Goal: Task Accomplishment & Management: Manage account settings

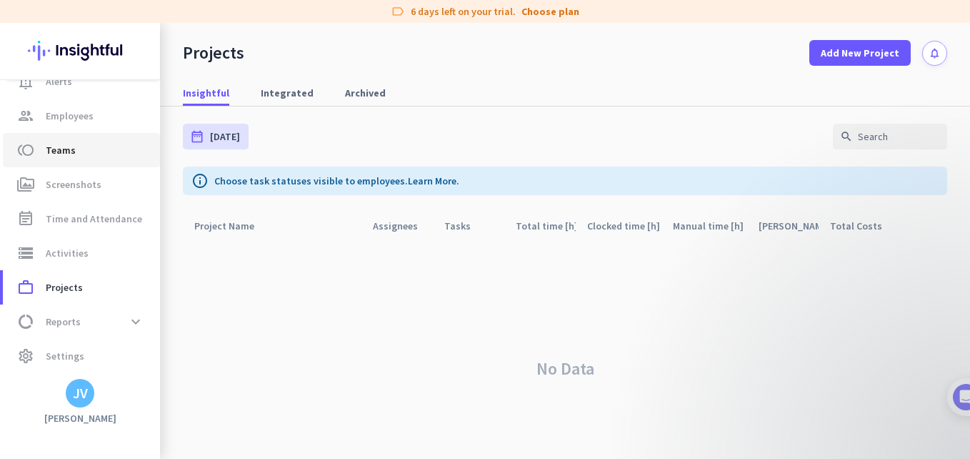
scroll to position [42, 0]
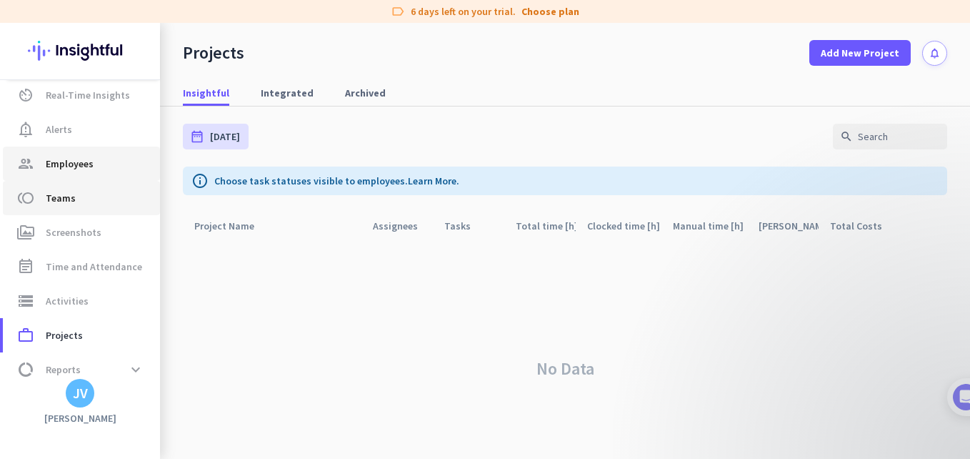
drag, startPoint x: 82, startPoint y: 166, endPoint x: 134, endPoint y: 192, distance: 58.2
click at [82, 166] on span "Employees" at bounding box center [70, 163] width 48 height 17
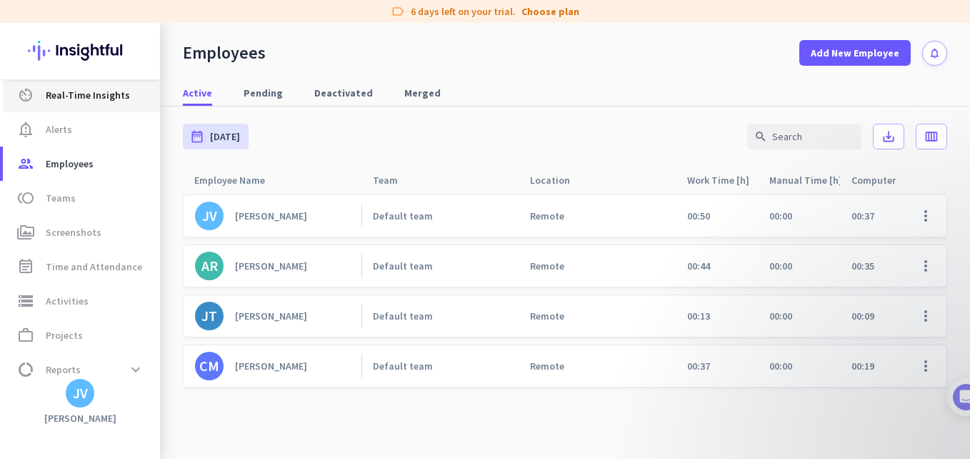
click at [81, 96] on span "Real-Time Insights" at bounding box center [88, 94] width 84 height 17
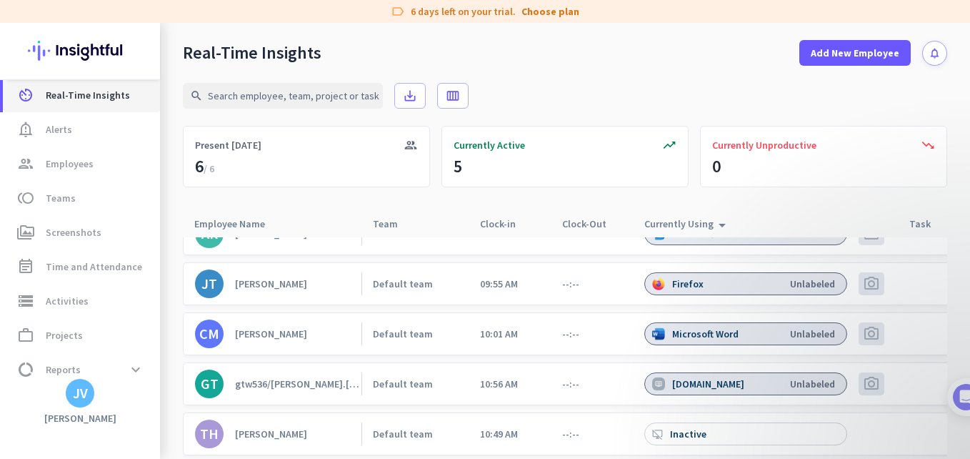
scroll to position [37, 0]
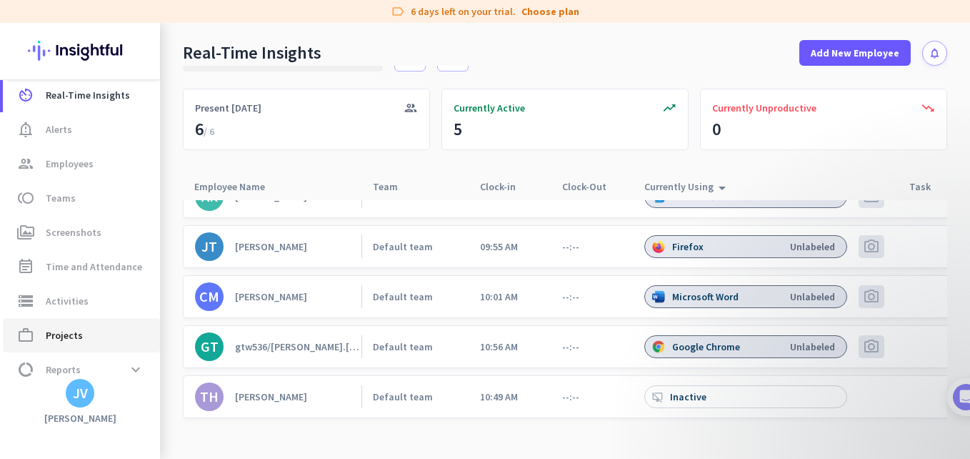
click at [107, 331] on span "work_outline Projects" at bounding box center [81, 335] width 134 height 17
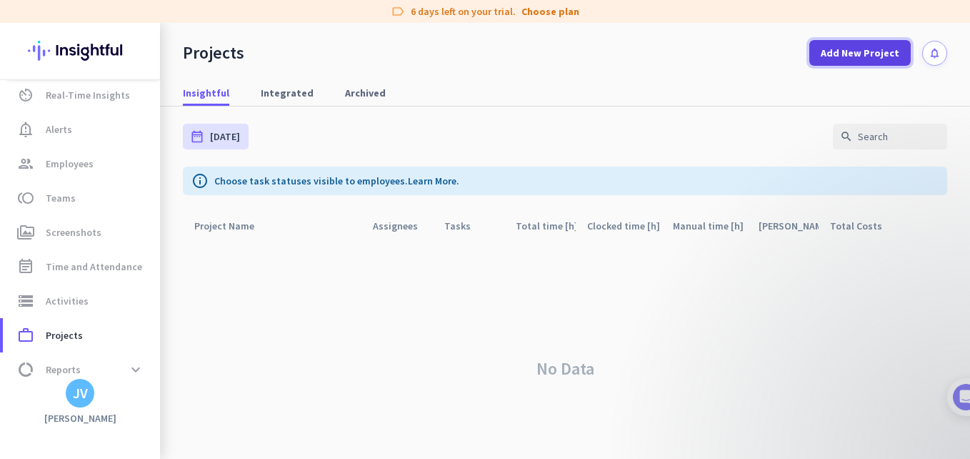
click at [878, 60] on span at bounding box center [860, 53] width 101 height 34
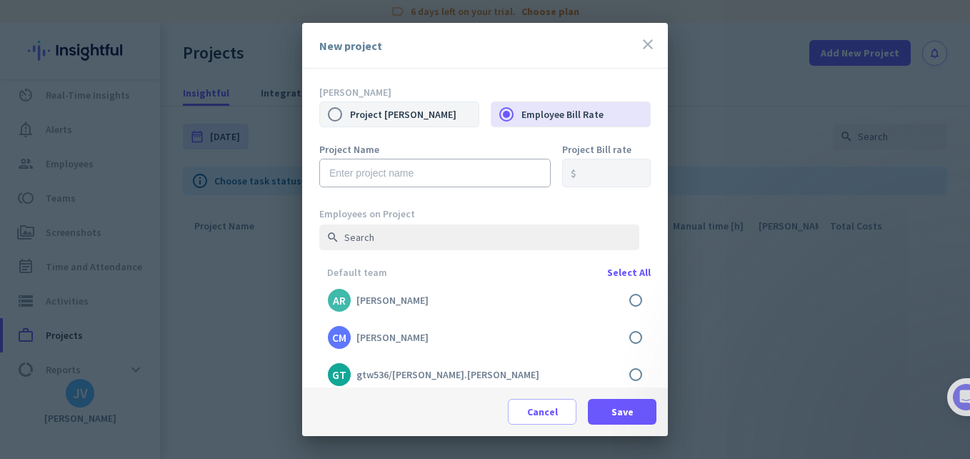
click at [393, 114] on label "Project [PERSON_NAME]" at bounding box center [414, 114] width 129 height 30
click at [350, 114] on input "Project [PERSON_NAME]" at bounding box center [335, 114] width 30 height 30
radio input "true"
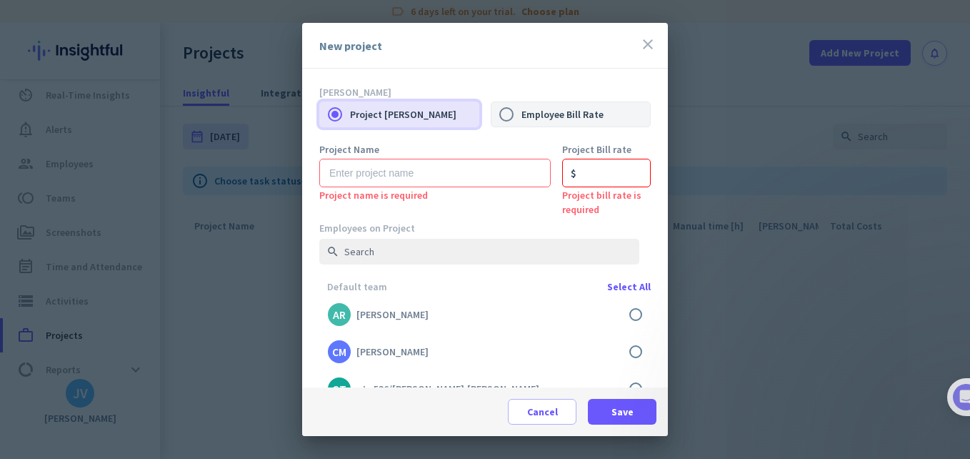
click at [543, 115] on label "Employee Bill Rate" at bounding box center [586, 114] width 129 height 30
click at [522, 115] on input "Employee Bill Rate" at bounding box center [507, 114] width 30 height 30
radio input "true"
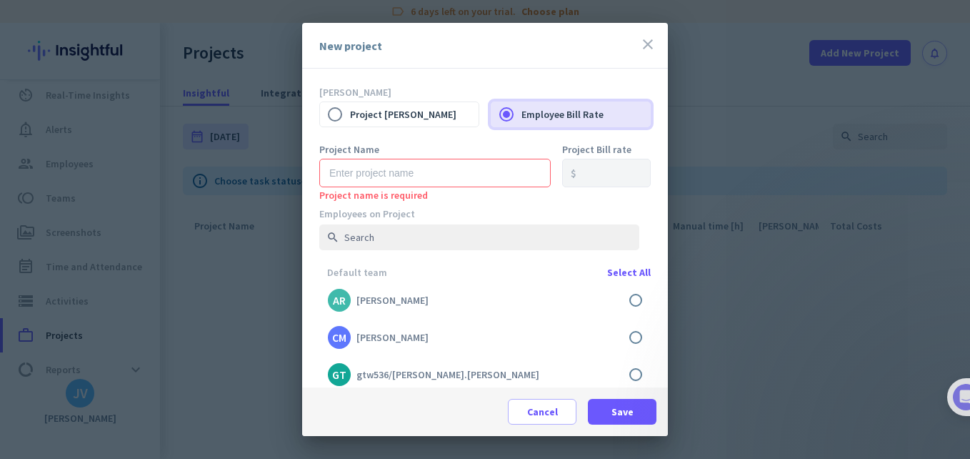
click at [475, 156] on div "Project Name Project name is required" at bounding box center [435, 172] width 232 height 57
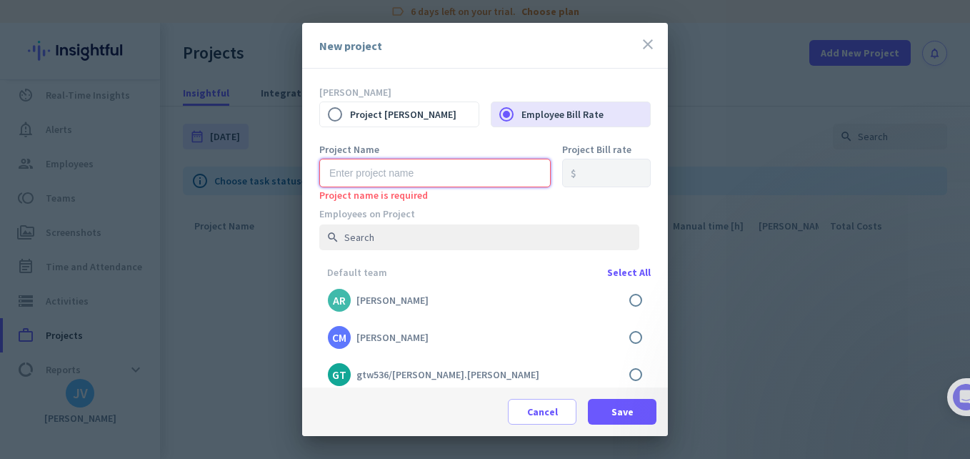
click at [479, 161] on input "text" at bounding box center [435, 173] width 232 height 29
click at [608, 204] on div "Project Bill rate $" at bounding box center [606, 175] width 89 height 63
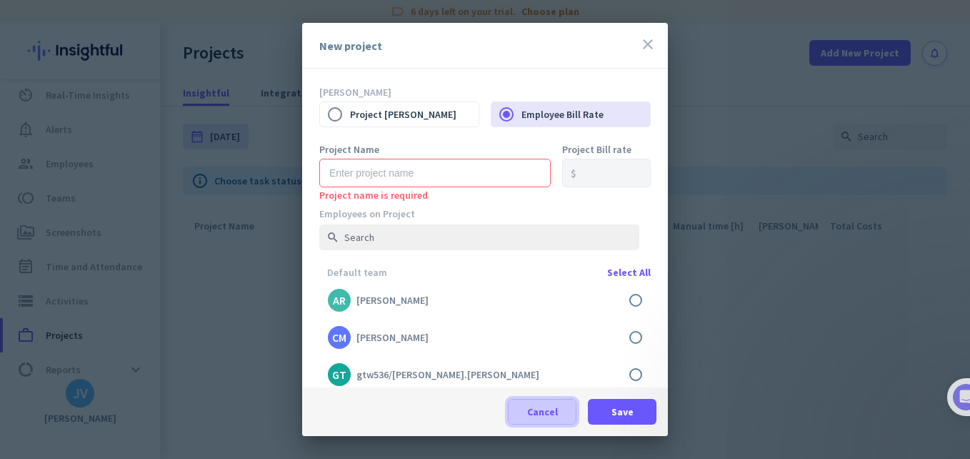
click at [557, 416] on span at bounding box center [542, 411] width 67 height 34
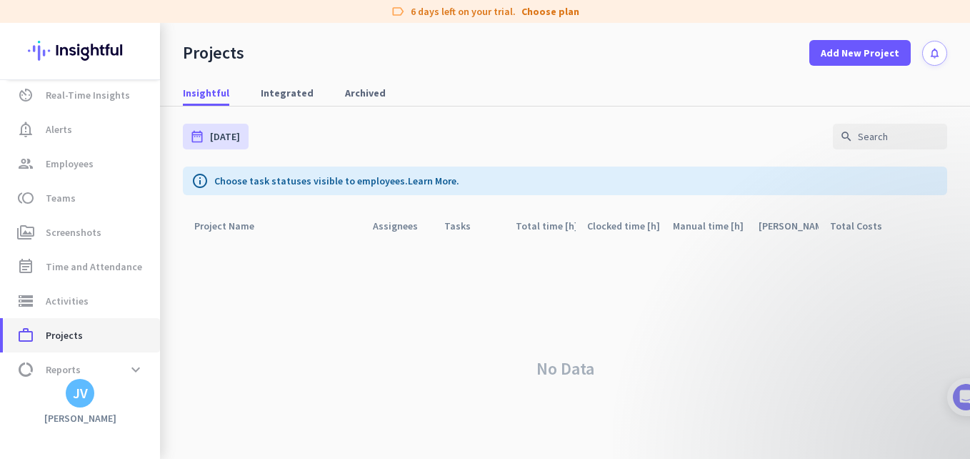
scroll to position [90, 0]
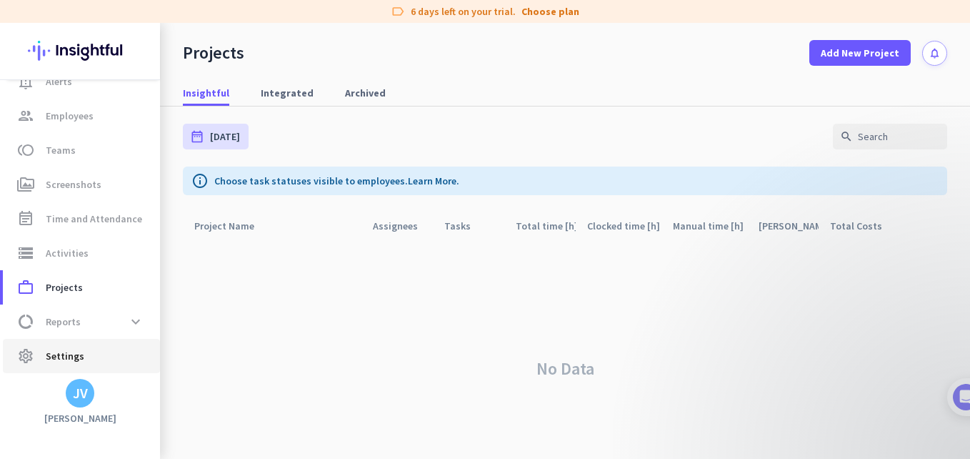
click at [108, 354] on span "settings Settings" at bounding box center [81, 355] width 134 height 17
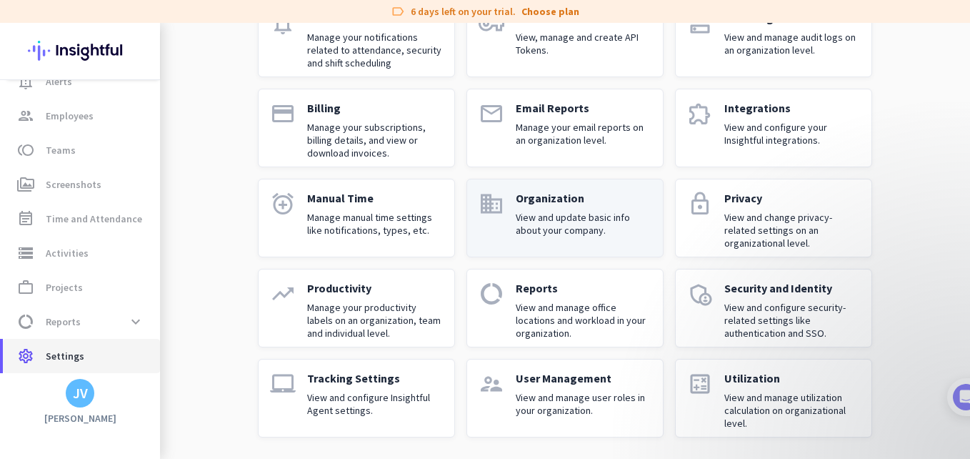
scroll to position [137, 0]
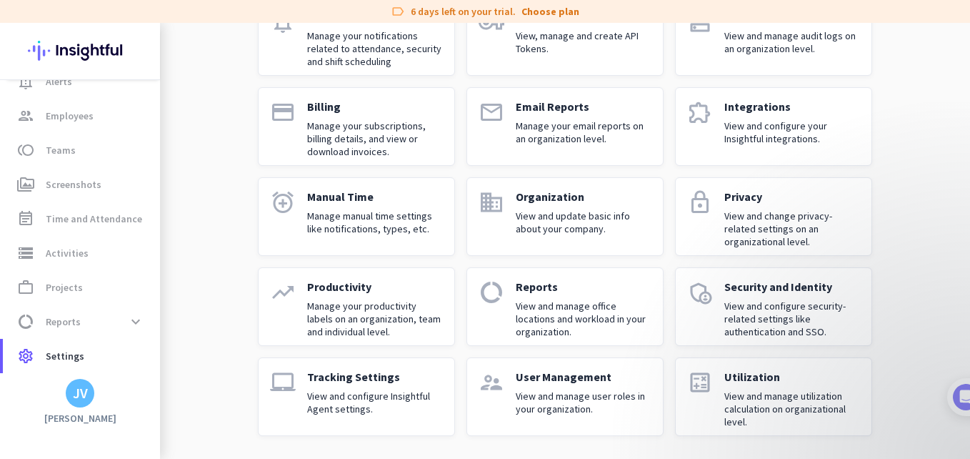
click at [575, 250] on link "domain Organization View and update basic info about your company." at bounding box center [565, 216] width 197 height 79
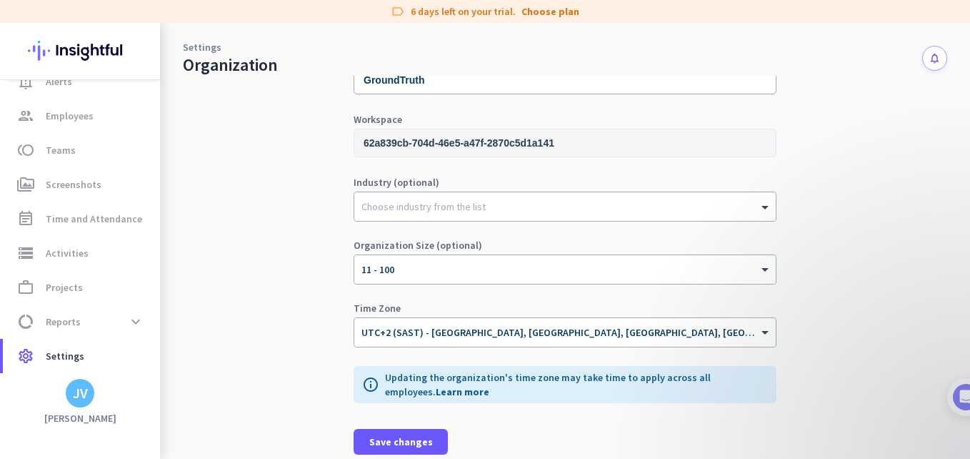
scroll to position [81, 0]
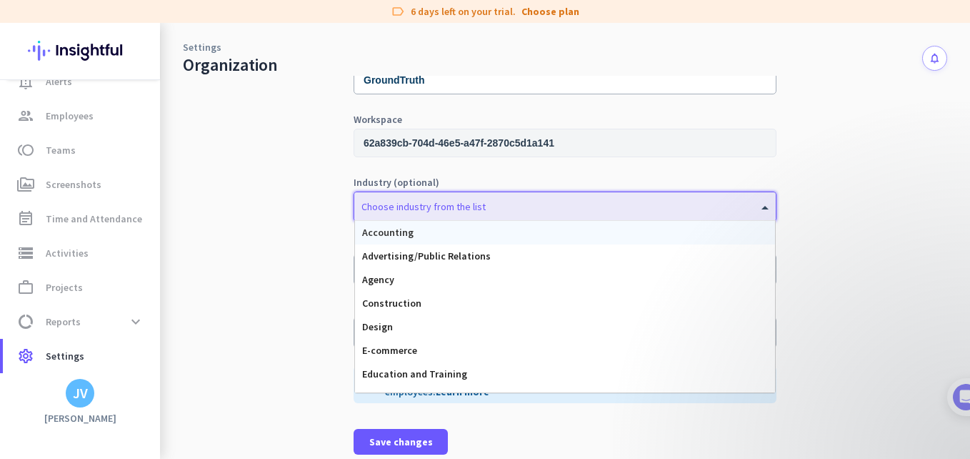
click at [438, 207] on div at bounding box center [565, 203] width 422 height 14
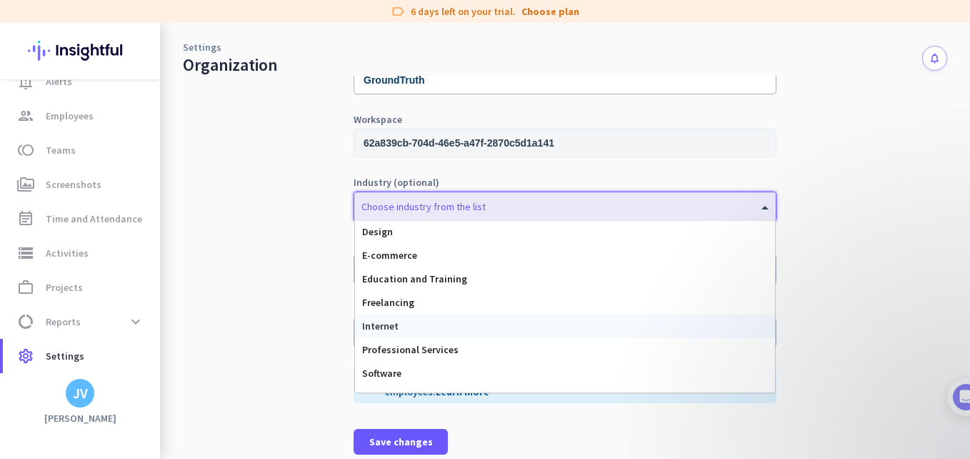
scroll to position [135, 0]
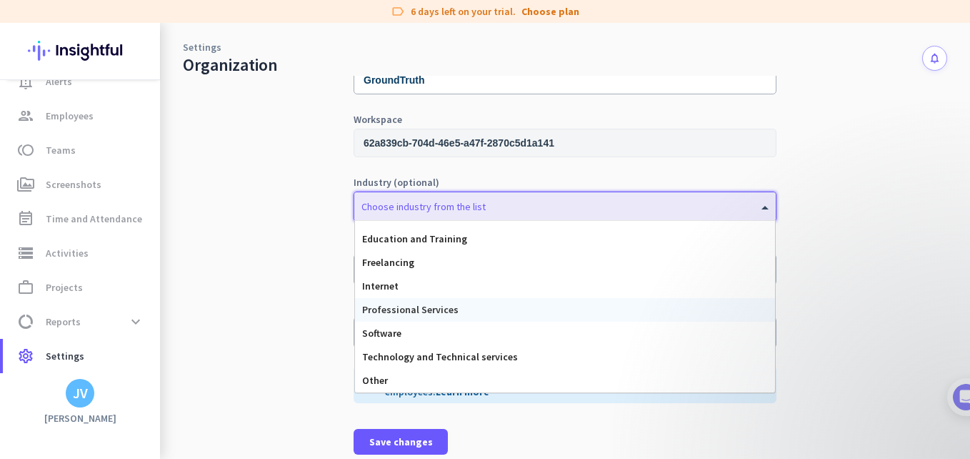
click at [425, 314] on span "Professional Services" at bounding box center [410, 309] width 96 height 13
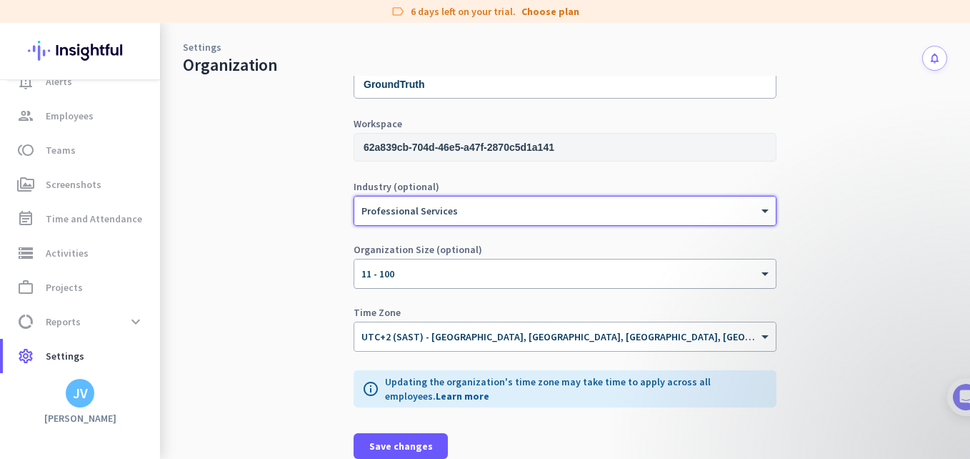
scroll to position [81, 0]
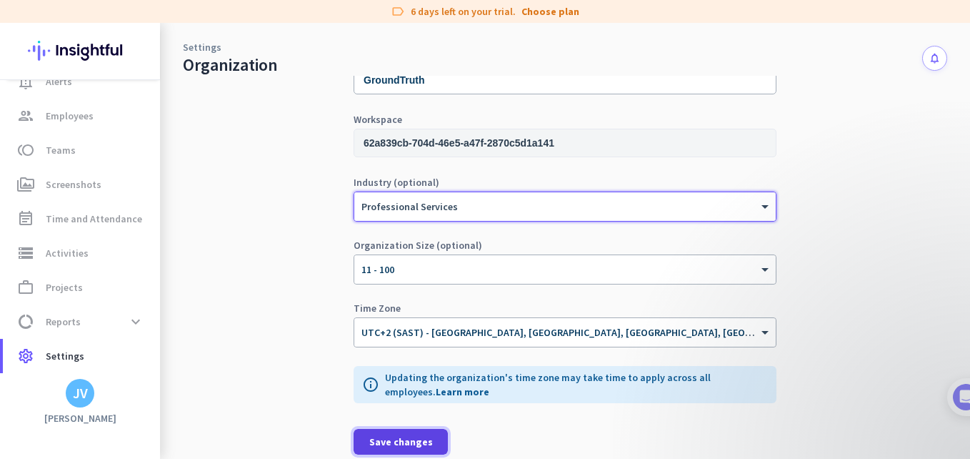
click at [430, 446] on span at bounding box center [401, 441] width 94 height 34
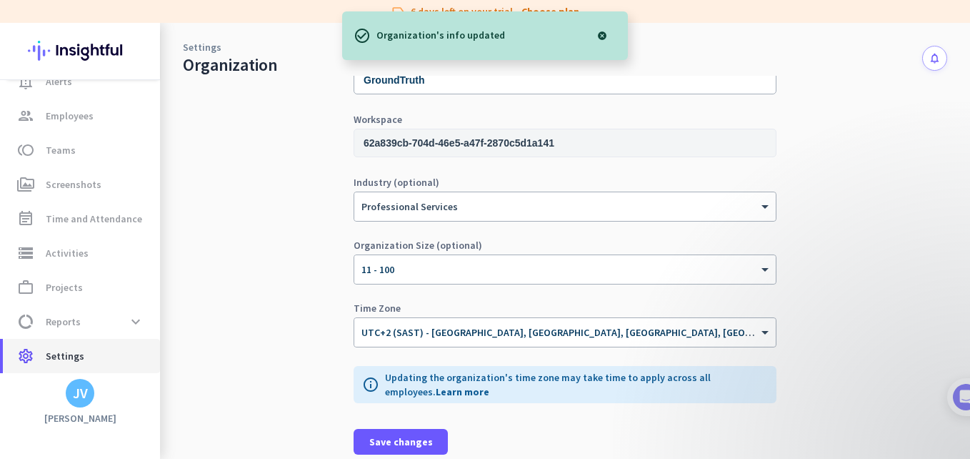
click at [101, 342] on link "settings Settings" at bounding box center [81, 356] width 157 height 34
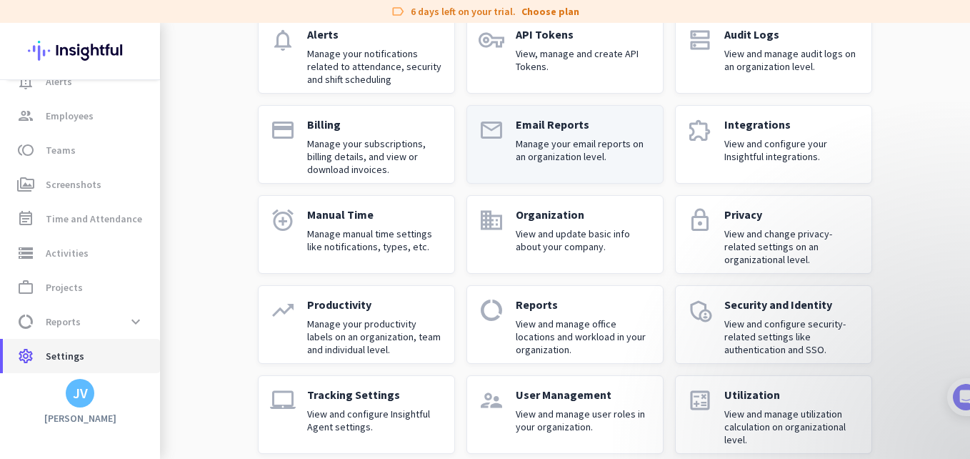
scroll to position [137, 0]
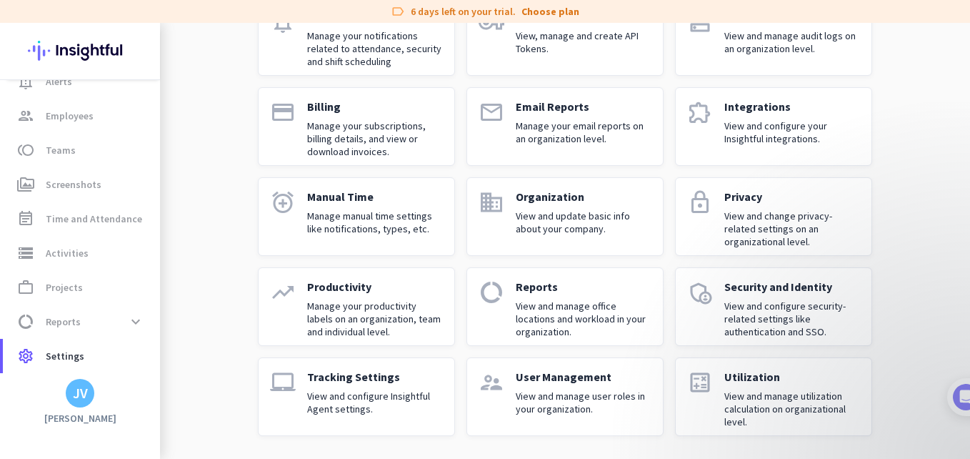
click at [583, 414] on p "View and manage user roles in your organization." at bounding box center [584, 402] width 136 height 26
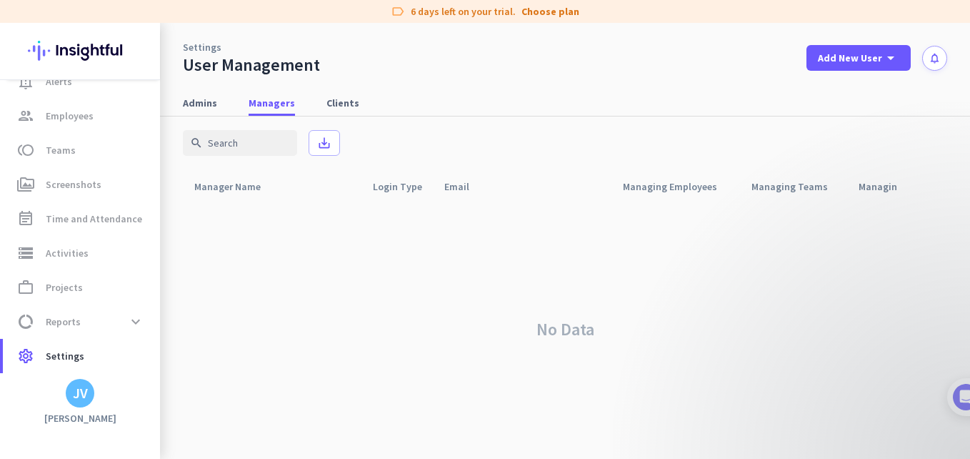
scroll to position [4, 0]
click at [209, 103] on span "Admins" at bounding box center [200, 103] width 34 height 14
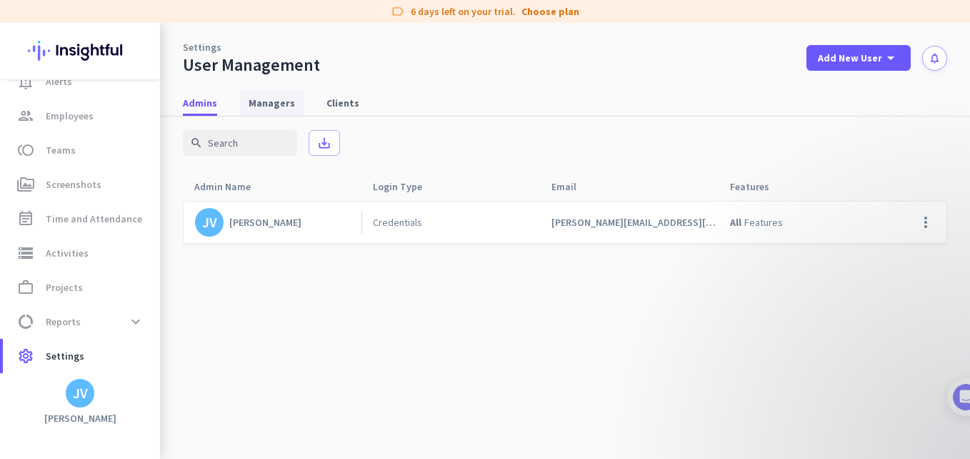
click at [273, 102] on span "Managers" at bounding box center [272, 103] width 46 height 14
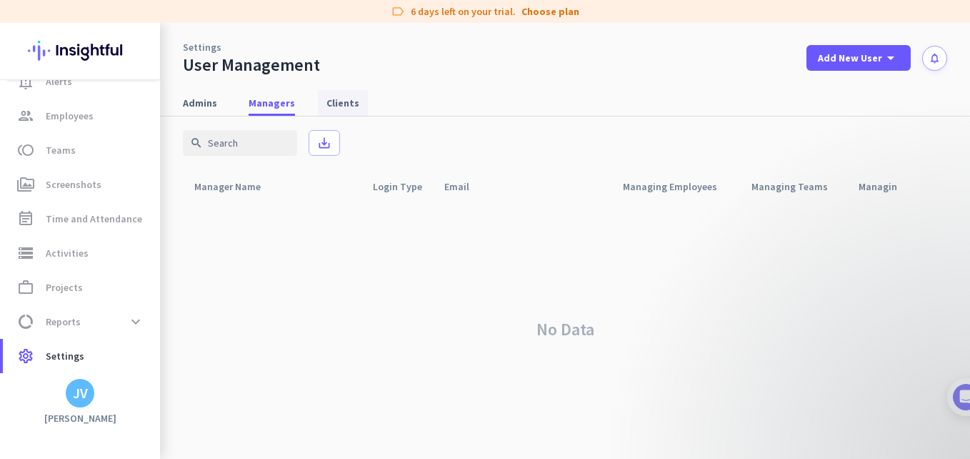
click at [331, 108] on span "Clients" at bounding box center [343, 103] width 33 height 14
click at [284, 109] on span "Managers" at bounding box center [272, 103] width 46 height 14
click at [211, 106] on span "Admins" at bounding box center [200, 103] width 34 height 14
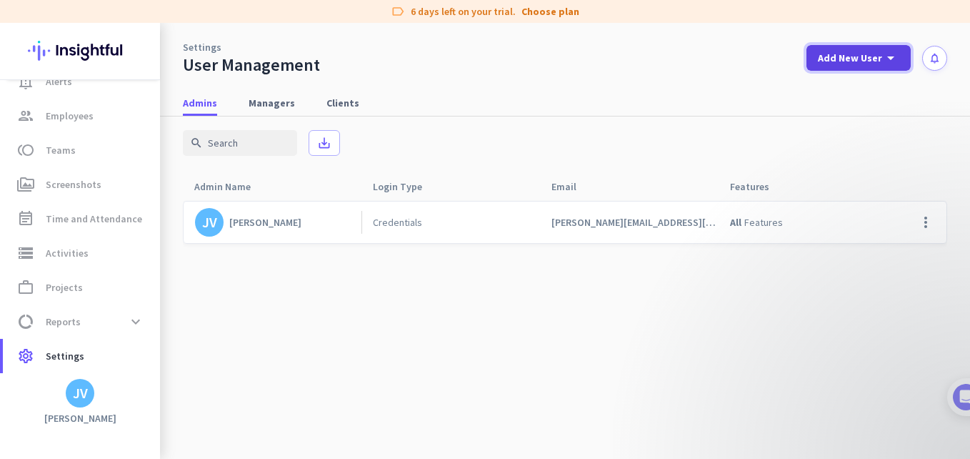
click at [845, 72] on span at bounding box center [859, 58] width 104 height 34
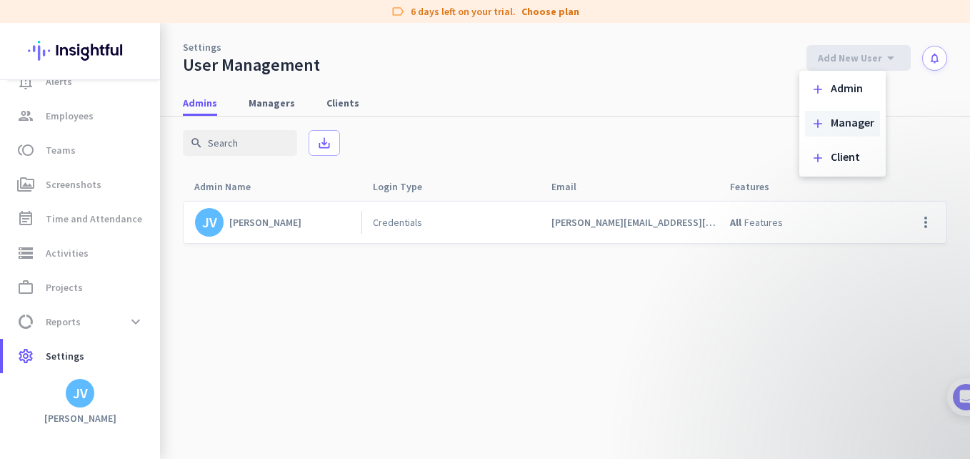
click at [848, 114] on div "add Manager" at bounding box center [842, 124] width 75 height 26
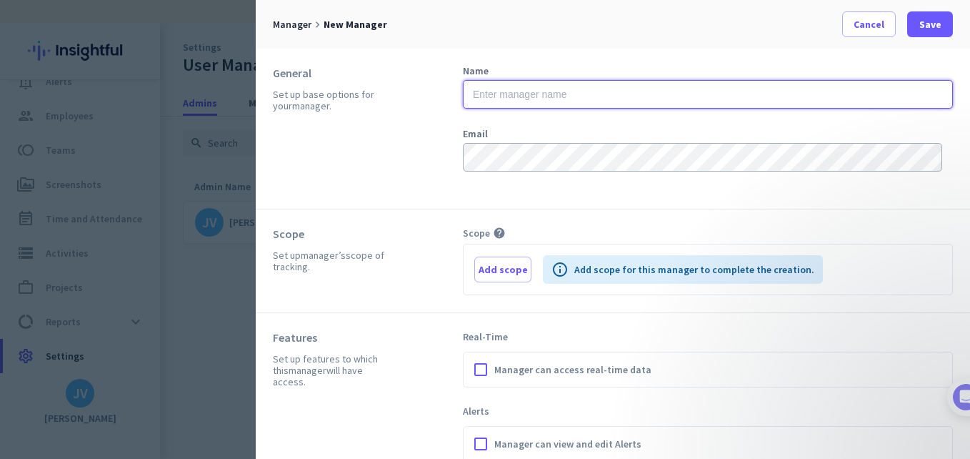
click at [537, 86] on input "text" at bounding box center [708, 94] width 490 height 29
click at [537, 86] on input "[PERSON_NAME]" at bounding box center [708, 94] width 490 height 29
type input "[PERSON_NAME]"
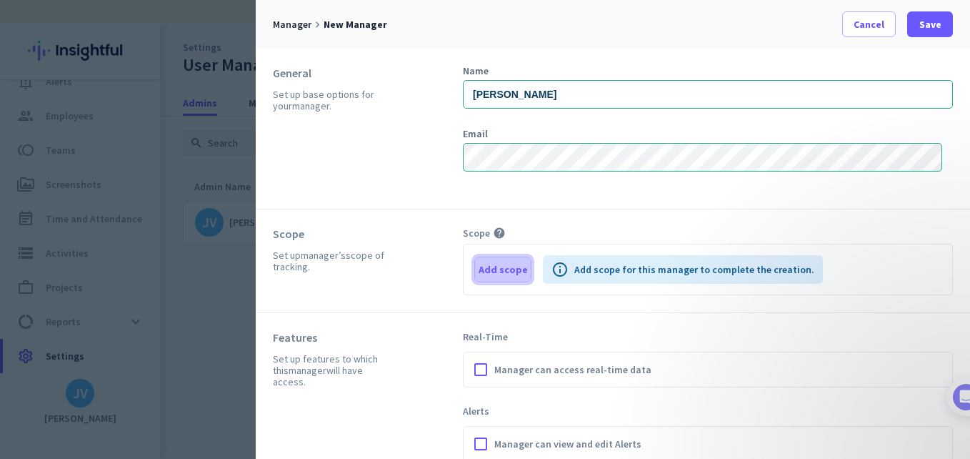
click at [499, 272] on span "Add scope" at bounding box center [503, 269] width 49 height 14
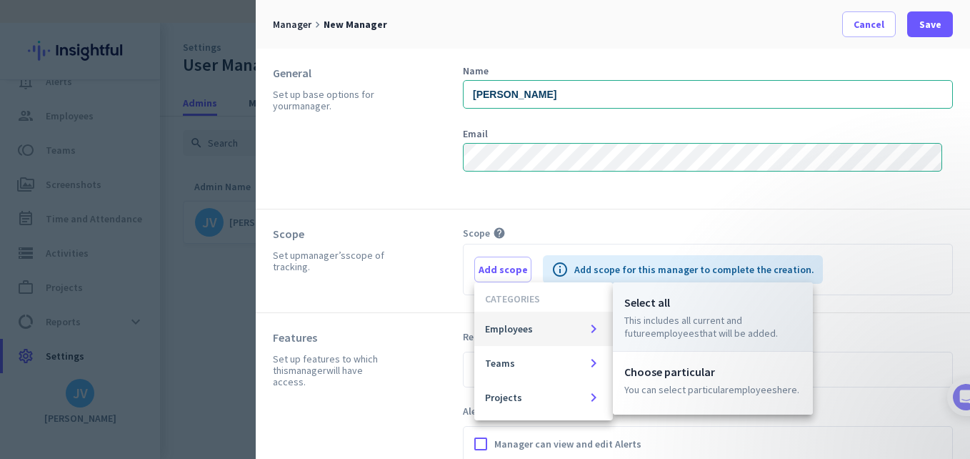
click at [658, 321] on p "This includes all current and future Employees that will be added." at bounding box center [713, 327] width 177 height 26
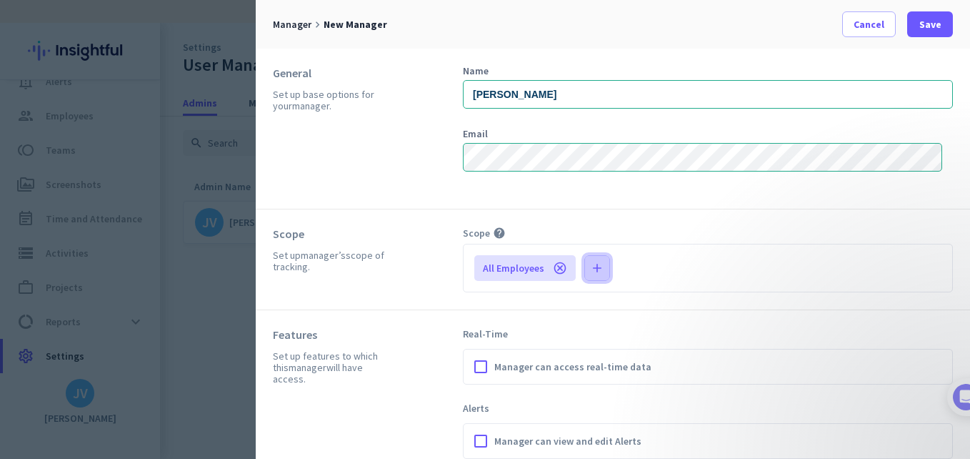
click at [590, 263] on icon "add" at bounding box center [597, 268] width 14 height 14
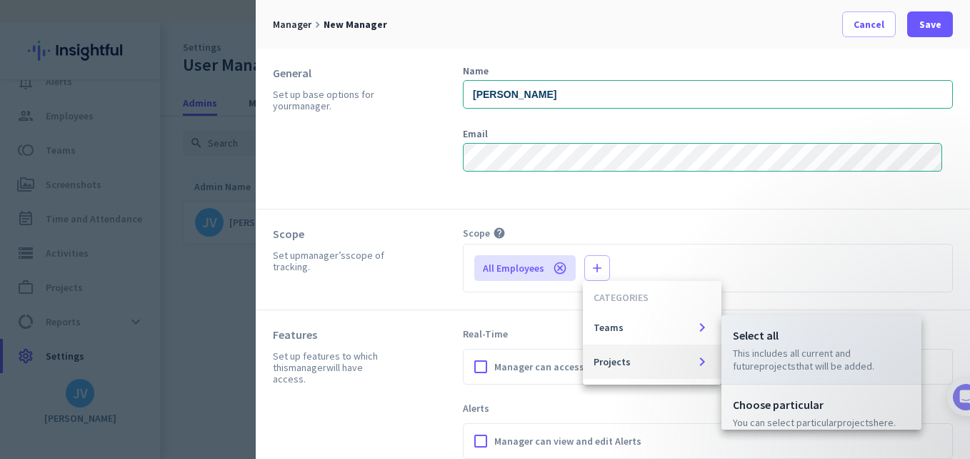
click at [774, 354] on p "This includes all current and future Projects that will be added." at bounding box center [821, 360] width 177 height 26
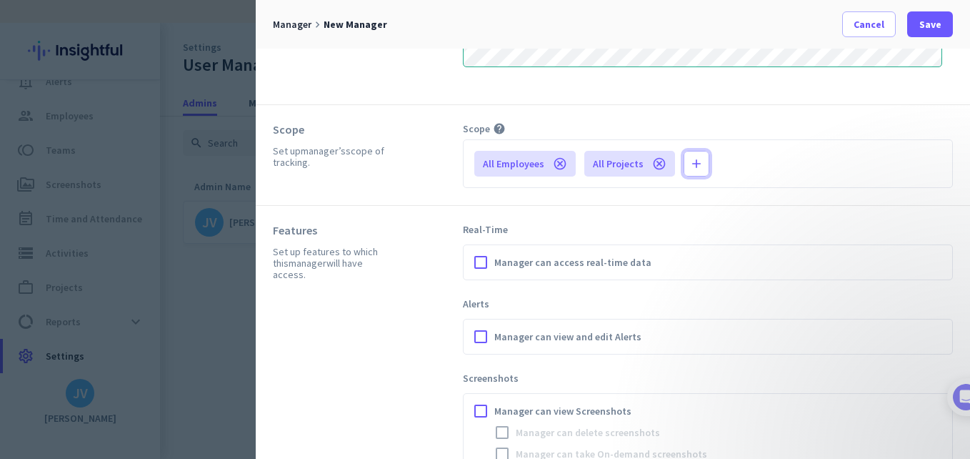
scroll to position [143, 0]
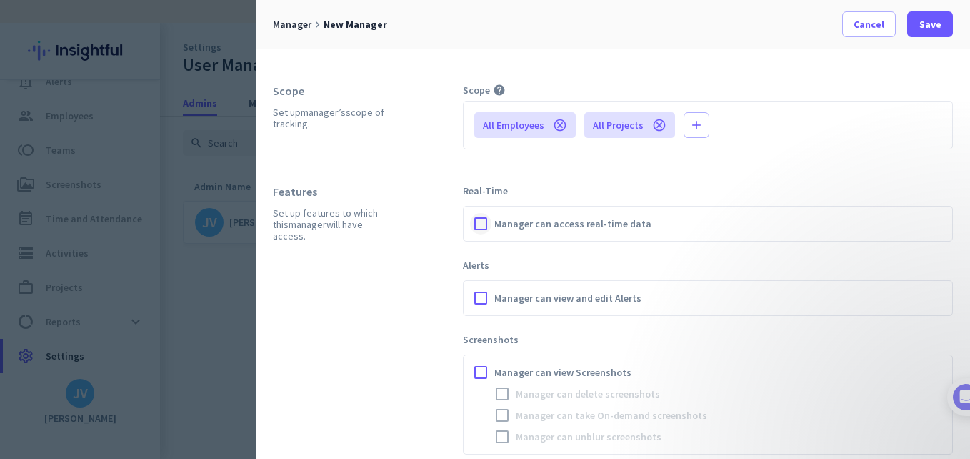
click at [484, 217] on div at bounding box center [480, 223] width 21 height 21
click at [474, 289] on div at bounding box center [480, 297] width 21 height 21
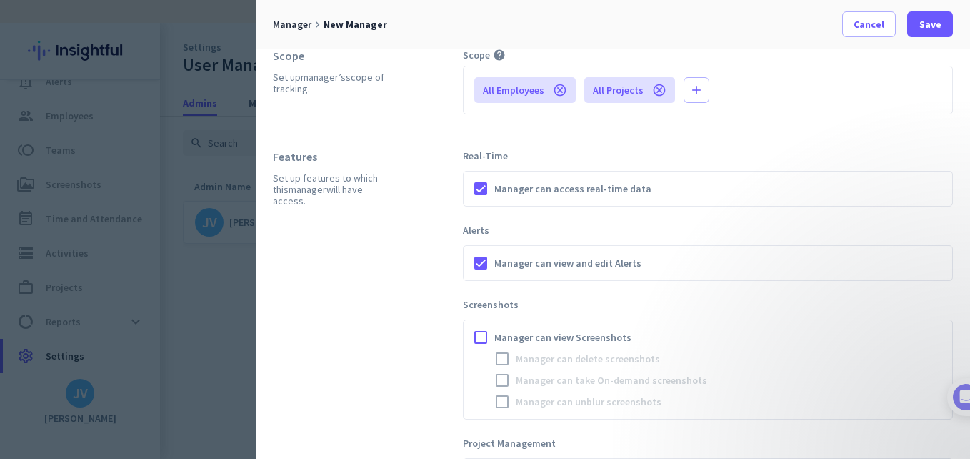
scroll to position [238, 0]
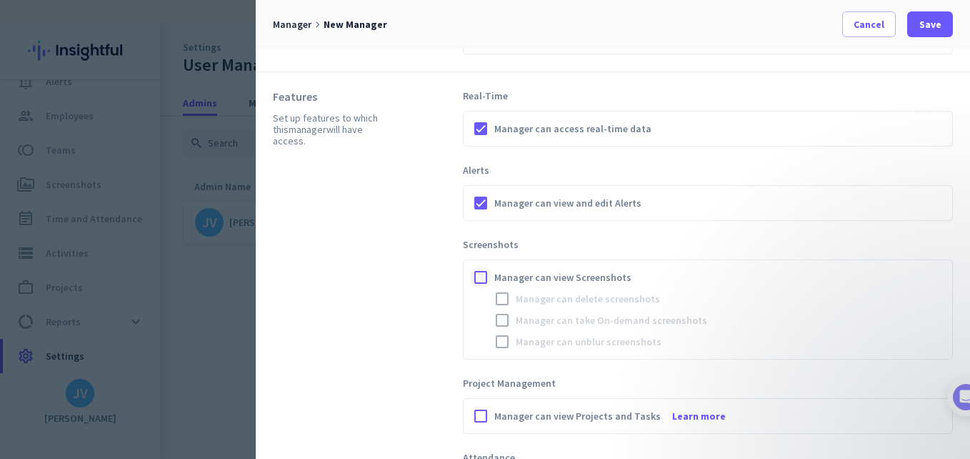
click at [484, 272] on div at bounding box center [480, 277] width 21 height 21
click at [509, 294] on div at bounding box center [502, 298] width 21 height 21
click at [507, 319] on div at bounding box center [502, 319] width 21 height 21
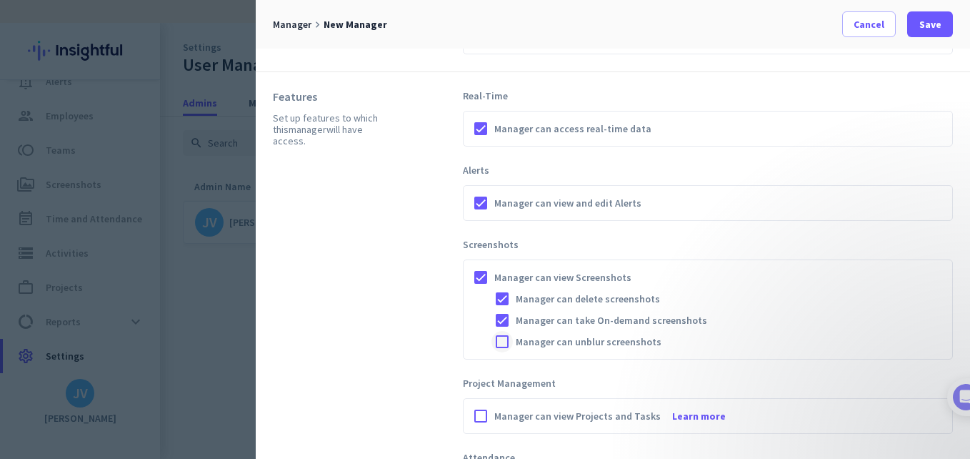
click at [502, 336] on div at bounding box center [502, 341] width 21 height 21
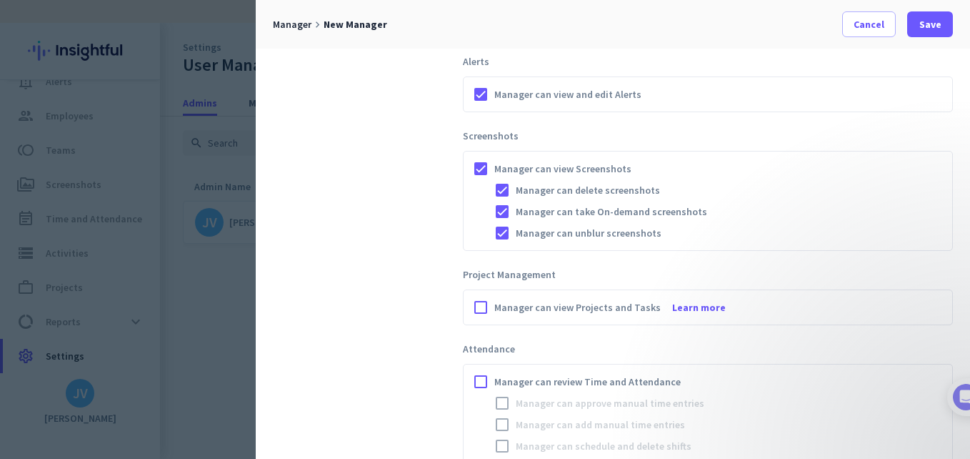
scroll to position [381, 0]
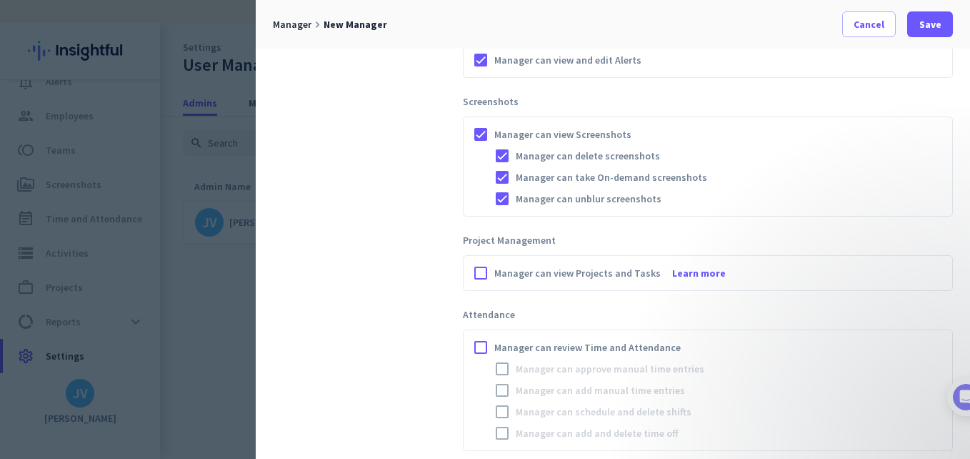
click at [493, 270] on label "Manager can view Projects and Tasks Learn more" at bounding box center [719, 273] width 454 height 14
click at [0, 0] on input "Manager can view Projects and Tasks Learn more" at bounding box center [0, 0] width 0 height 0
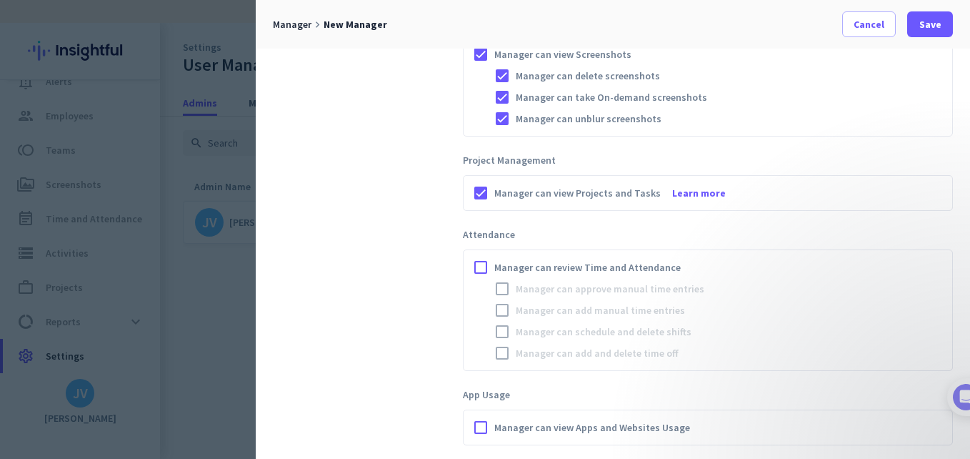
scroll to position [477, 0]
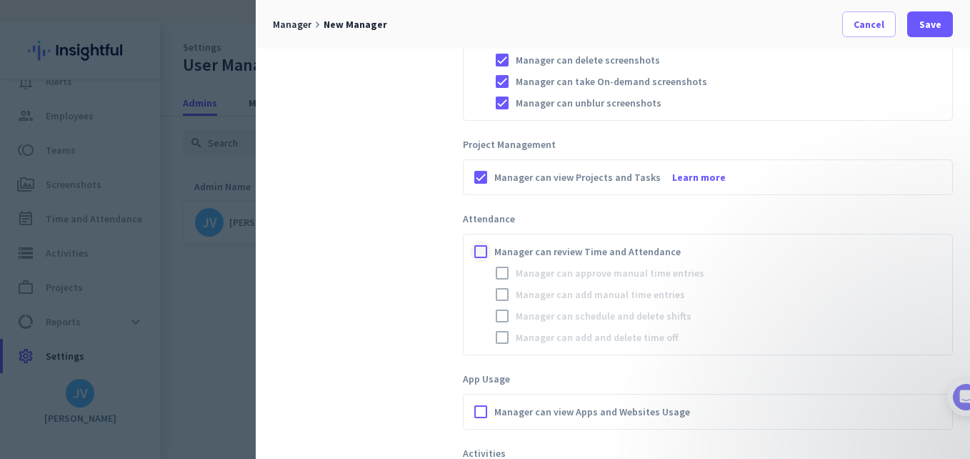
click at [479, 251] on div at bounding box center [480, 251] width 21 height 21
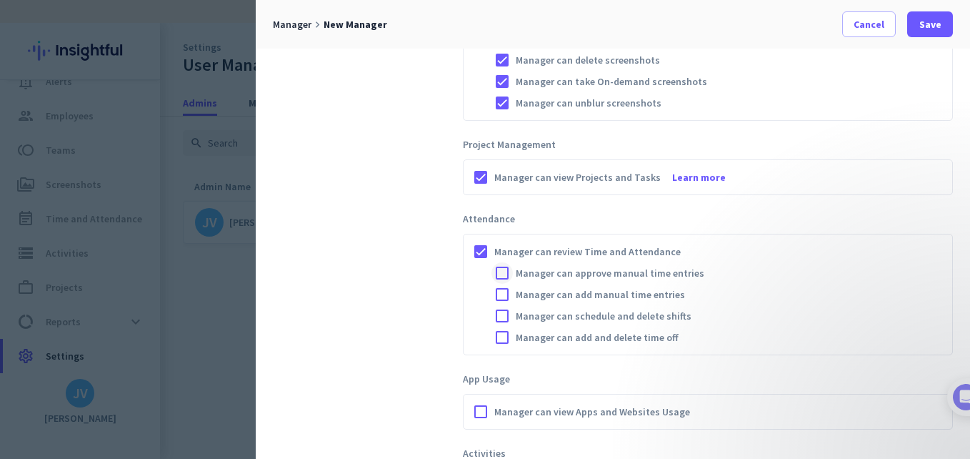
click at [508, 271] on div at bounding box center [502, 272] width 21 height 21
click at [508, 296] on div at bounding box center [502, 294] width 21 height 21
click at [503, 319] on div at bounding box center [502, 315] width 21 height 21
click at [503, 329] on div at bounding box center [502, 337] width 21 height 21
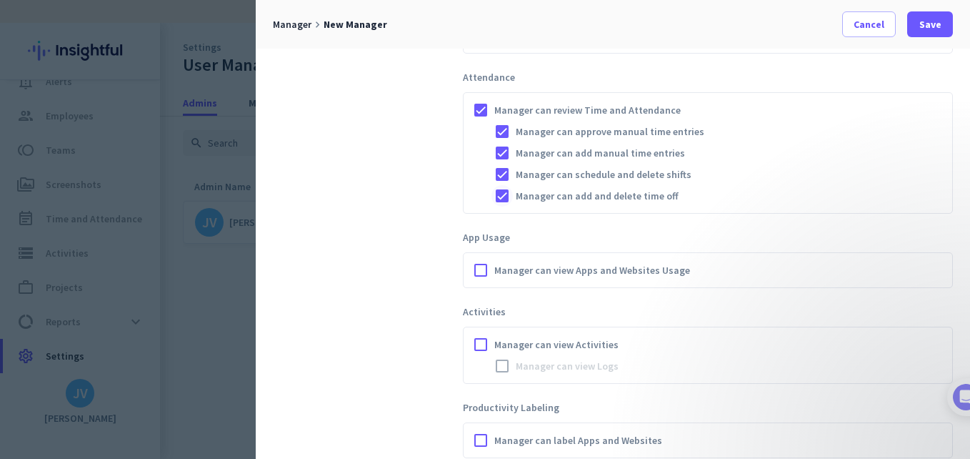
scroll to position [620, 0]
click at [485, 273] on div at bounding box center [480, 268] width 21 height 21
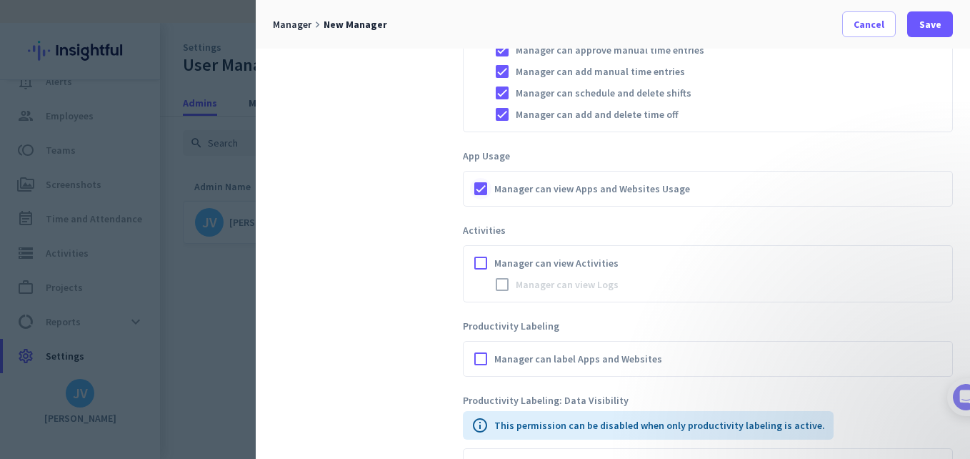
scroll to position [762, 0]
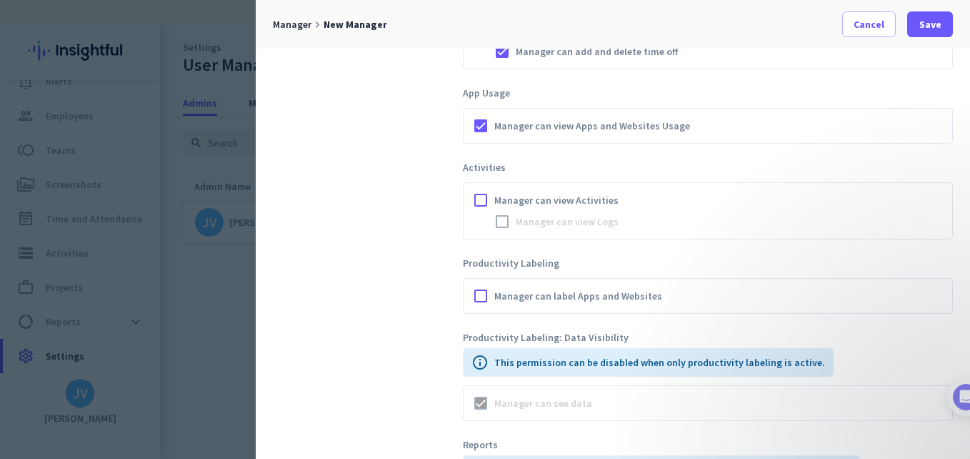
click at [480, 204] on div at bounding box center [480, 199] width 21 height 21
click at [500, 228] on div at bounding box center [502, 221] width 21 height 21
click at [469, 292] on div "Manager can label Apps and Websites" at bounding box center [708, 296] width 490 height 36
click at [479, 293] on div at bounding box center [480, 295] width 21 height 21
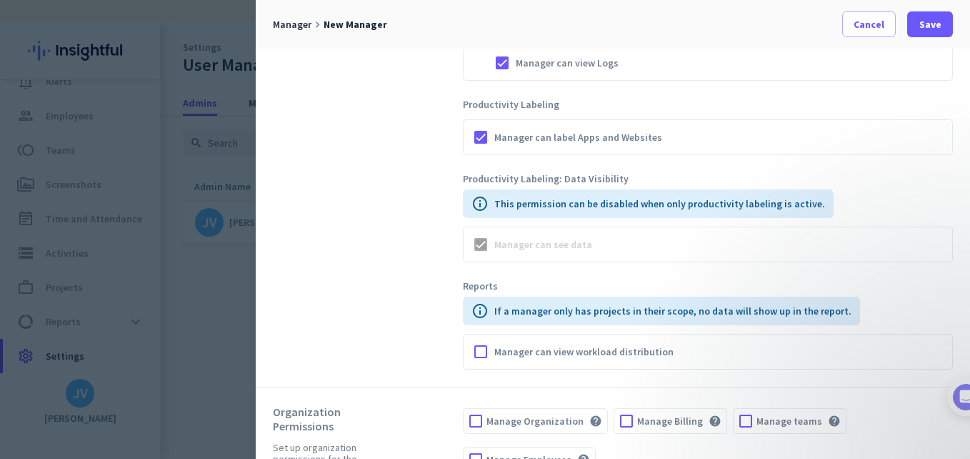
scroll to position [953, 0]
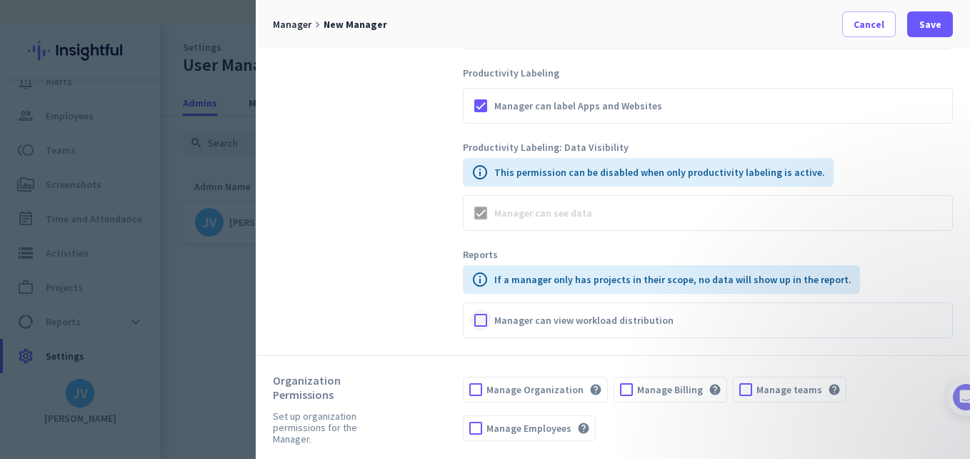
click at [489, 319] on div at bounding box center [480, 319] width 21 height 21
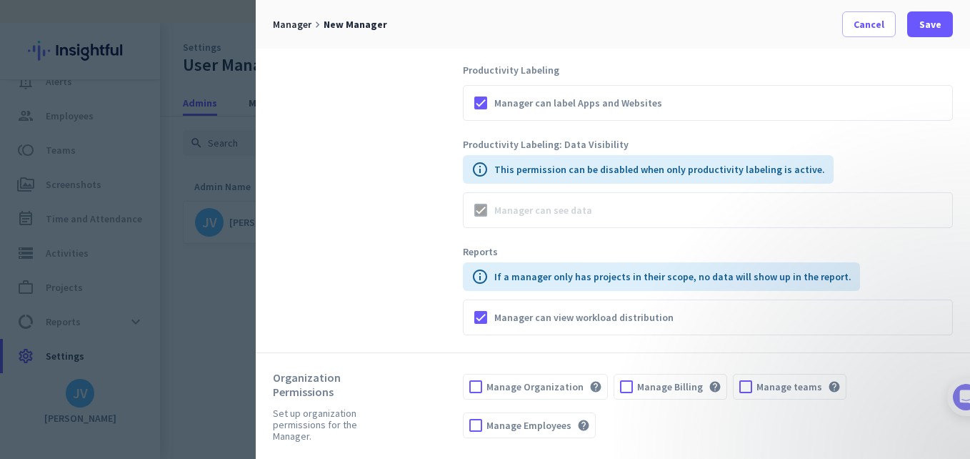
drag, startPoint x: 477, startPoint y: 391, endPoint x: 598, endPoint y: 391, distance: 121.5
click at [476, 391] on div at bounding box center [476, 386] width 24 height 24
drag, startPoint x: 618, startPoint y: 388, endPoint x: 634, endPoint y: 387, distance: 15.8
click at [619, 387] on div at bounding box center [627, 386] width 24 height 24
click at [736, 380] on div at bounding box center [746, 386] width 24 height 24
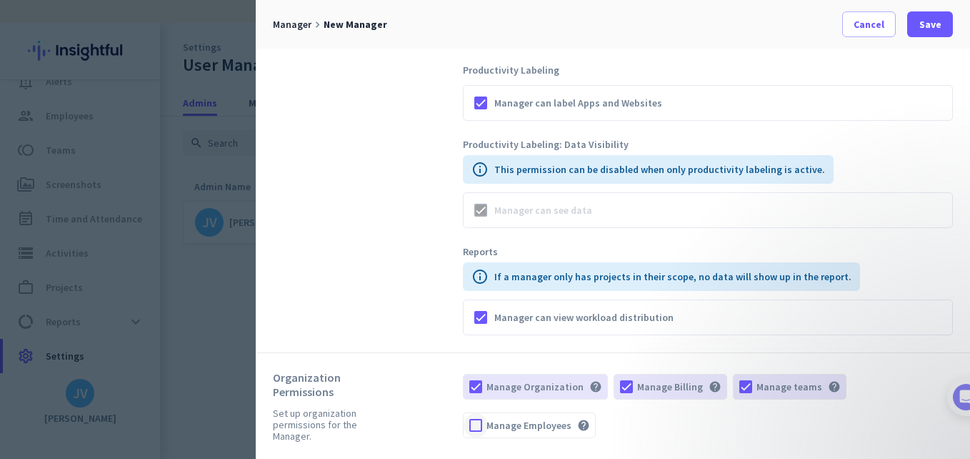
drag, startPoint x: 479, startPoint y: 422, endPoint x: 510, endPoint y: 415, distance: 32.2
click at [478, 422] on div at bounding box center [476, 425] width 24 height 24
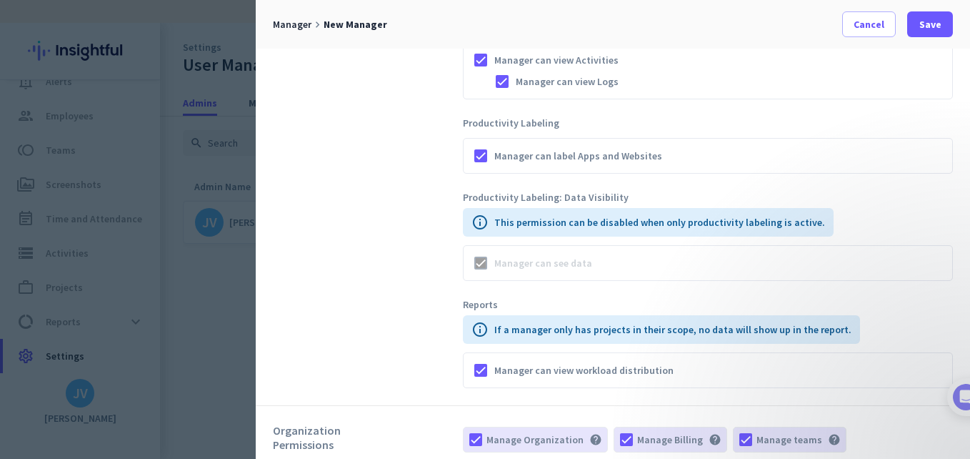
scroll to position [860, 0]
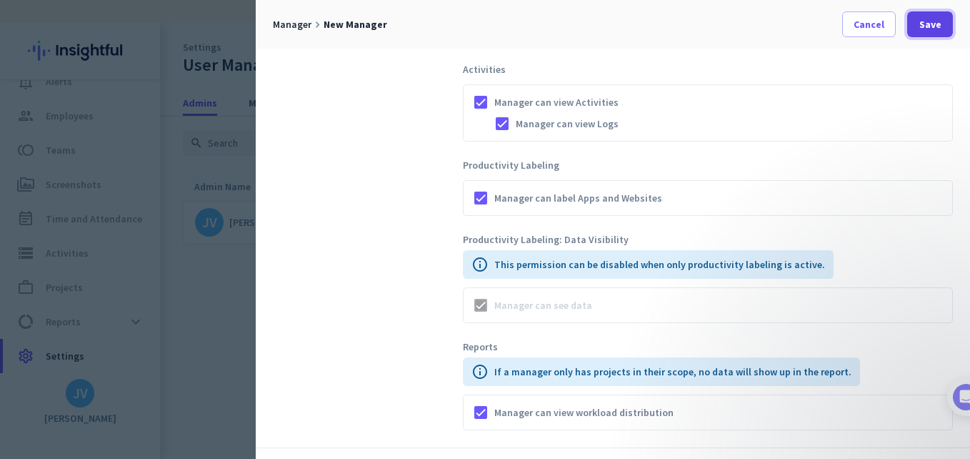
click at [929, 16] on span at bounding box center [931, 24] width 46 height 34
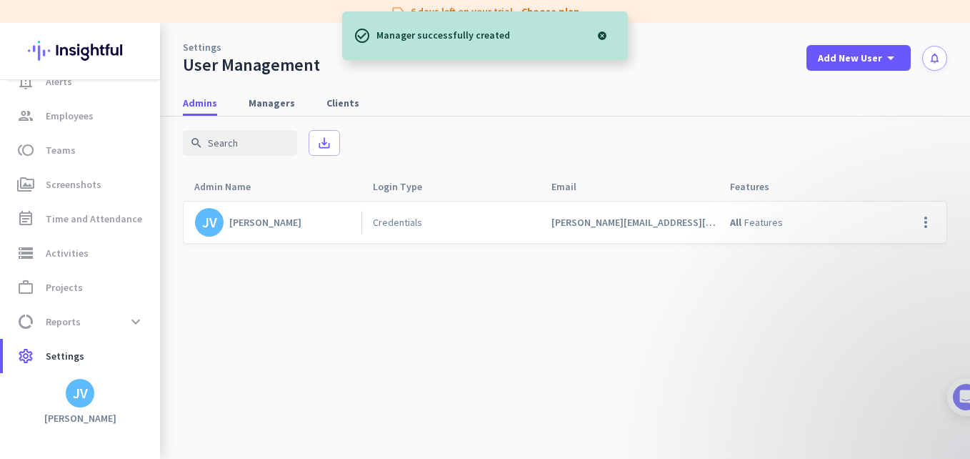
click at [269, 116] on div "Admins Managers Clients" at bounding box center [565, 103] width 810 height 26
click at [266, 106] on span "Managers" at bounding box center [272, 103] width 46 height 14
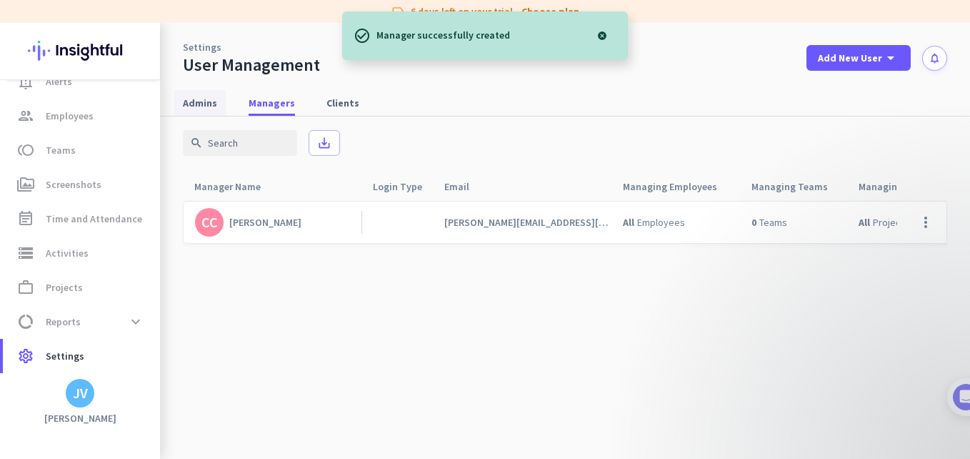
click at [194, 113] on span "Admins" at bounding box center [200, 103] width 34 height 26
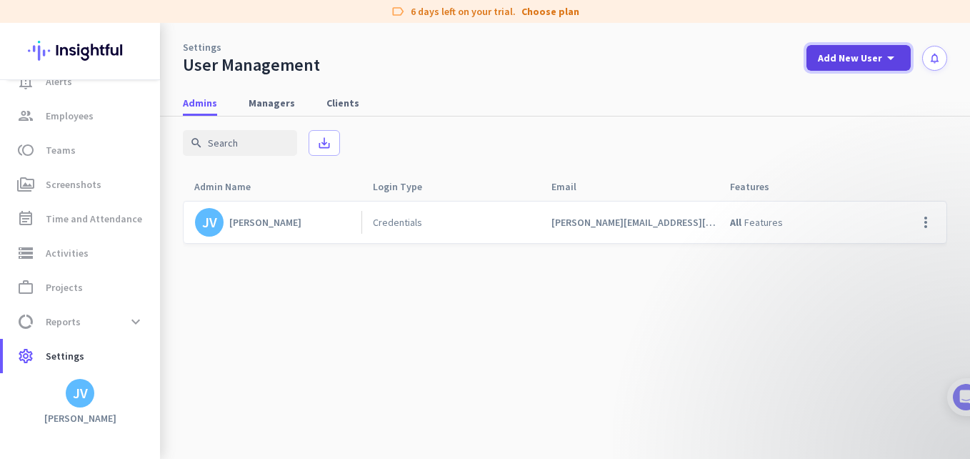
click at [870, 71] on span at bounding box center [859, 58] width 104 height 34
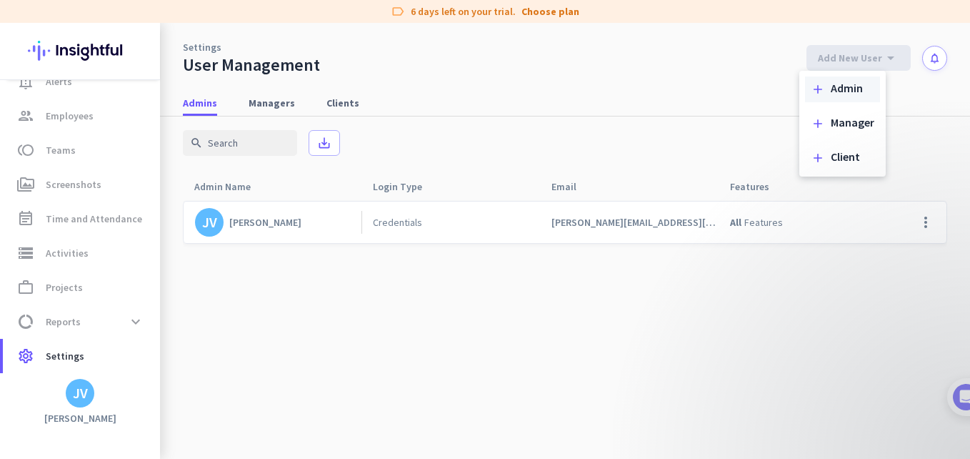
click at [859, 87] on div "Admin" at bounding box center [847, 89] width 32 height 14
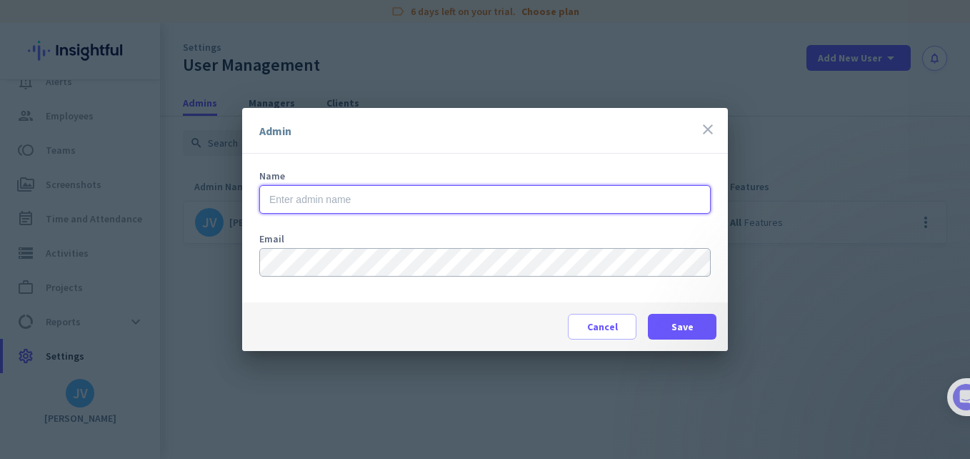
click at [488, 188] on input "text" at bounding box center [485, 199] width 452 height 29
type input "[PERSON_NAME]"
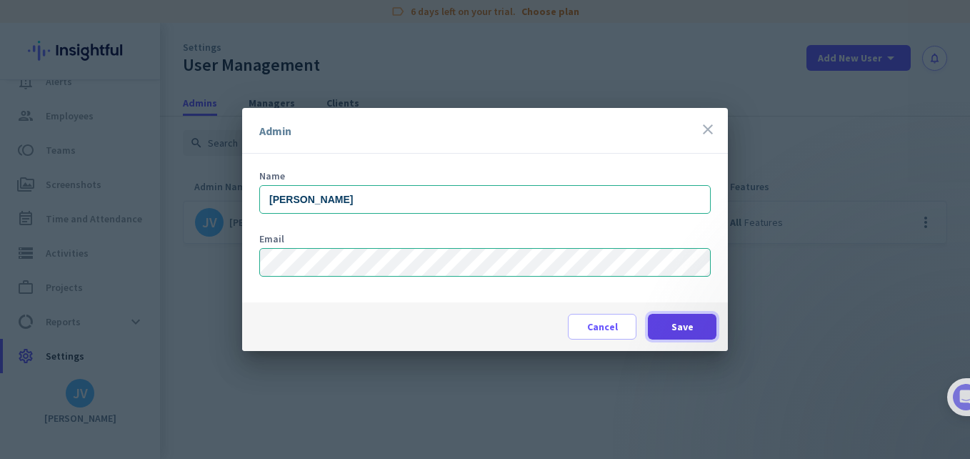
click at [655, 328] on span at bounding box center [682, 326] width 69 height 34
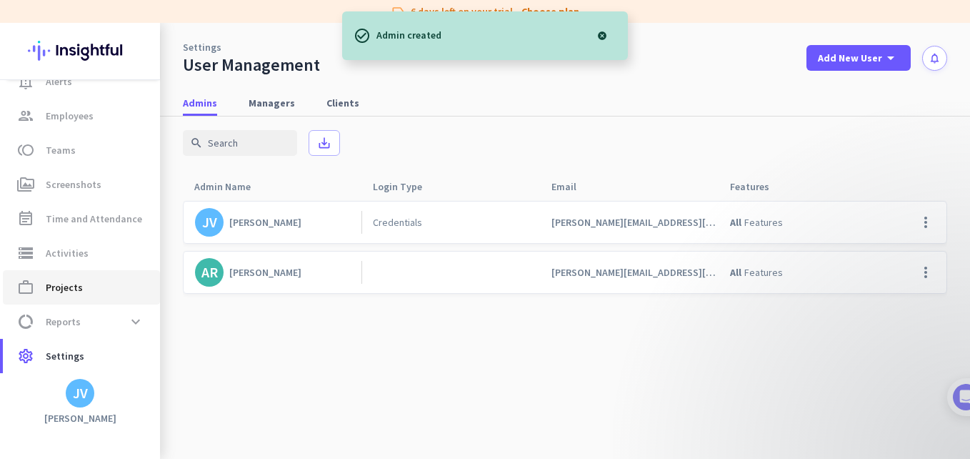
click at [98, 294] on span "work_outline Projects" at bounding box center [81, 287] width 134 height 17
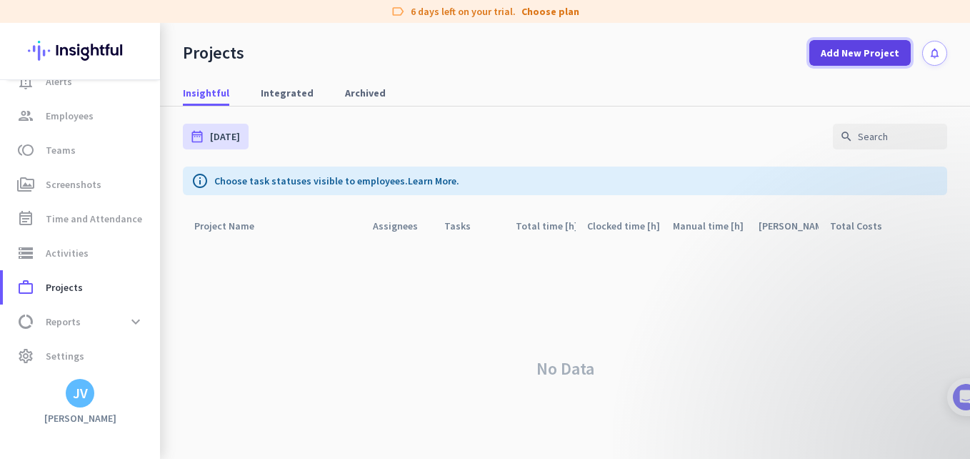
click at [875, 46] on span "Add New Project" at bounding box center [860, 53] width 79 height 14
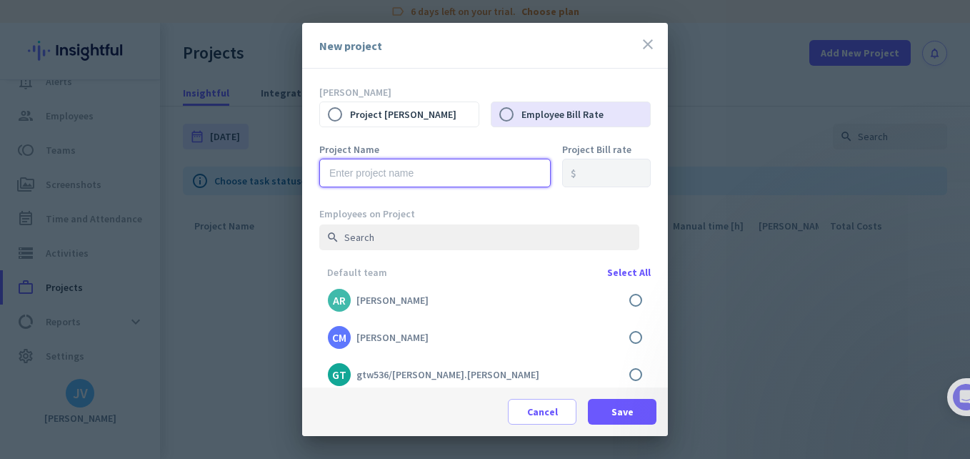
click at [399, 162] on input "text" at bounding box center [435, 173] width 232 height 29
type input "GT Admin"
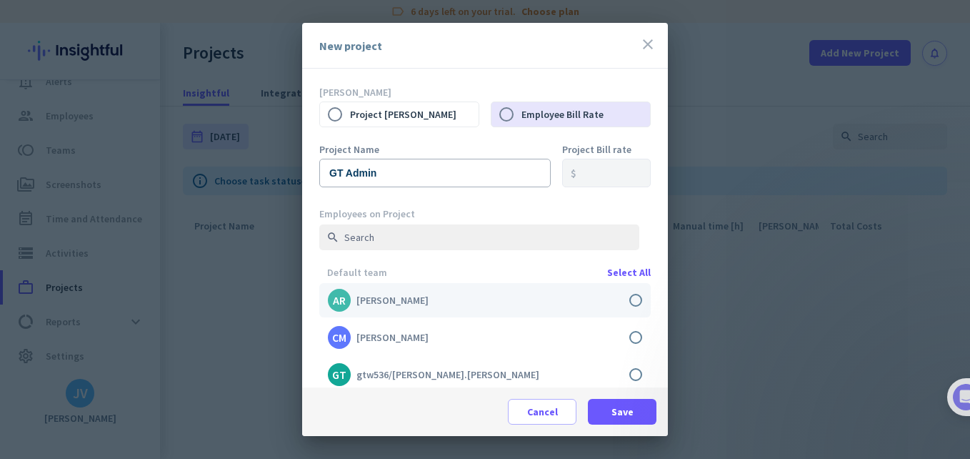
click at [623, 299] on label at bounding box center [485, 300] width 332 height 34
click at [0, 0] on input "checkbox" at bounding box center [0, 0] width 0 height 0
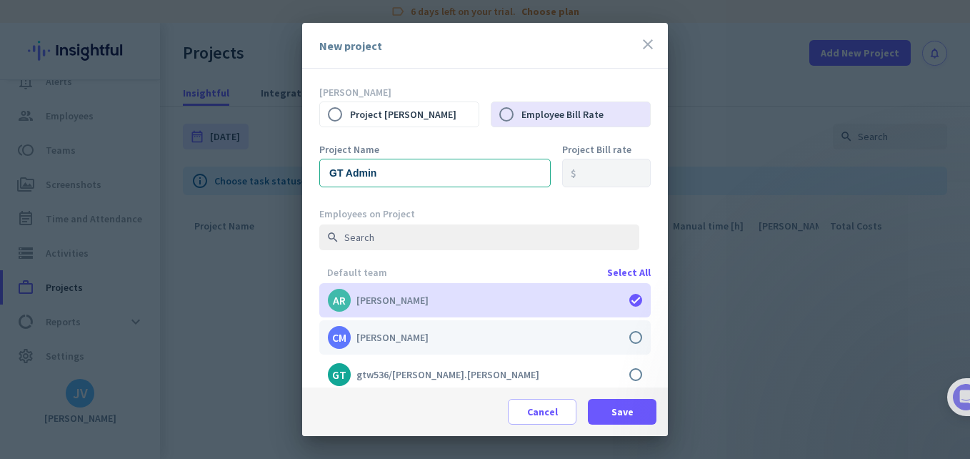
scroll to position [48, 0]
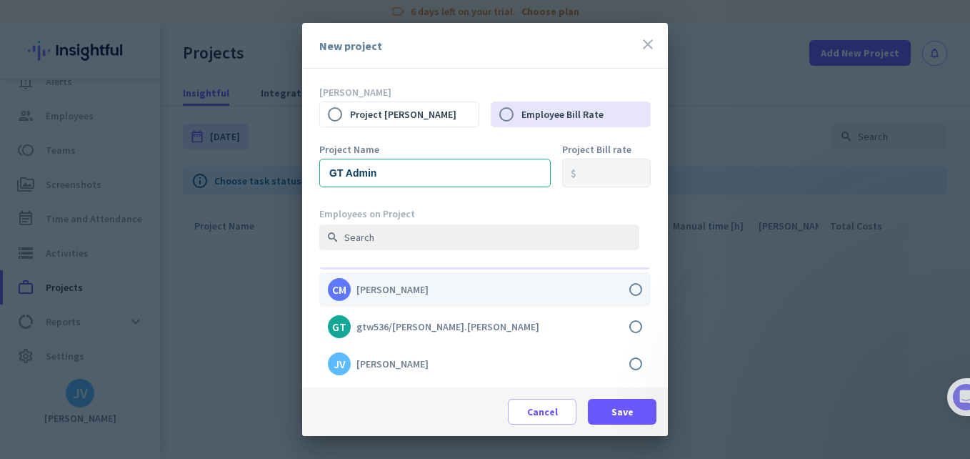
click at [623, 293] on label at bounding box center [485, 289] width 332 height 34
click at [0, 0] on input "checkbox" at bounding box center [0, 0] width 0 height 0
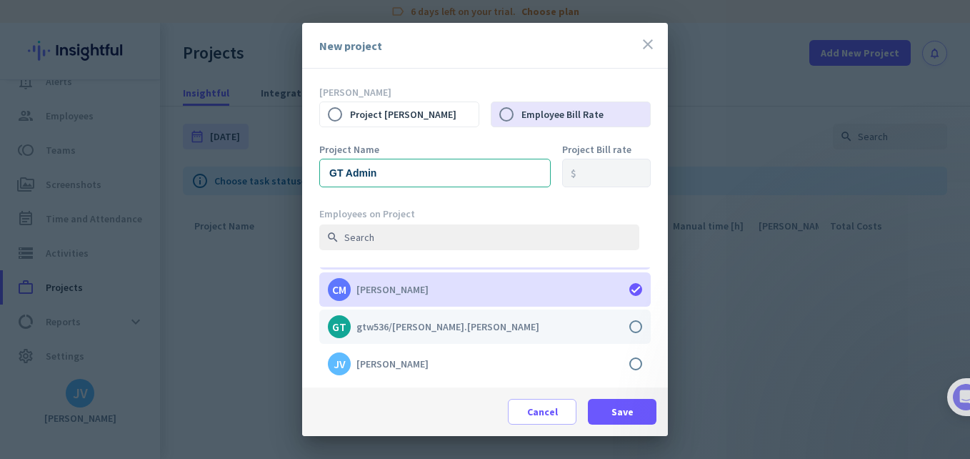
click at [622, 327] on label at bounding box center [485, 326] width 332 height 34
click at [0, 0] on input "checkbox" at bounding box center [0, 0] width 0 height 0
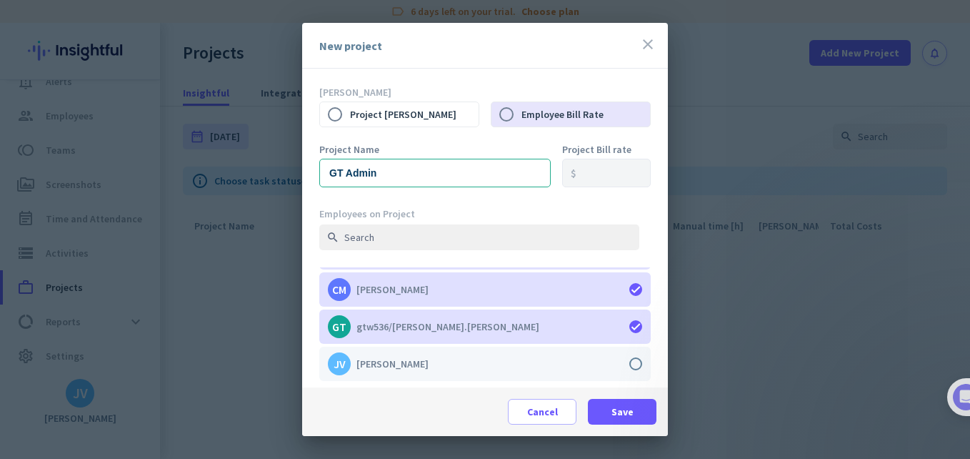
click at [627, 362] on label at bounding box center [485, 364] width 332 height 34
click at [0, 0] on input "checkbox" at bounding box center [0, 0] width 0 height 0
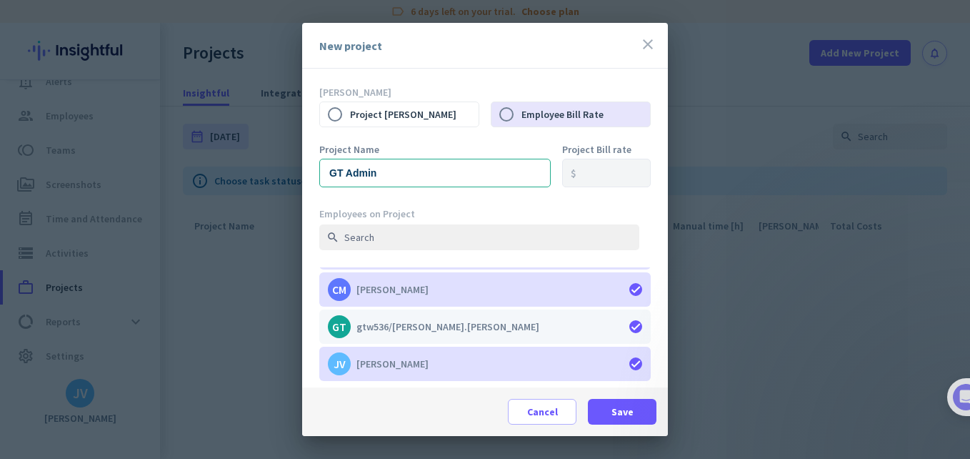
click at [623, 324] on label at bounding box center [485, 326] width 332 height 34
click at [0, 0] on input "checkbox" at bounding box center [0, 0] width 0 height 0
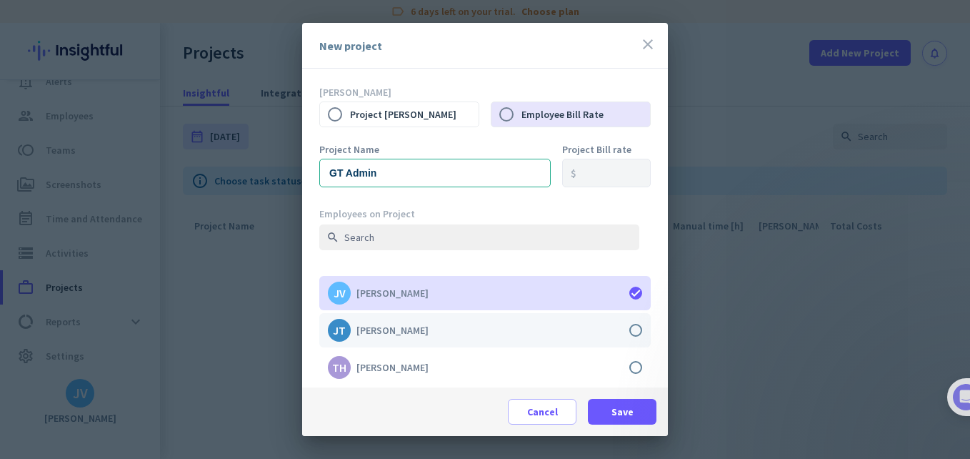
scroll to position [130, 0]
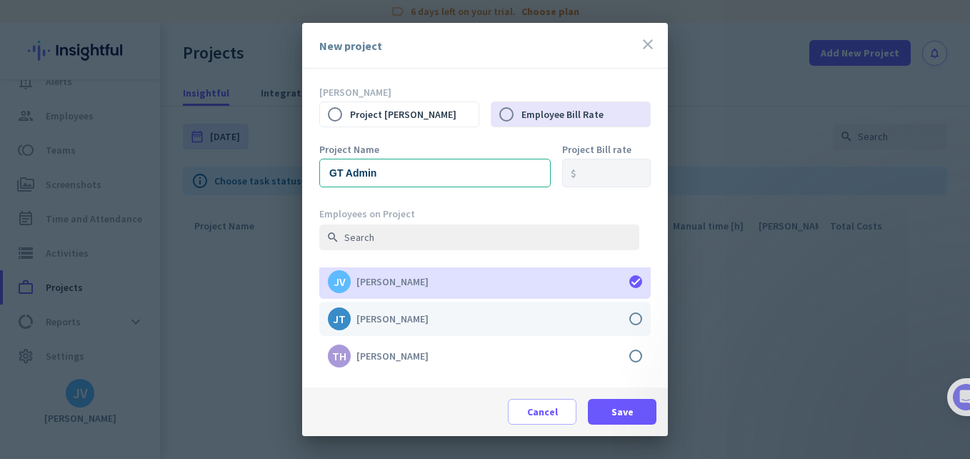
click at [623, 317] on label at bounding box center [485, 319] width 332 height 34
click at [0, 0] on input "checkbox" at bounding box center [0, 0] width 0 height 0
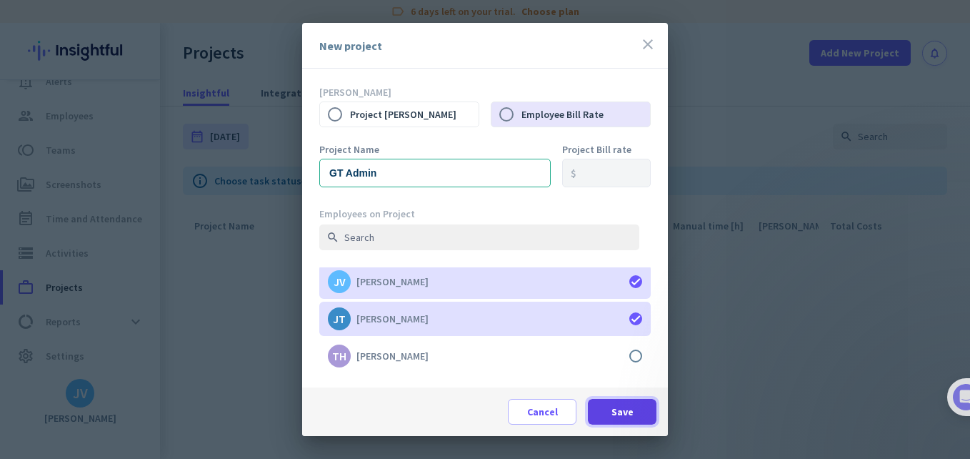
click at [619, 405] on span "Save" at bounding box center [623, 411] width 22 height 14
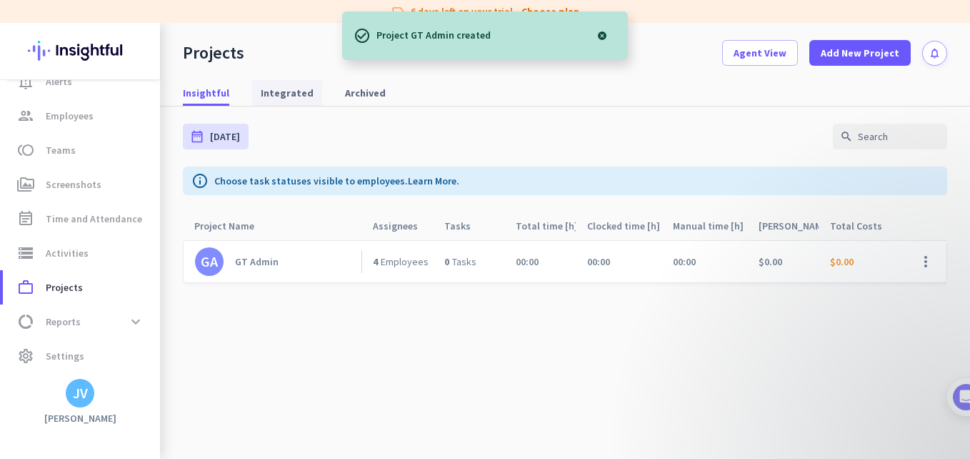
click at [286, 105] on span "Integrated" at bounding box center [287, 93] width 53 height 26
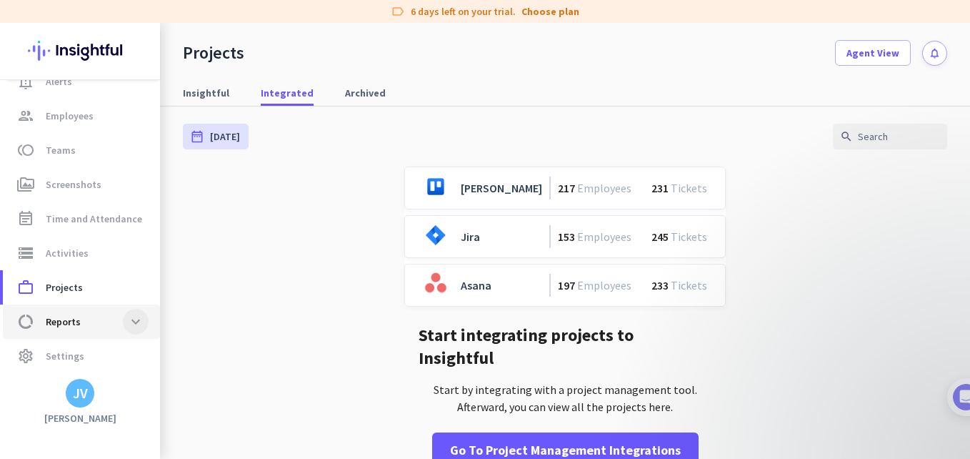
click at [125, 323] on span at bounding box center [136, 322] width 26 height 26
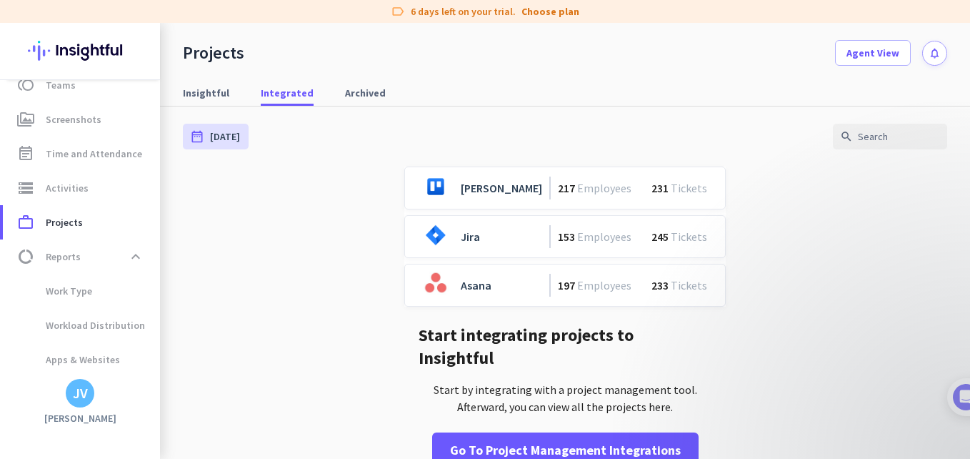
scroll to position [187, 0]
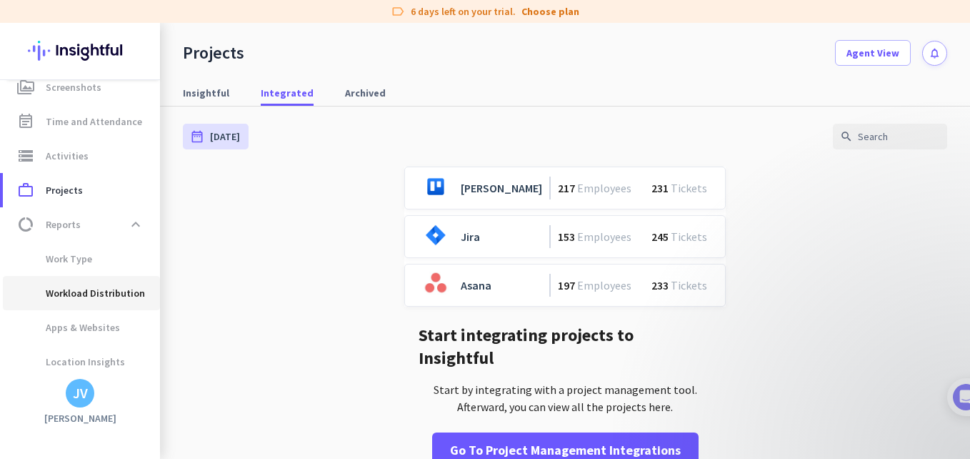
click at [126, 307] on span "Workload Distribution" at bounding box center [79, 293] width 131 height 34
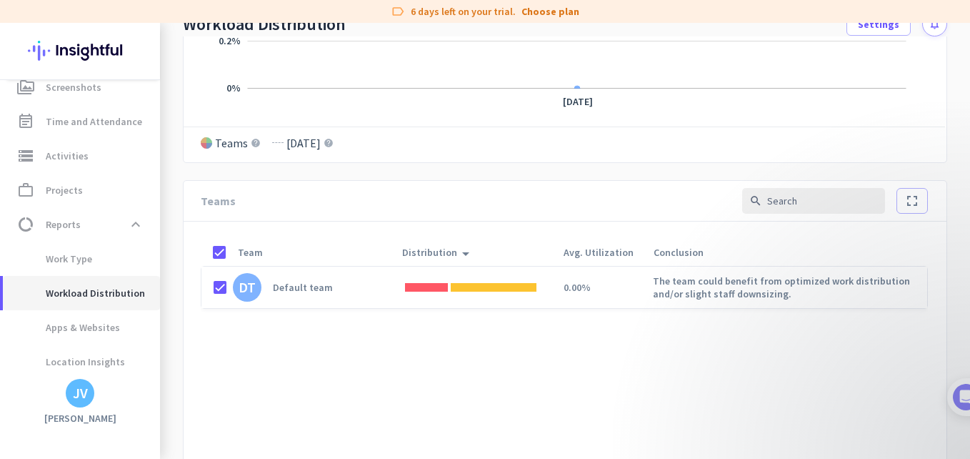
scroll to position [477, 0]
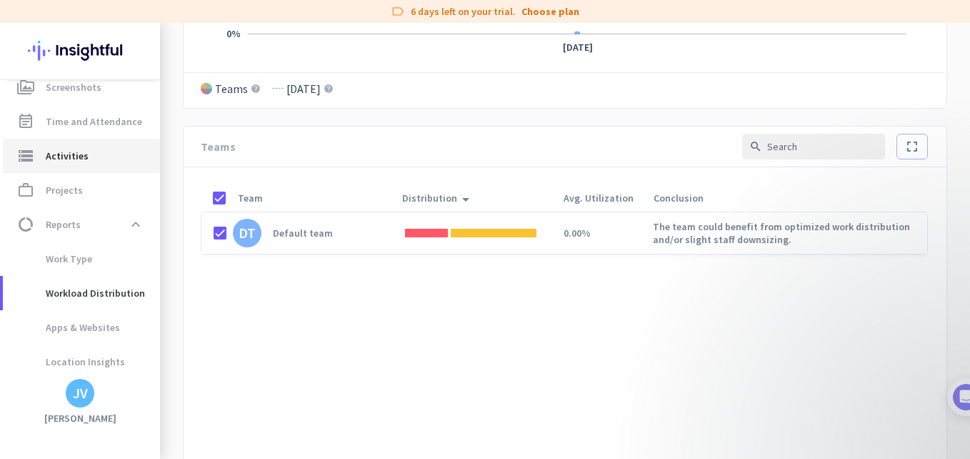
click at [100, 164] on link "storage Activities" at bounding box center [81, 156] width 157 height 34
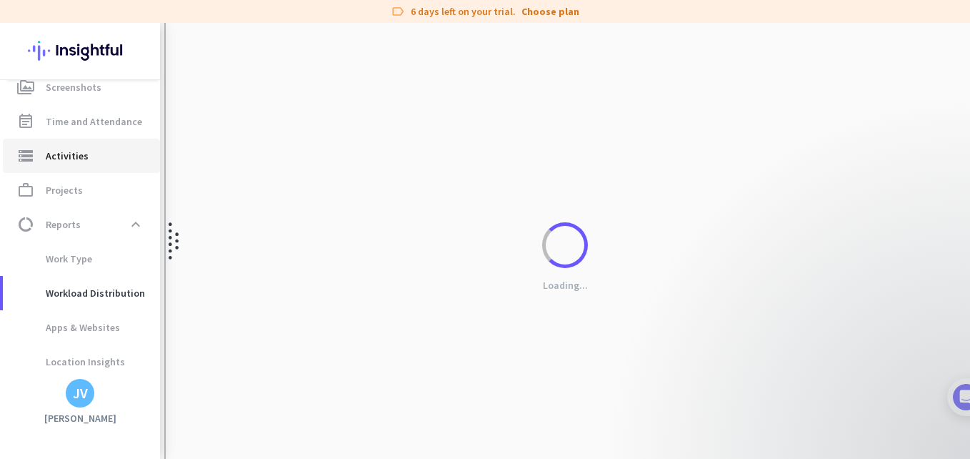
type input "[DATE]"
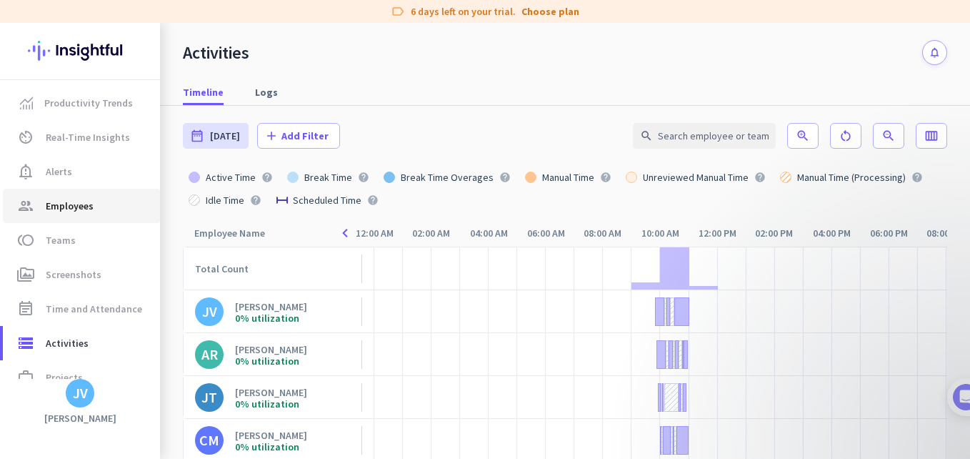
click at [120, 212] on span "group Employees" at bounding box center [81, 205] width 134 height 17
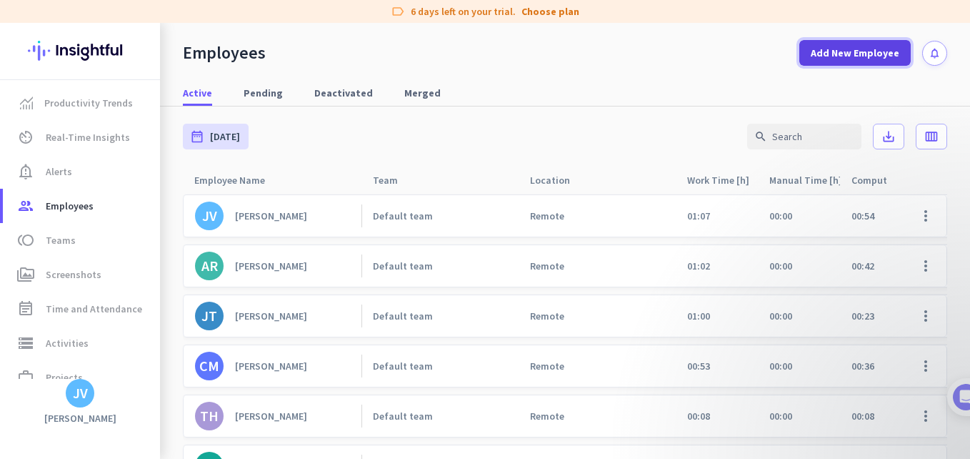
click at [846, 56] on span "Add New Employee" at bounding box center [855, 53] width 89 height 14
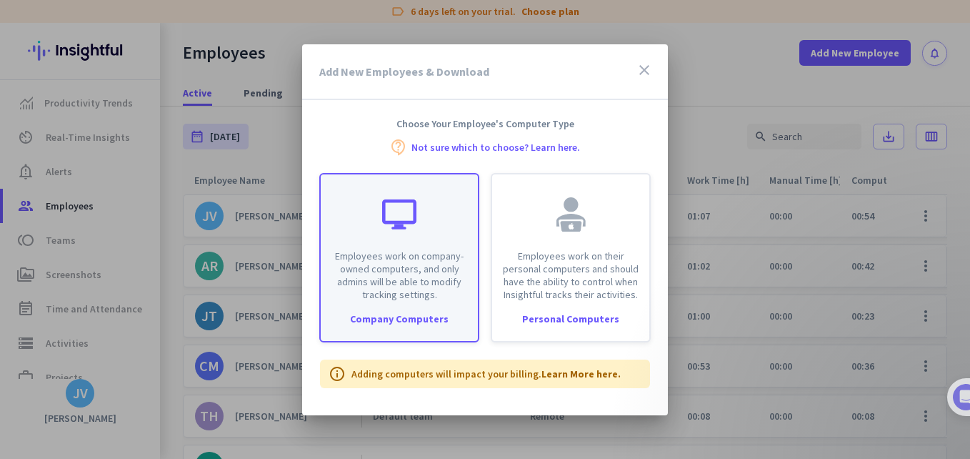
click at [435, 287] on p "Employees work on company-owned computers, and only admins will be able to modi…" at bounding box center [399, 274] width 140 height 51
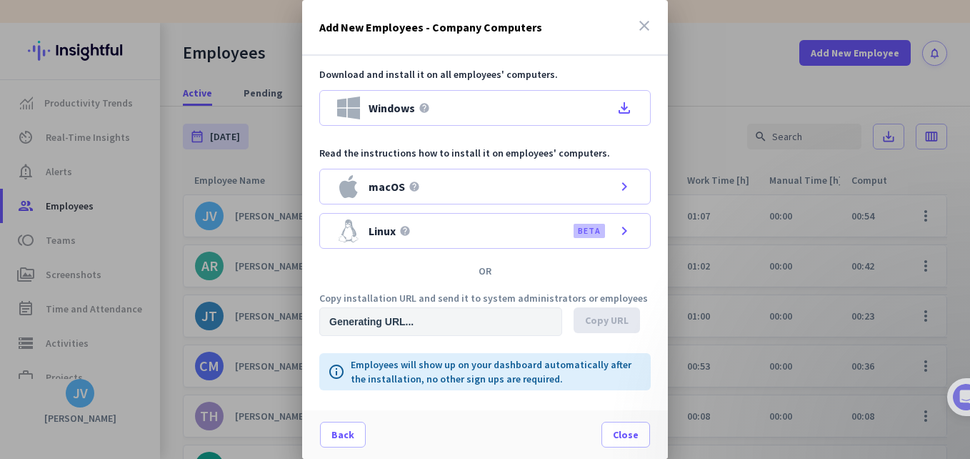
type input "[URL][DOMAIN_NAME]"
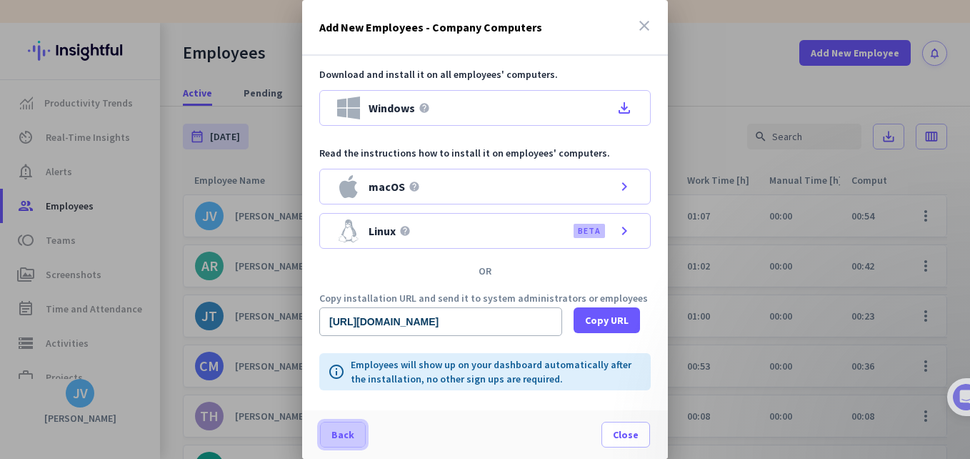
click at [357, 431] on span at bounding box center [343, 434] width 44 height 34
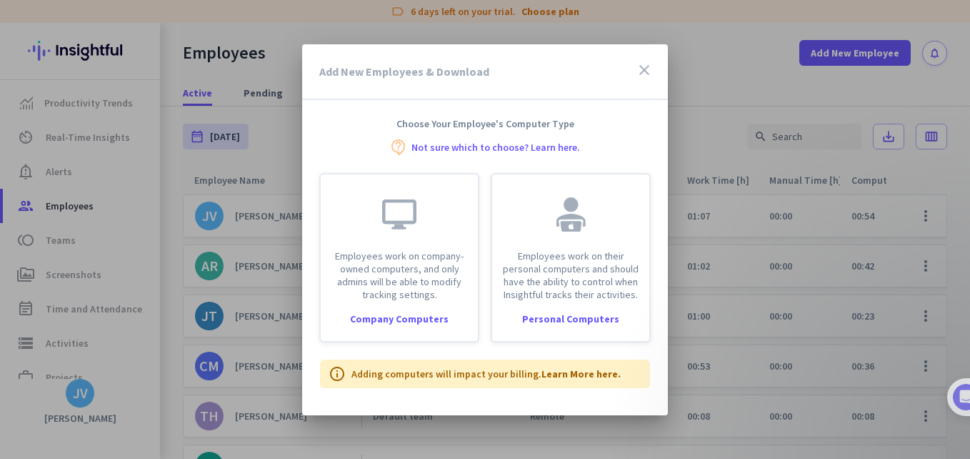
click at [637, 80] on div "close" at bounding box center [644, 71] width 17 height 20
click at [641, 74] on icon "close" at bounding box center [644, 69] width 17 height 17
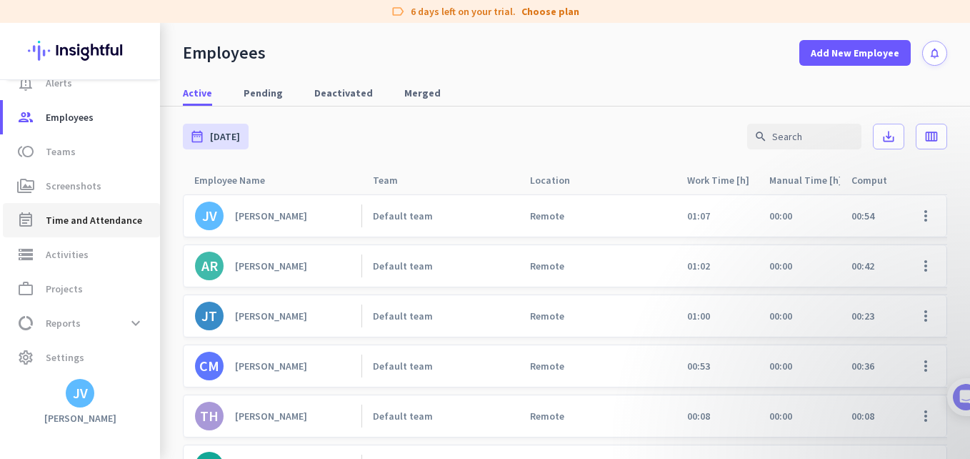
scroll to position [90, 0]
click at [117, 218] on span "Time and Attendance" at bounding box center [94, 218] width 96 height 17
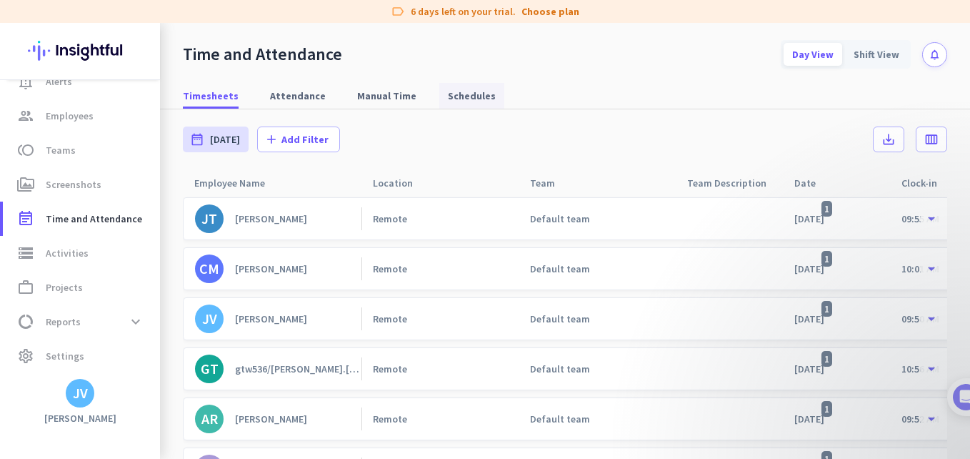
click at [448, 101] on span "Schedules" at bounding box center [472, 96] width 48 height 14
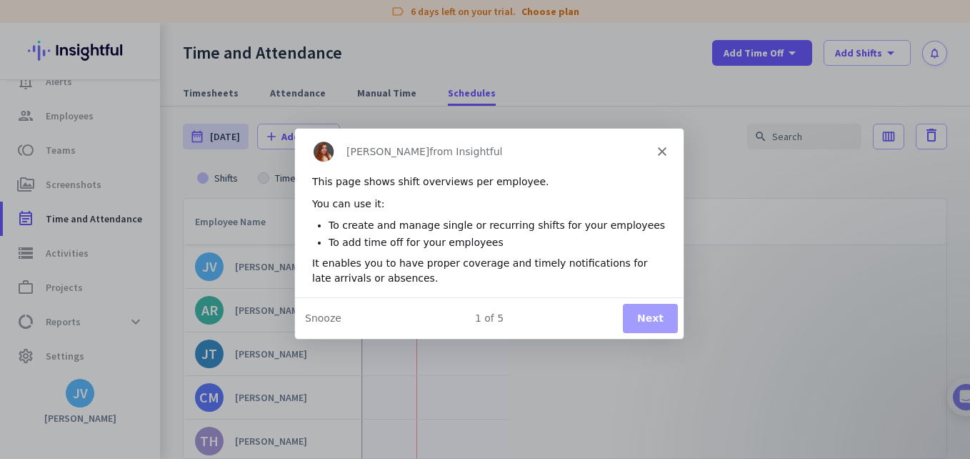
click at [657, 324] on button "Next" at bounding box center [649, 316] width 55 height 29
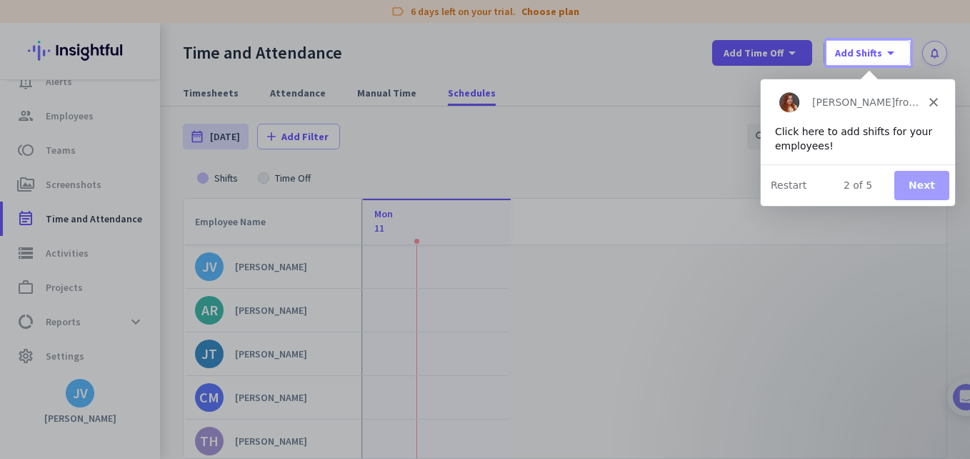
click at [931, 179] on button "Next" at bounding box center [921, 184] width 55 height 29
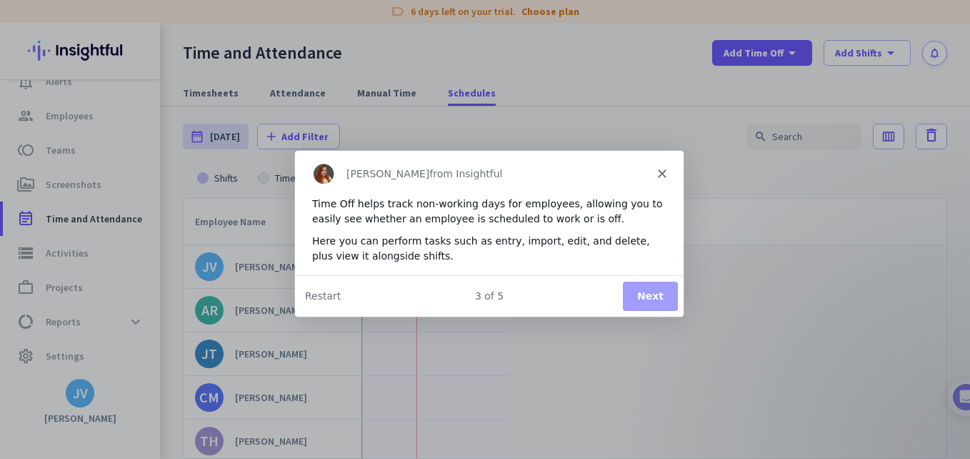
click at [665, 297] on button "Next" at bounding box center [649, 295] width 55 height 29
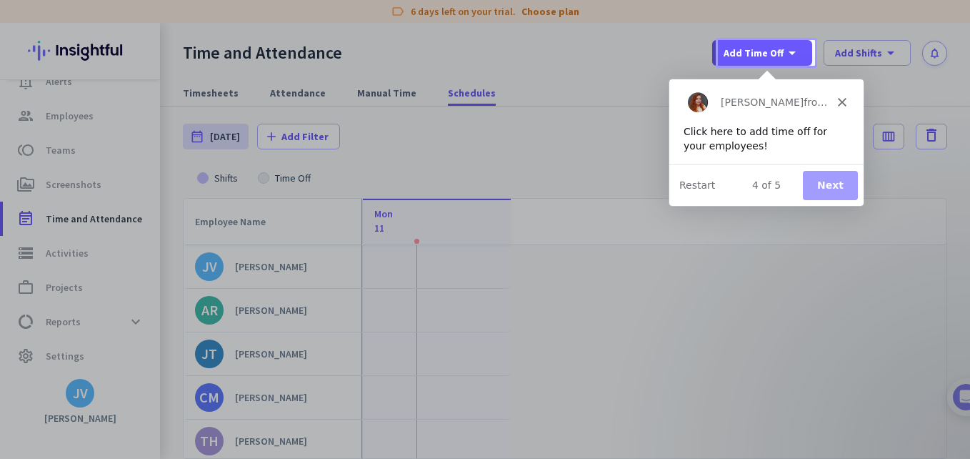
click at [844, 189] on button "Next" at bounding box center [829, 184] width 55 height 29
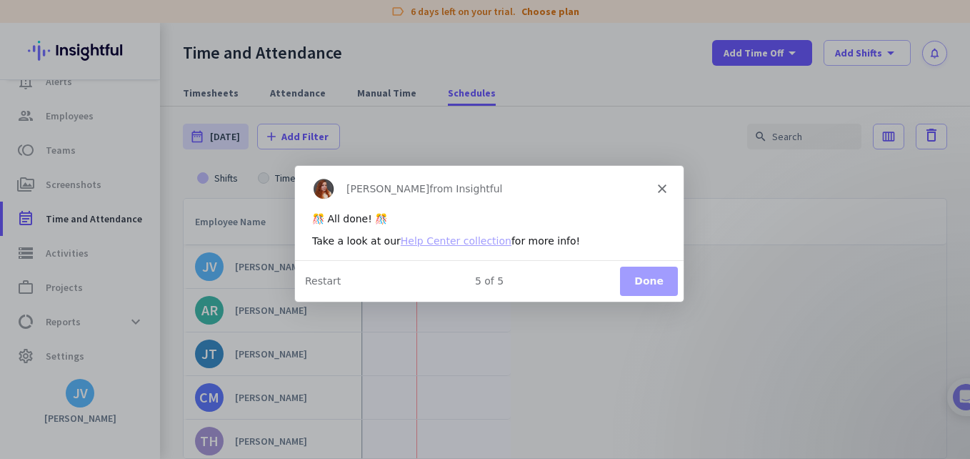
click at [639, 284] on button "Done" at bounding box center [649, 280] width 58 height 29
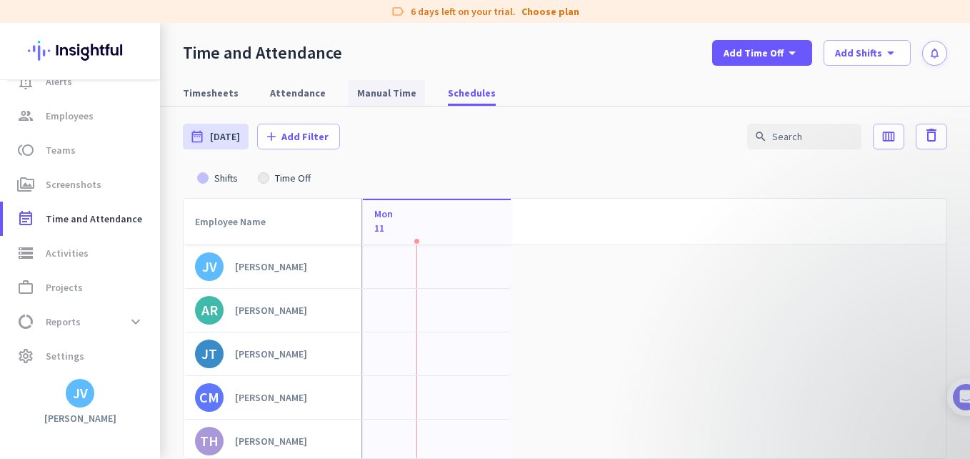
click at [357, 95] on span "Manual Time" at bounding box center [386, 93] width 59 height 14
type input "[DATE] - [DATE]"
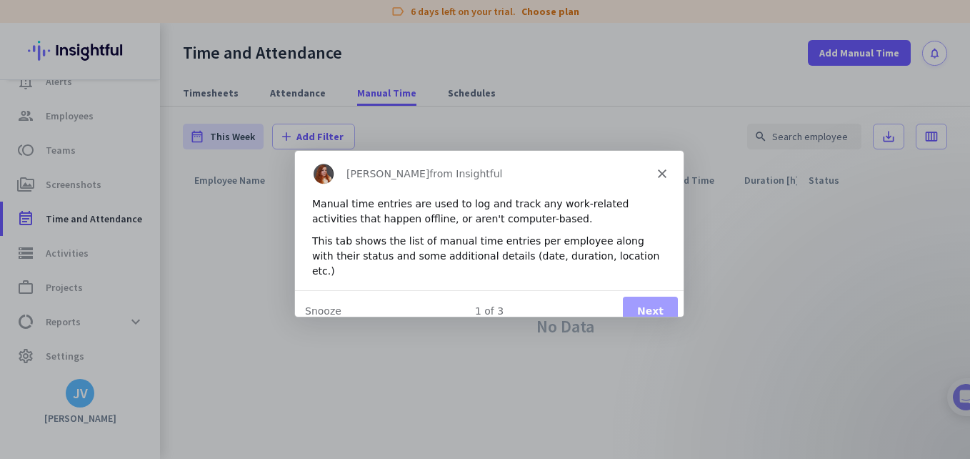
click at [627, 296] on button "Next" at bounding box center [649, 310] width 55 height 29
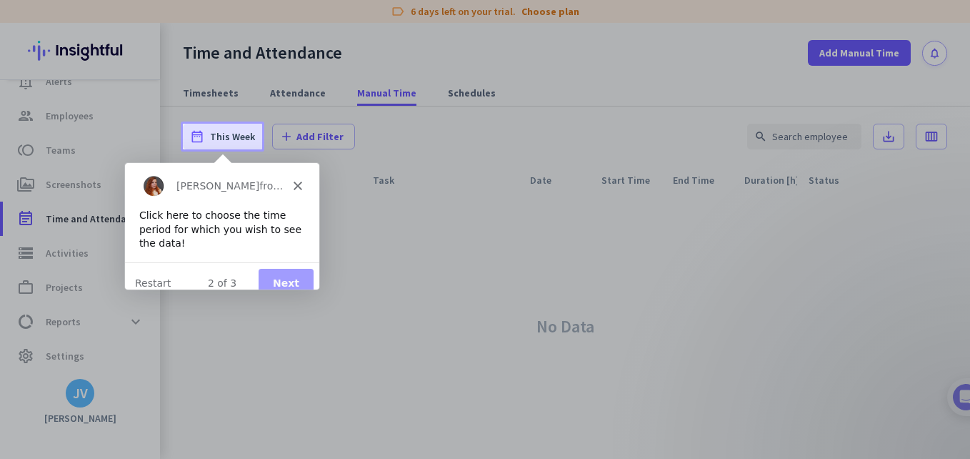
click at [267, 268] on button "Next" at bounding box center [285, 282] width 55 height 29
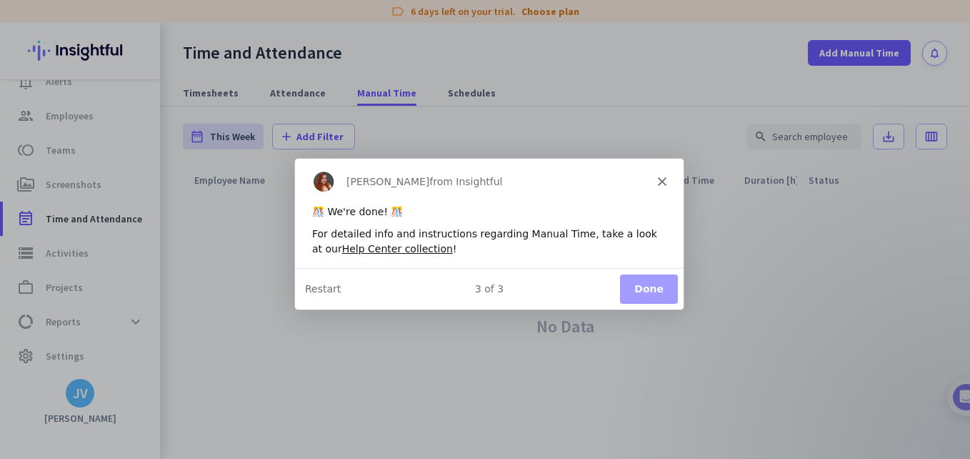
click at [631, 285] on button "Done" at bounding box center [649, 287] width 58 height 29
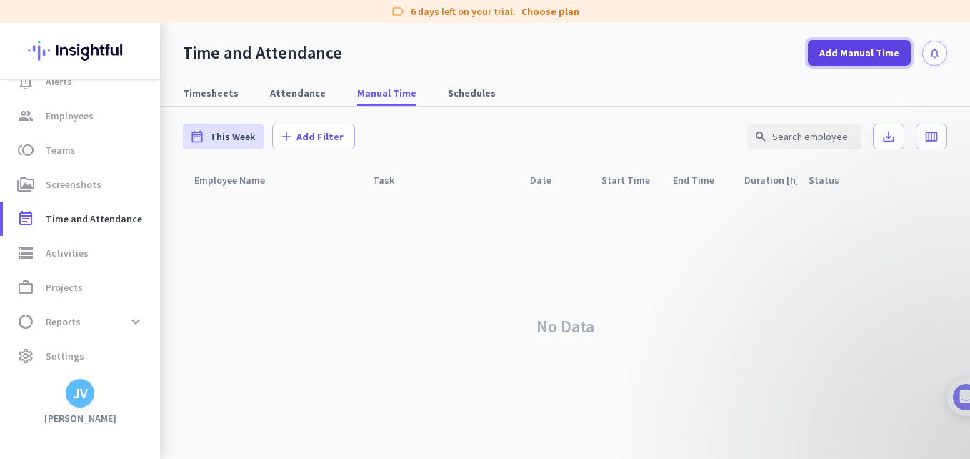
click at [831, 62] on span at bounding box center [859, 53] width 103 height 34
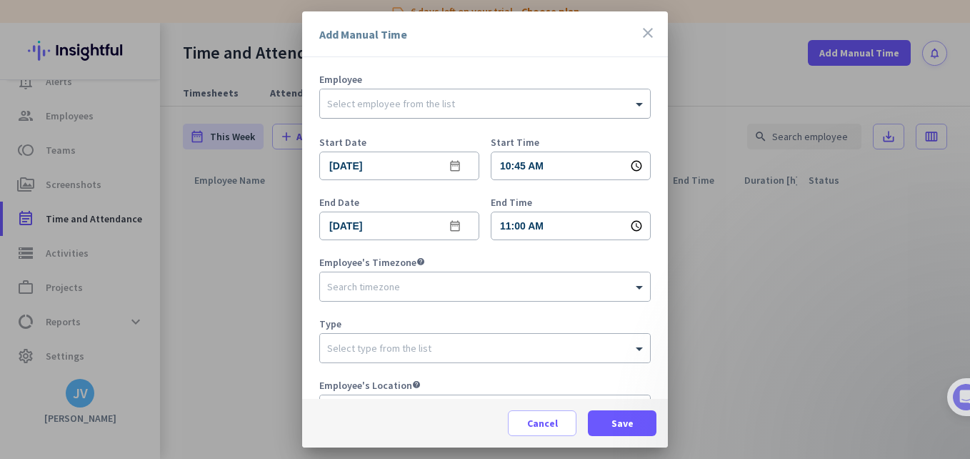
click at [396, 101] on input "text" at bounding box center [470, 101] width 287 height 11
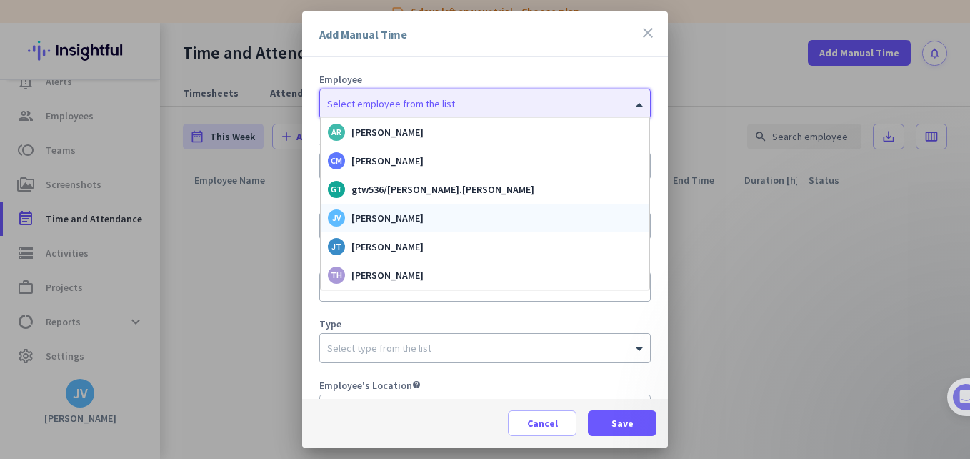
click at [396, 211] on div "JV [PERSON_NAME]" at bounding box center [485, 217] width 314 height 17
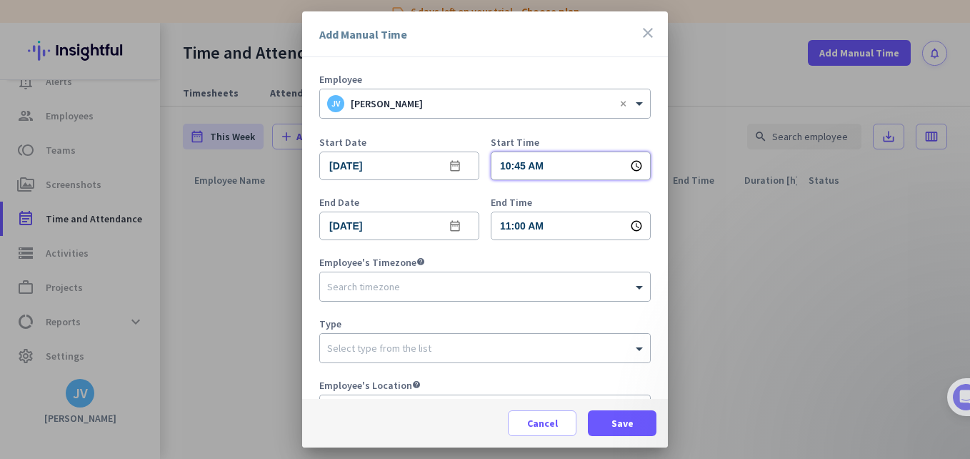
click at [576, 156] on input "10:45 AM" at bounding box center [571, 165] width 160 height 29
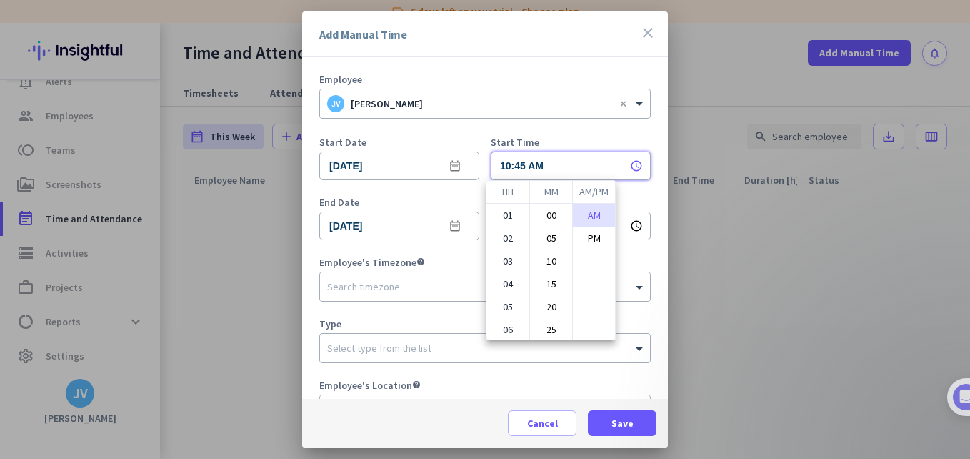
scroll to position [139, 0]
click at [505, 215] on li "07" at bounding box center [508, 213] width 43 height 23
type input "07:45 AM"
click at [546, 279] on li "45" at bounding box center [551, 282] width 42 height 23
click at [390, 244] on div at bounding box center [485, 229] width 970 height 459
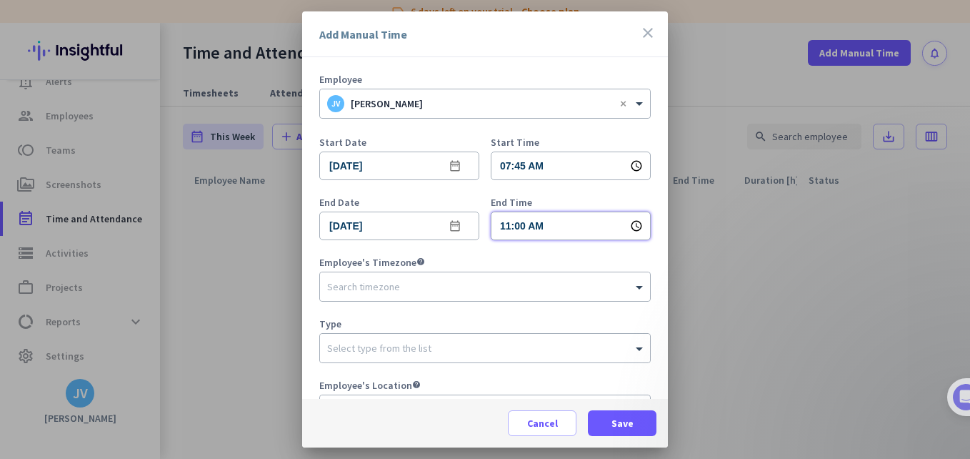
click at [570, 236] on input "11:00 AM" at bounding box center [571, 226] width 160 height 29
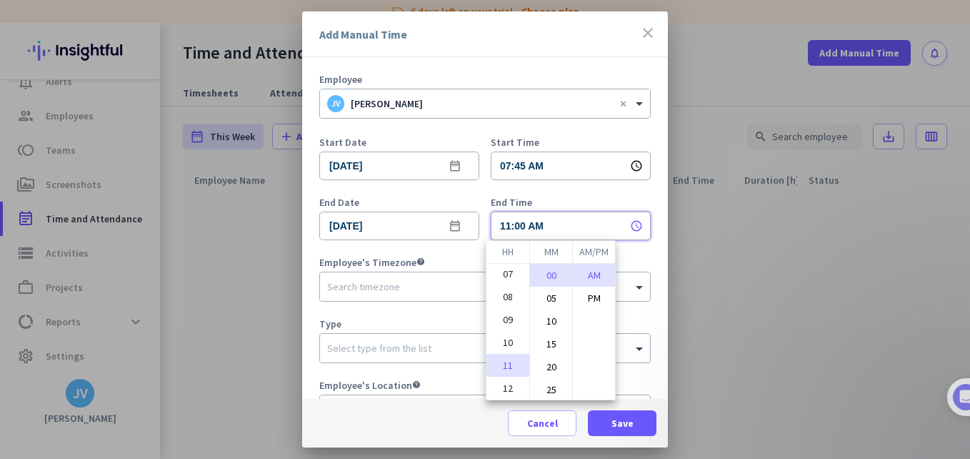
click at [445, 282] on div at bounding box center [485, 229] width 970 height 459
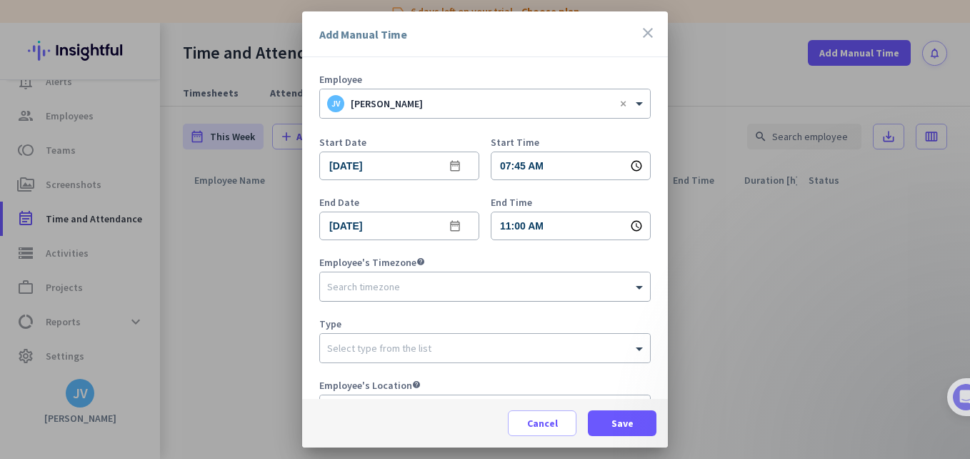
click at [444, 282] on input "text" at bounding box center [470, 284] width 287 height 11
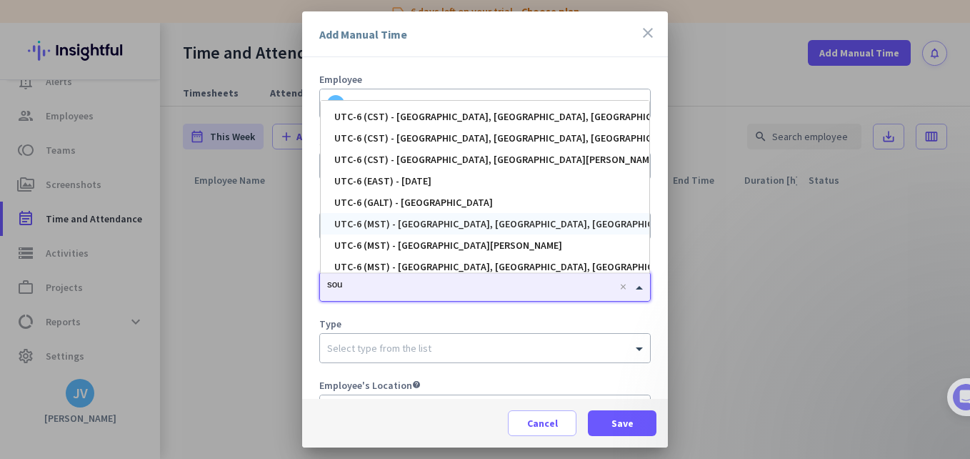
scroll to position [0, 0]
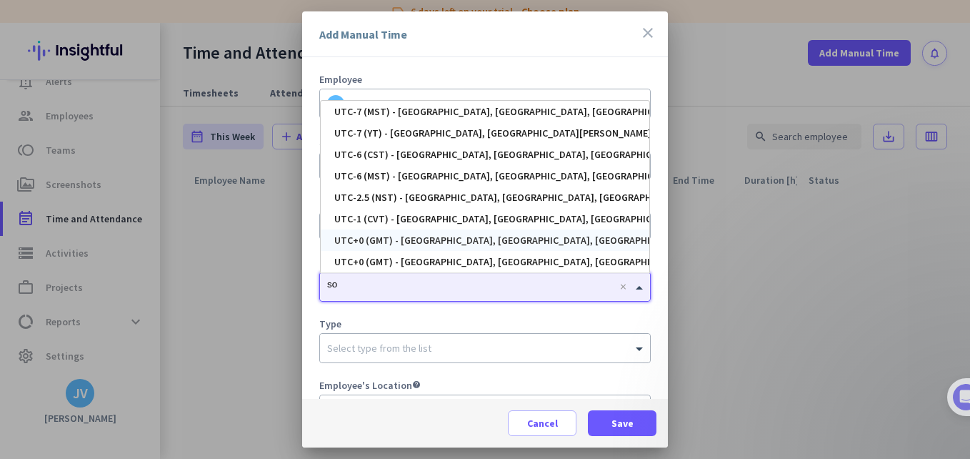
type input "s"
type input "p"
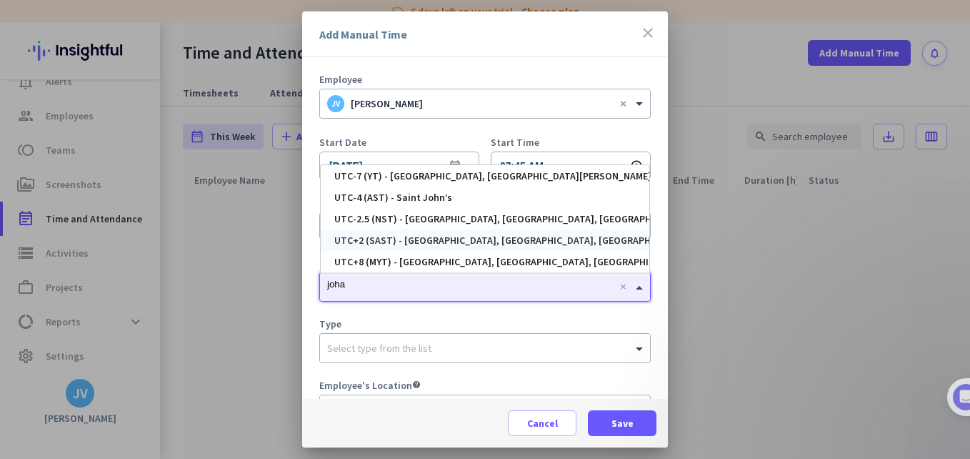
type input "[PERSON_NAME]"
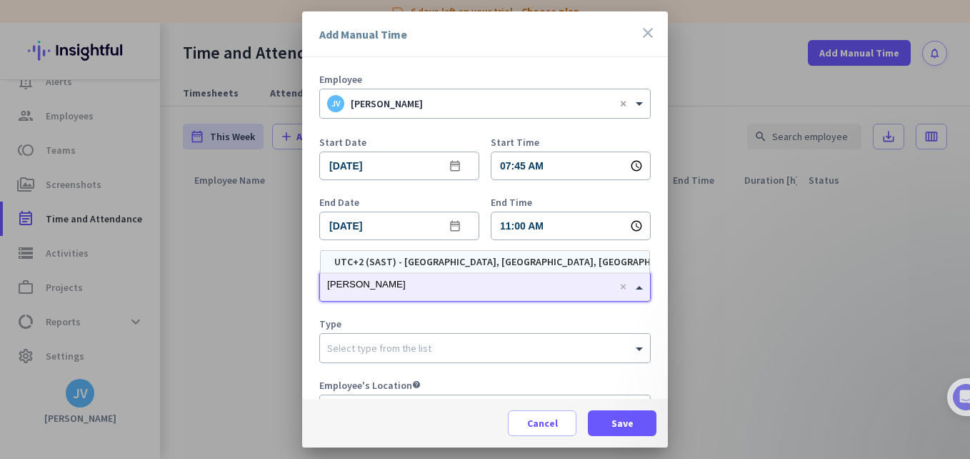
click at [516, 253] on div "UTC+2 (SAST) - [GEOGRAPHIC_DATA], [GEOGRAPHIC_DATA], [GEOGRAPHIC_DATA], [GEOGRA…" at bounding box center [485, 261] width 329 height 21
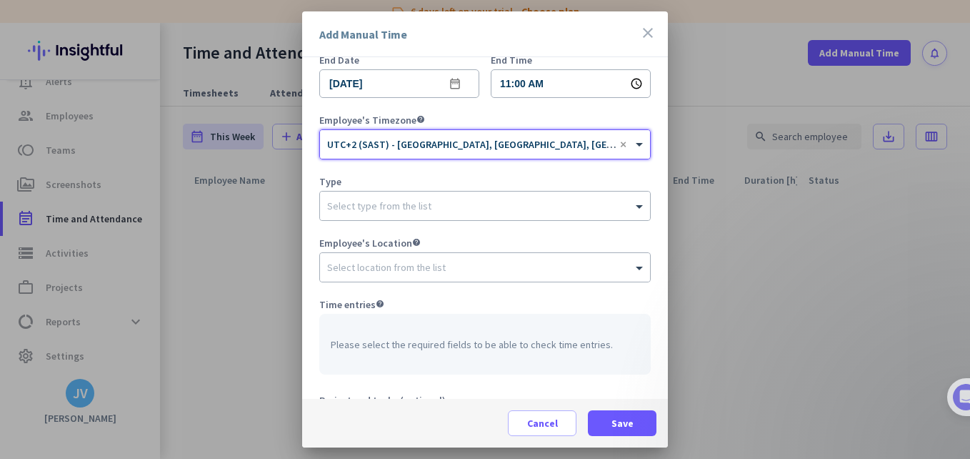
scroll to position [143, 0]
click at [412, 202] on input "text" at bounding box center [470, 202] width 287 height 11
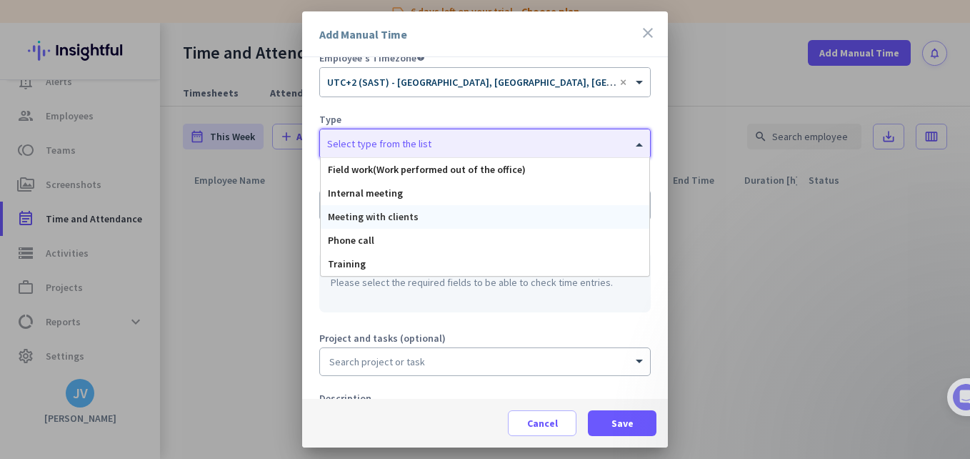
scroll to position [191, 0]
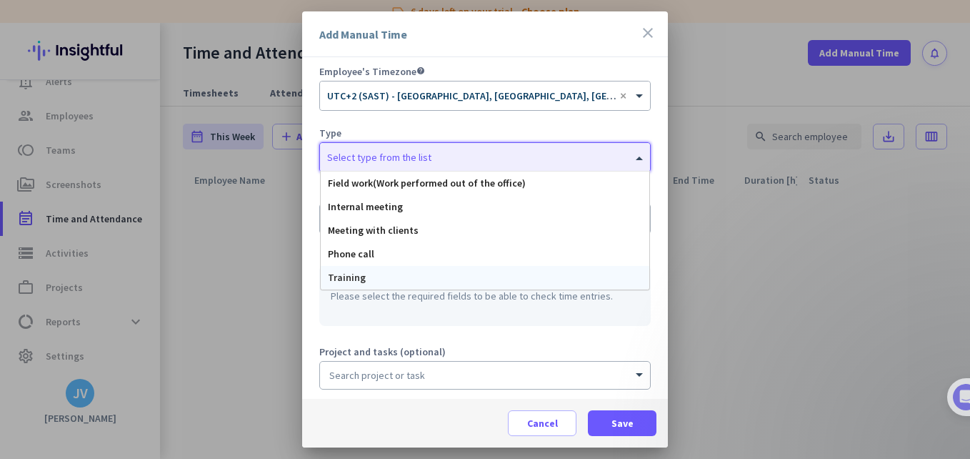
click at [519, 315] on div "Please select the required fields to be able to check time entries." at bounding box center [485, 295] width 332 height 61
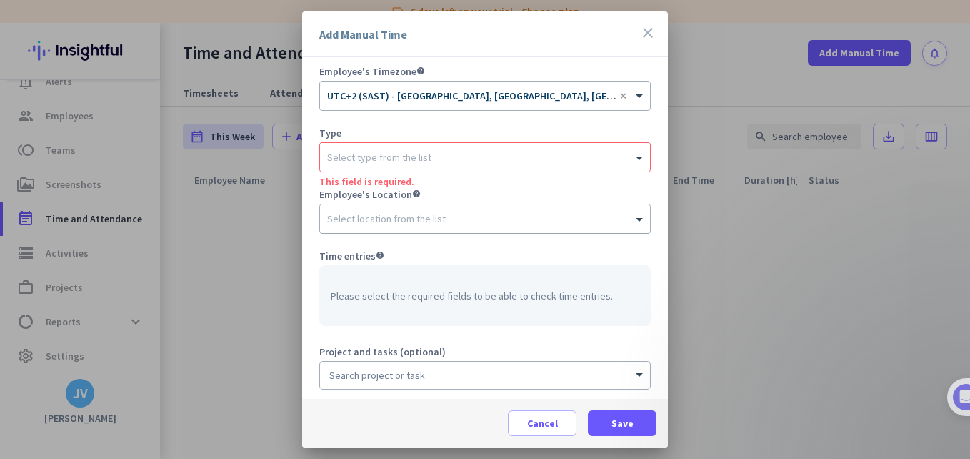
click at [483, 217] on input "text" at bounding box center [470, 216] width 287 height 11
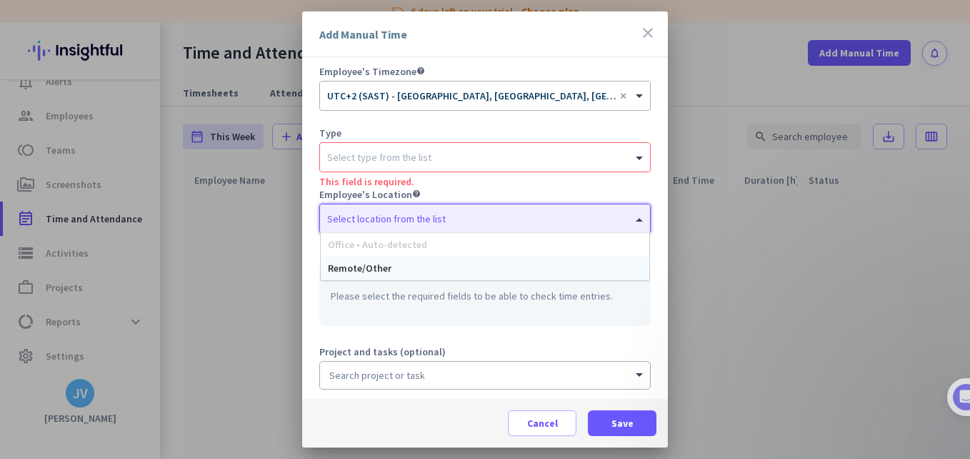
click at [449, 248] on div "Office • Auto-detected" at bounding box center [485, 245] width 329 height 24
click at [365, 248] on span "Office • Auto-detected" at bounding box center [377, 244] width 99 height 13
click at [402, 312] on div "Please select the required fields to be able to check time entries." at bounding box center [485, 295] width 332 height 61
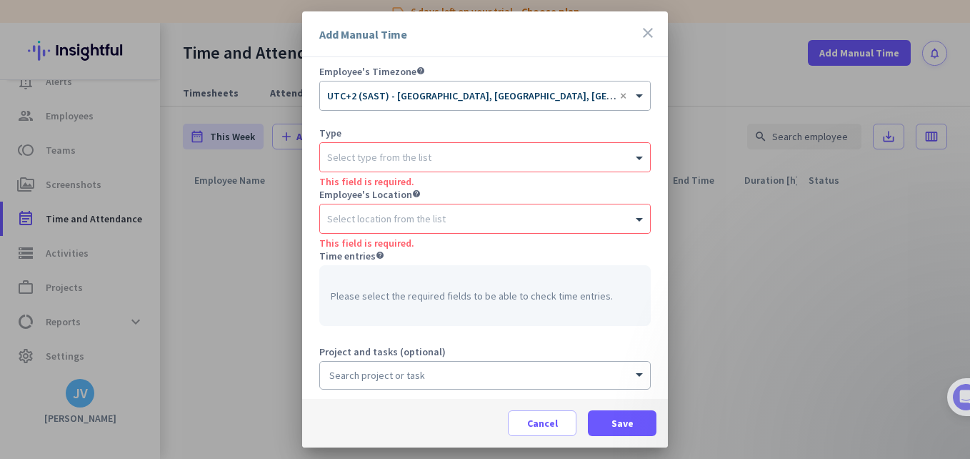
click at [402, 293] on div "Please select the required fields to be able to check time entries." at bounding box center [485, 295] width 332 height 61
click at [421, 379] on input at bounding box center [485, 375] width 330 height 27
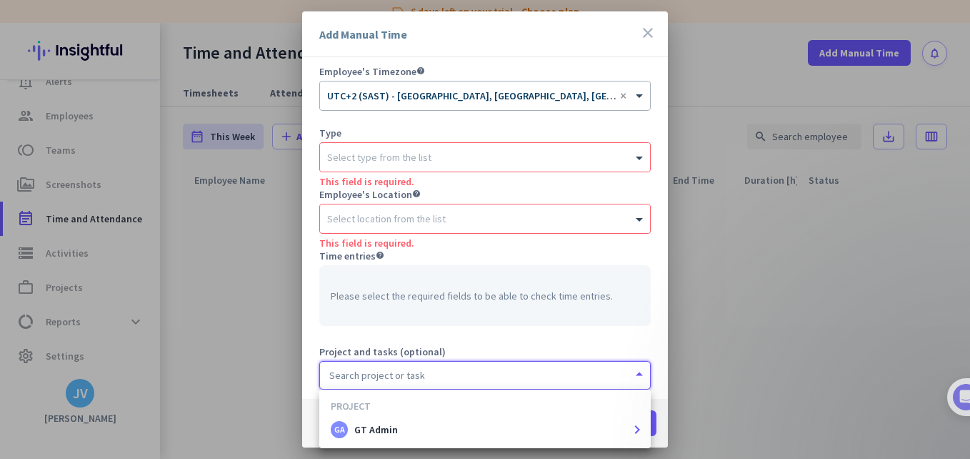
click at [428, 347] on span "(optional)" at bounding box center [423, 351] width 46 height 13
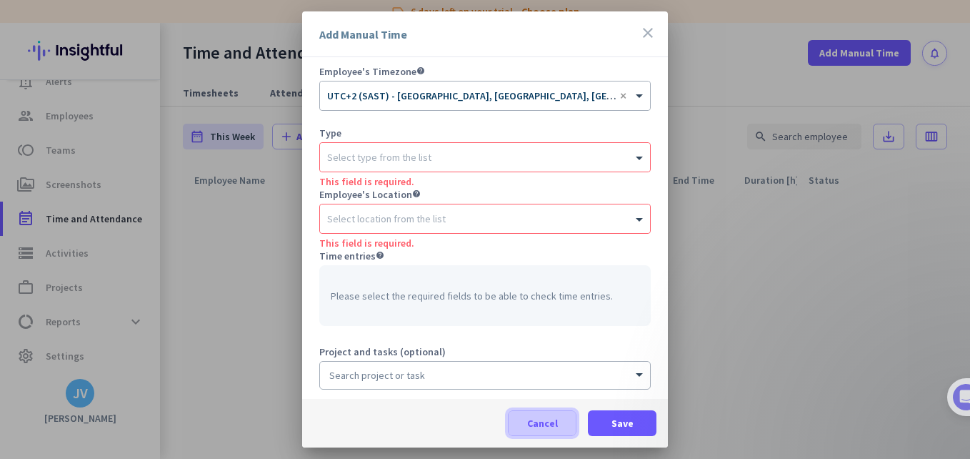
click at [568, 427] on span at bounding box center [542, 423] width 67 height 34
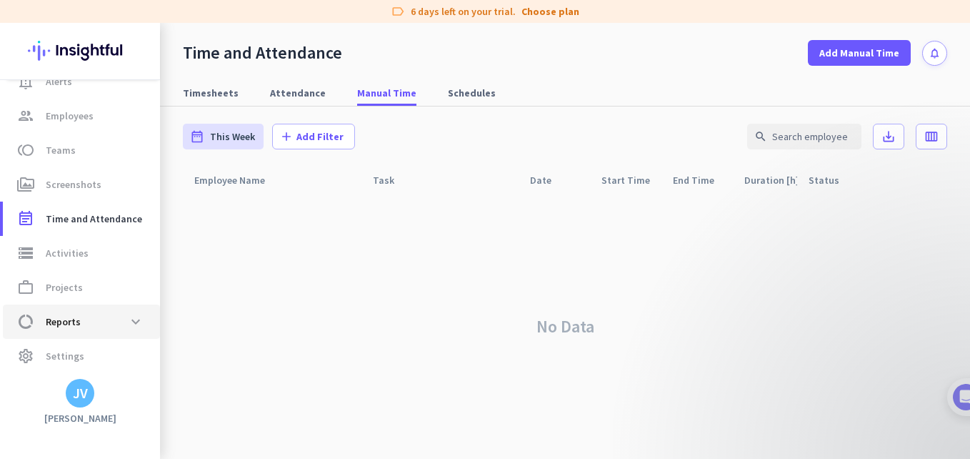
click at [116, 326] on span "data_usage Reports expand_more" at bounding box center [81, 322] width 134 height 26
type input "[DATE] - [DATE]"
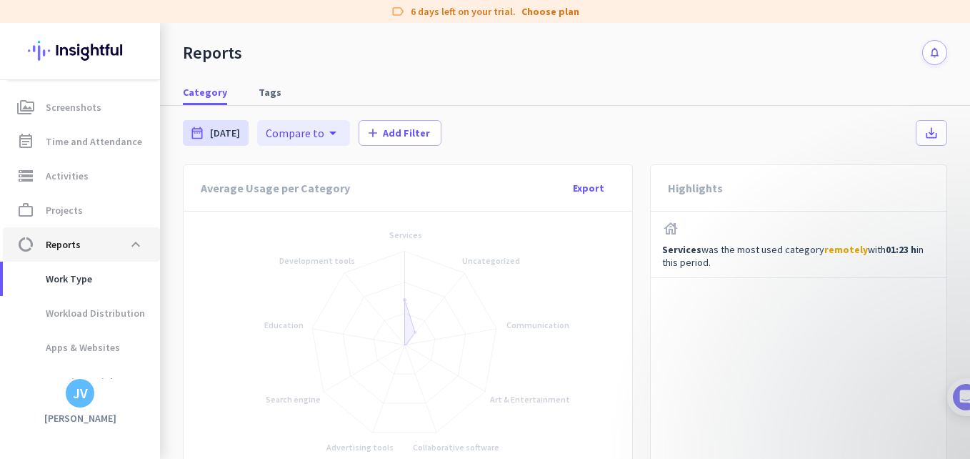
scroll to position [187, 0]
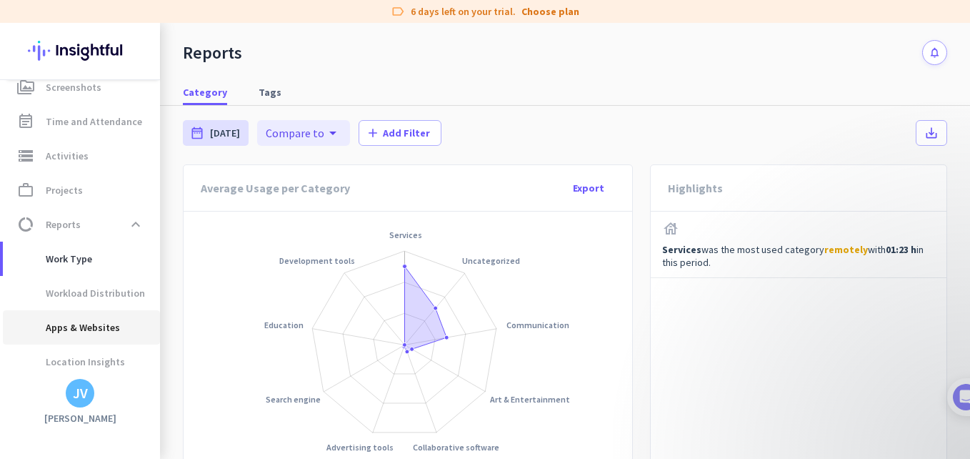
click at [116, 318] on span "Apps & Websites" at bounding box center [81, 327] width 134 height 34
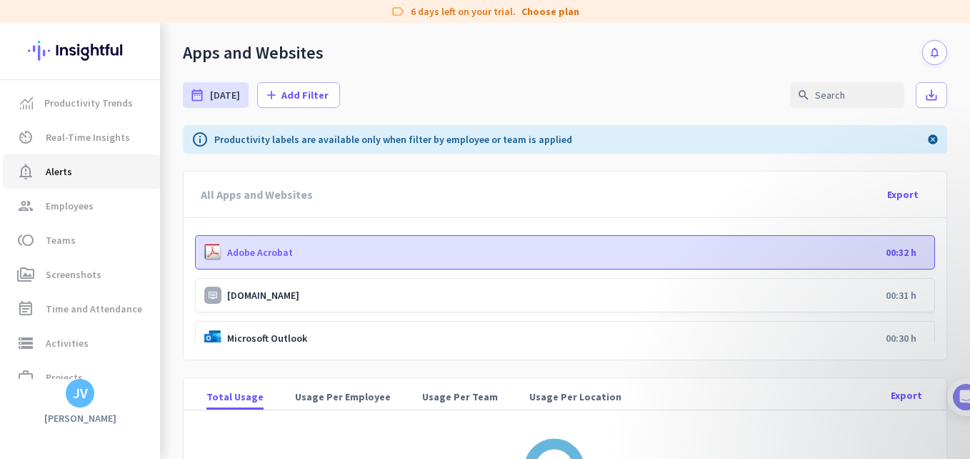
click at [111, 186] on link "notification_important Alerts" at bounding box center [81, 171] width 157 height 34
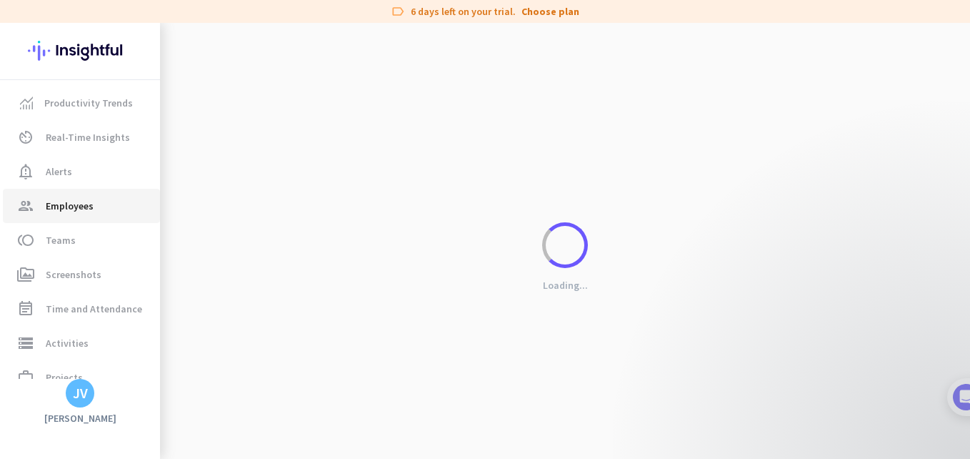
click at [104, 196] on link "group Employees" at bounding box center [81, 206] width 157 height 34
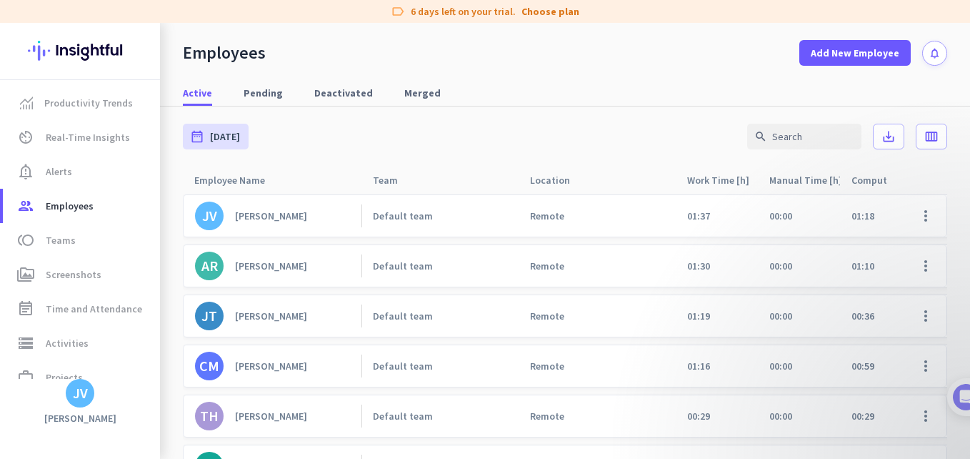
click at [276, 224] on link "JV [PERSON_NAME]" at bounding box center [278, 216] width 166 height 29
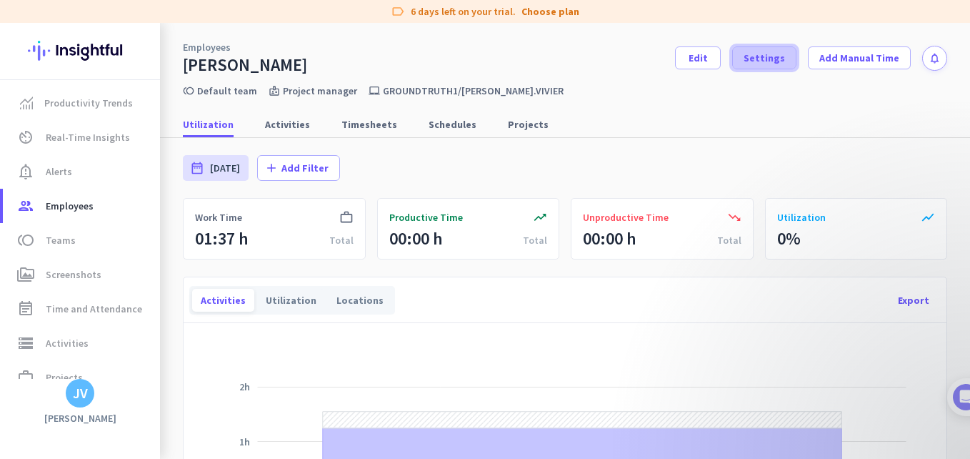
click at [762, 49] on span at bounding box center [764, 58] width 63 height 34
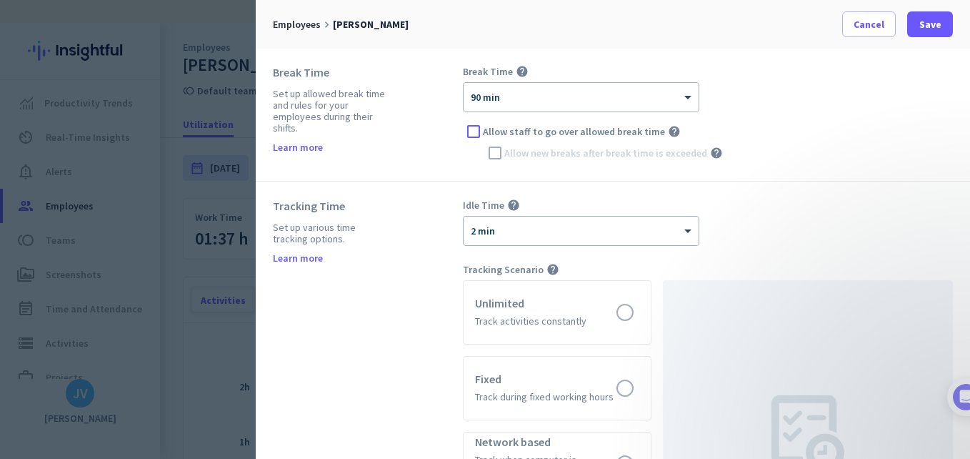
scroll to position [524, 0]
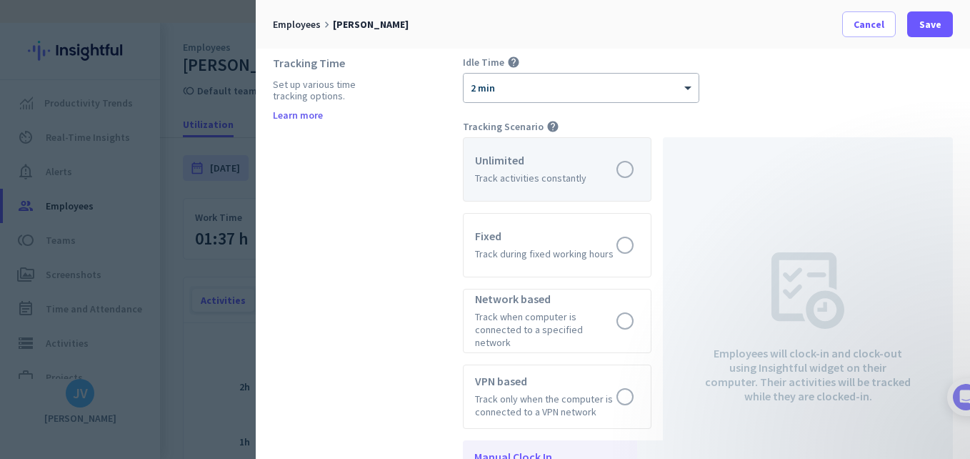
click at [484, 162] on label at bounding box center [557, 169] width 187 height 63
click at [0, 0] on input "radio" at bounding box center [0, 0] width 0 height 0
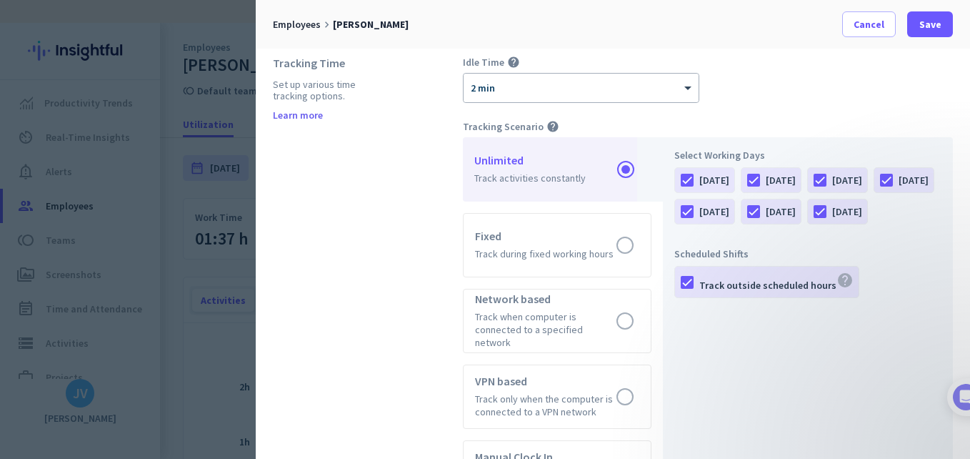
click at [796, 210] on div "[DATE]" at bounding box center [781, 211] width 30 height 14
click at [0, 0] on input "[DATE]" at bounding box center [0, 0] width 0 height 0
click at [832, 219] on div "[DATE]" at bounding box center [847, 211] width 30 height 14
click at [0, 0] on input "[DATE]" at bounding box center [0, 0] width 0 height 0
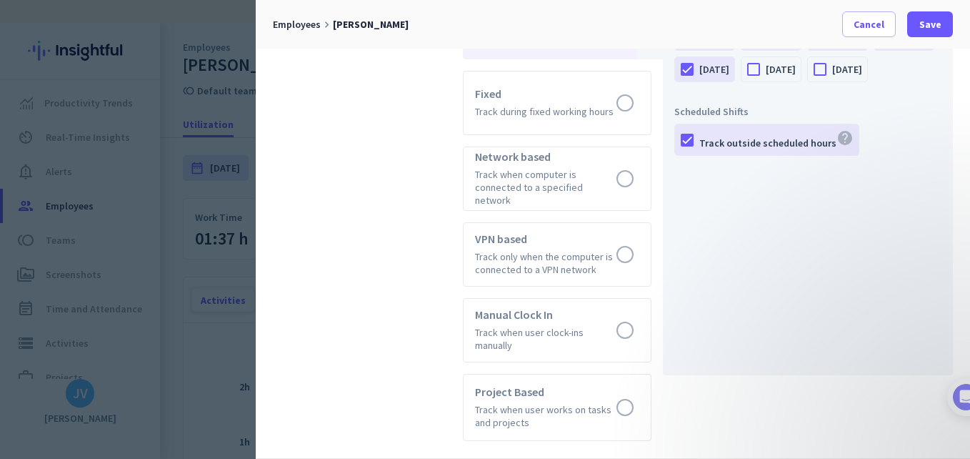
scroll to position [667, 0]
click at [693, 151] on div at bounding box center [687, 139] width 24 height 24
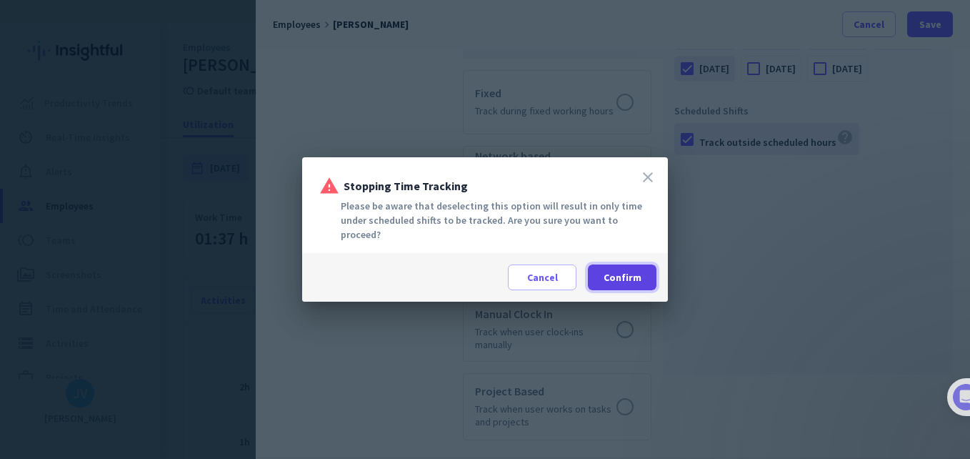
click at [646, 261] on span at bounding box center [622, 277] width 69 height 34
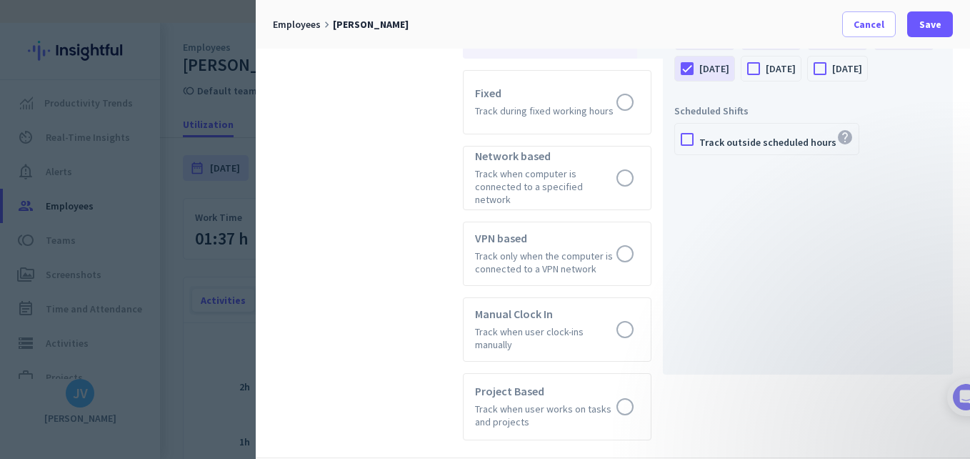
click at [702, 149] on div "Track outside scheduled hours help" at bounding box center [777, 139] width 154 height 21
click at [0, 0] on input "Track outside scheduled hours help" at bounding box center [0, 0] width 0 height 0
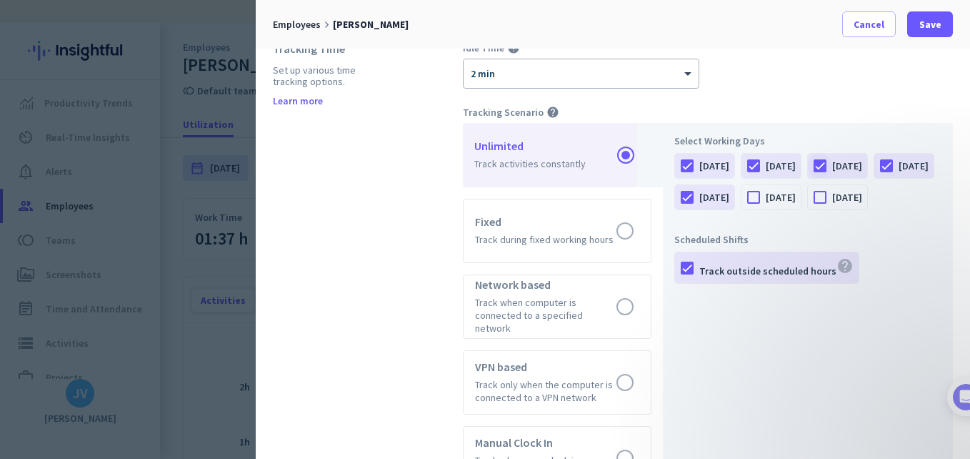
scroll to position [524, 0]
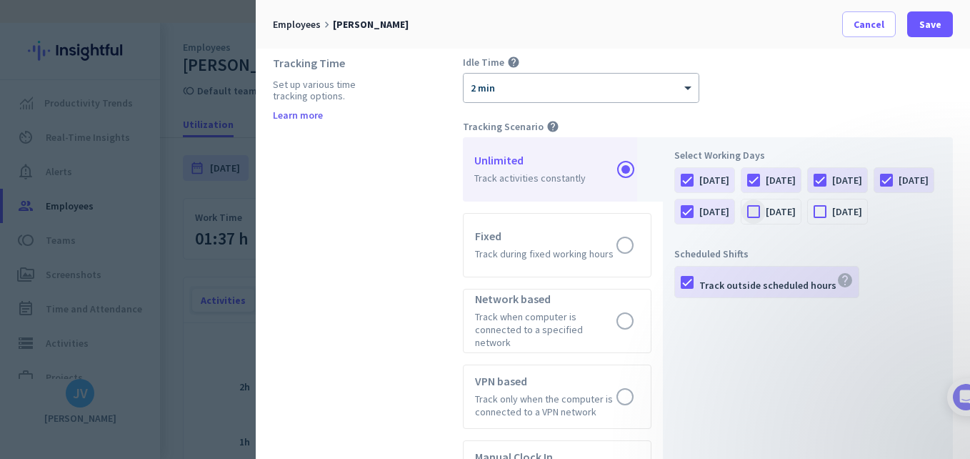
click at [766, 213] on div at bounding box center [754, 211] width 24 height 24
click at [808, 224] on div at bounding box center [820, 211] width 24 height 24
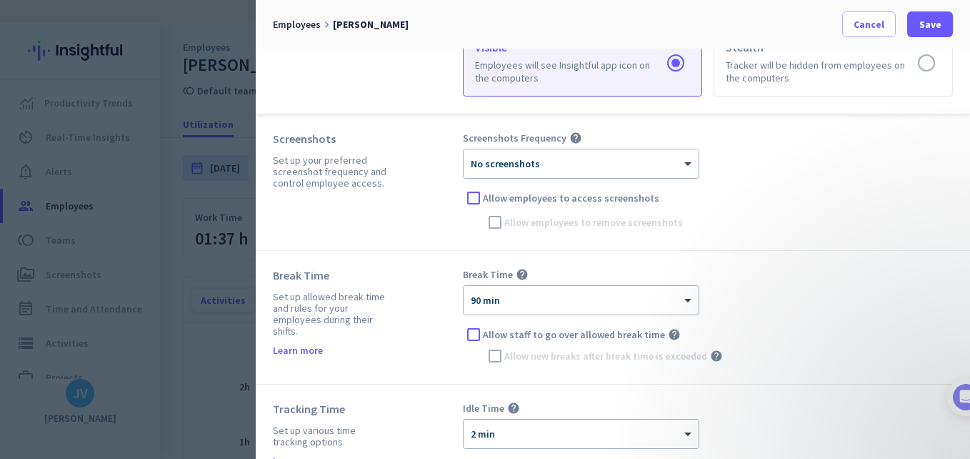
scroll to position [427, 0]
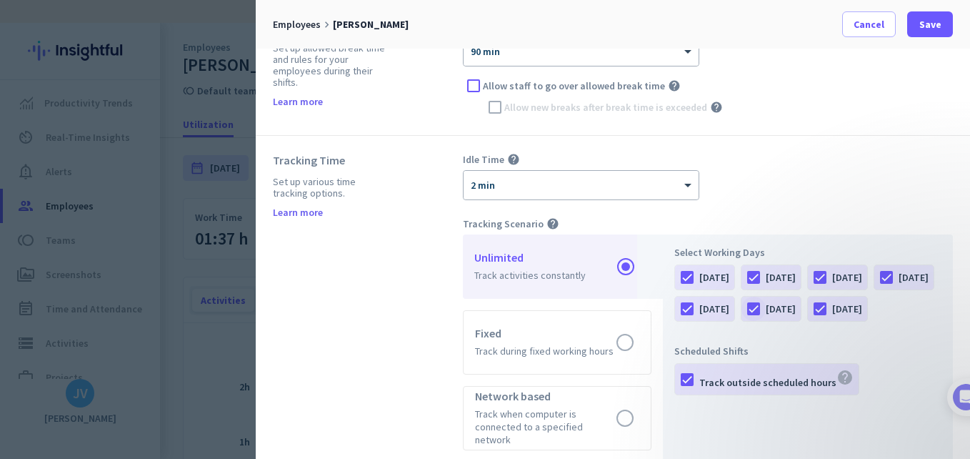
click at [766, 313] on div at bounding box center [754, 309] width 24 height 24
click at [808, 321] on div at bounding box center [820, 309] width 24 height 24
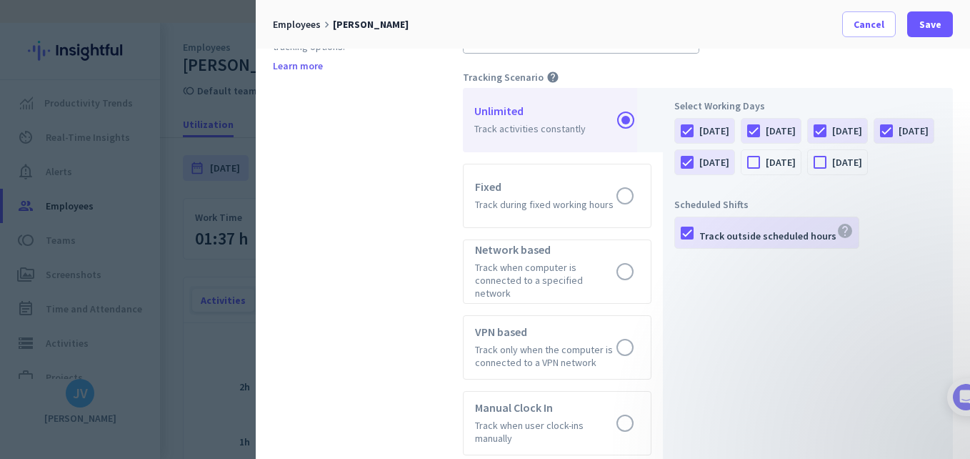
scroll to position [570, 0]
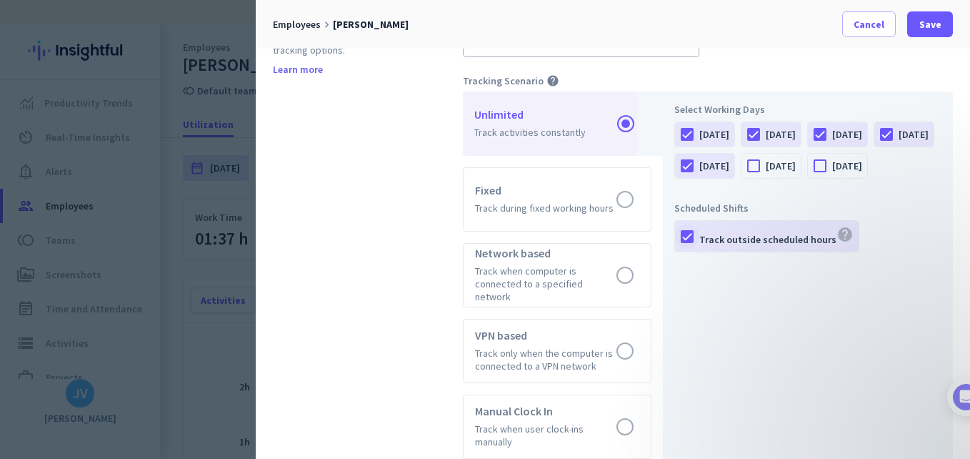
click at [692, 249] on div at bounding box center [687, 236] width 24 height 24
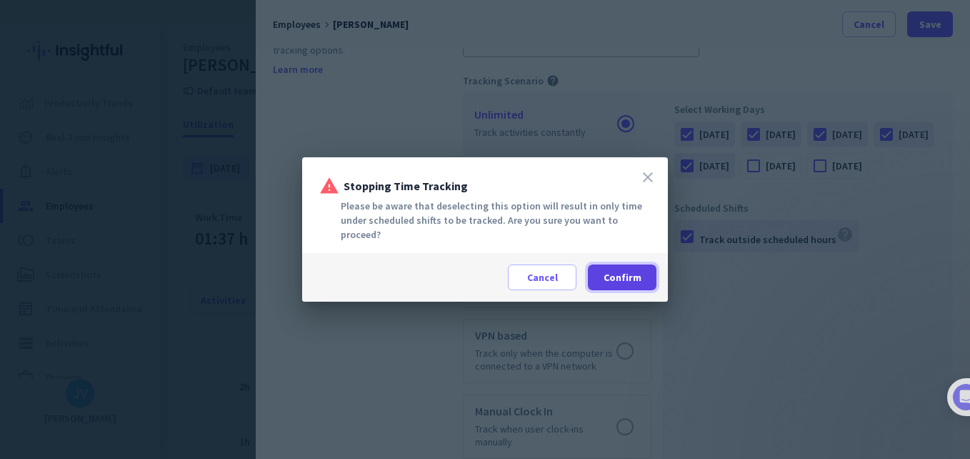
click at [622, 270] on span "Confirm" at bounding box center [623, 277] width 38 height 14
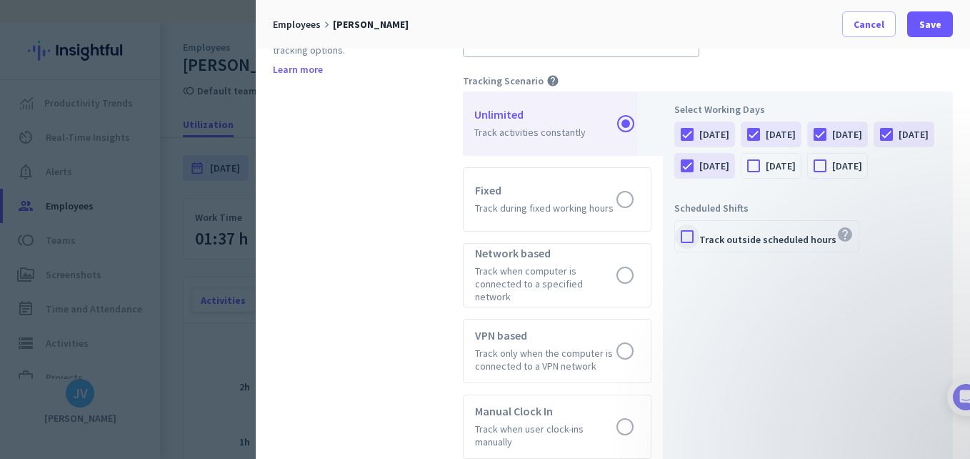
click at [683, 249] on div at bounding box center [687, 236] width 24 height 24
click at [727, 247] on div "Track outside scheduled hours help" at bounding box center [777, 236] width 154 height 21
click at [0, 0] on input "Track outside scheduled hours help" at bounding box center [0, 0] width 0 height 0
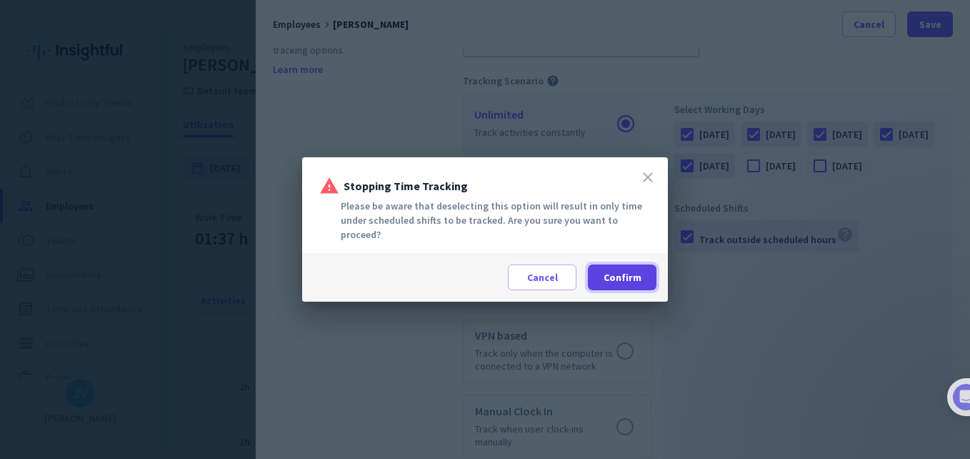
click at [631, 273] on span "Confirm" at bounding box center [623, 277] width 38 height 14
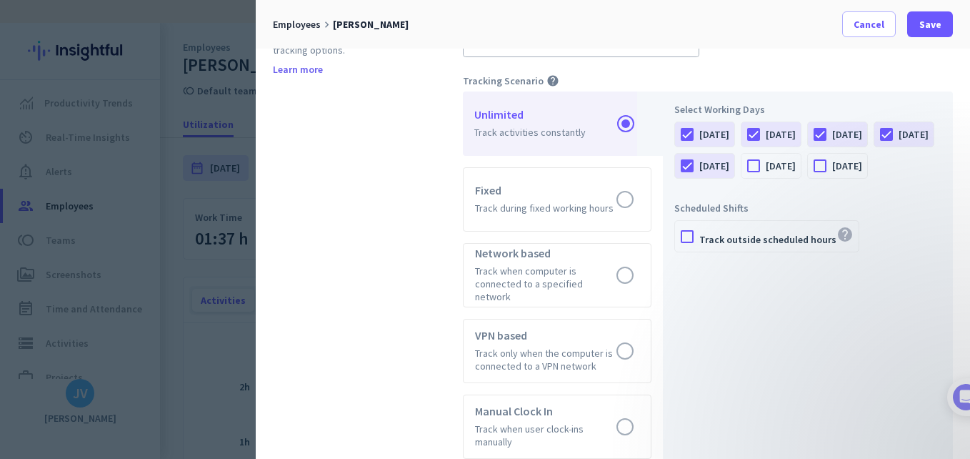
click at [892, 214] on div "Scheduled Shifts" at bounding box center [808, 208] width 267 height 13
click at [935, 28] on span "Save" at bounding box center [931, 24] width 22 height 14
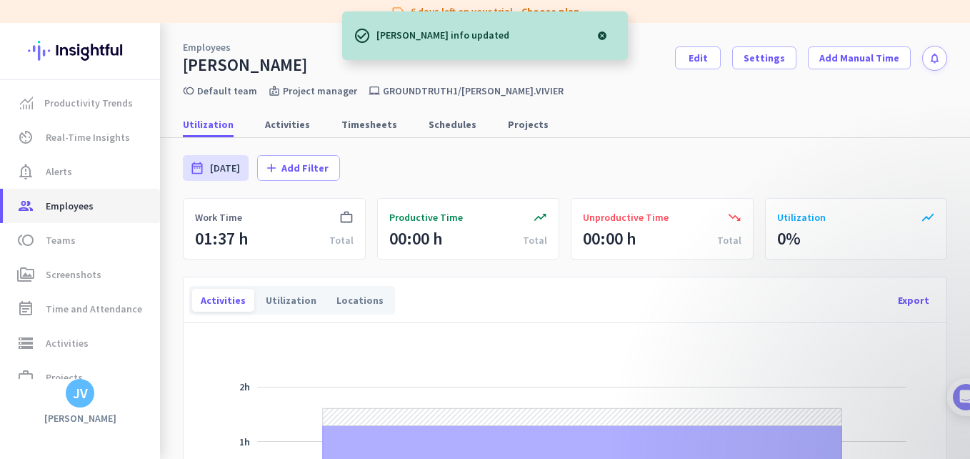
click at [111, 213] on span "group Employees" at bounding box center [81, 205] width 134 height 17
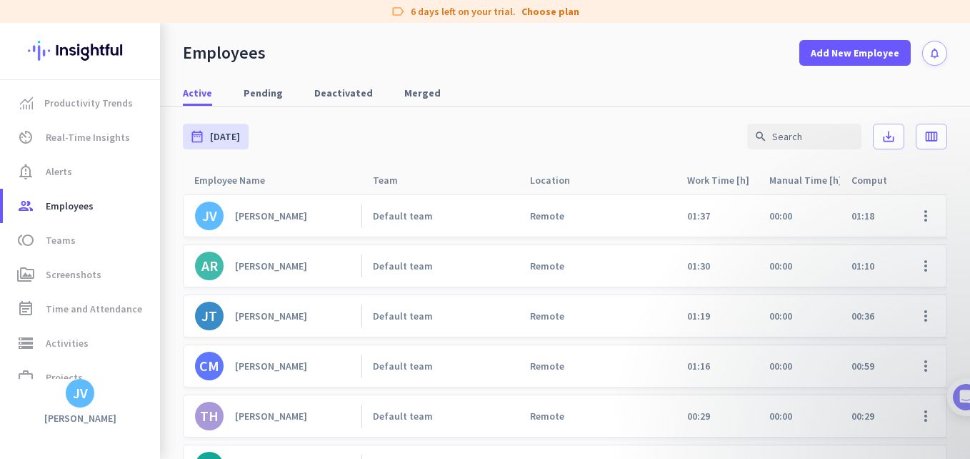
click at [404, 366] on div "Default team" at bounding box center [403, 365] width 60 height 13
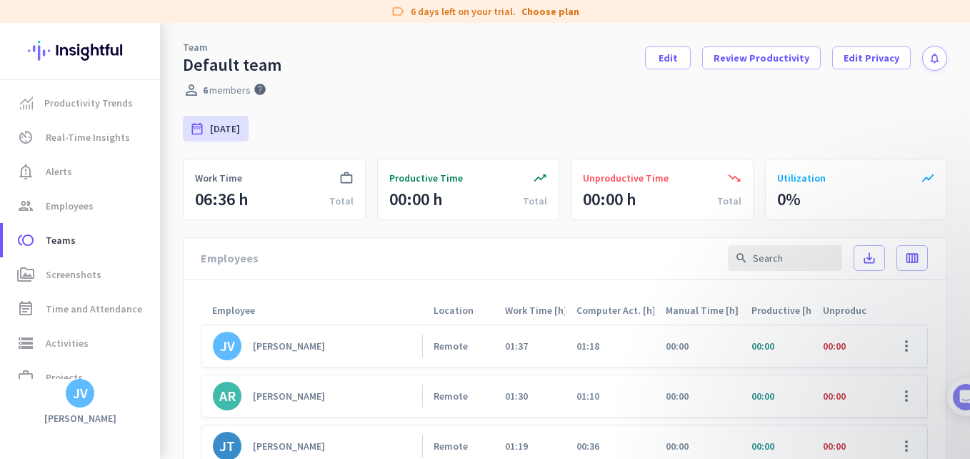
scroll to position [40, 0]
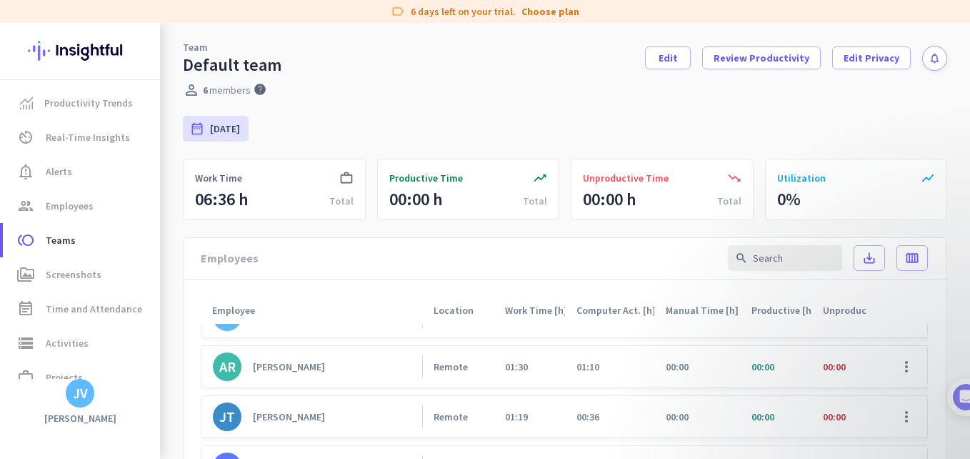
click at [352, 452] on link "CM [PERSON_NAME]" at bounding box center [317, 466] width 209 height 29
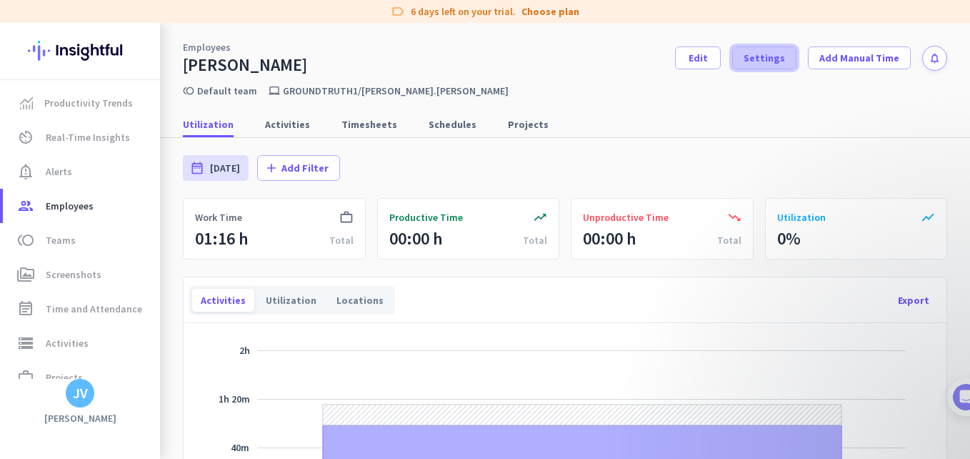
click at [742, 67] on span at bounding box center [764, 58] width 63 height 34
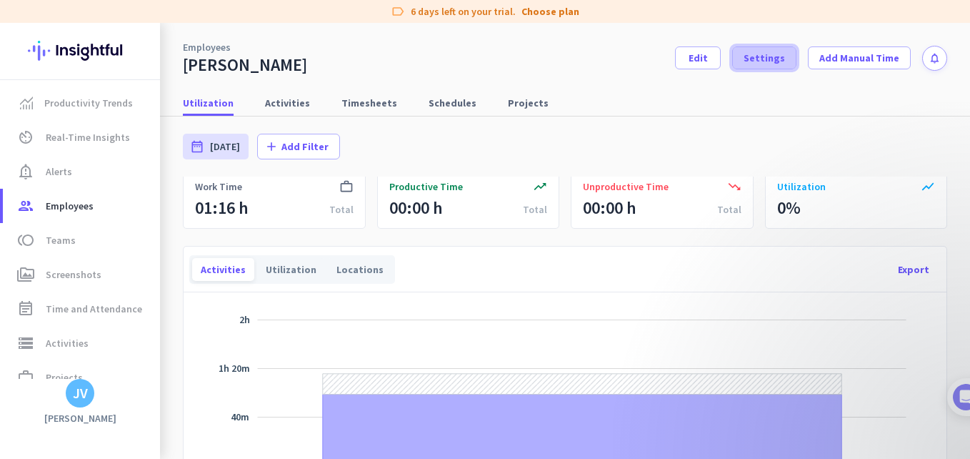
scroll to position [48, 0]
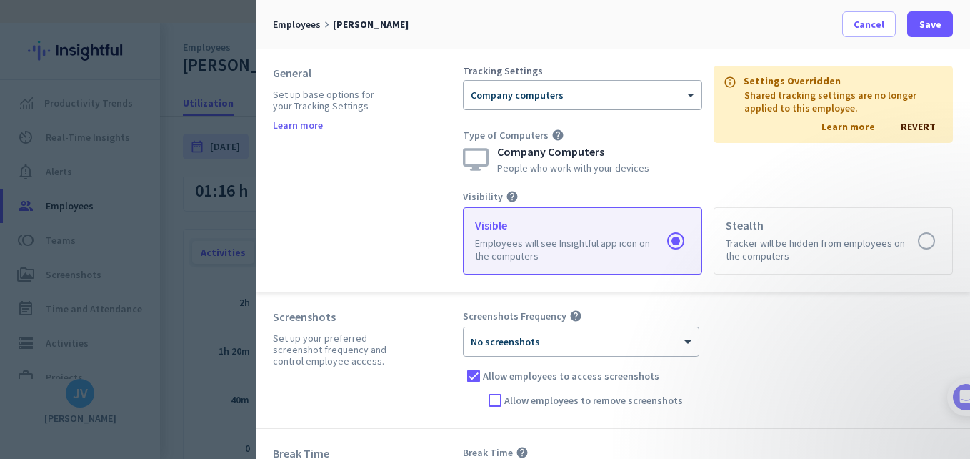
click at [638, 101] on div "× Company computers" at bounding box center [583, 95] width 238 height 29
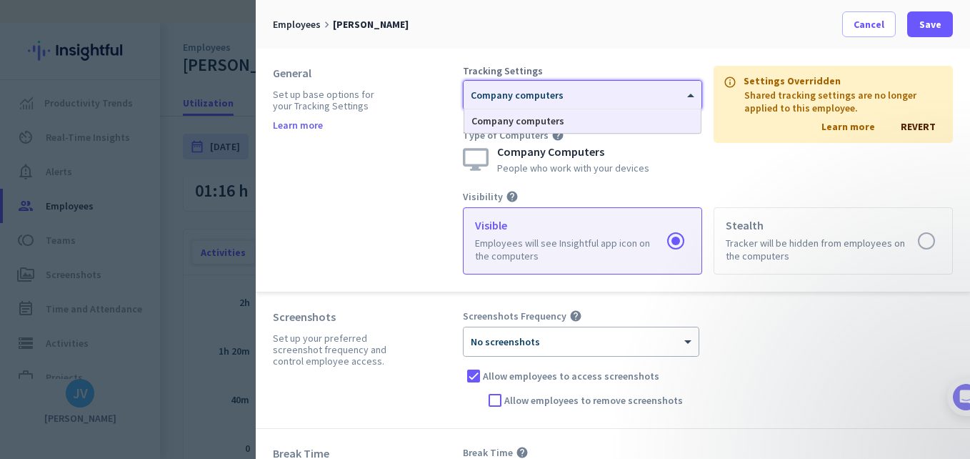
click at [638, 101] on div "× Company computers" at bounding box center [583, 95] width 238 height 29
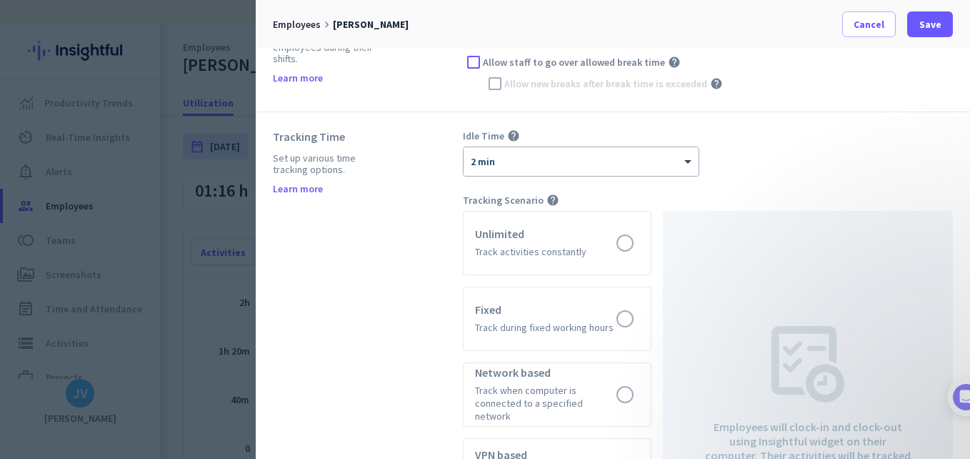
scroll to position [427, 0]
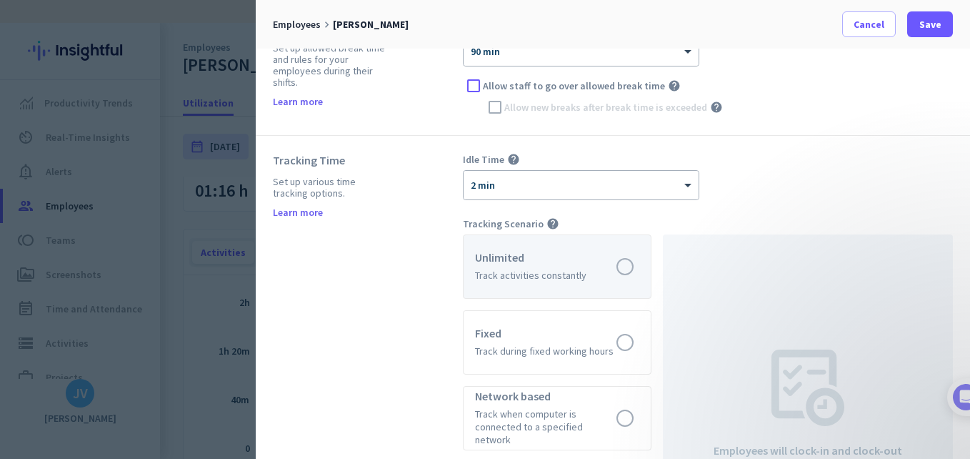
click at [521, 267] on label at bounding box center [557, 266] width 187 height 63
click at [0, 0] on input "radio" at bounding box center [0, 0] width 0 height 0
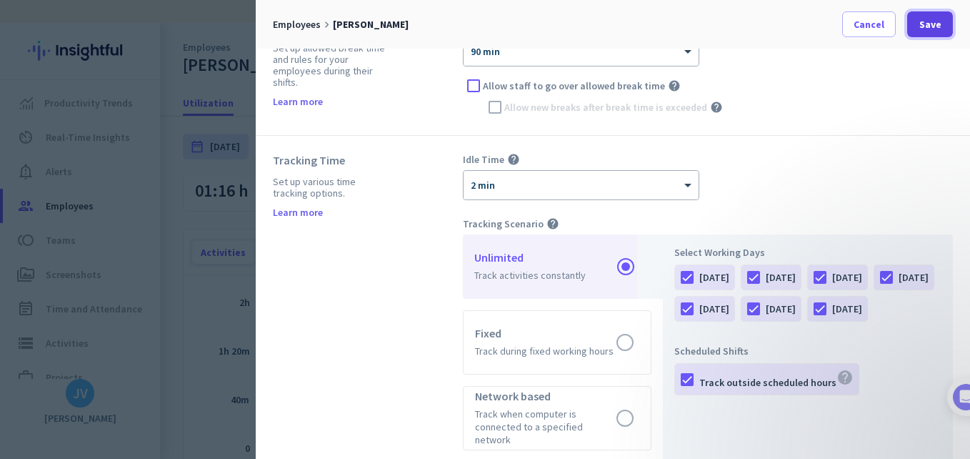
click at [940, 28] on span "Save" at bounding box center [931, 24] width 22 height 14
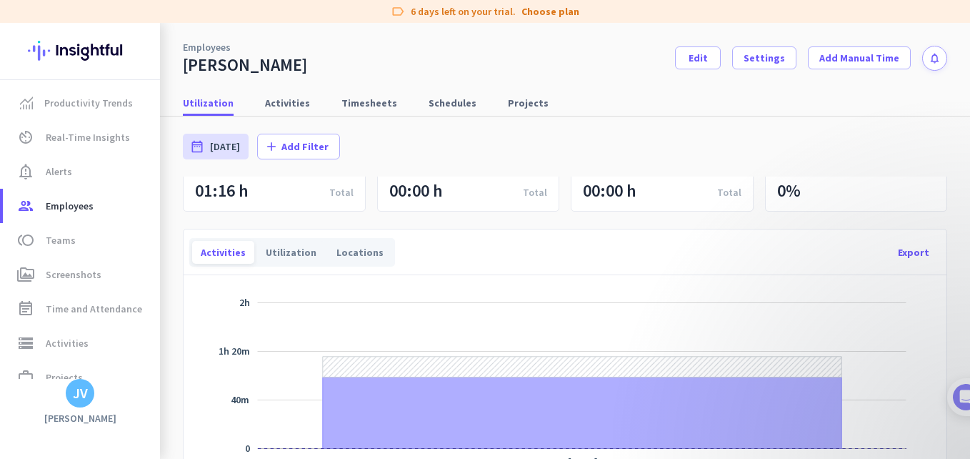
click at [700, 261] on app-portlet-actions "Export" at bounding box center [674, 252] width 535 height 34
click at [68, 212] on span "Employees" at bounding box center [70, 205] width 48 height 17
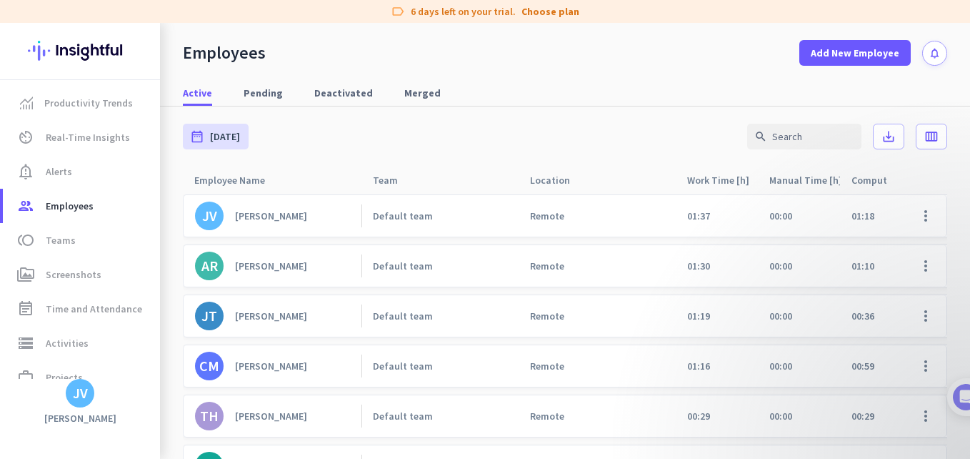
click at [259, 262] on div "[PERSON_NAME]" at bounding box center [271, 265] width 72 height 13
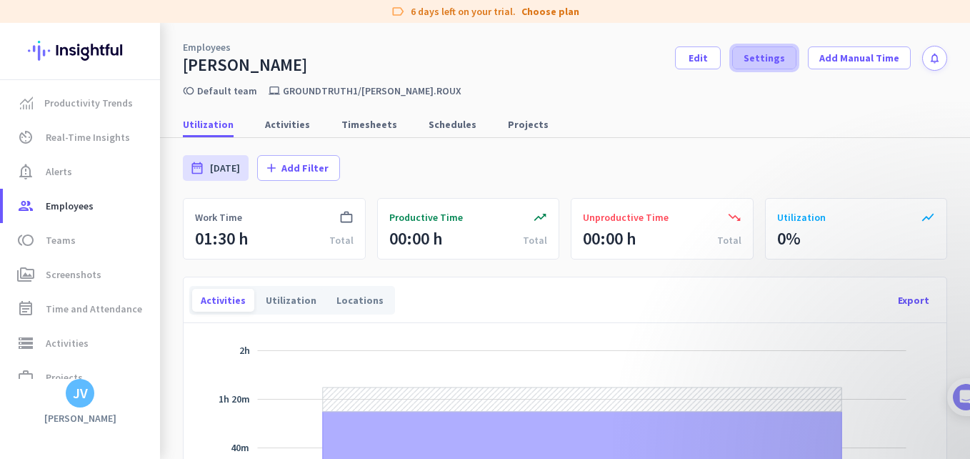
click at [745, 61] on span "Settings" at bounding box center [764, 58] width 41 height 14
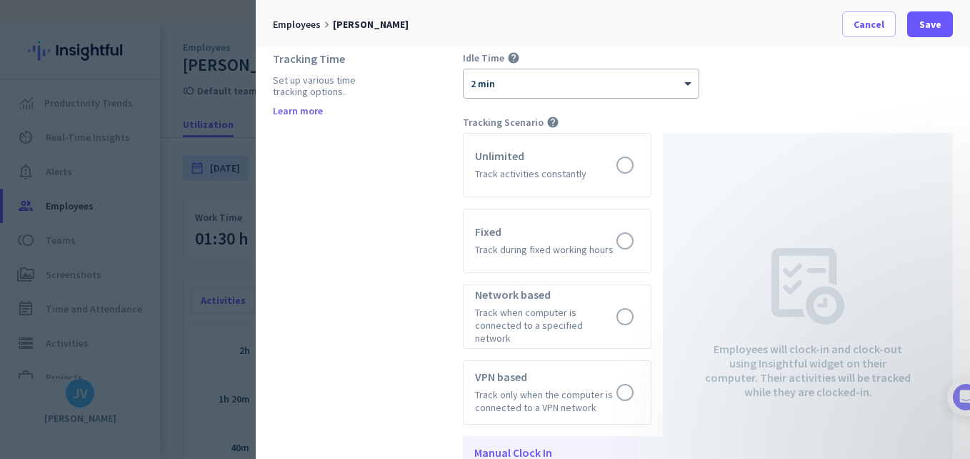
scroll to position [572, 0]
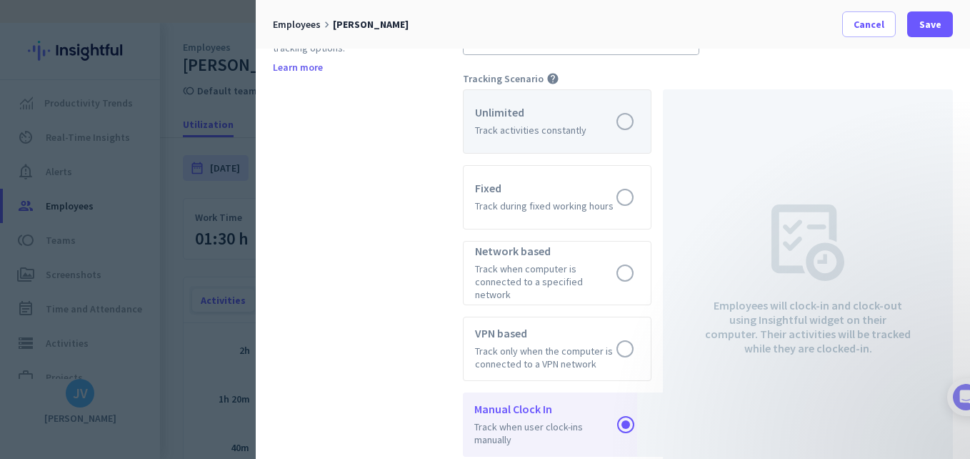
click at [540, 124] on label at bounding box center [557, 121] width 187 height 63
click at [0, 0] on input "radio" at bounding box center [0, 0] width 0 height 0
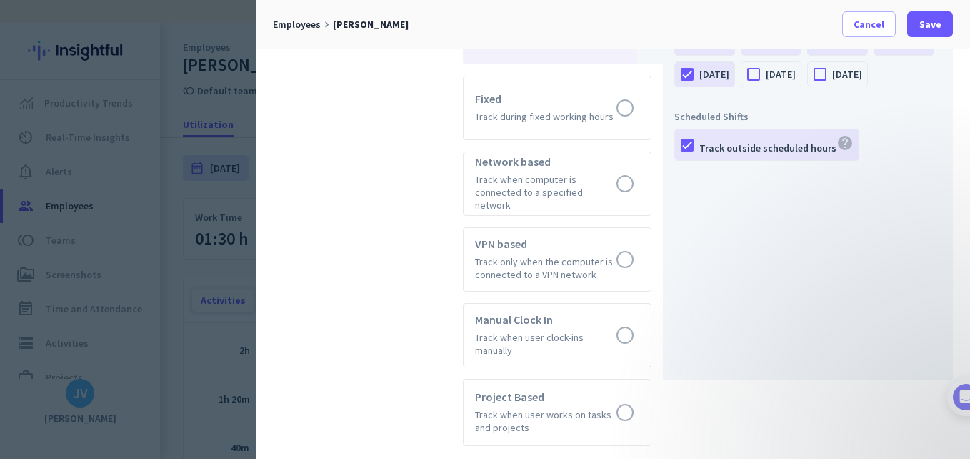
scroll to position [667, 0]
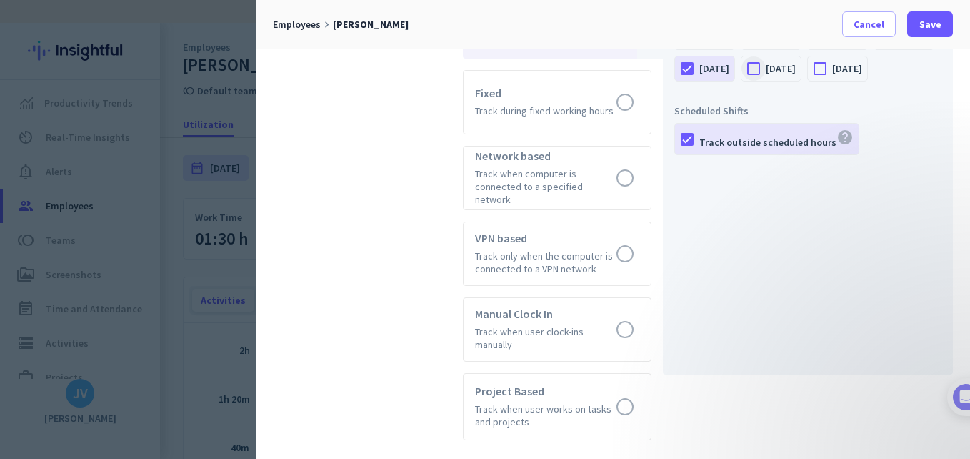
click at [766, 64] on div at bounding box center [754, 68] width 24 height 24
click at [808, 81] on div at bounding box center [820, 68] width 24 height 24
click at [936, 22] on span "Save" at bounding box center [931, 24] width 22 height 14
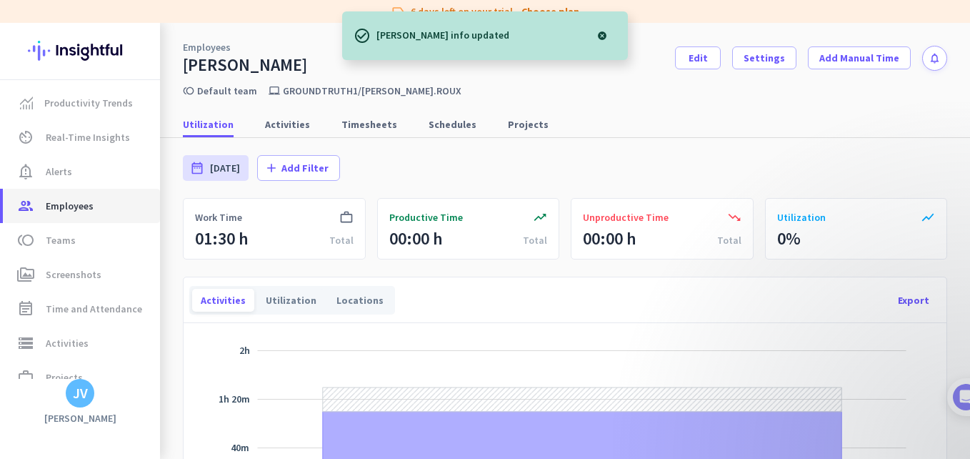
click at [84, 210] on span "Employees" at bounding box center [70, 205] width 48 height 17
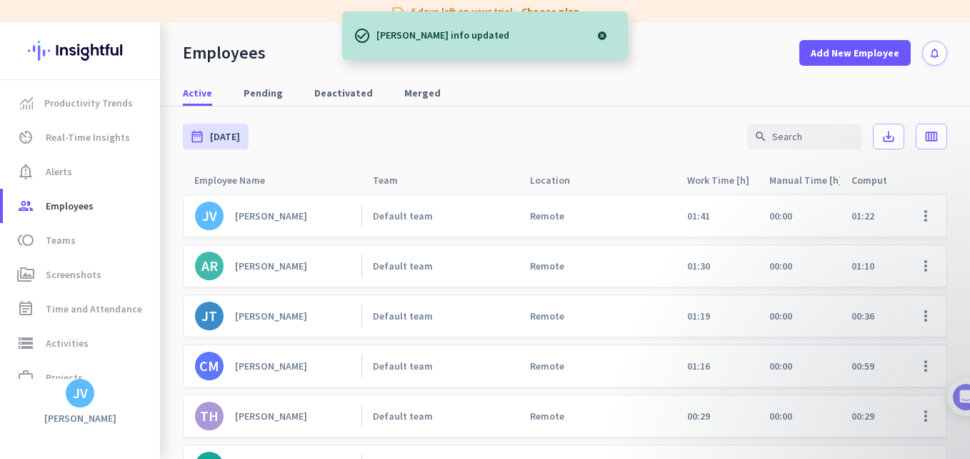
click at [286, 316] on div "[PERSON_NAME]" at bounding box center [271, 315] width 72 height 13
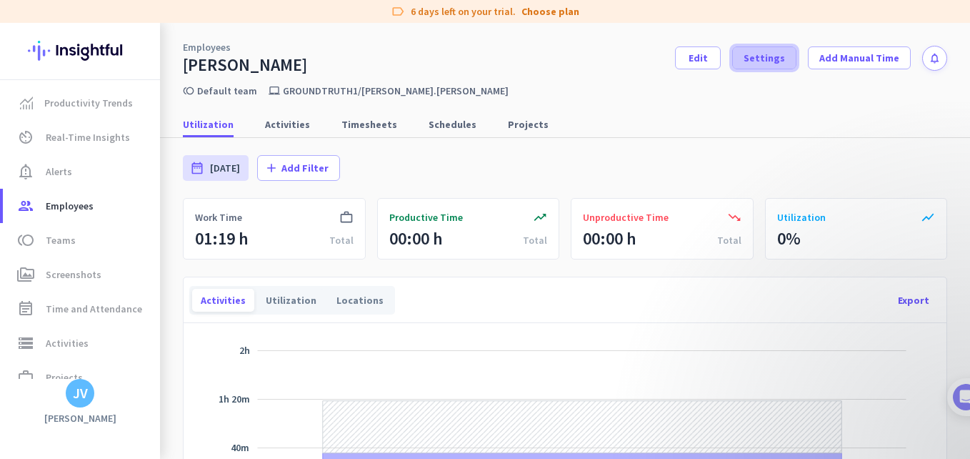
click at [743, 70] on span at bounding box center [764, 58] width 63 height 34
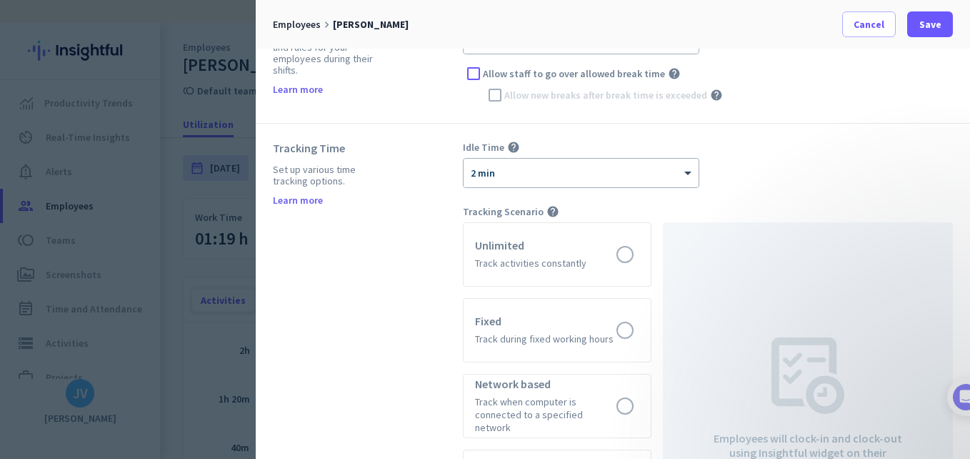
scroll to position [477, 0]
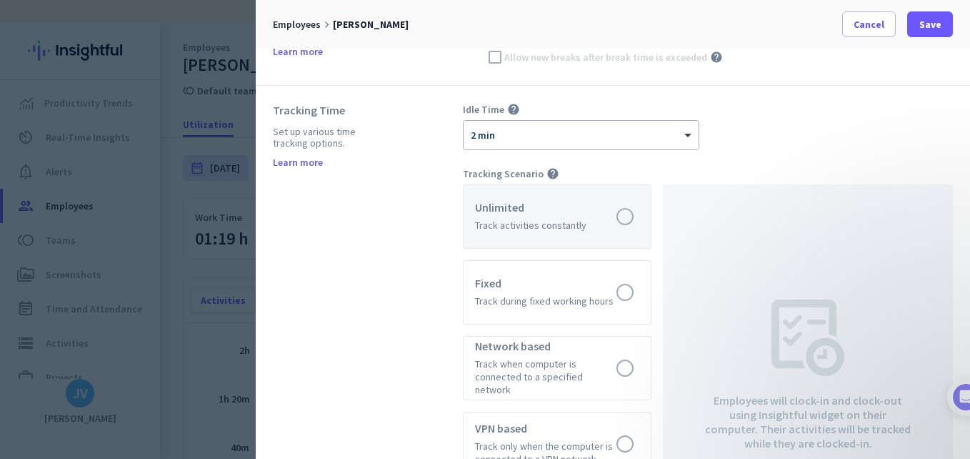
click at [528, 239] on label at bounding box center [557, 216] width 187 height 63
click at [0, 0] on input "radio" at bounding box center [0, 0] width 0 height 0
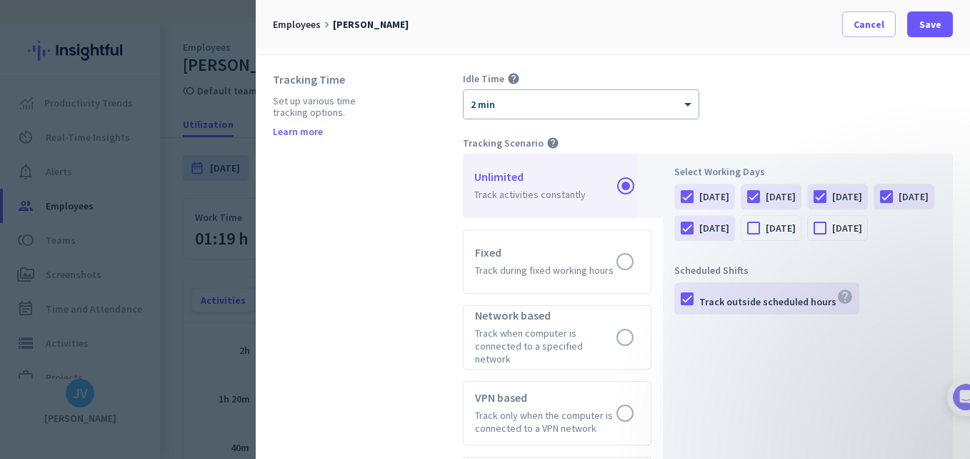
scroll to position [524, 0]
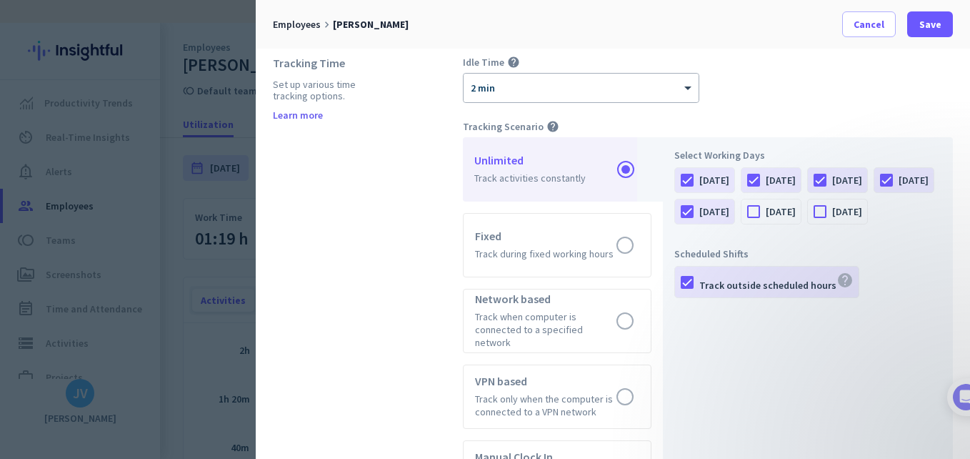
click at [796, 209] on div "[DATE]" at bounding box center [781, 211] width 30 height 14
drag, startPoint x: 835, startPoint y: 215, endPoint x: 826, endPoint y: 215, distance: 8.6
click at [766, 215] on div at bounding box center [754, 211] width 24 height 24
click at [832, 224] on label "[DATE]" at bounding box center [849, 211] width 35 height 24
click at [0, 0] on input "[DATE]" at bounding box center [0, 0] width 0 height 0
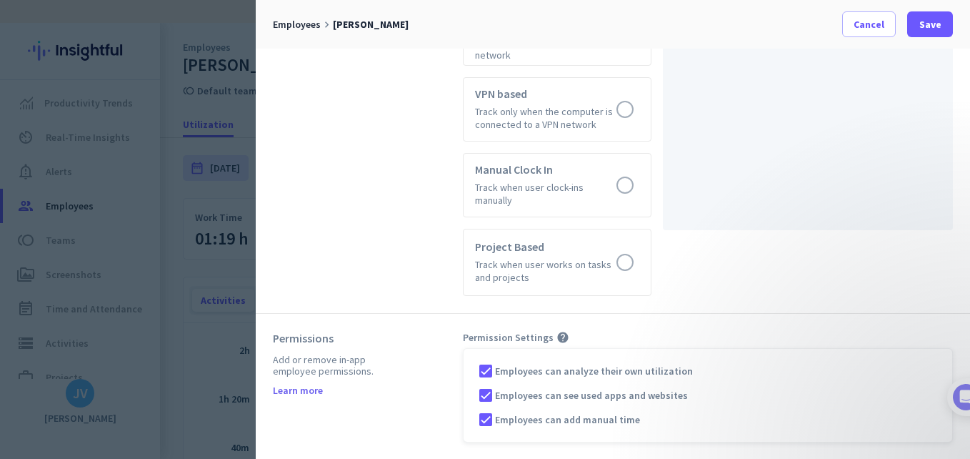
scroll to position [903, 0]
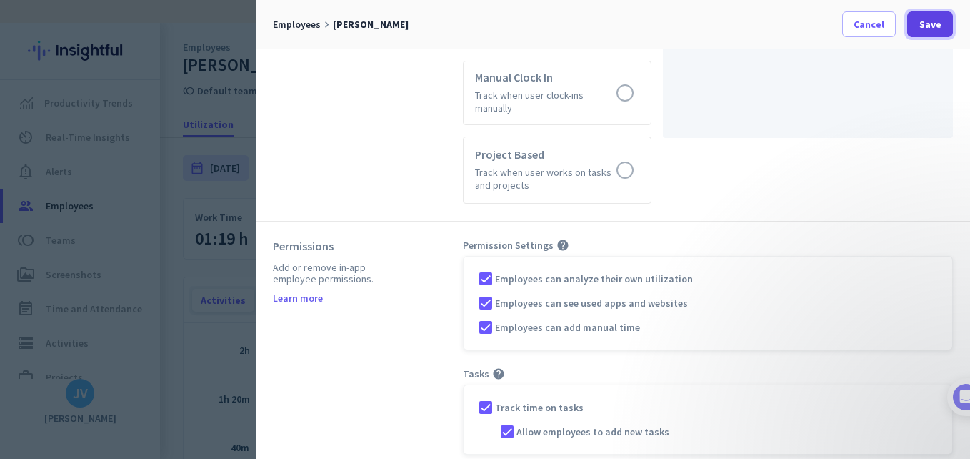
click at [920, 37] on span at bounding box center [931, 24] width 46 height 34
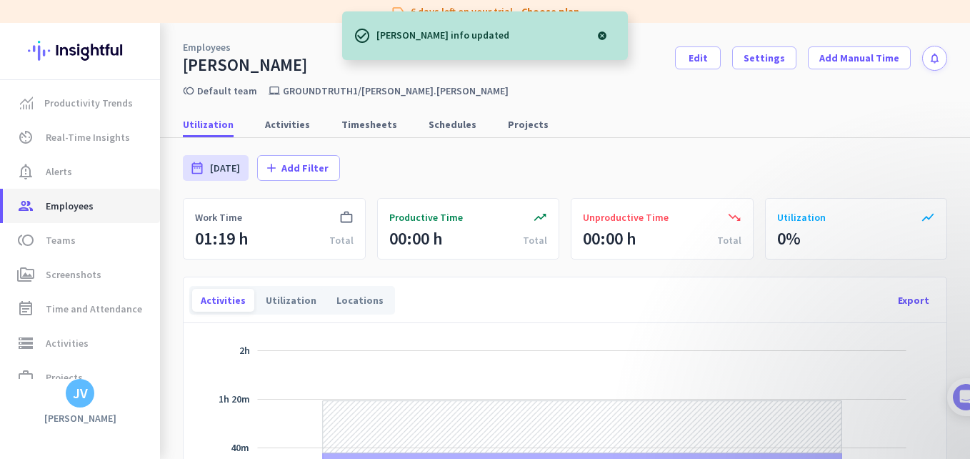
click at [72, 217] on link "group Employees" at bounding box center [81, 206] width 157 height 34
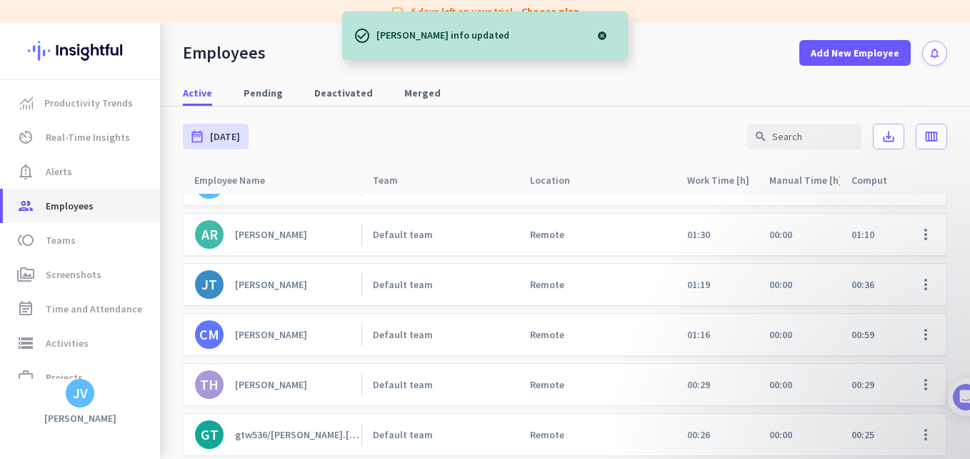
scroll to position [80, 0]
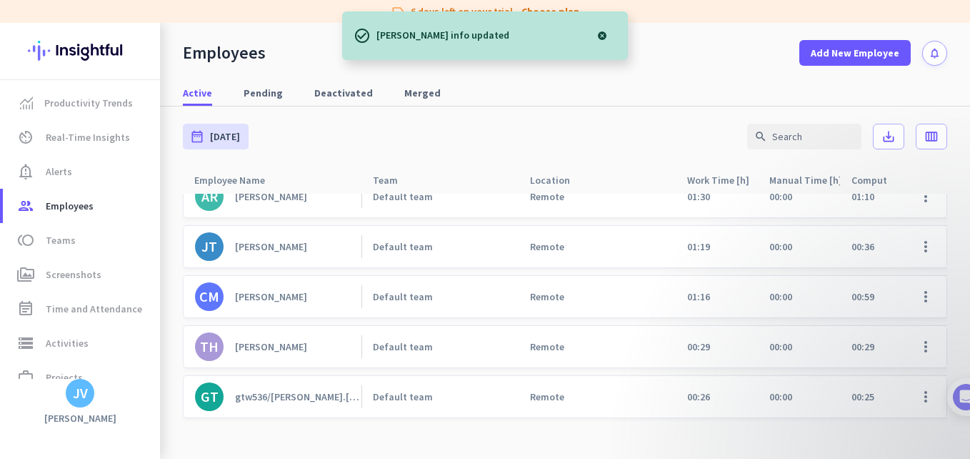
click at [290, 299] on link "CM [PERSON_NAME]" at bounding box center [278, 296] width 166 height 29
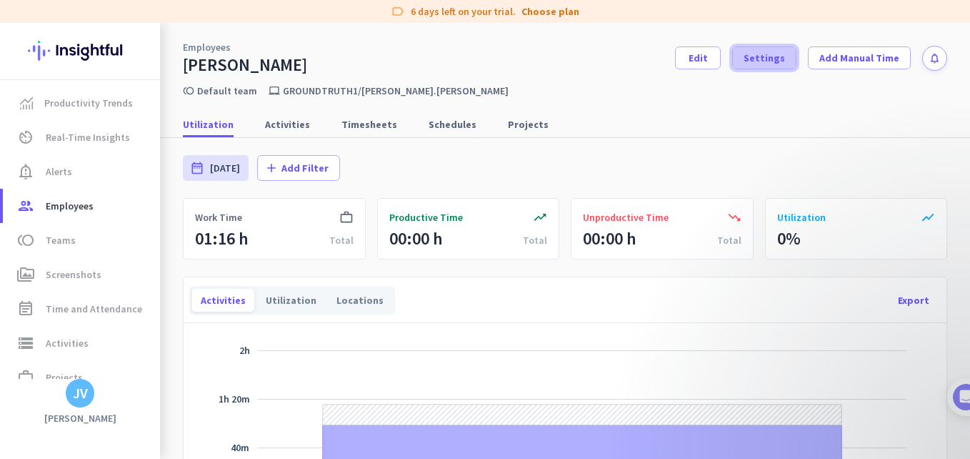
click at [767, 64] on span "Settings" at bounding box center [764, 58] width 41 height 14
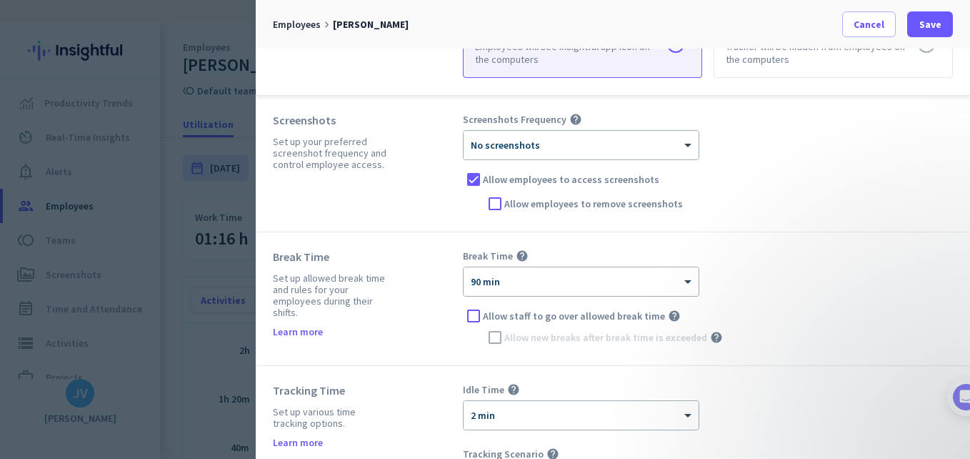
scroll to position [191, 0]
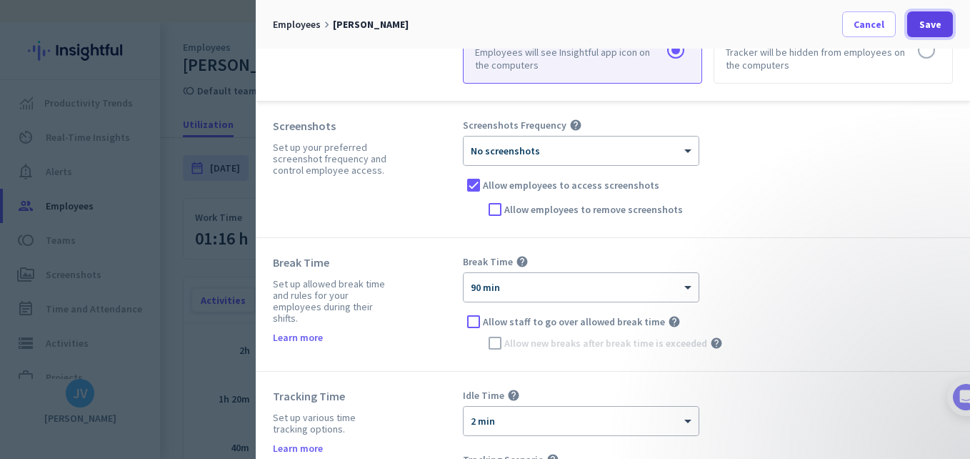
click at [928, 24] on span "Save" at bounding box center [931, 24] width 22 height 14
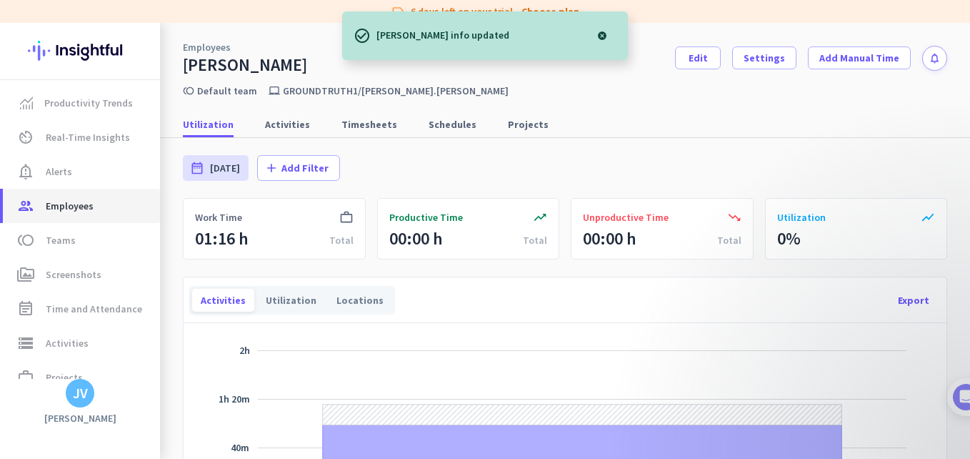
click at [102, 207] on span "group Employees" at bounding box center [81, 205] width 134 height 17
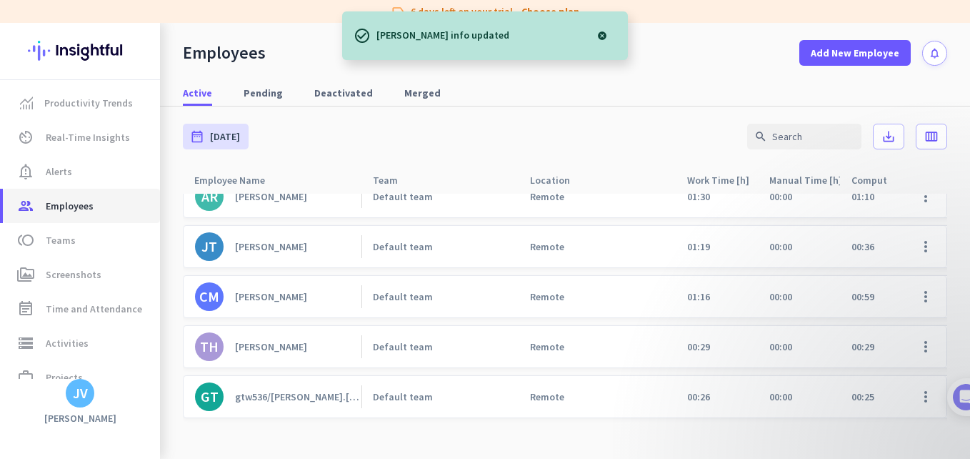
scroll to position [80, 0]
click at [316, 343] on link "TH [PERSON_NAME]" at bounding box center [278, 346] width 166 height 29
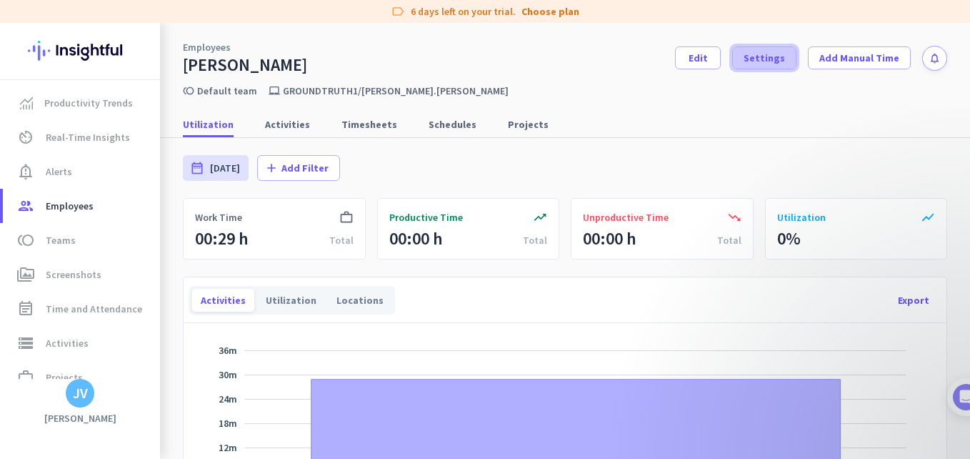
click at [780, 59] on span at bounding box center [764, 58] width 63 height 34
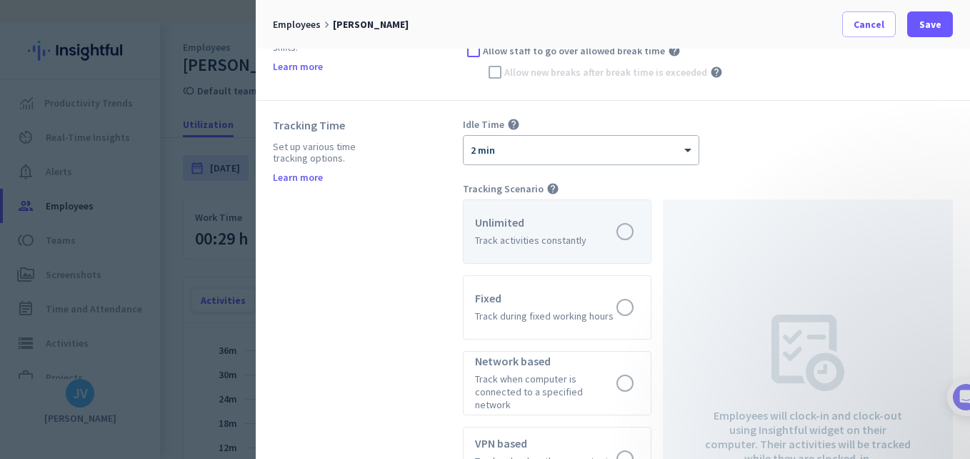
scroll to position [429, 0]
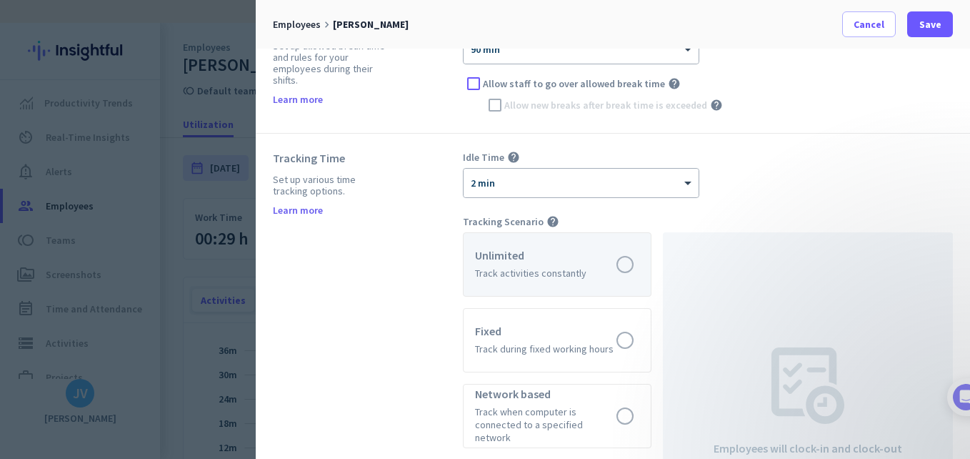
click at [601, 234] on label at bounding box center [557, 264] width 187 height 63
click at [0, 0] on input "radio" at bounding box center [0, 0] width 0 height 0
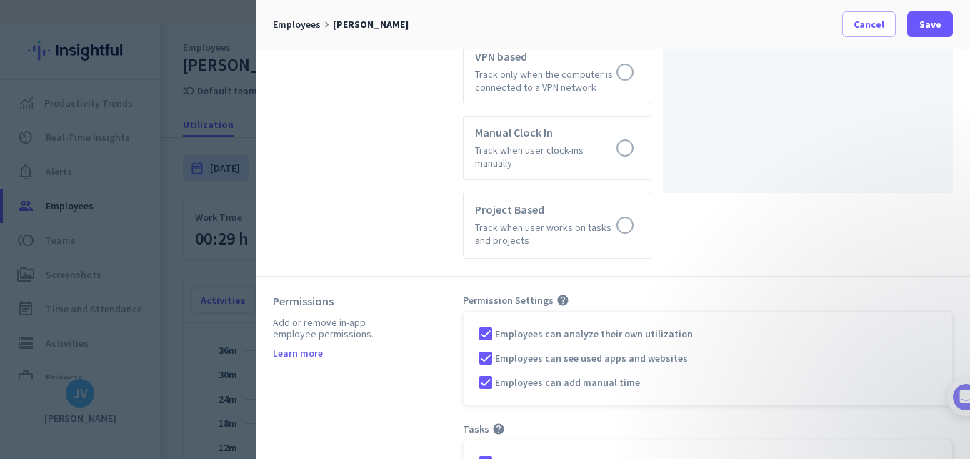
scroll to position [903, 0]
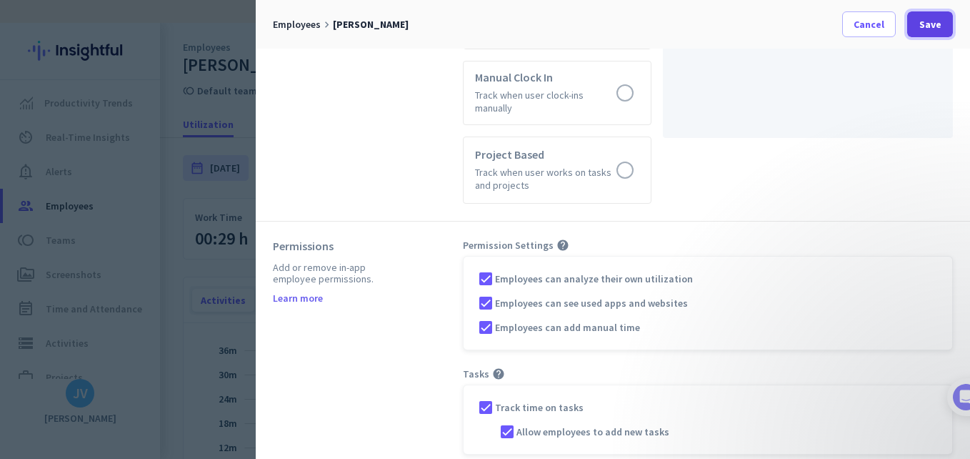
click at [936, 26] on span "Save" at bounding box center [931, 24] width 22 height 14
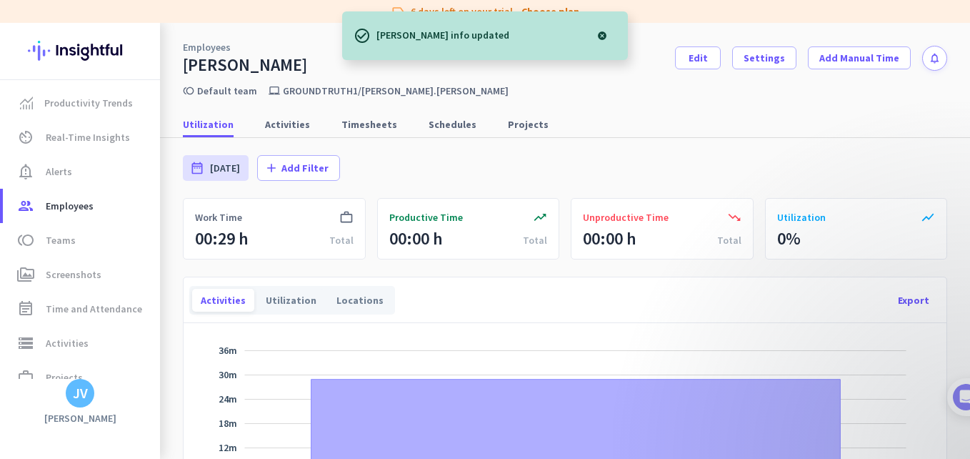
drag, startPoint x: 389, startPoint y: 242, endPoint x: 434, endPoint y: 248, distance: 44.7
click at [434, 248] on div "00:00 h" at bounding box center [416, 238] width 54 height 23
drag, startPoint x: 434, startPoint y: 248, endPoint x: 512, endPoint y: 261, distance: 79.7
click at [511, 256] on div "trending_up Productive Time 00:00 h Total" at bounding box center [468, 228] width 183 height 61
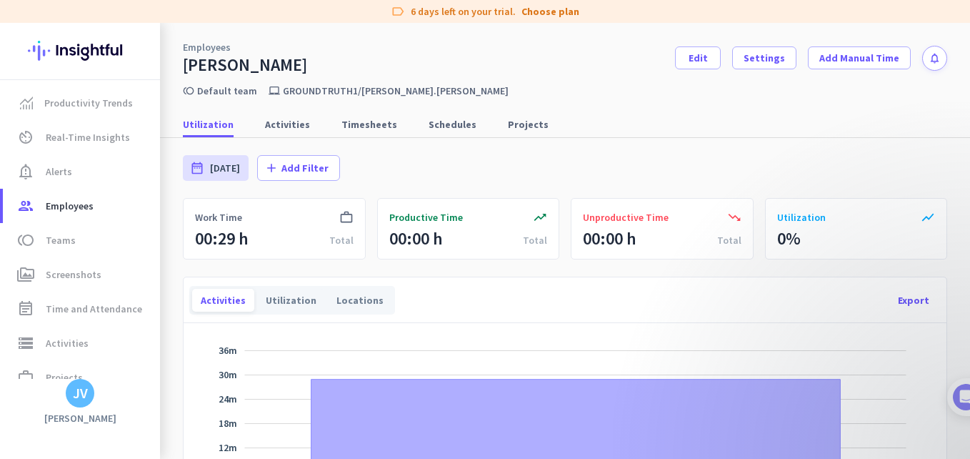
drag, startPoint x: 578, startPoint y: 237, endPoint x: 591, endPoint y: 238, distance: 12.9
click at [591, 238] on div "00:00 h" at bounding box center [610, 238] width 54 height 23
drag, startPoint x: 591, startPoint y: 238, endPoint x: 577, endPoint y: 272, distance: 37.2
drag, startPoint x: 710, startPoint y: 137, endPoint x: 688, endPoint y: 184, distance: 51.5
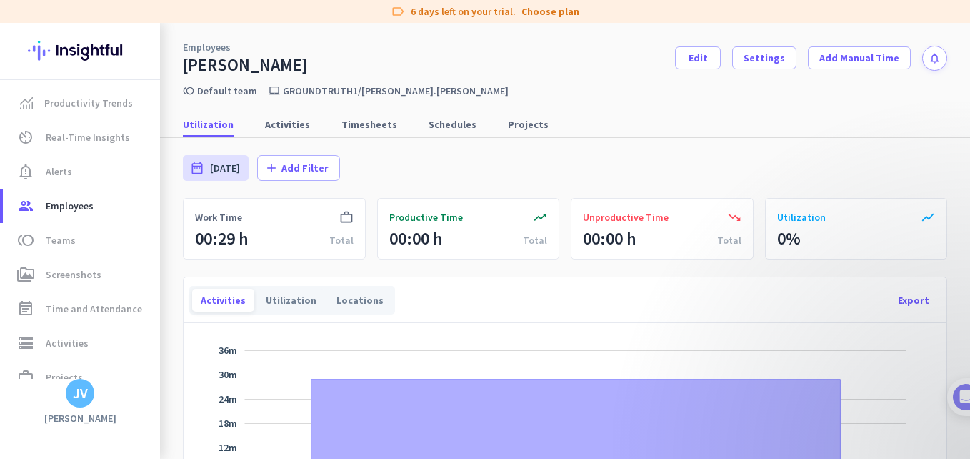
click at [710, 137] on div "Utilization Activities Timesheets Schedules Projects" at bounding box center [565, 124] width 810 height 26
click at [780, 141] on div "date_range [DATE] [DATE] - [DATE] add Add Filter" at bounding box center [565, 168] width 765 height 60
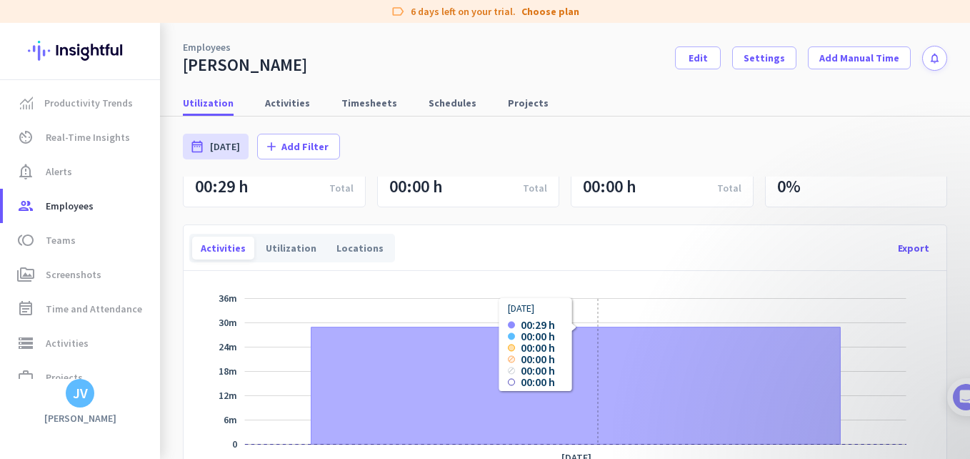
scroll to position [0, 0]
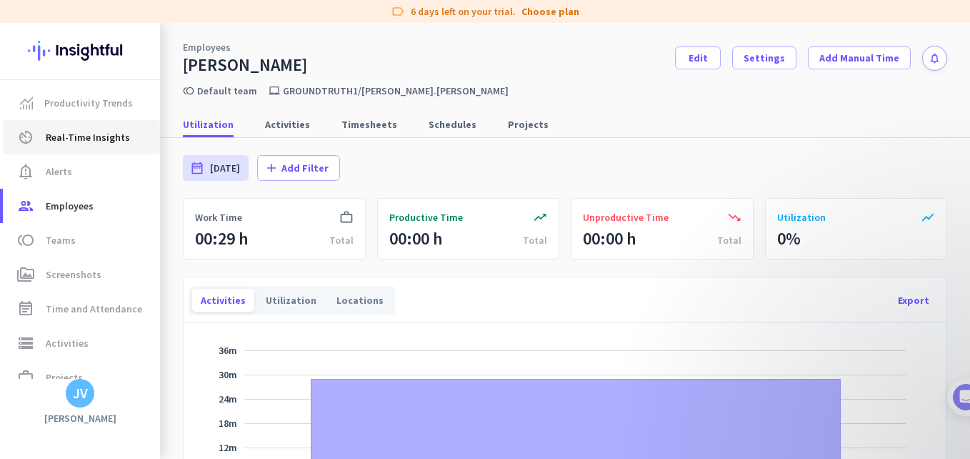
click at [107, 146] on link "av_timer Real-Time Insights" at bounding box center [81, 137] width 157 height 34
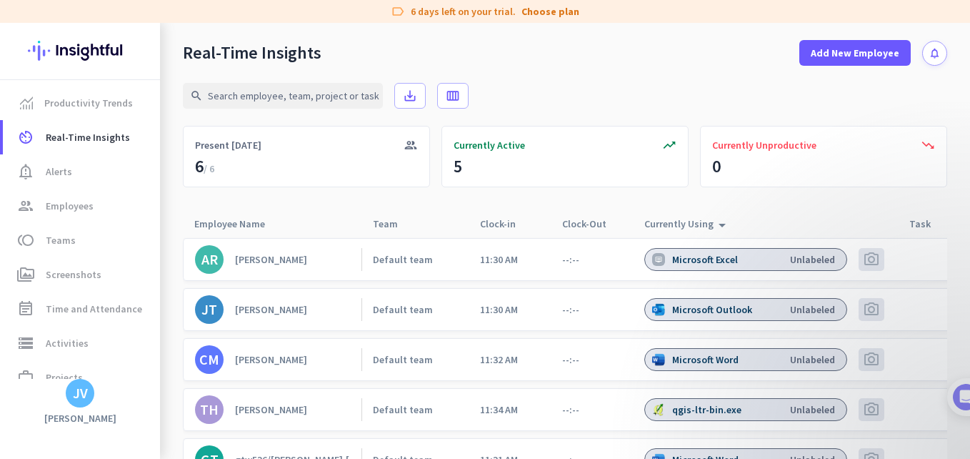
drag, startPoint x: 733, startPoint y: 458, endPoint x: 850, endPoint y: 464, distance: 116.6
click at [850, 458] on html "label 6 days left on your trial. Choose plan Productivity Trends av_timer Real-…" at bounding box center [485, 229] width 970 height 459
drag, startPoint x: 850, startPoint y: 464, endPoint x: 948, endPoint y: 303, distance: 188.6
click at [948, 303] on div "search save_alt calendar_view_week group Present [DATE] trending_up Currently A…" at bounding box center [565, 281] width 810 height 430
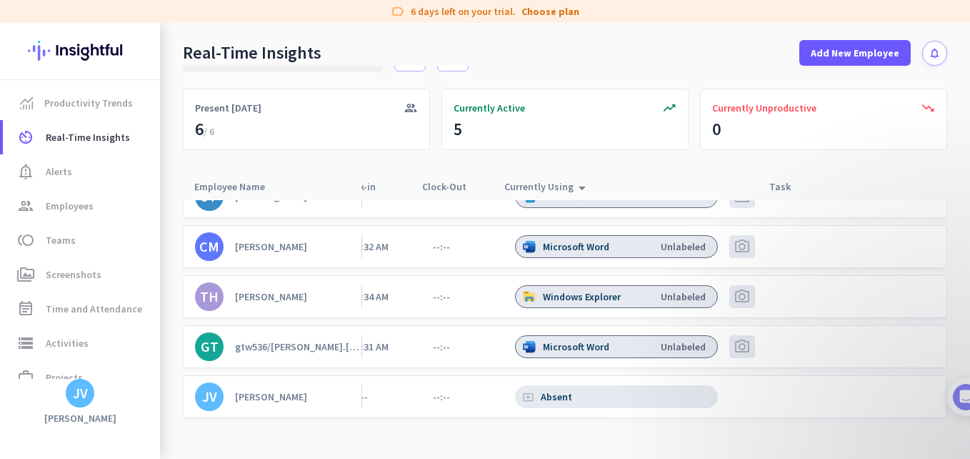
scroll to position [86, 151]
click at [593, 385] on div "cancel_presentation Absent" at bounding box center [616, 396] width 203 height 23
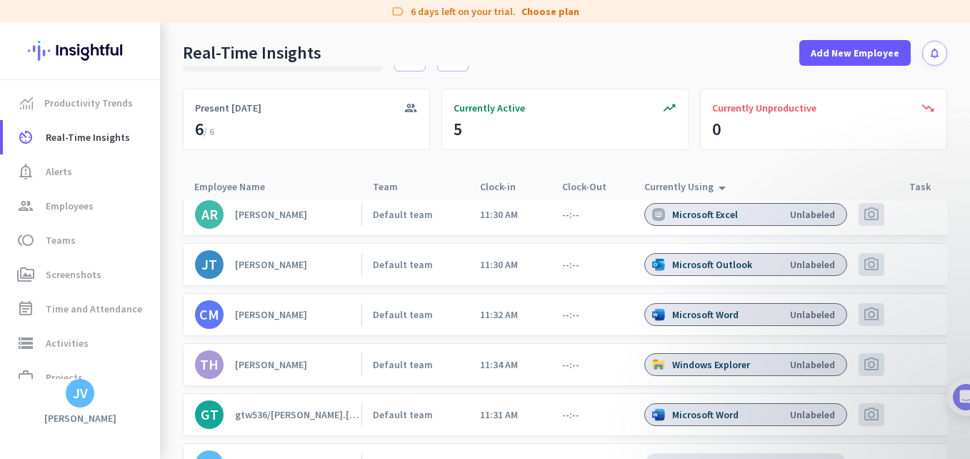
scroll to position [0, 0]
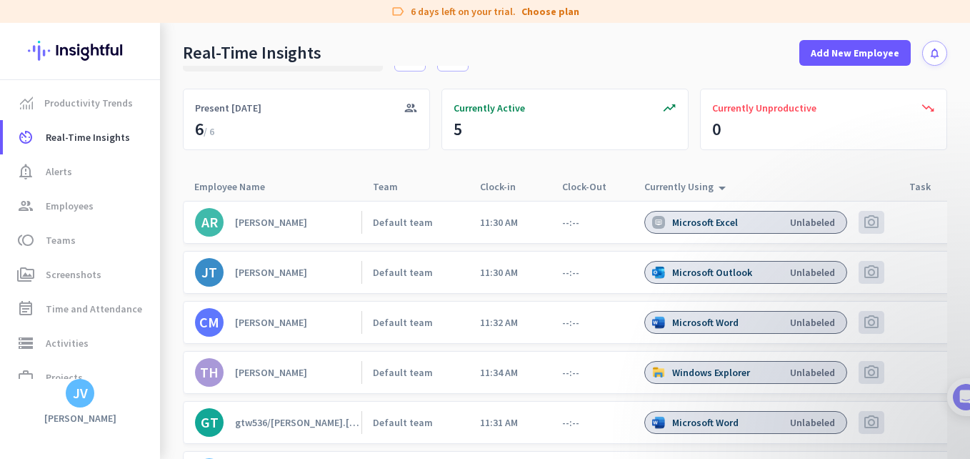
click at [875, 172] on app-real-time-table "search save_alt calendar_view_week group Present [DATE] trending_up Currently A…" at bounding box center [565, 244] width 765 height 430
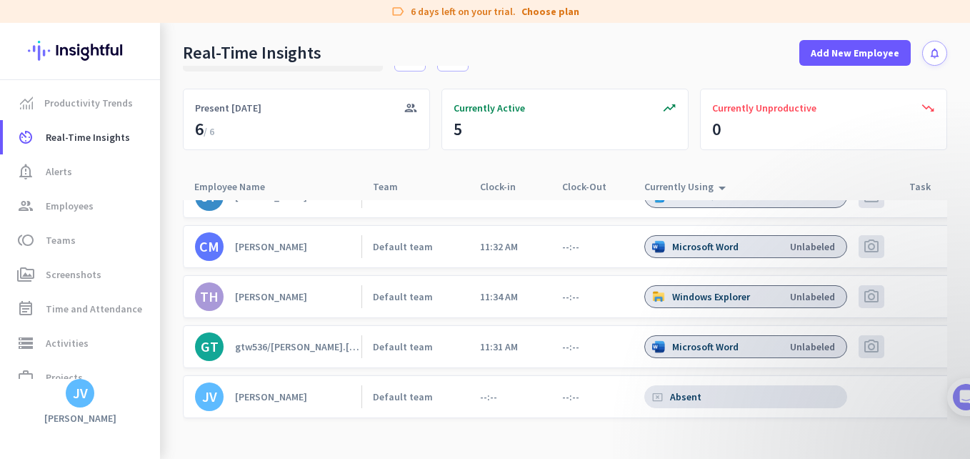
click at [657, 392] on icon "cancel_presentation" at bounding box center [657, 397] width 11 height 11
click at [685, 390] on div "Absent" at bounding box center [687, 396] width 34 height 13
click at [735, 387] on div "cancel_presentation Absent" at bounding box center [746, 396] width 203 height 23
click at [381, 390] on div "Default team" at bounding box center [403, 396] width 60 height 13
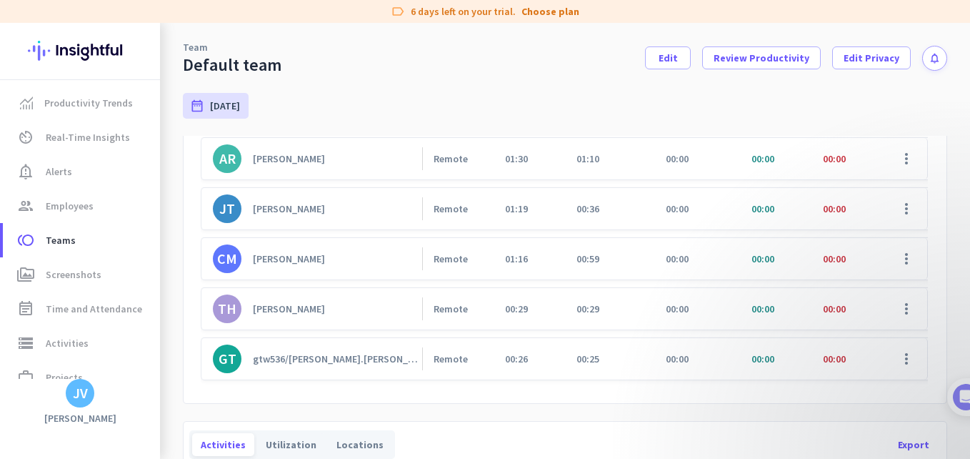
scroll to position [48, 0]
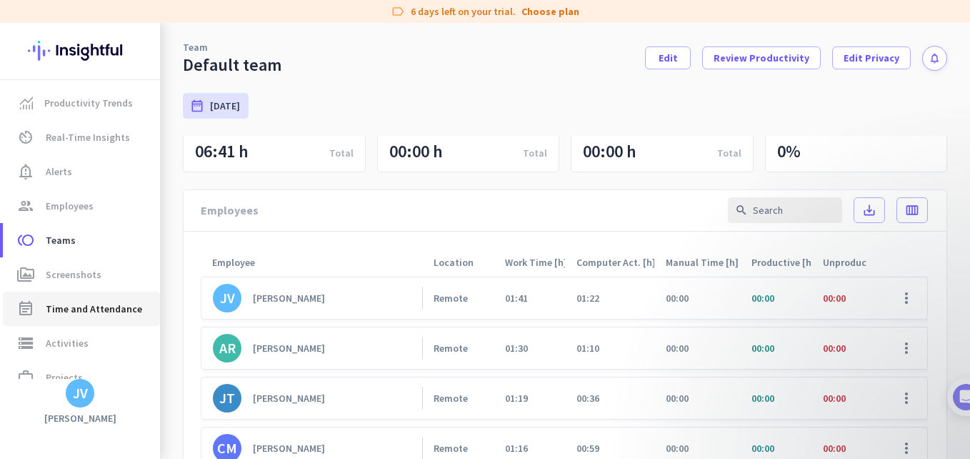
click at [61, 313] on span "Time and Attendance" at bounding box center [94, 308] width 96 height 17
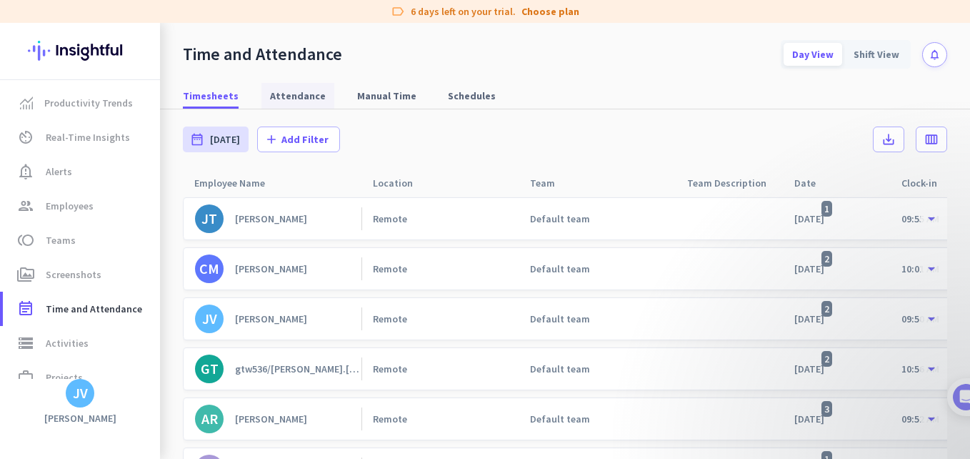
click at [297, 105] on span "Attendance" at bounding box center [298, 96] width 56 height 26
type input "[DATE] - [DATE]"
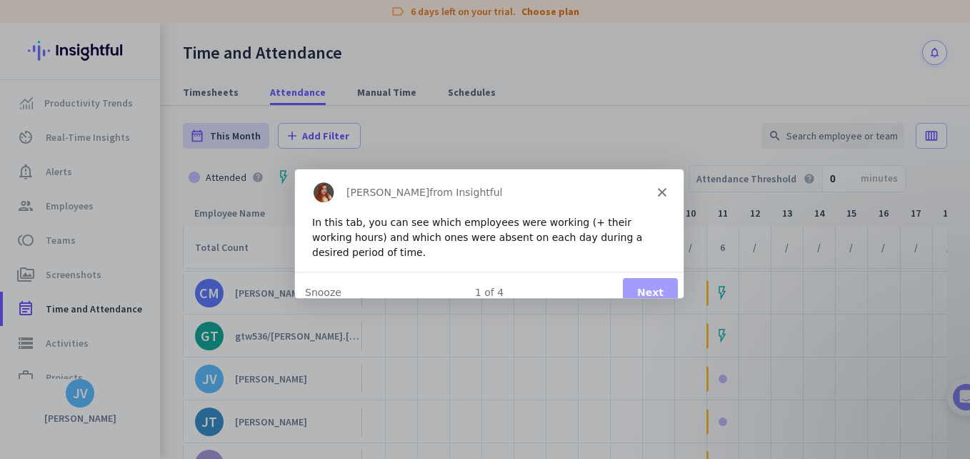
click at [640, 288] on button "Next" at bounding box center [649, 291] width 55 height 29
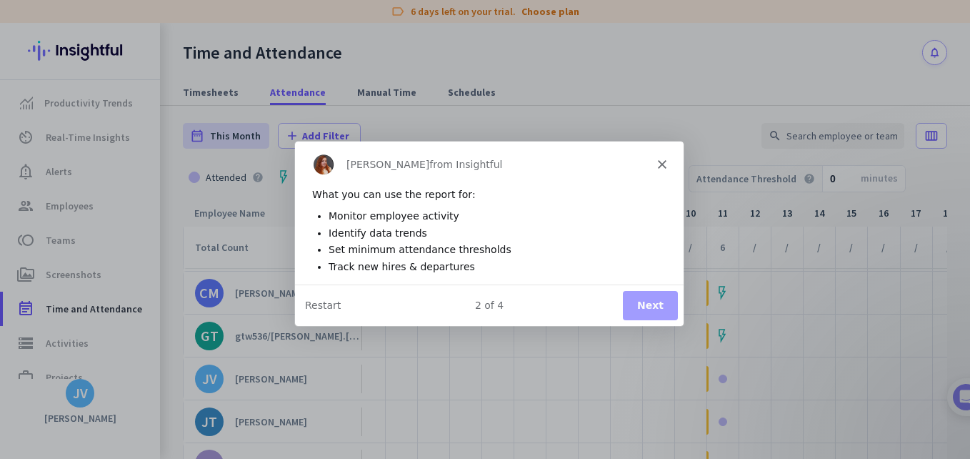
click at [645, 297] on button "Next" at bounding box center [649, 303] width 55 height 29
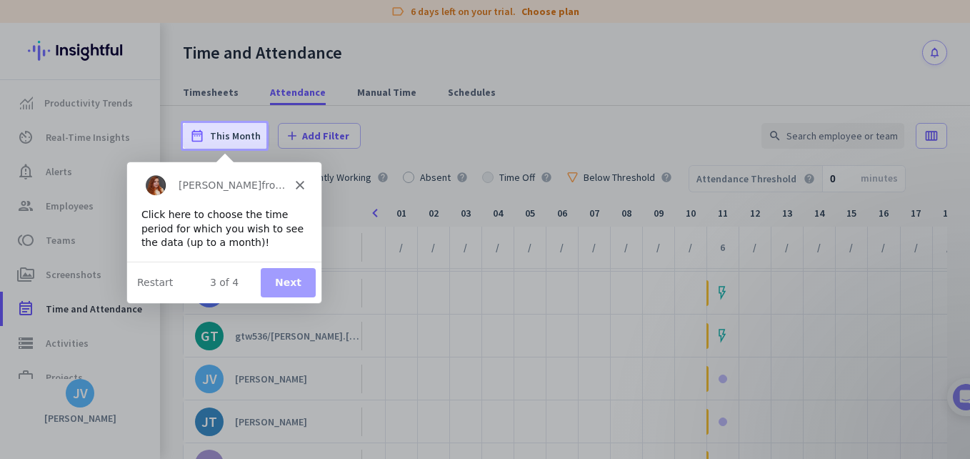
click at [297, 282] on button "Next" at bounding box center [287, 281] width 55 height 29
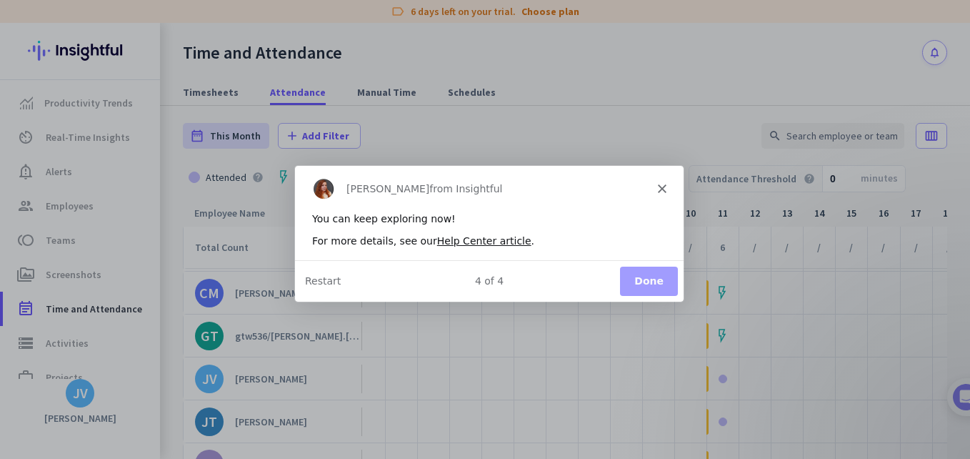
click at [617, 286] on div "4 of 4" at bounding box center [488, 280] width 389 height 15
click at [648, 286] on button "Done" at bounding box center [649, 280] width 58 height 29
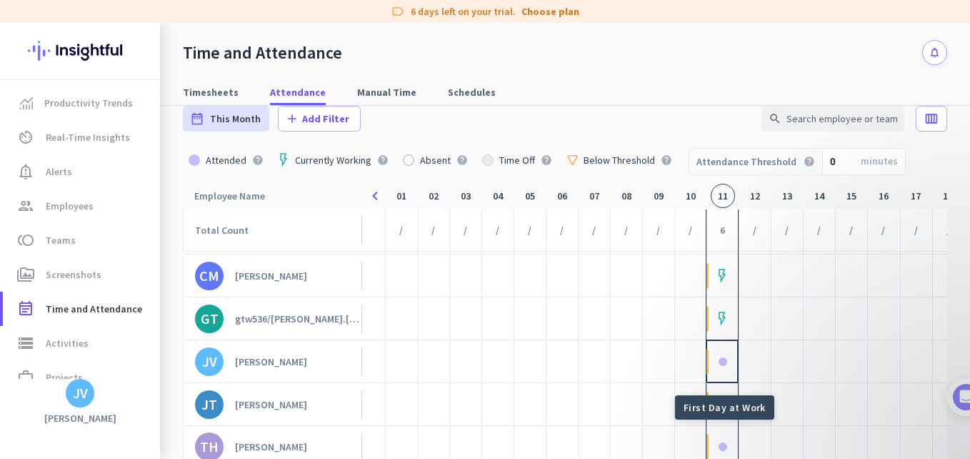
scroll to position [26, 0]
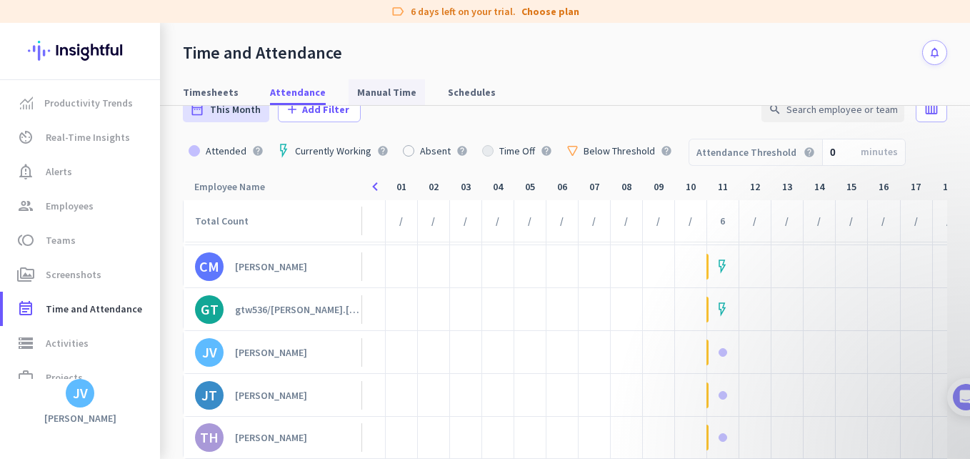
click at [385, 95] on span "Manual Time" at bounding box center [386, 92] width 59 height 14
type input "[DATE] - [DATE]"
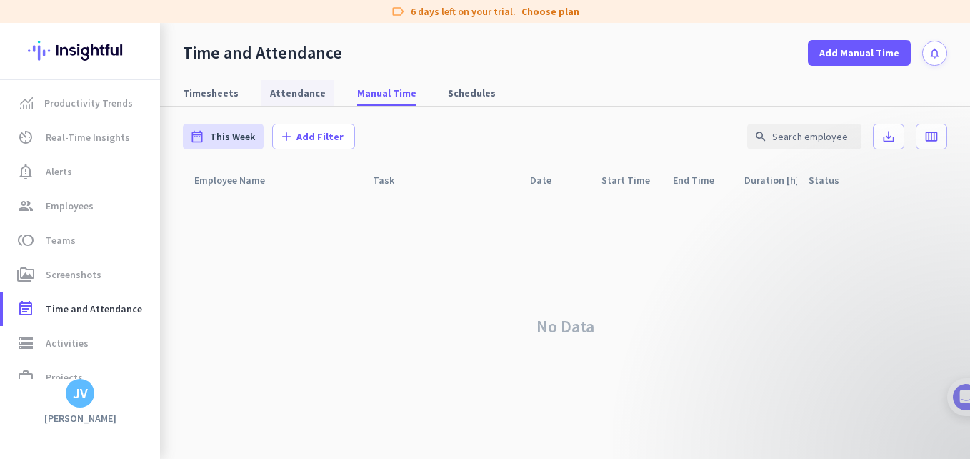
click at [314, 100] on span "Attendance" at bounding box center [298, 93] width 56 height 26
type input "[DATE] - [DATE]"
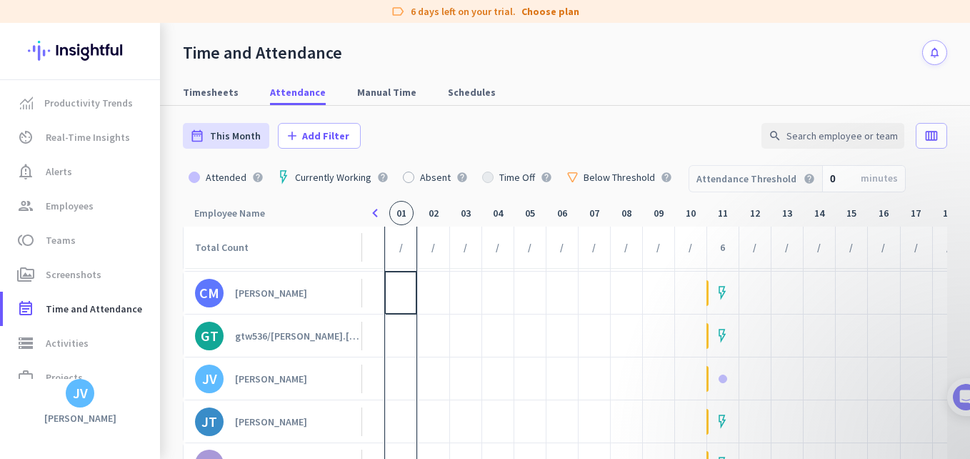
scroll to position [52, 0]
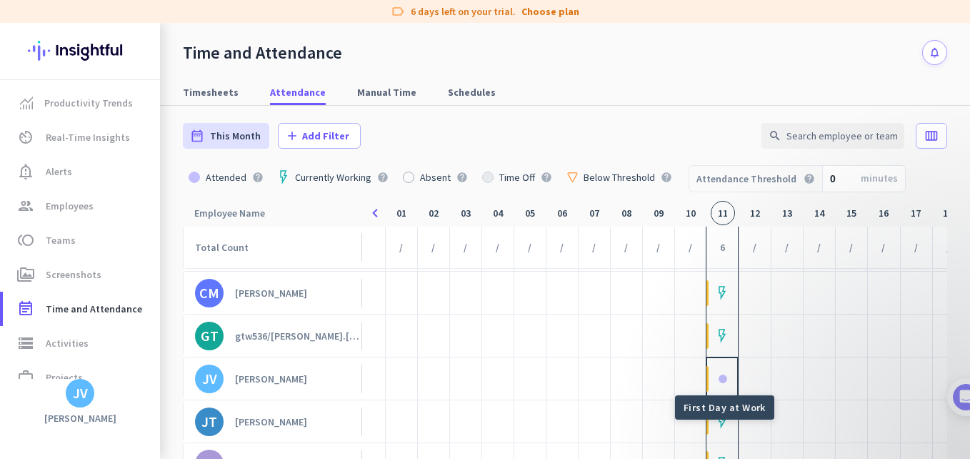
click at [720, 374] on div at bounding box center [723, 378] width 9 height 9
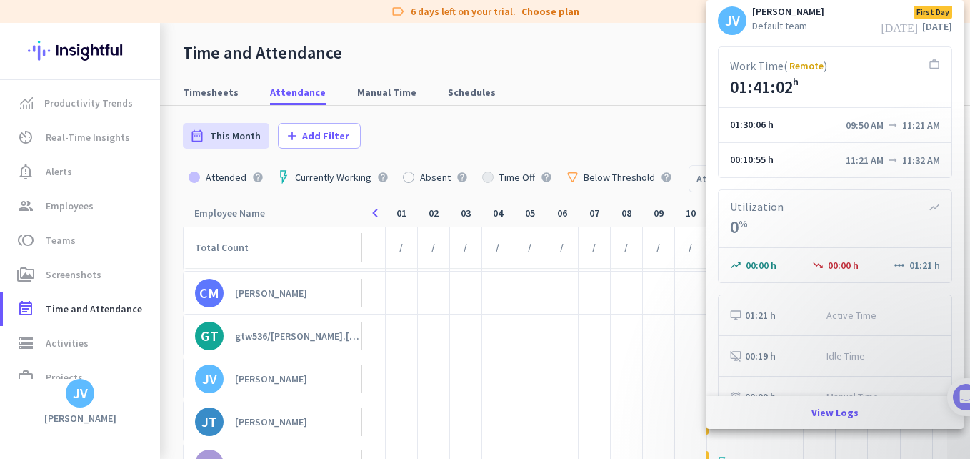
scroll to position [0, 0]
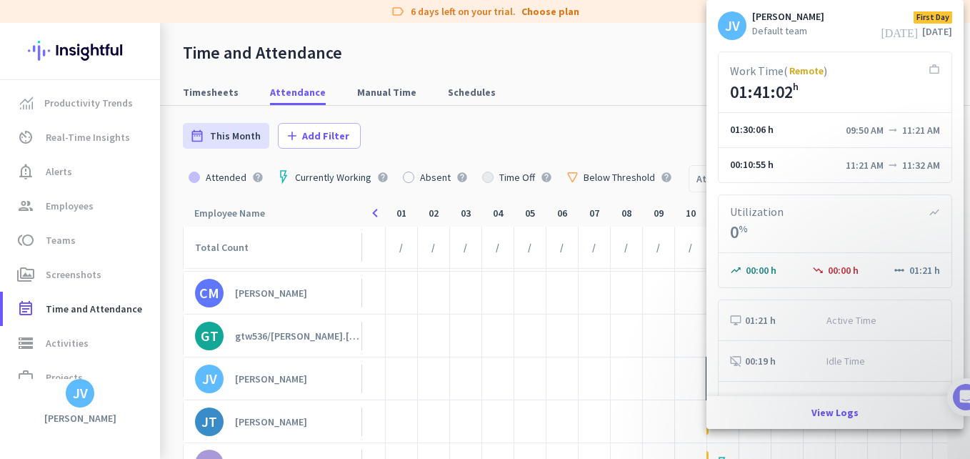
click at [807, 69] on span "Remote" at bounding box center [807, 71] width 34 height 14
click at [677, 352] on div at bounding box center [485, 229] width 970 height 459
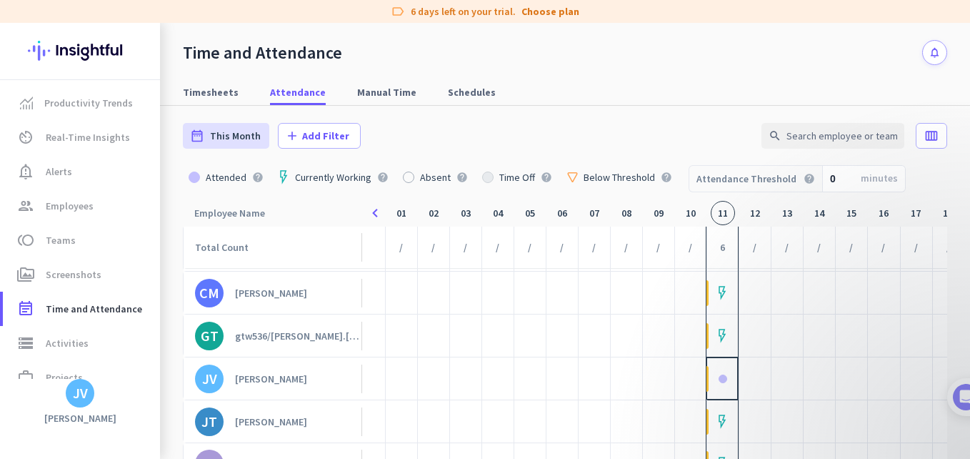
click at [717, 382] on div at bounding box center [722, 379] width 31 height 44
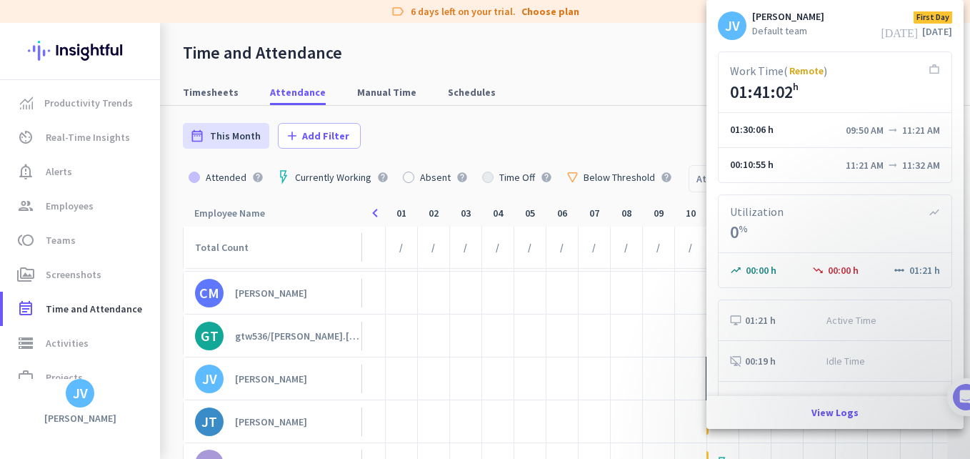
click at [512, 76] on div at bounding box center [485, 229] width 970 height 459
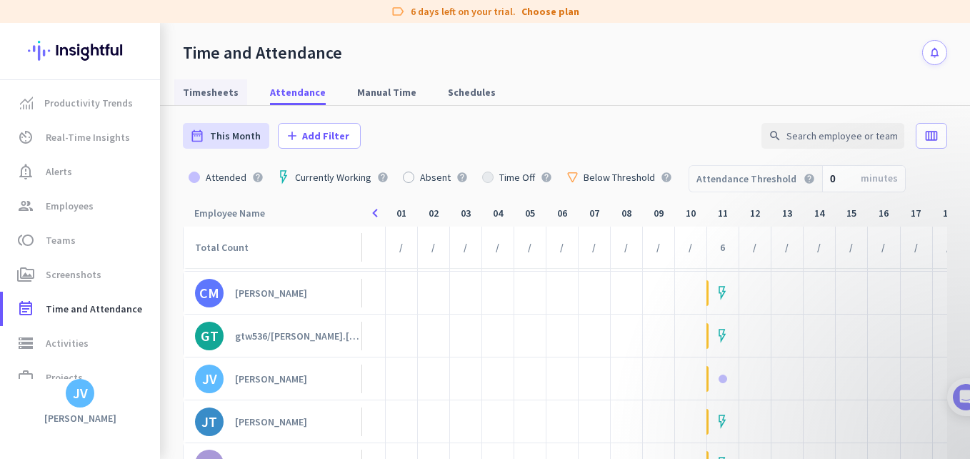
click at [208, 79] on span "Timesheets" at bounding box center [211, 92] width 56 height 26
type input "[DATE] - [DATE]"
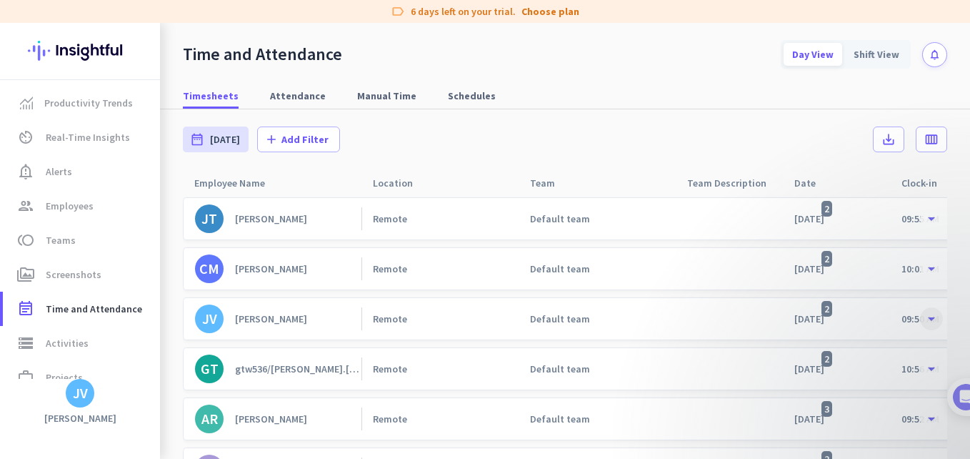
click at [925, 321] on span at bounding box center [932, 319] width 26 height 26
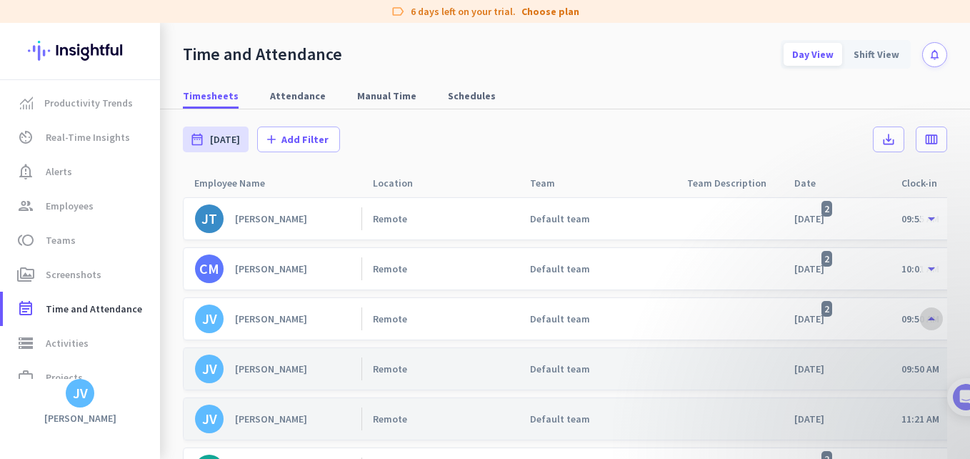
click at [923, 321] on span at bounding box center [932, 319] width 26 height 26
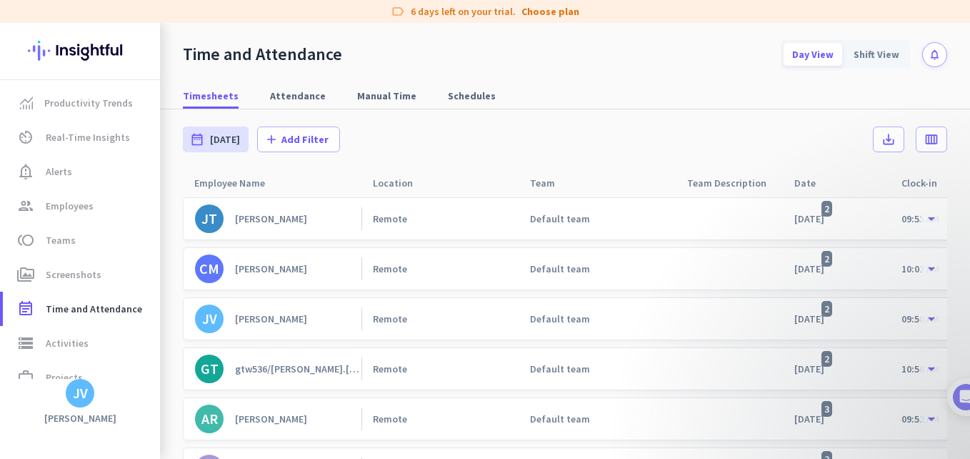
click at [822, 323] on div "[DATE] 2" at bounding box center [815, 318] width 41 height 13
click at [919, 317] on span at bounding box center [932, 319] width 26 height 26
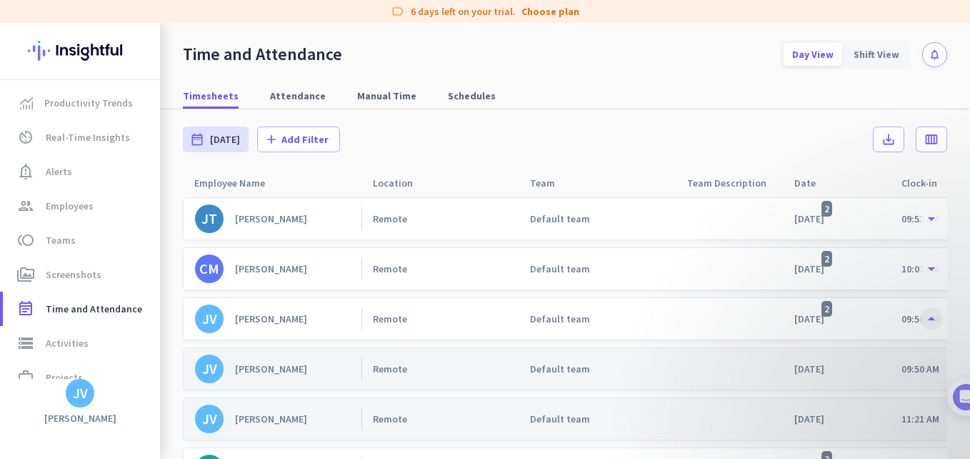
click at [919, 317] on span at bounding box center [932, 319] width 26 height 26
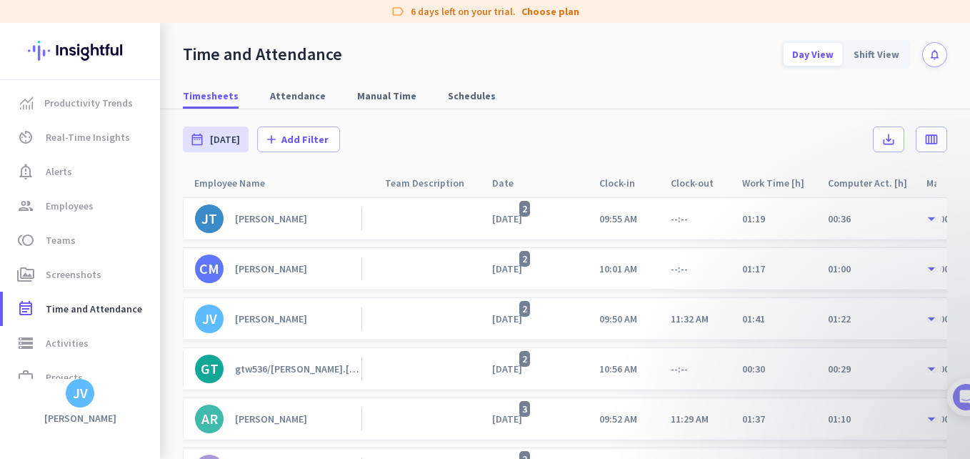
scroll to position [0, 323]
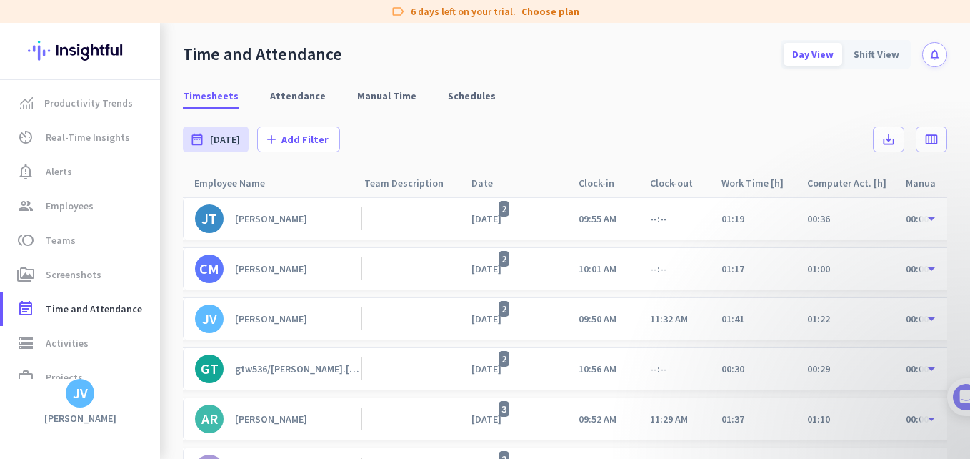
click at [607, 319] on div "09:50 AM" at bounding box center [598, 318] width 38 height 13
click at [600, 319] on div "09:50 AM" at bounding box center [598, 318] width 38 height 13
click at [349, 87] on link "Manual Time" at bounding box center [387, 96] width 76 height 26
type input "[DATE] - [DATE]"
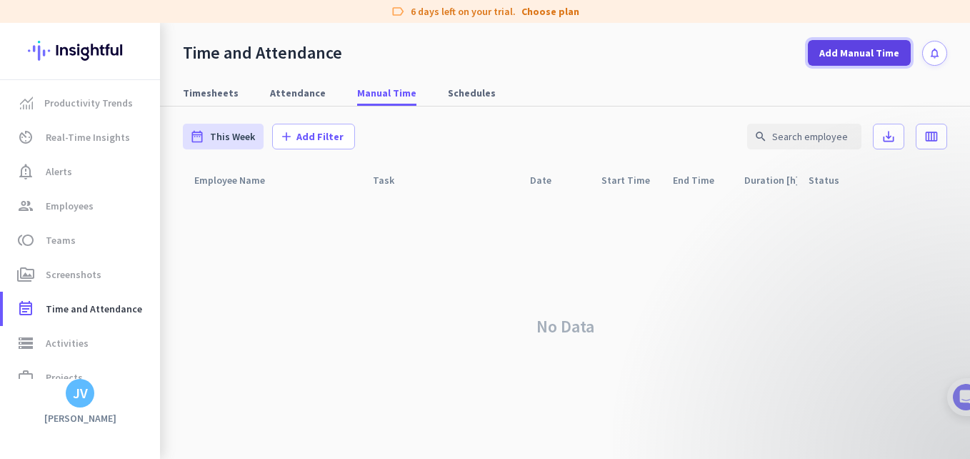
click at [849, 59] on span "Add Manual Time" at bounding box center [860, 53] width 80 height 14
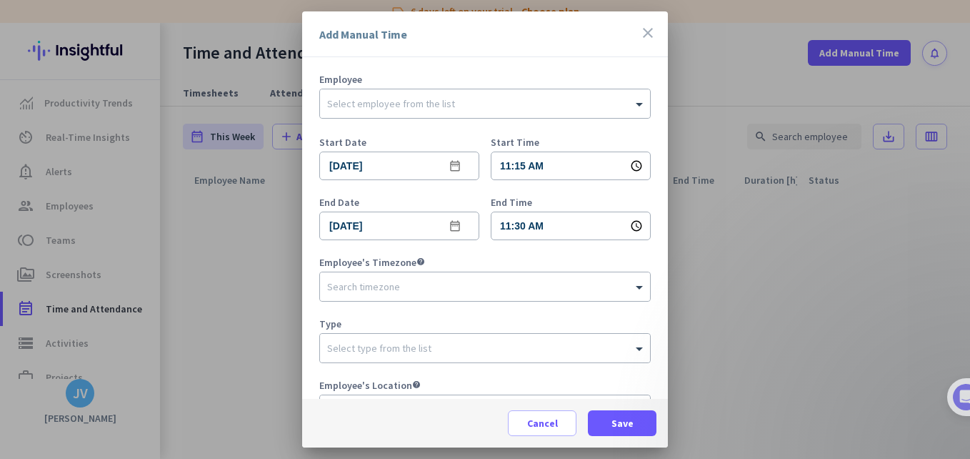
click at [630, 169] on icon "schedule" at bounding box center [636, 165] width 13 height 13
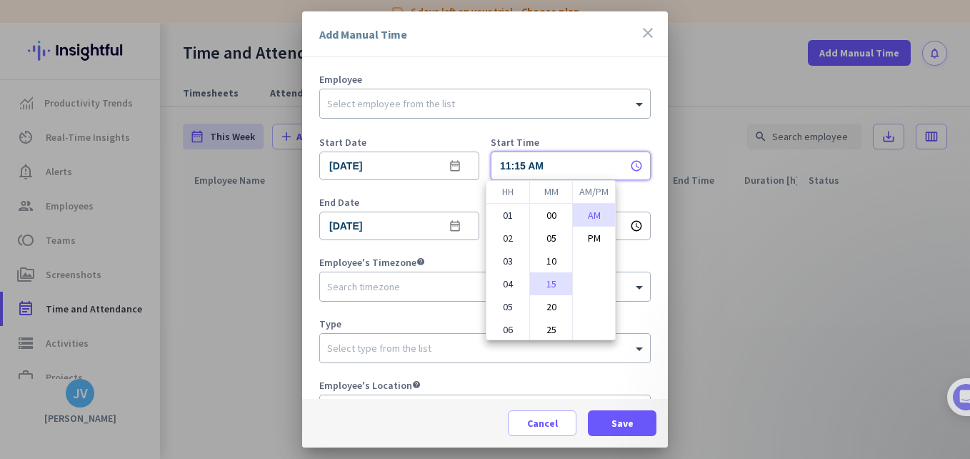
scroll to position [43, 0]
click at [504, 216] on li "07" at bounding box center [508, 213] width 43 height 23
click at [550, 297] on li "45" at bounding box center [551, 305] width 42 height 23
type input "07:45 AM"
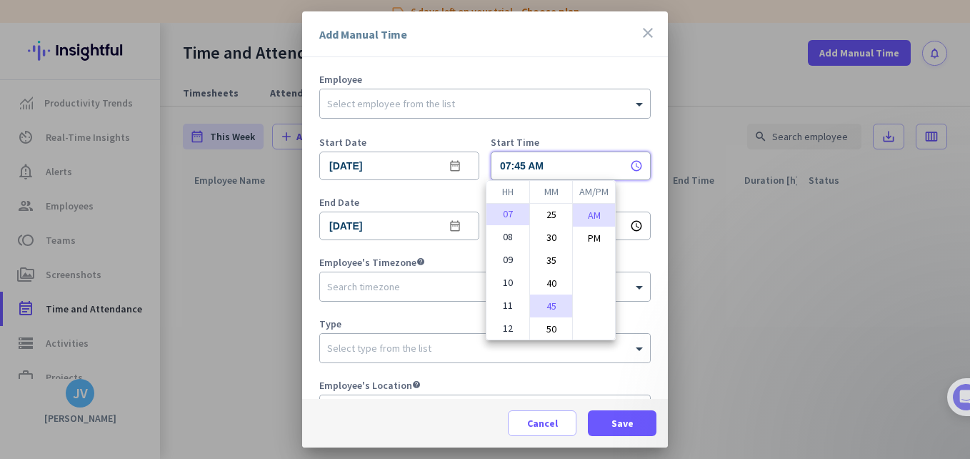
click at [650, 321] on div at bounding box center [485, 229] width 970 height 459
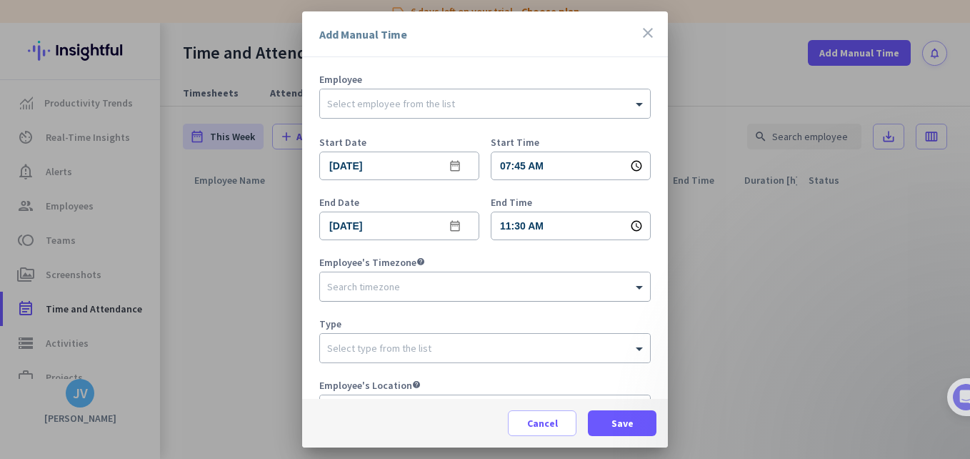
click at [425, 289] on input "text" at bounding box center [470, 284] width 287 height 11
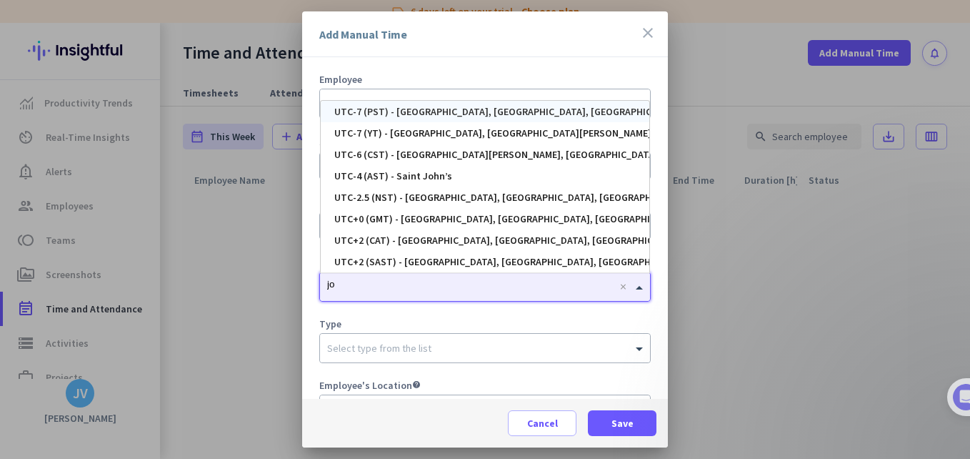
type input "joh"
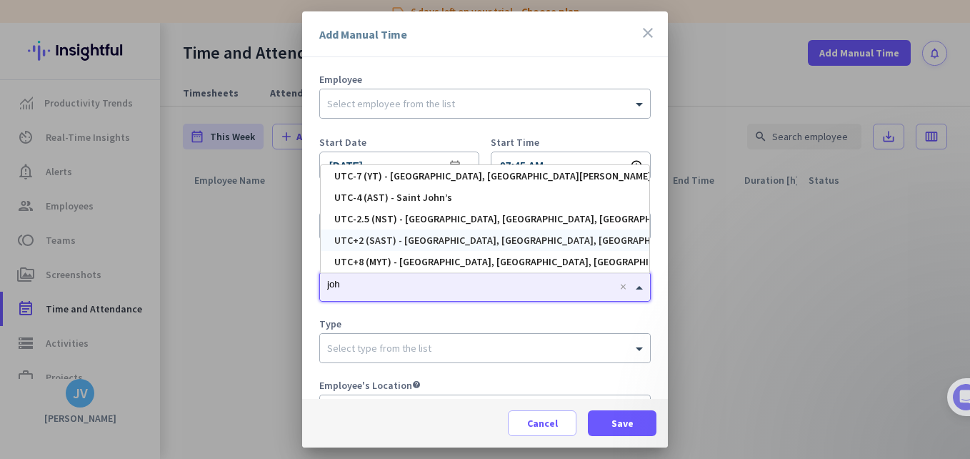
click at [437, 231] on div "UTC+2 (SAST) - [GEOGRAPHIC_DATA], [GEOGRAPHIC_DATA], [GEOGRAPHIC_DATA], [GEOGRA…" at bounding box center [485, 239] width 329 height 21
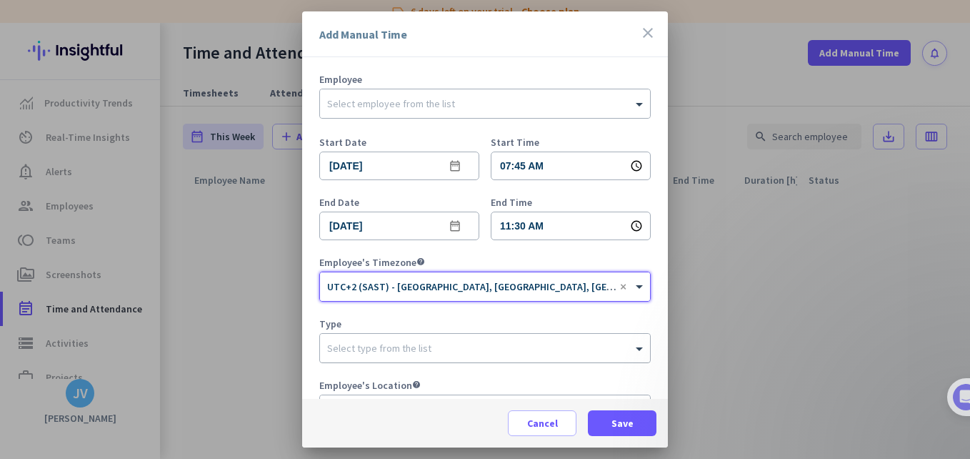
click at [421, 352] on div at bounding box center [485, 344] width 330 height 14
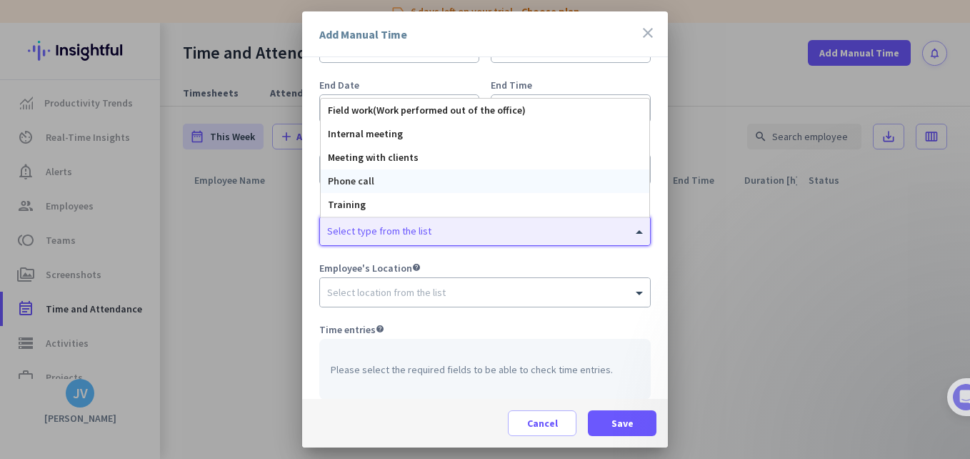
scroll to position [143, 0]
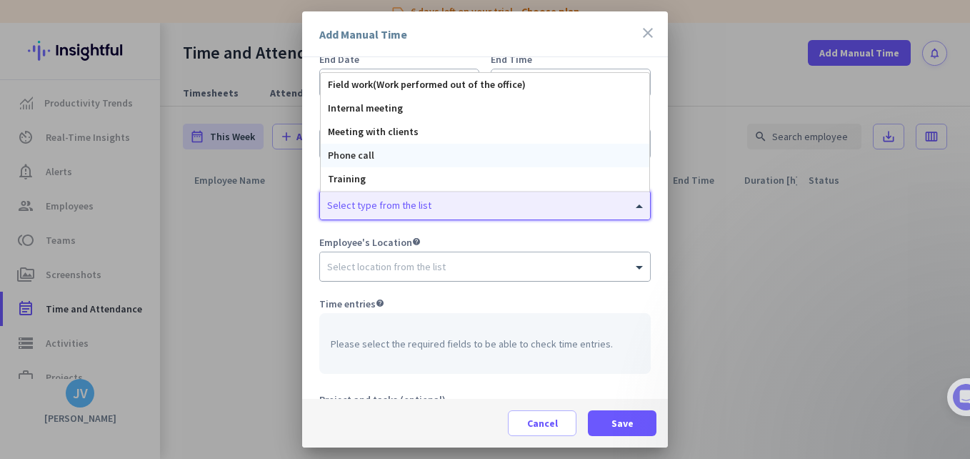
click at [477, 269] on input "text" at bounding box center [470, 264] width 287 height 11
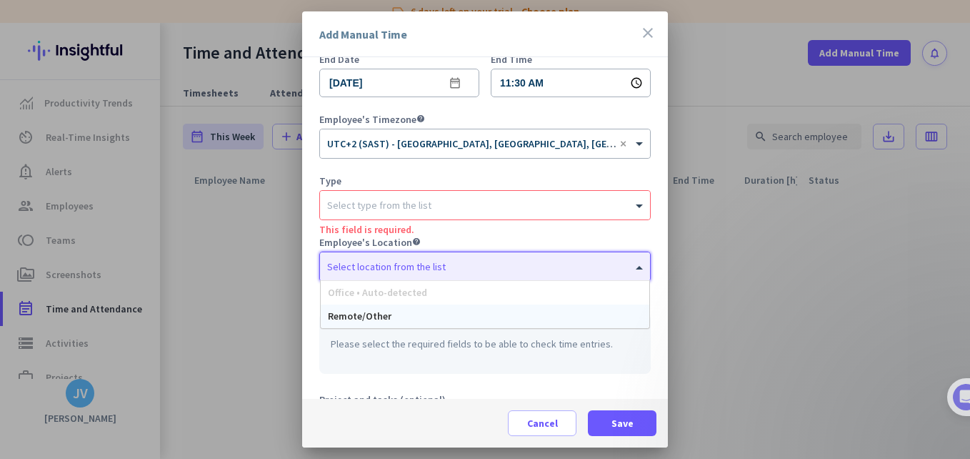
click at [464, 242] on span "Employee's Location help" at bounding box center [485, 242] width 332 height 10
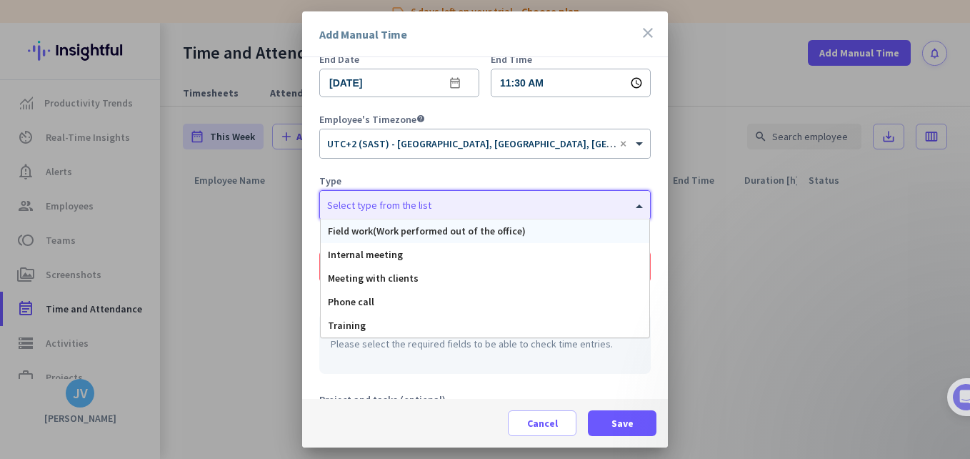
click at [467, 212] on div "Select type from the list" at bounding box center [485, 205] width 330 height 29
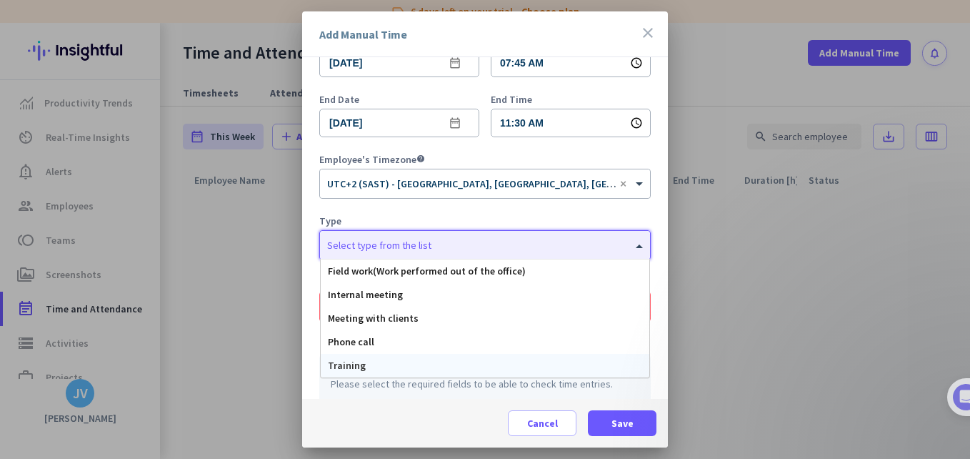
scroll to position [95, 0]
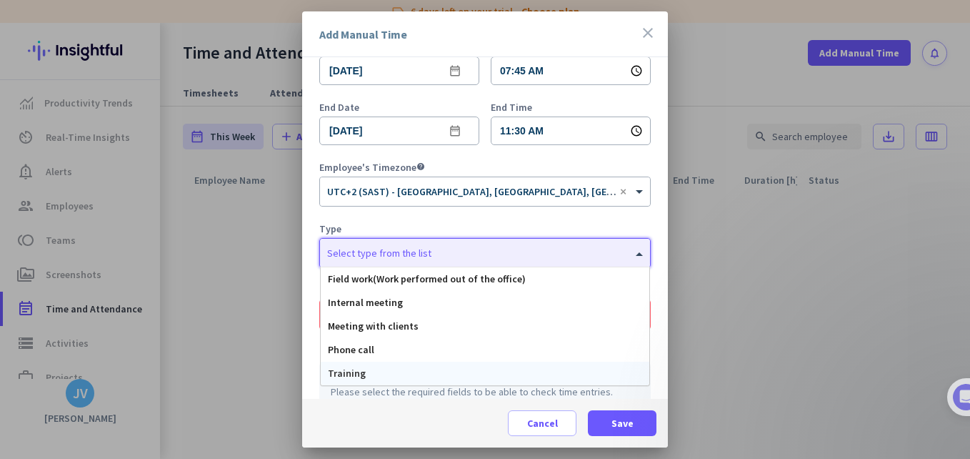
click at [452, 223] on form "Employee Select employee from the list Start Date [DATE] date_range Start Time …" at bounding box center [485, 287] width 332 height 617
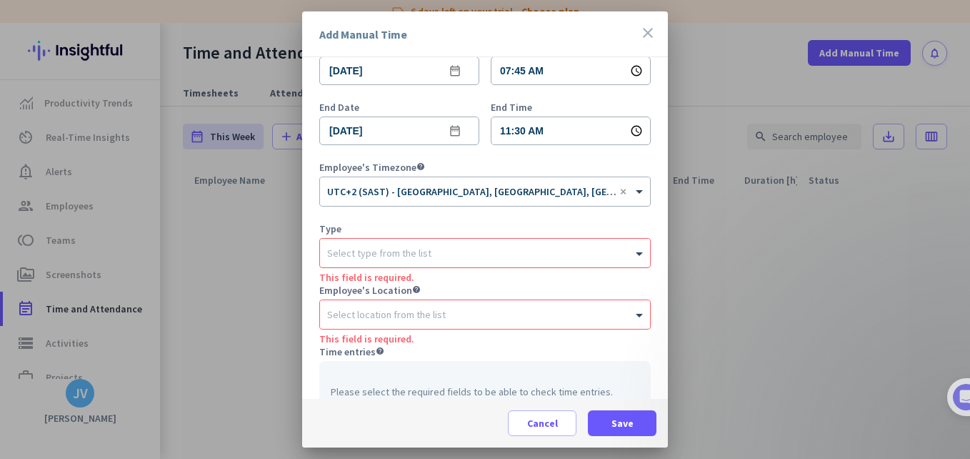
click at [454, 264] on div "Select type from the list" at bounding box center [485, 253] width 330 height 29
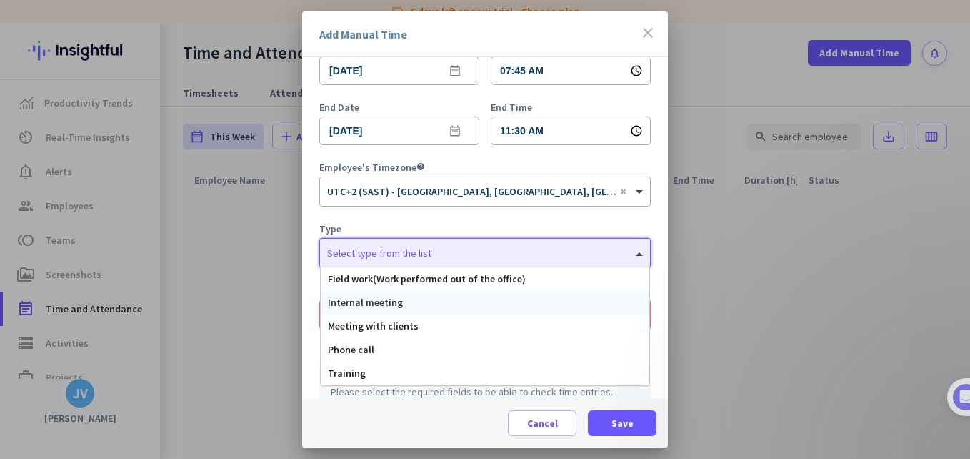
click at [455, 299] on div "Internal meeting" at bounding box center [485, 303] width 329 height 24
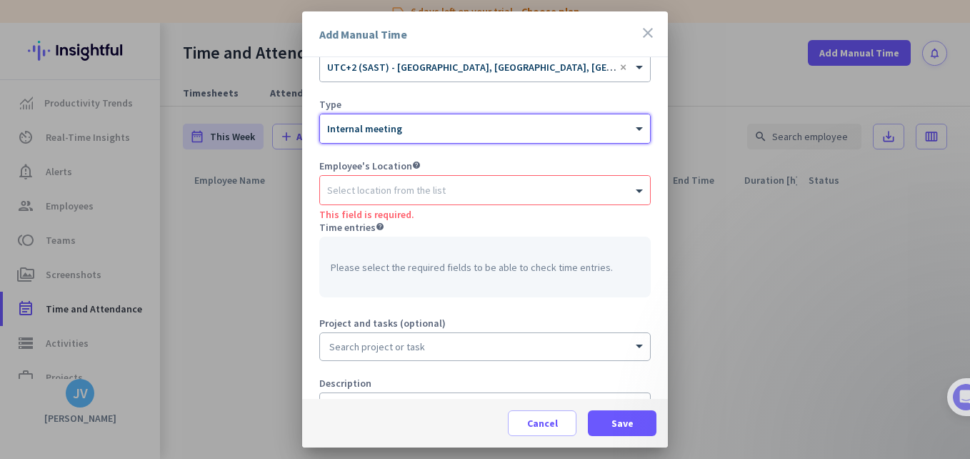
scroll to position [238, 0]
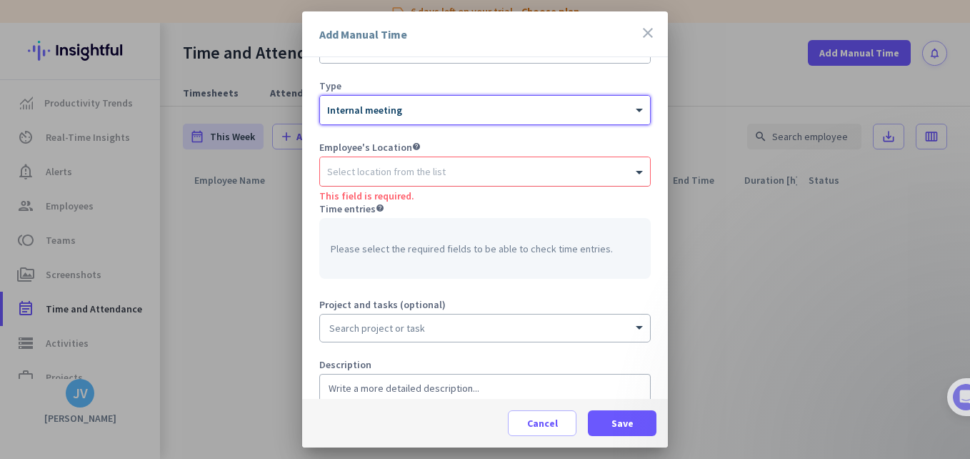
click at [448, 179] on div "Select location from the list" at bounding box center [485, 171] width 330 height 29
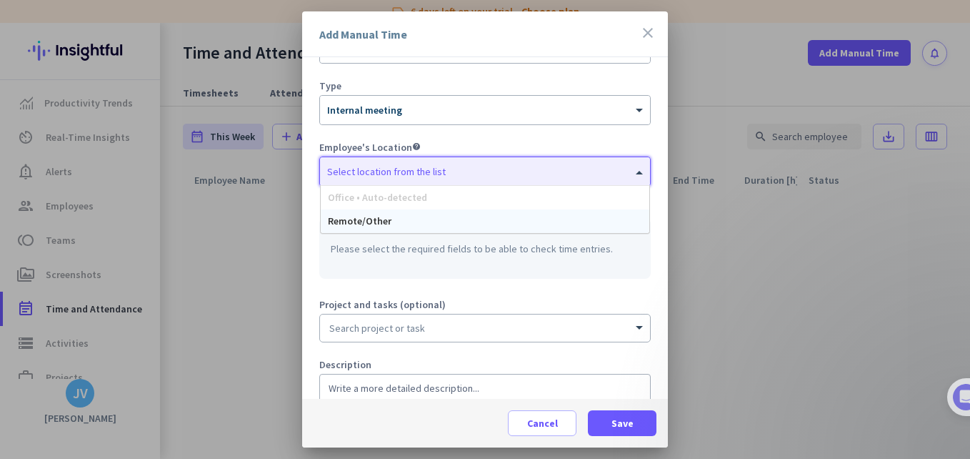
click at [448, 226] on div "Remote/Other" at bounding box center [485, 221] width 329 height 24
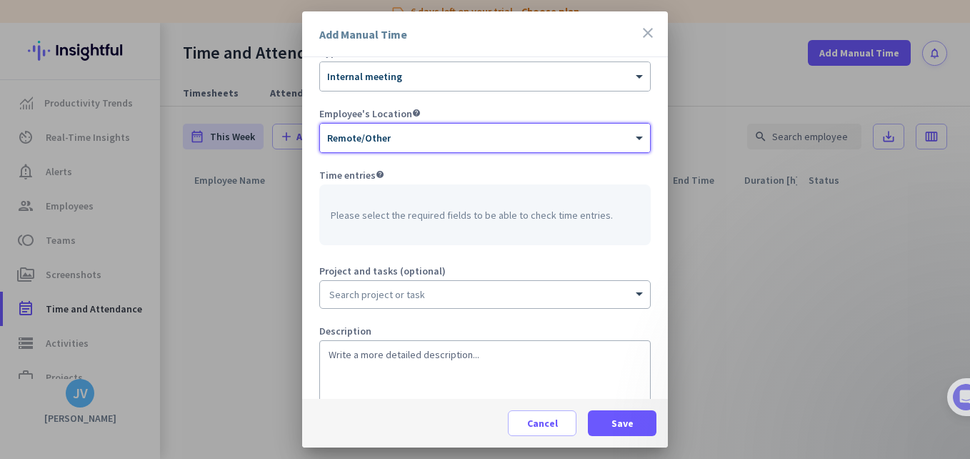
scroll to position [286, 0]
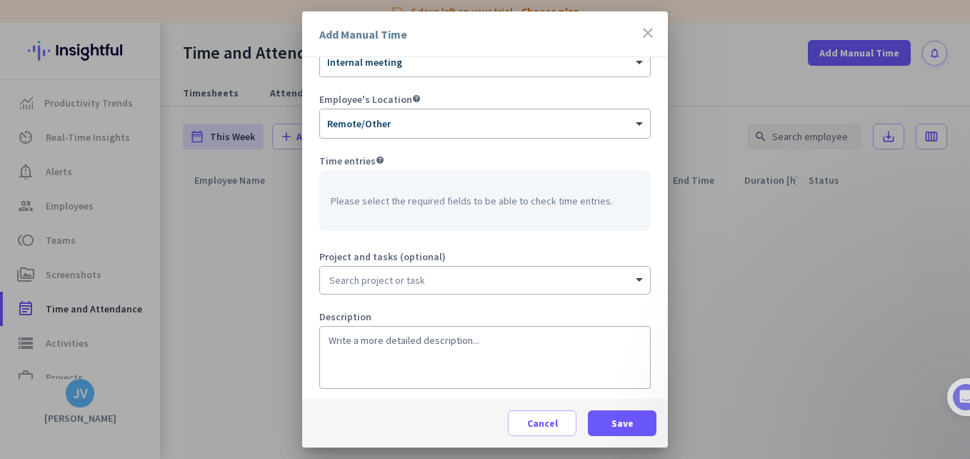
click at [462, 285] on input at bounding box center [485, 280] width 330 height 27
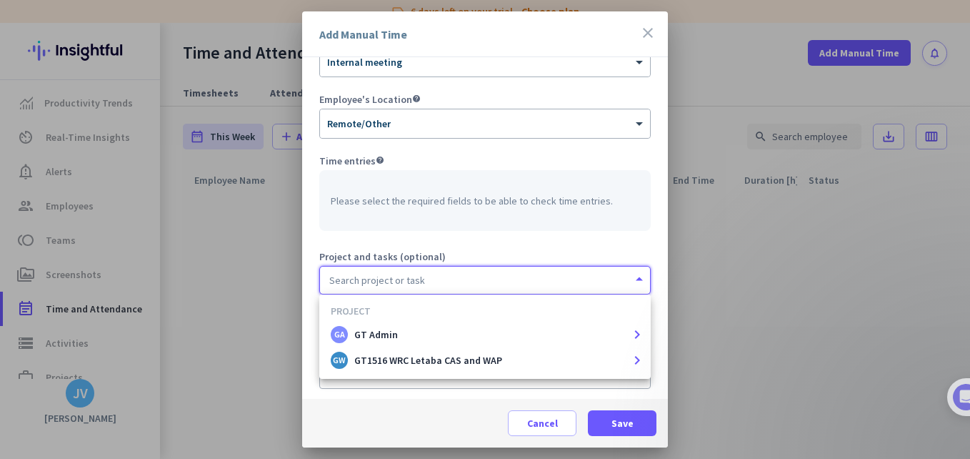
click at [478, 248] on form "Employee Select employee from the list Start Date [DATE] date_range Start Time …" at bounding box center [485, 96] width 332 height 617
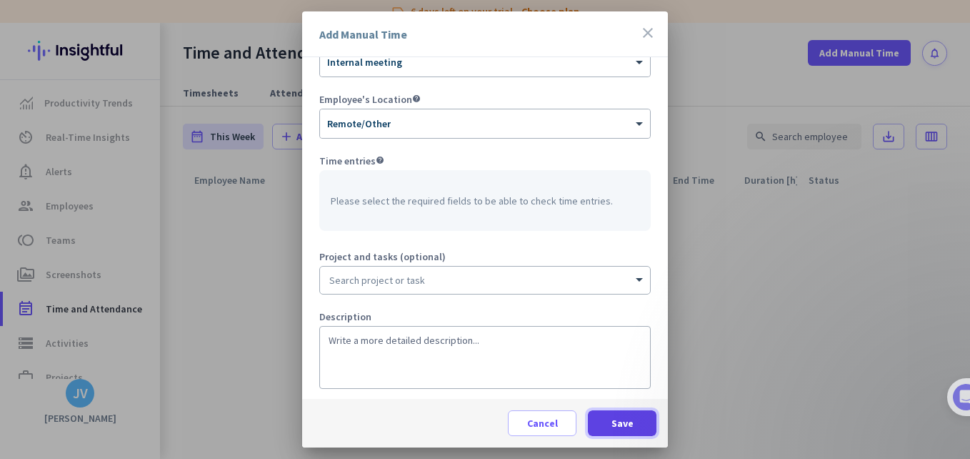
click at [608, 427] on span at bounding box center [622, 423] width 69 height 34
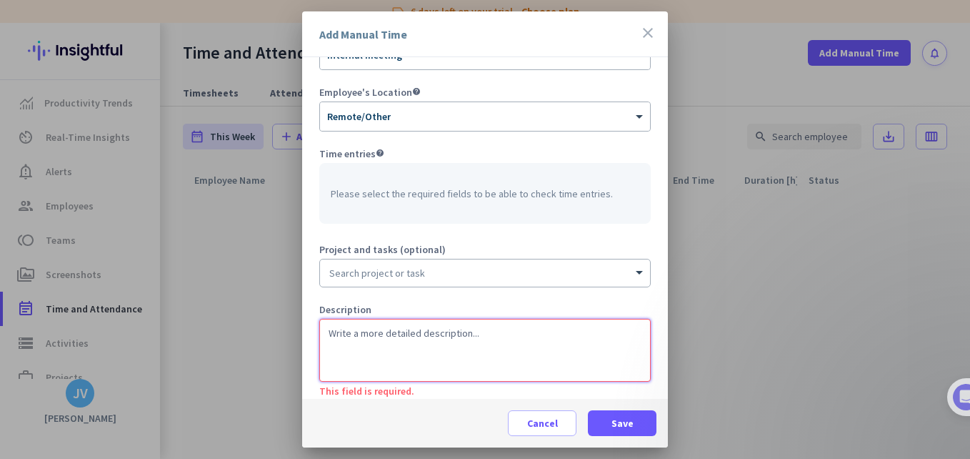
click at [442, 320] on textarea at bounding box center [485, 350] width 332 height 63
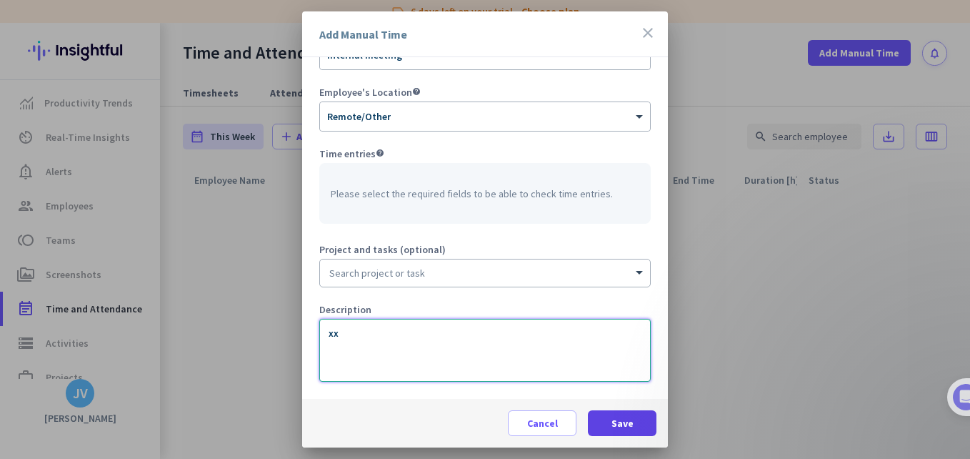
type textarea "xx"
click at [622, 417] on span "Save" at bounding box center [623, 423] width 22 height 14
click at [637, 415] on span at bounding box center [622, 423] width 69 height 34
click at [842, 385] on div at bounding box center [485, 229] width 970 height 459
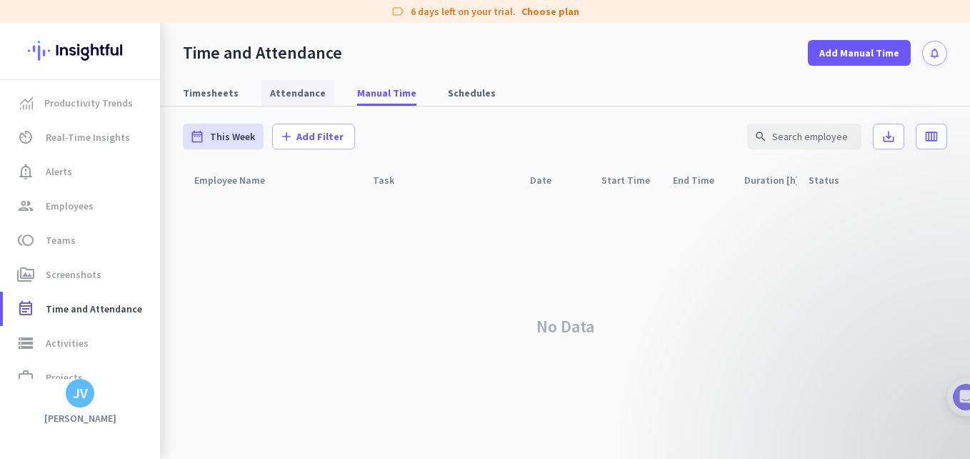
click at [271, 99] on span "Attendance" at bounding box center [298, 93] width 56 height 14
type input "[DATE] - [DATE]"
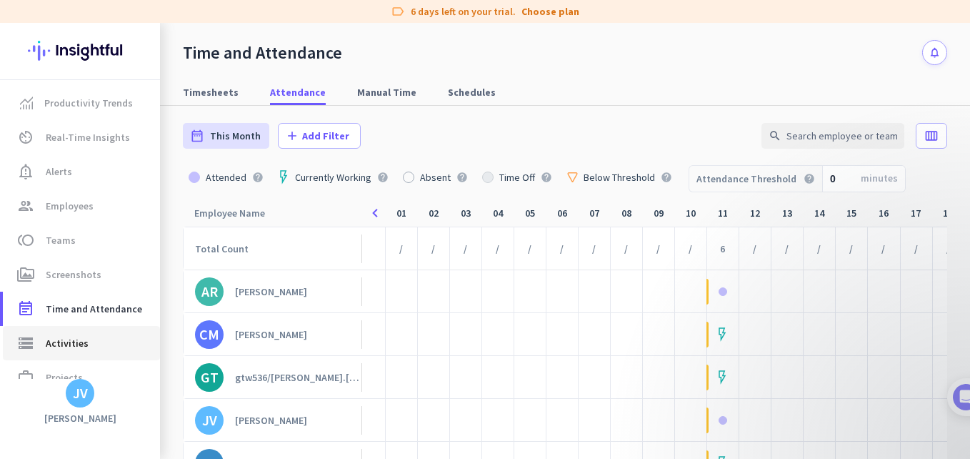
click at [111, 332] on link "storage Activities" at bounding box center [81, 343] width 157 height 34
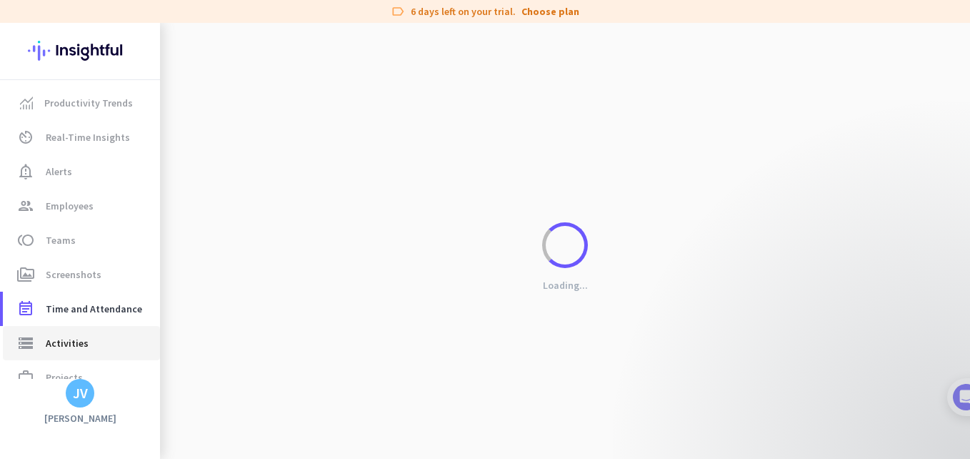
type input "[DATE]"
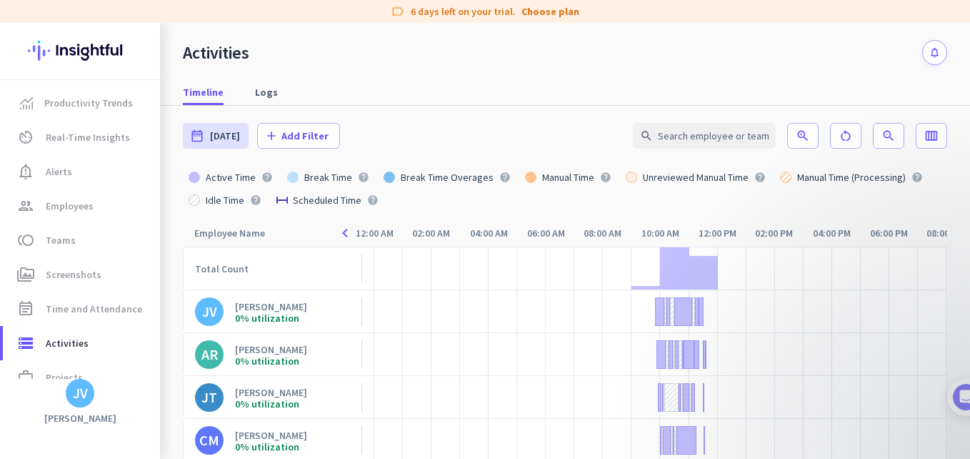
click at [278, 313] on div "0% utilization" at bounding box center [271, 318] width 72 height 10
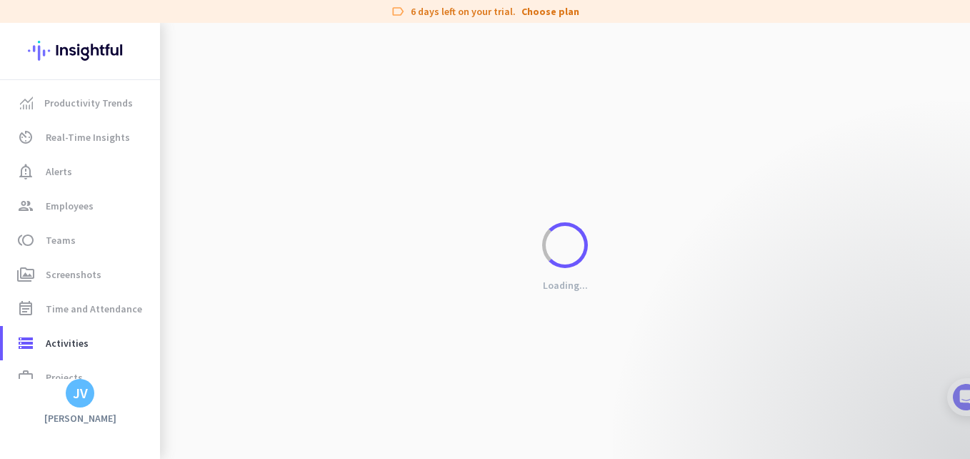
type input "[DATE] - [DATE]"
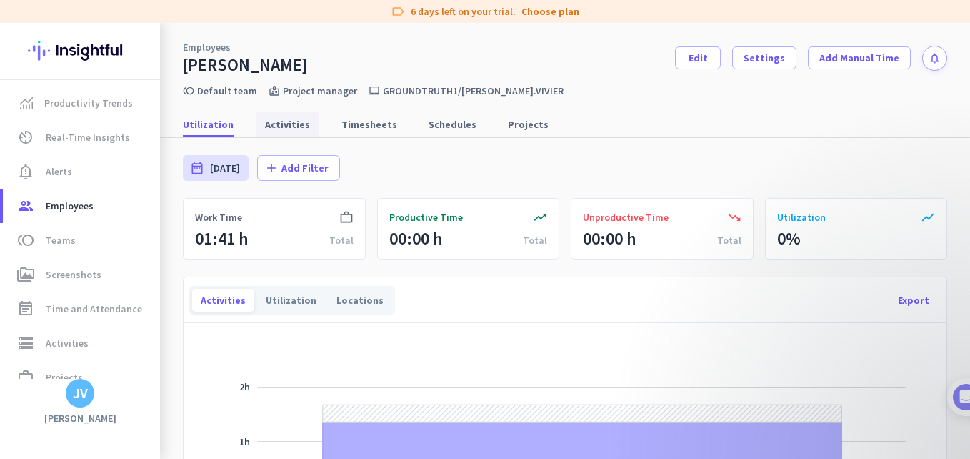
click at [265, 127] on span "Activities" at bounding box center [287, 124] width 45 height 14
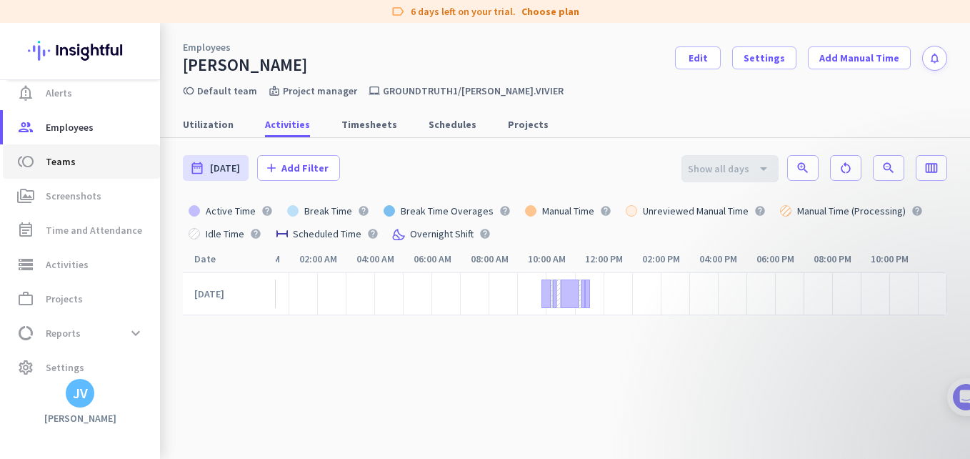
scroll to position [90, 0]
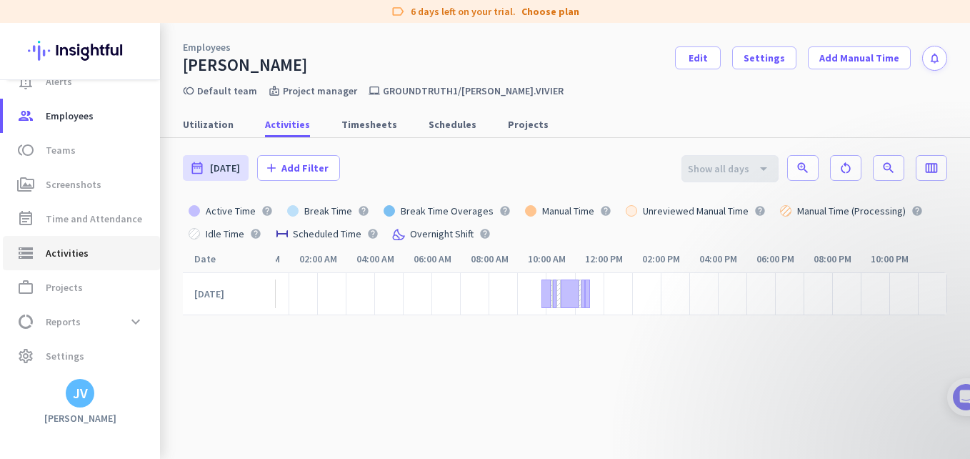
click at [115, 259] on span "storage Activities" at bounding box center [81, 252] width 134 height 17
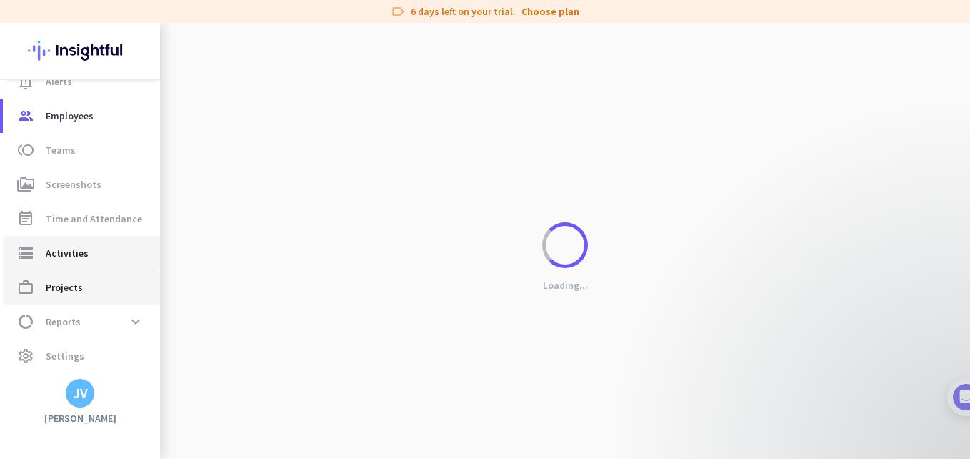
type input "[DATE]"
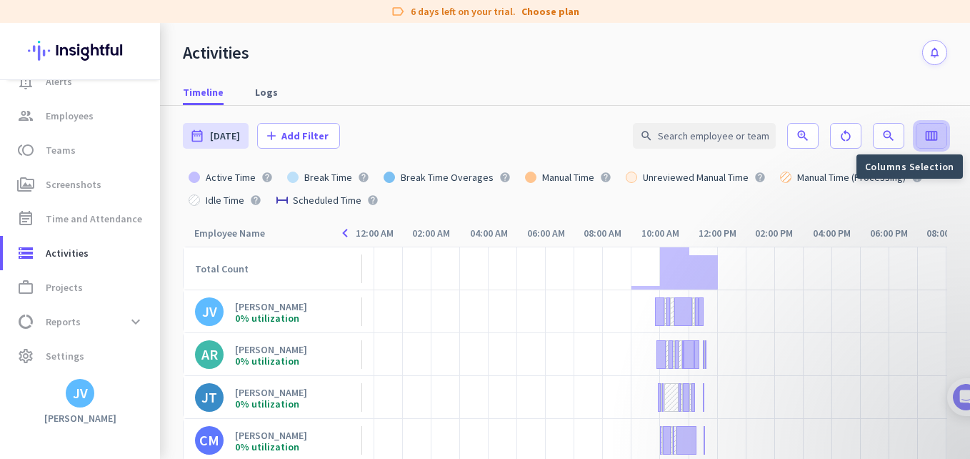
click at [917, 132] on span at bounding box center [932, 136] width 30 height 34
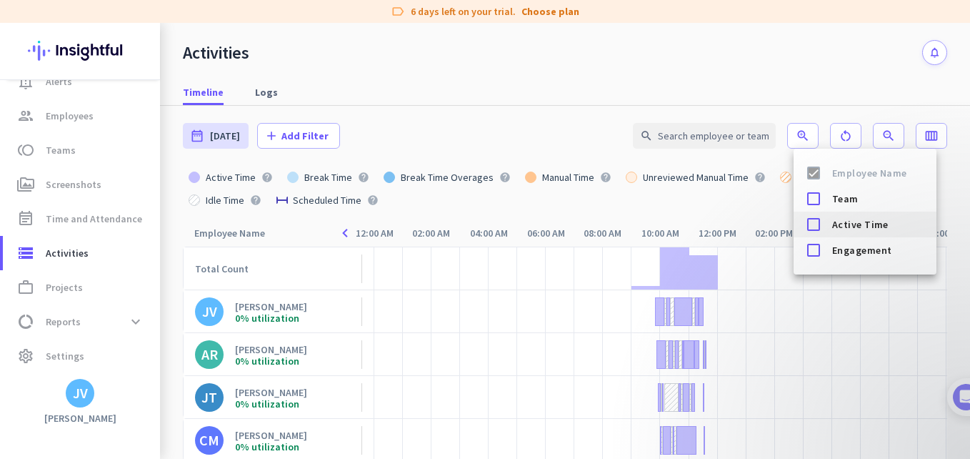
click at [819, 229] on div at bounding box center [814, 224] width 29 height 29
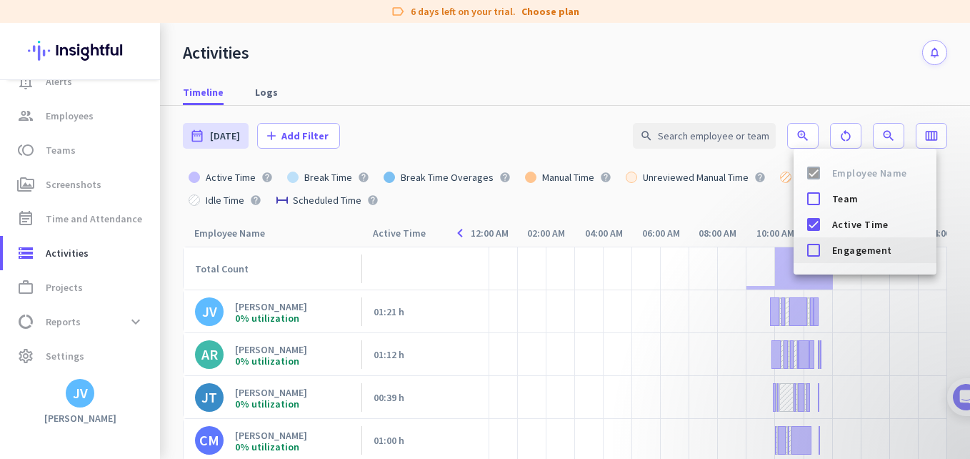
click at [818, 257] on div at bounding box center [814, 250] width 29 height 29
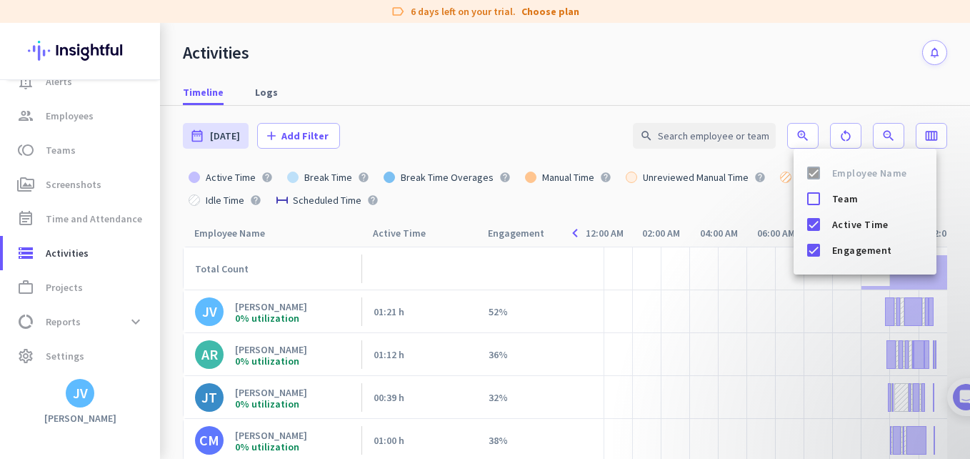
click at [68, 292] on div at bounding box center [485, 229] width 970 height 459
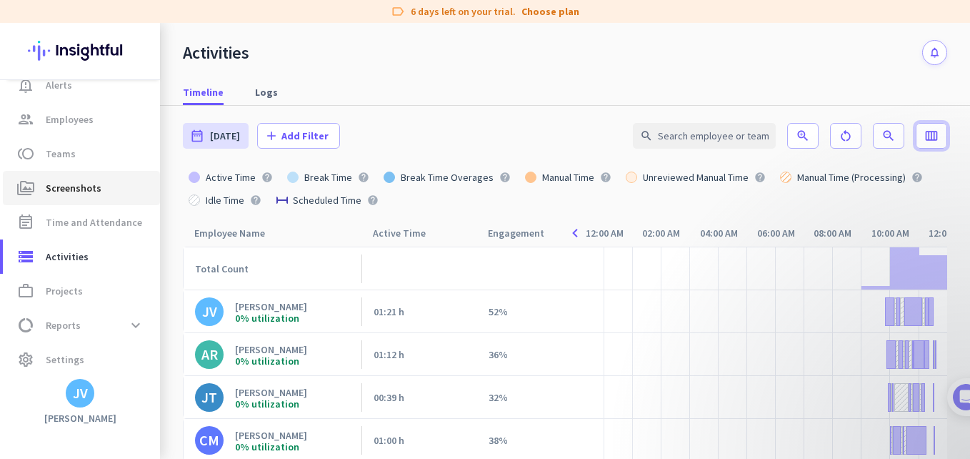
scroll to position [90, 0]
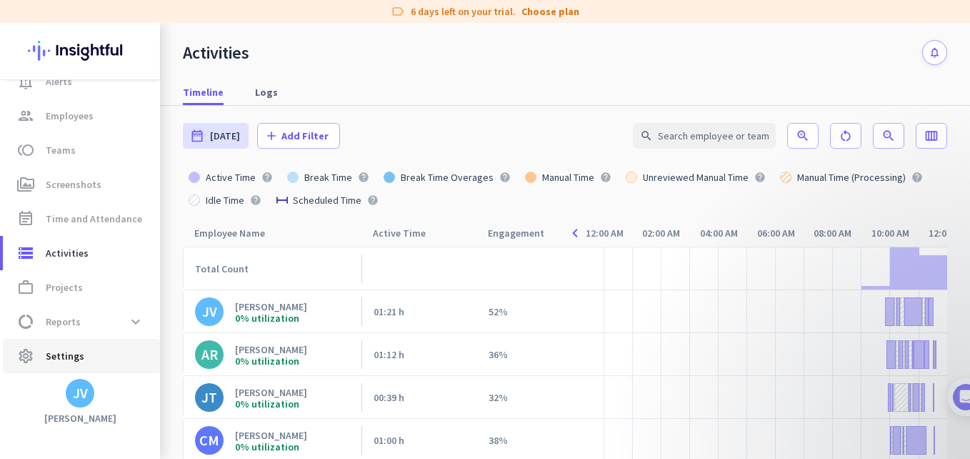
click at [103, 354] on span "settings Settings" at bounding box center [81, 355] width 134 height 17
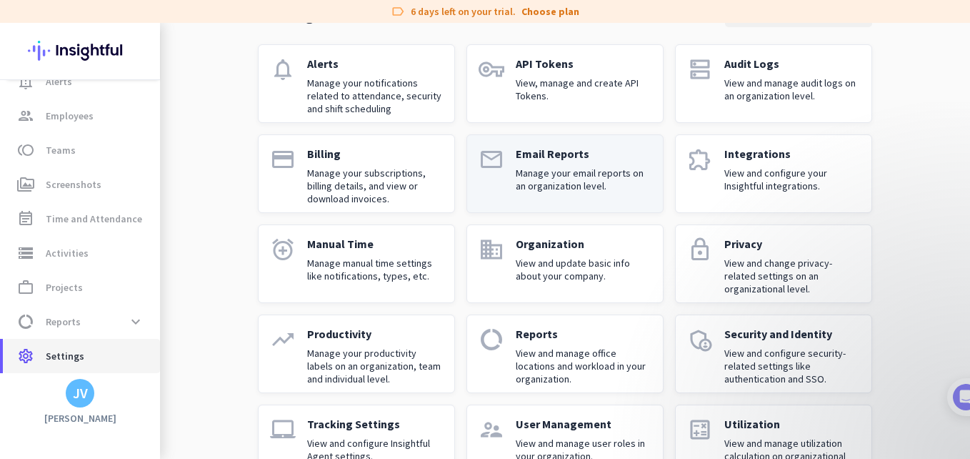
scroll to position [89, 0]
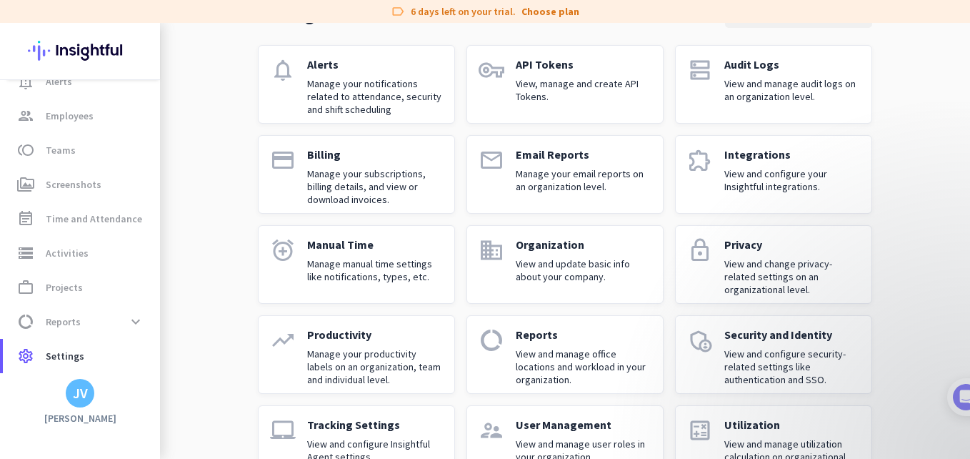
click at [353, 270] on p "Manage manual time settings like notifications, types, etc." at bounding box center [375, 270] width 136 height 26
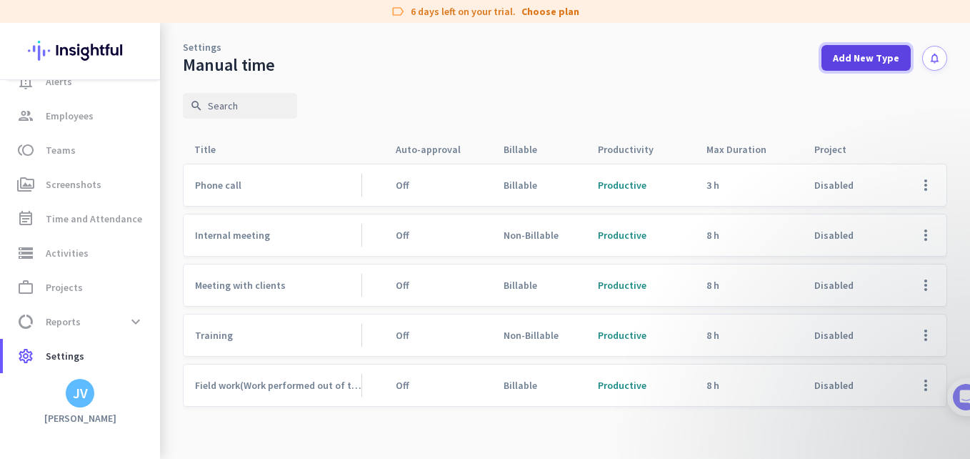
click at [867, 63] on span "Add New Type" at bounding box center [866, 58] width 66 height 14
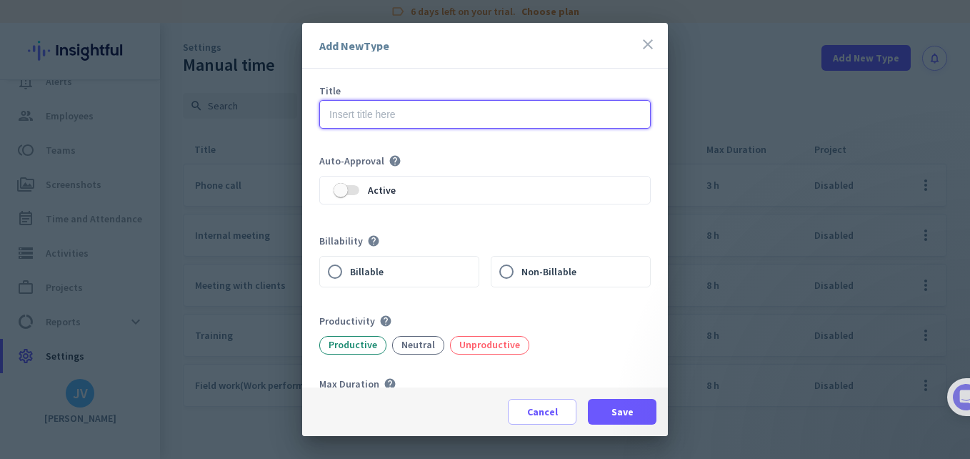
click at [402, 122] on input "text" at bounding box center [485, 114] width 332 height 29
type input "Fieldwork"
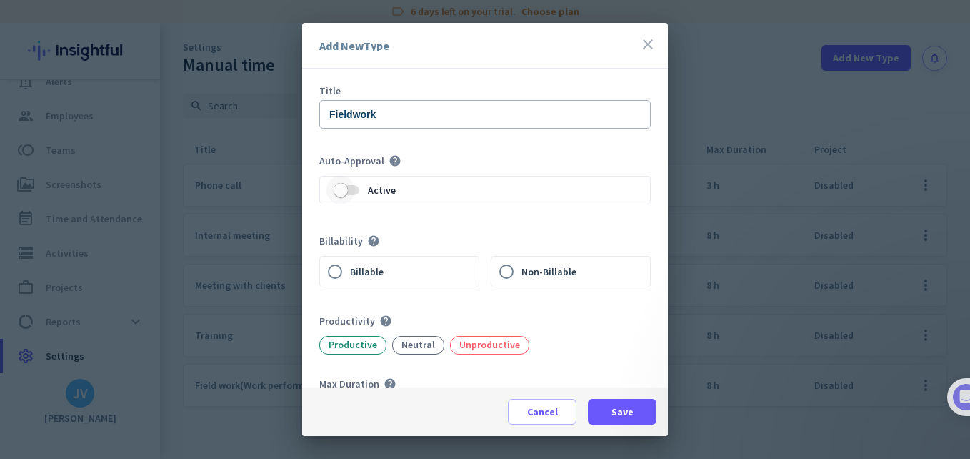
click at [357, 192] on span "button" at bounding box center [347, 190] width 26 height 10
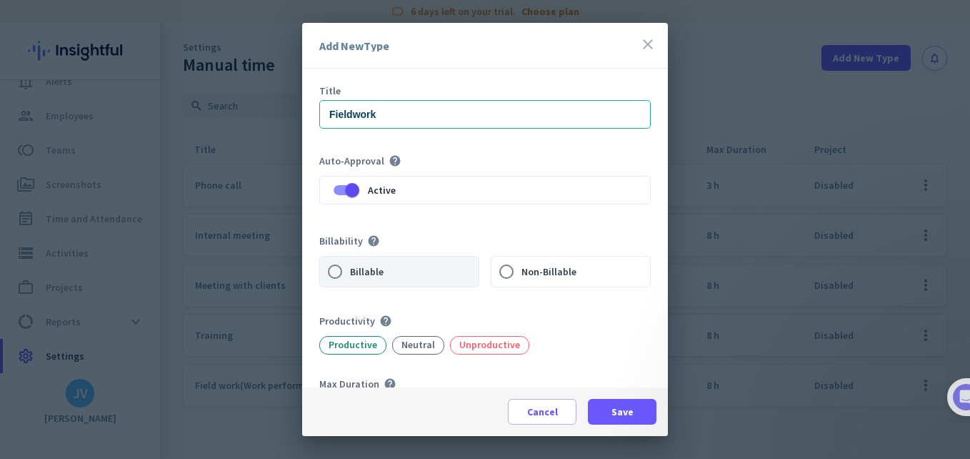
click at [359, 282] on label "Billable" at bounding box center [414, 272] width 129 height 30
click at [350, 282] on input "Billable" at bounding box center [335, 272] width 30 height 30
radio input "true"
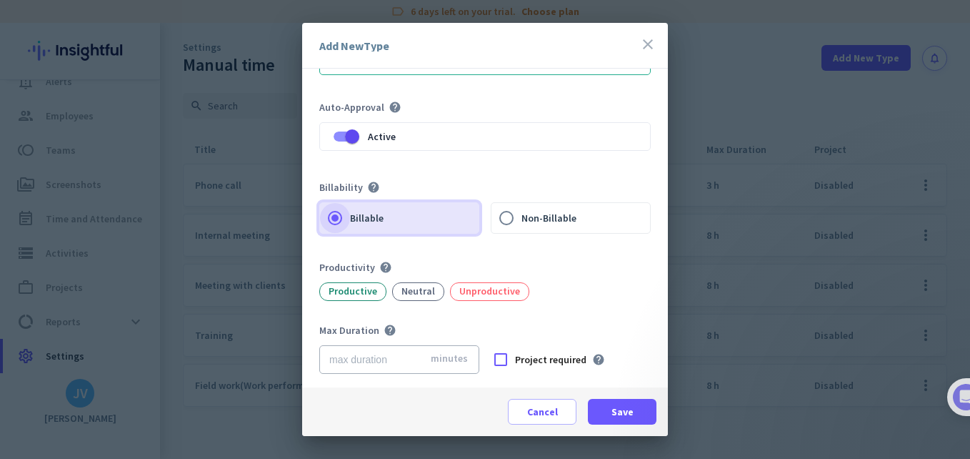
scroll to position [54, 0]
click at [492, 355] on div at bounding box center [501, 358] width 29 height 29
click at [602, 411] on span at bounding box center [622, 411] width 69 height 34
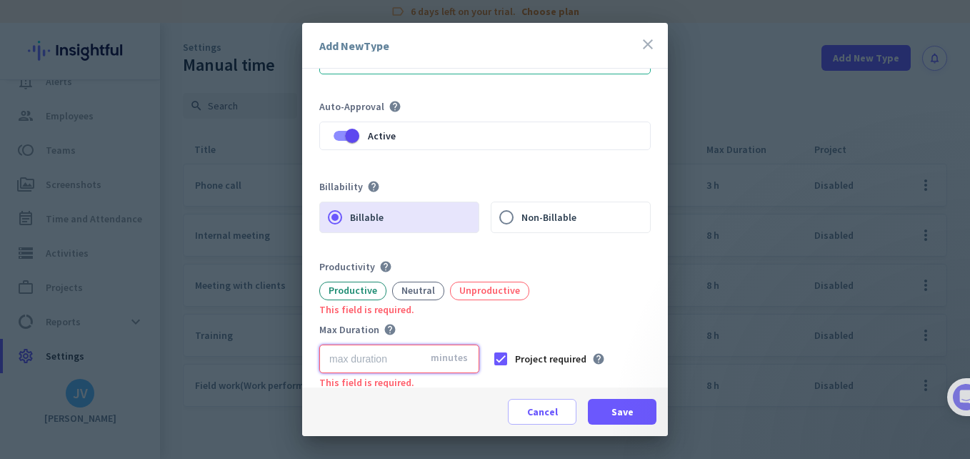
click at [387, 354] on input "number" at bounding box center [399, 358] width 160 height 29
click at [492, 354] on div at bounding box center [501, 357] width 29 height 29
click at [492, 355] on div at bounding box center [501, 357] width 29 height 29
click at [367, 292] on div "Productive" at bounding box center [352, 289] width 67 height 19
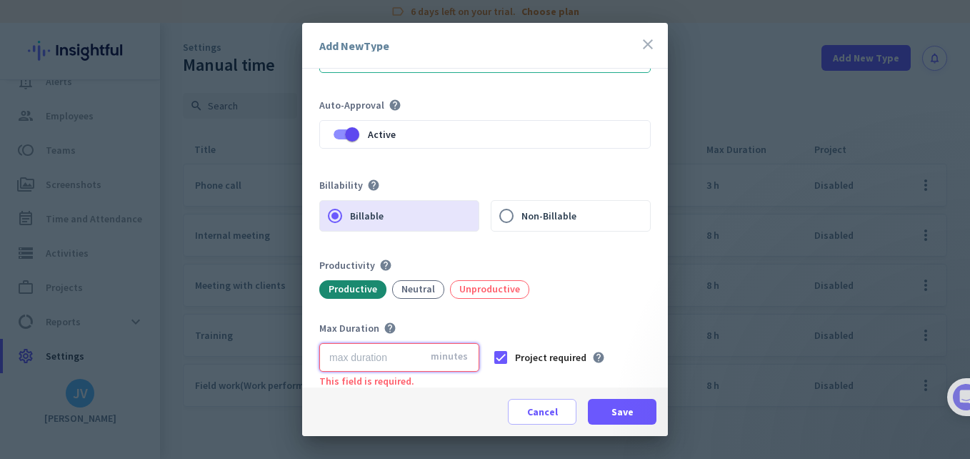
click at [415, 358] on input "number" at bounding box center [399, 357] width 160 height 29
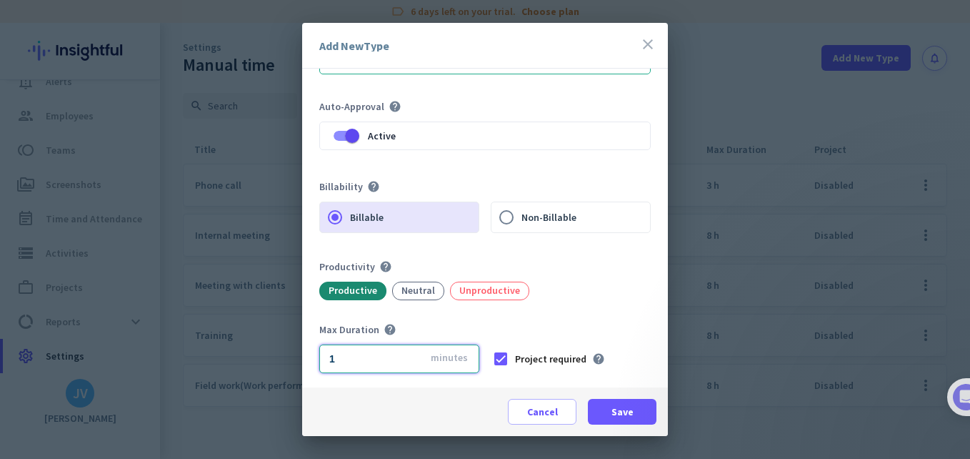
scroll to position [54, 0]
type input "1000"
click at [627, 405] on span "Save" at bounding box center [623, 411] width 22 height 14
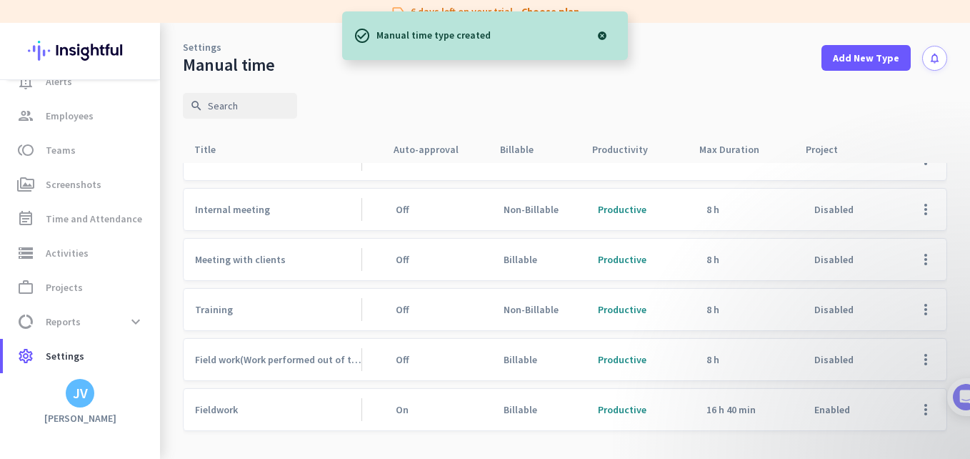
scroll to position [39, 0]
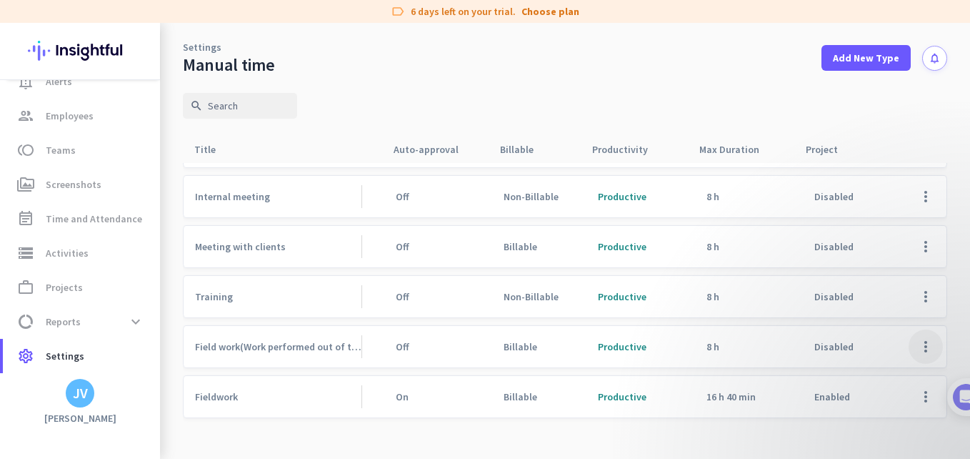
click at [909, 344] on span at bounding box center [926, 346] width 34 height 34
click at [890, 402] on span "Delete" at bounding box center [887, 403] width 69 height 14
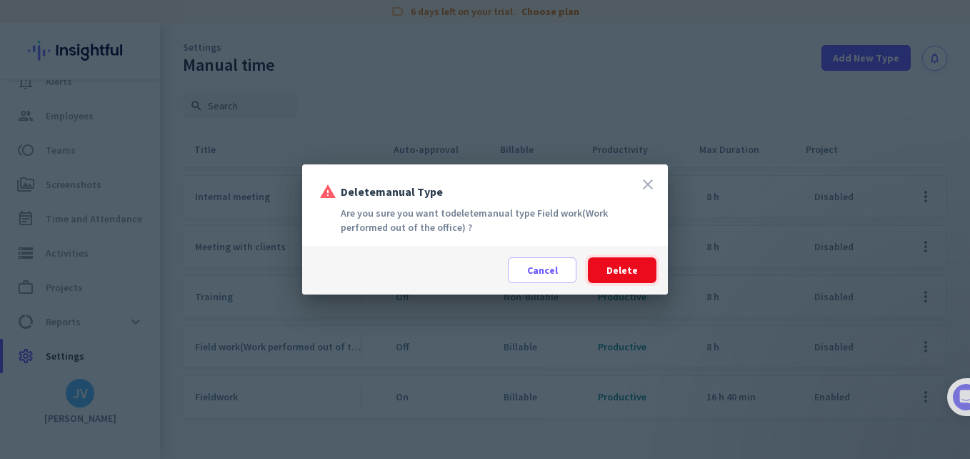
click at [621, 272] on span "Delete" at bounding box center [622, 270] width 31 height 14
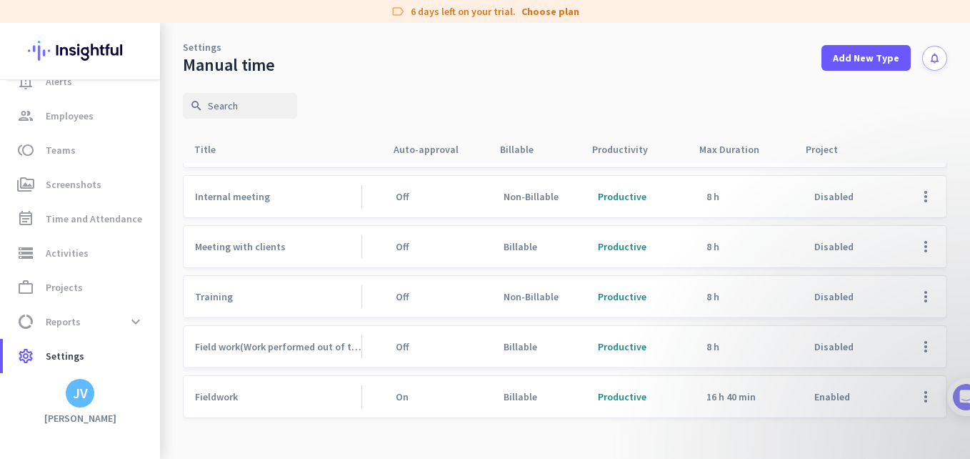
scroll to position [0, 0]
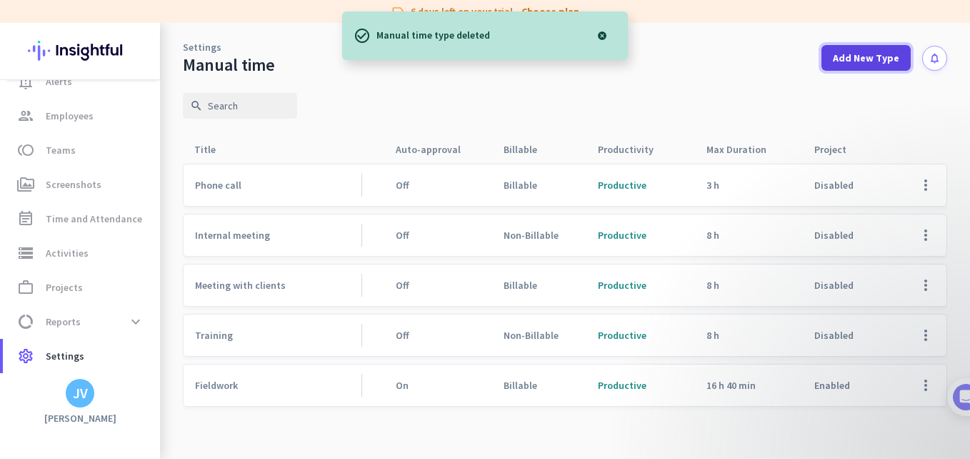
click at [860, 60] on span "Add New Type" at bounding box center [866, 58] width 66 height 14
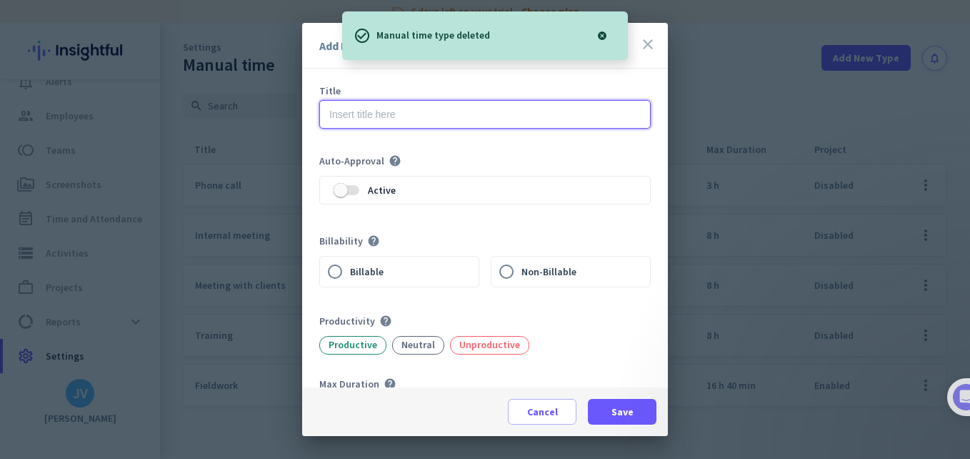
click at [383, 118] on input "text" at bounding box center [485, 114] width 332 height 29
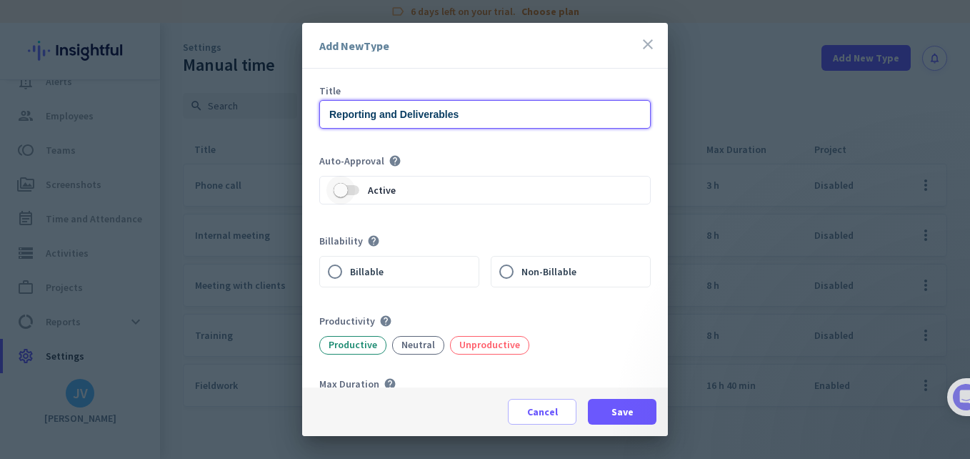
type input "Reporting and Deliverables"
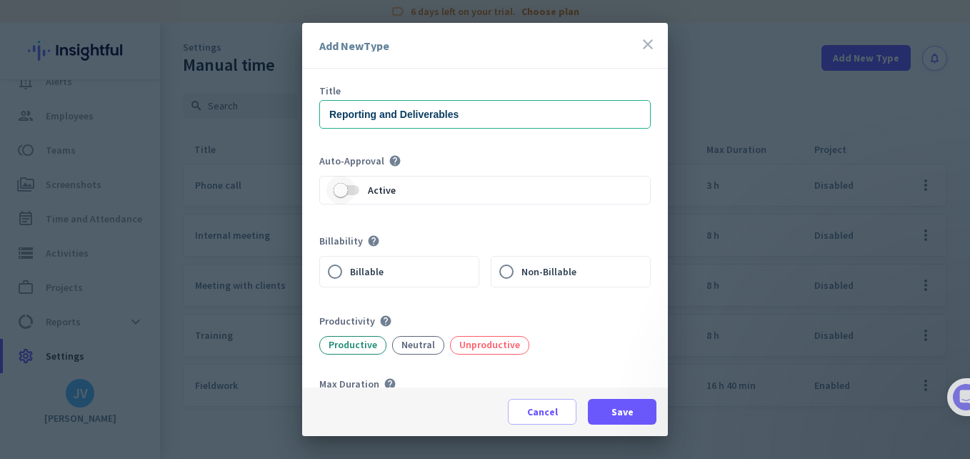
click at [346, 187] on span "button" at bounding box center [341, 190] width 14 height 14
drag, startPoint x: 337, startPoint y: 267, endPoint x: 348, endPoint y: 333, distance: 67.3
click at [337, 267] on input "Billable" at bounding box center [335, 272] width 30 height 30
radio input "true"
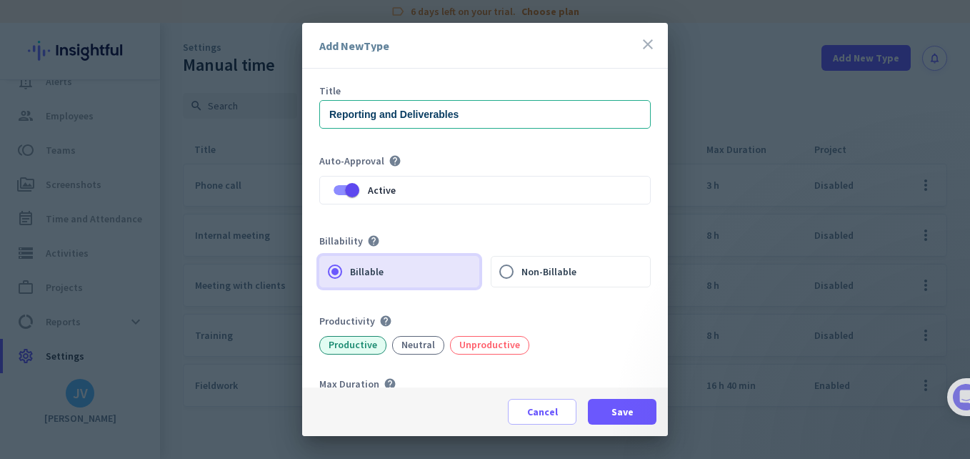
click at [357, 349] on div "Productive" at bounding box center [352, 345] width 67 height 19
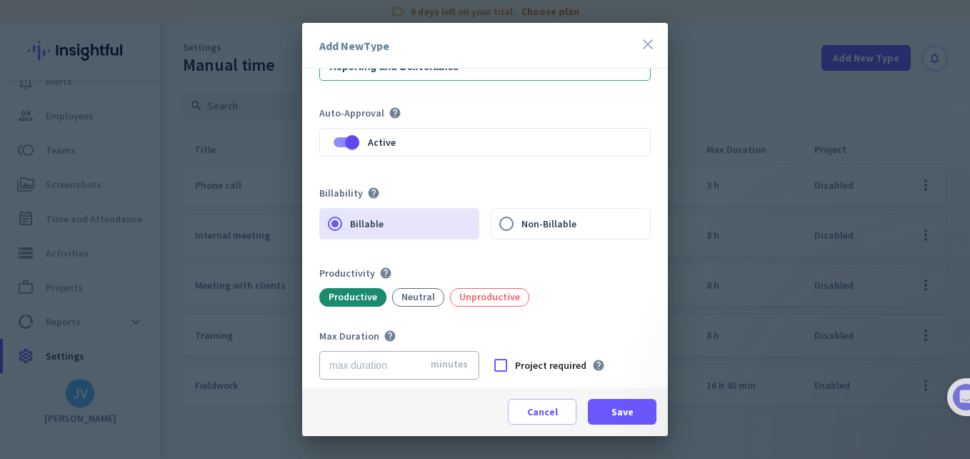
scroll to position [54, 0]
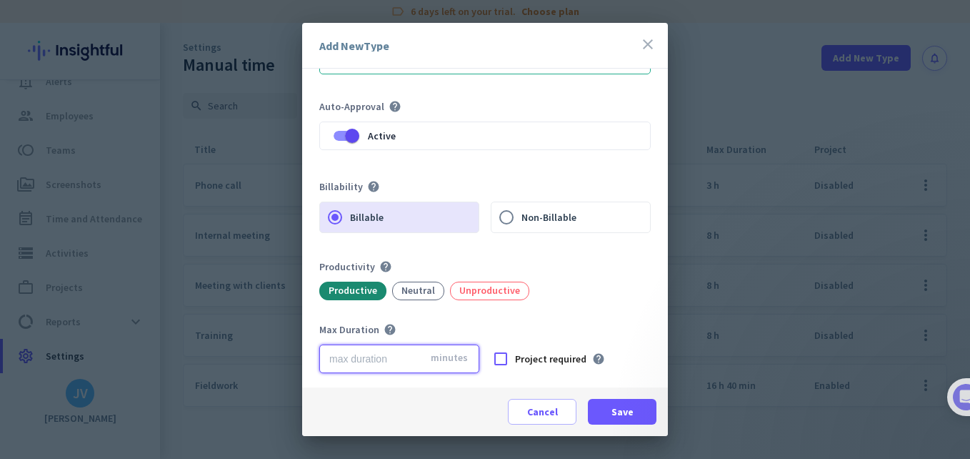
click at [357, 349] on input "number" at bounding box center [399, 358] width 160 height 29
type input "1000"
click at [538, 350] on div "Project required" at bounding box center [537, 358] width 100 height 29
click at [540, 364] on span "Project required" at bounding box center [550, 359] width 71 height 14
click at [0, 0] on input "Project required" at bounding box center [0, 0] width 0 height 0
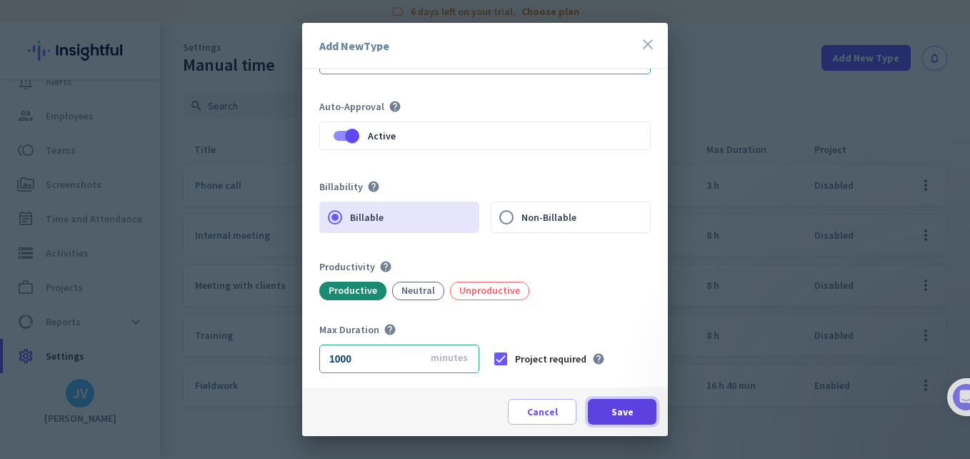
click at [628, 405] on span "Save" at bounding box center [623, 411] width 22 height 14
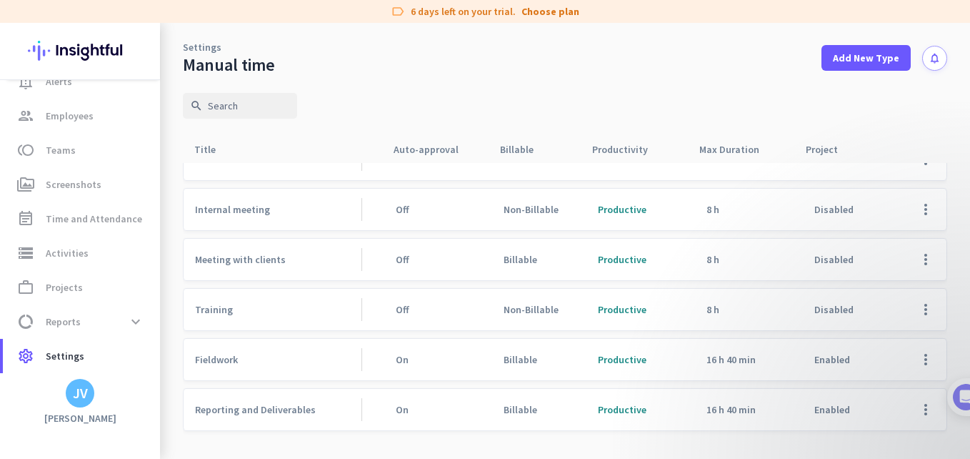
scroll to position [39, 0]
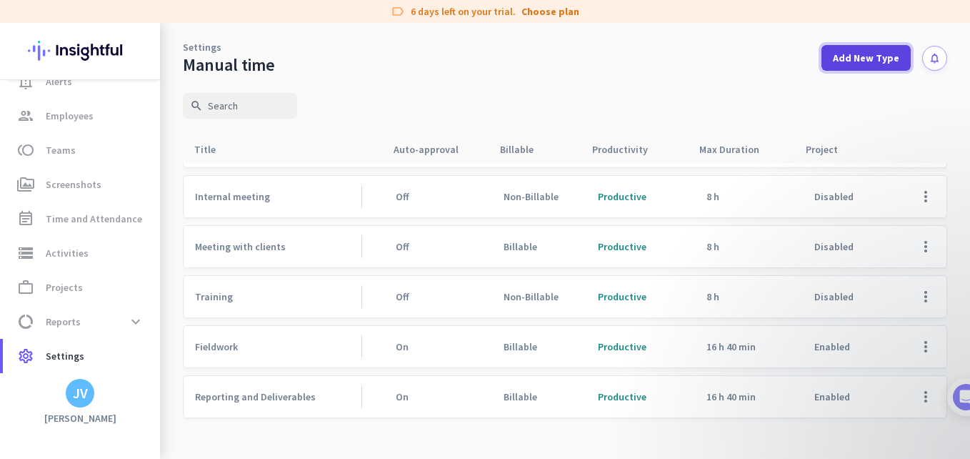
click at [853, 51] on span "Add New Type" at bounding box center [866, 58] width 66 height 14
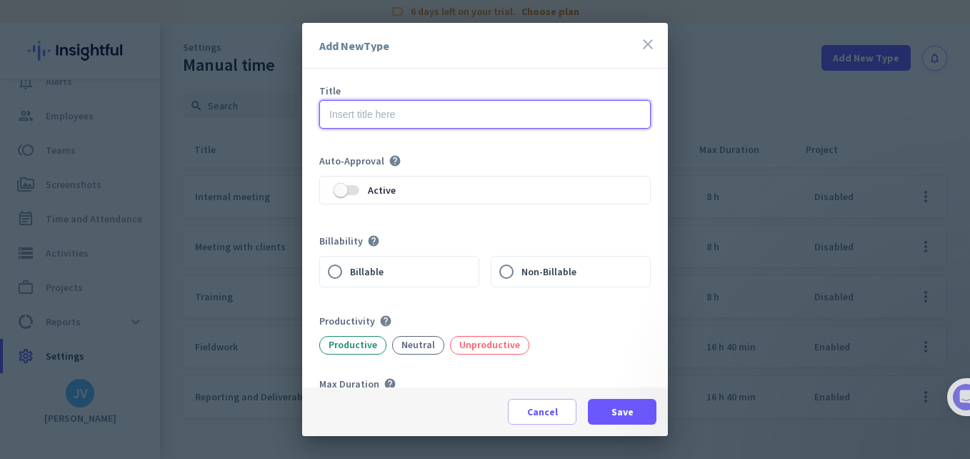
click at [497, 121] on input "text" at bounding box center [485, 114] width 332 height 29
type input "GIS Mapping"
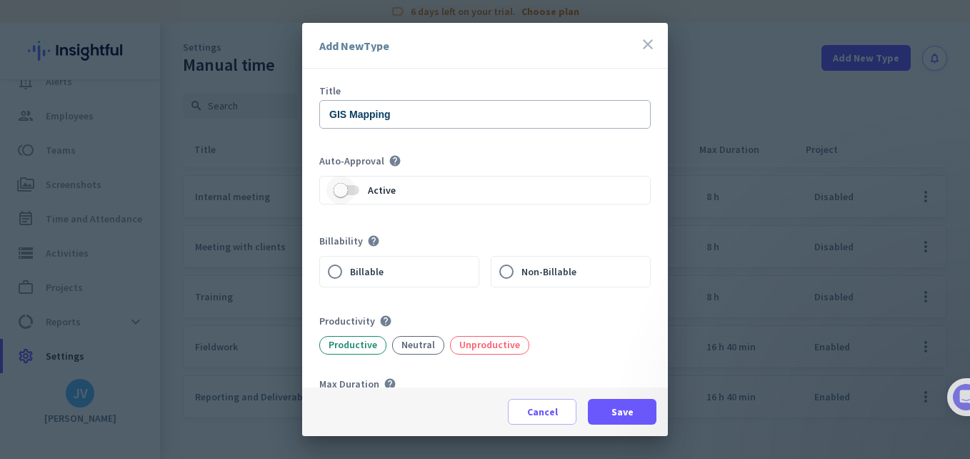
click at [353, 187] on span "button" at bounding box center [341, 190] width 29 height 29
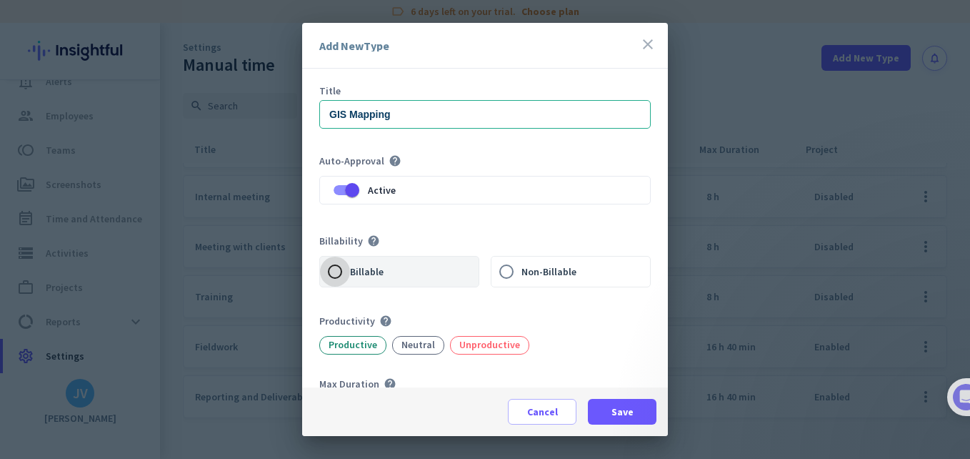
click at [334, 268] on input "Billable" at bounding box center [335, 272] width 30 height 30
radio input "true"
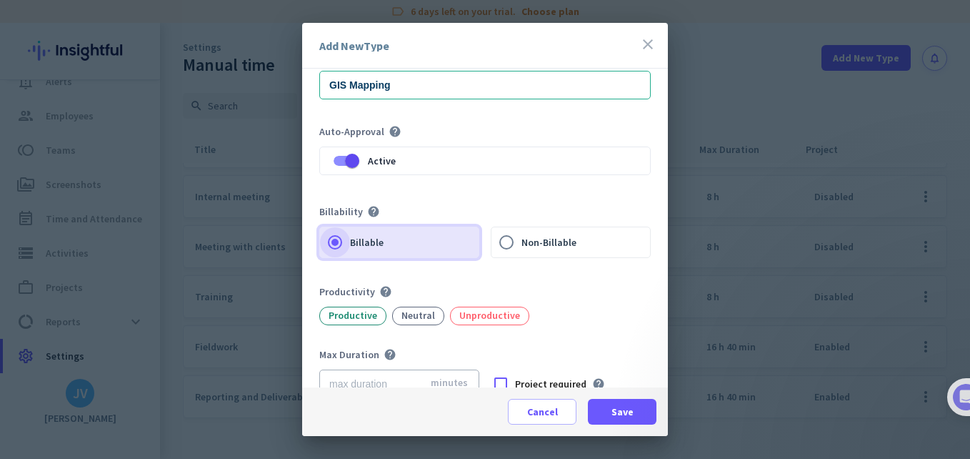
scroll to position [54, 0]
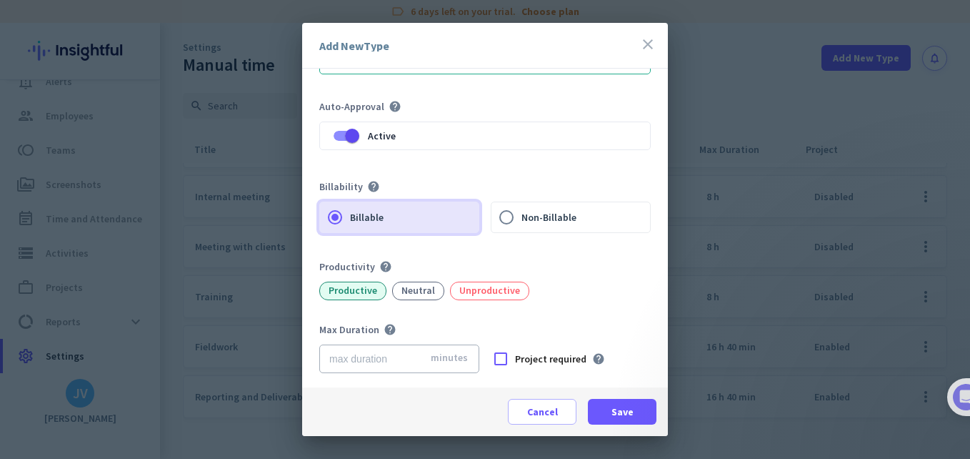
click at [352, 295] on div "Productive" at bounding box center [352, 291] width 67 height 19
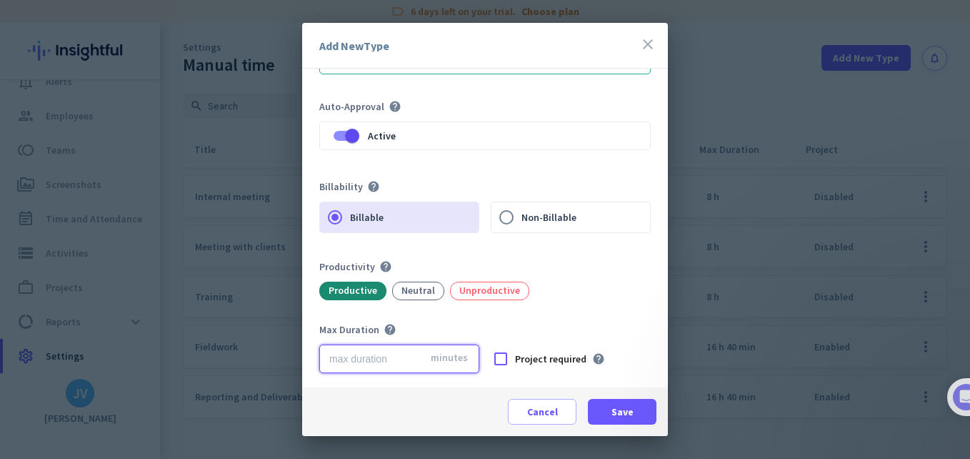
click at [401, 357] on input "number" at bounding box center [399, 358] width 160 height 29
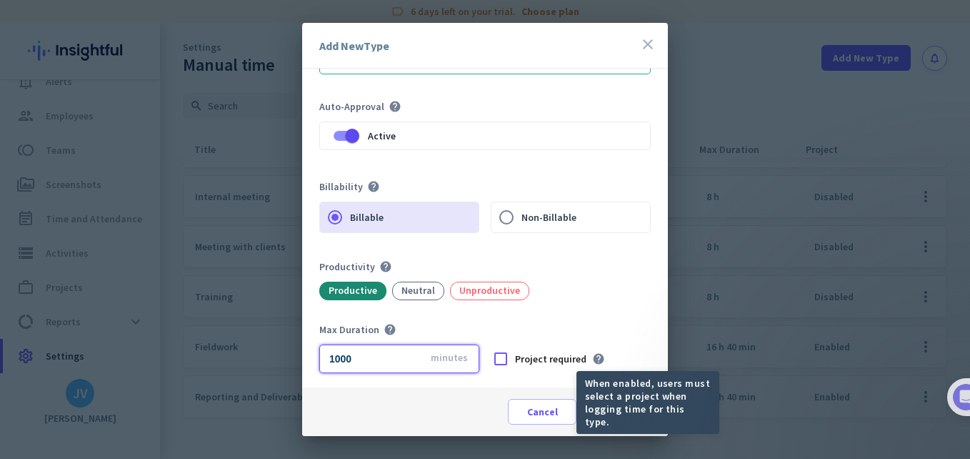
type input "1000"
click at [530, 358] on span "Project required" at bounding box center [550, 359] width 71 height 14
click at [0, 0] on input "Project required" at bounding box center [0, 0] width 0 height 0
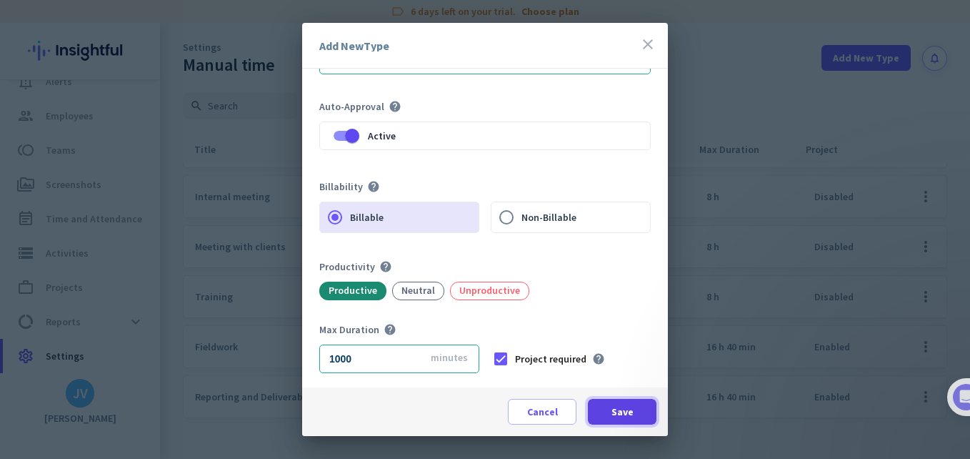
click at [606, 415] on span at bounding box center [622, 411] width 69 height 34
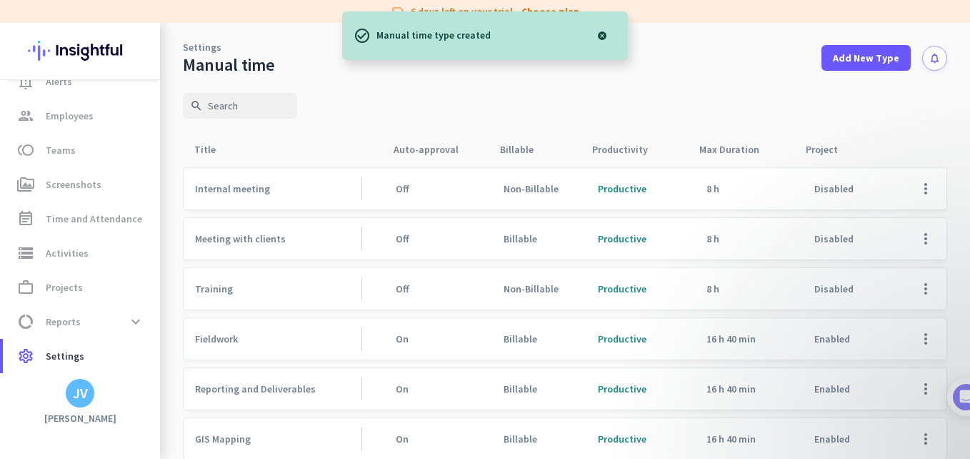
scroll to position [94, 0]
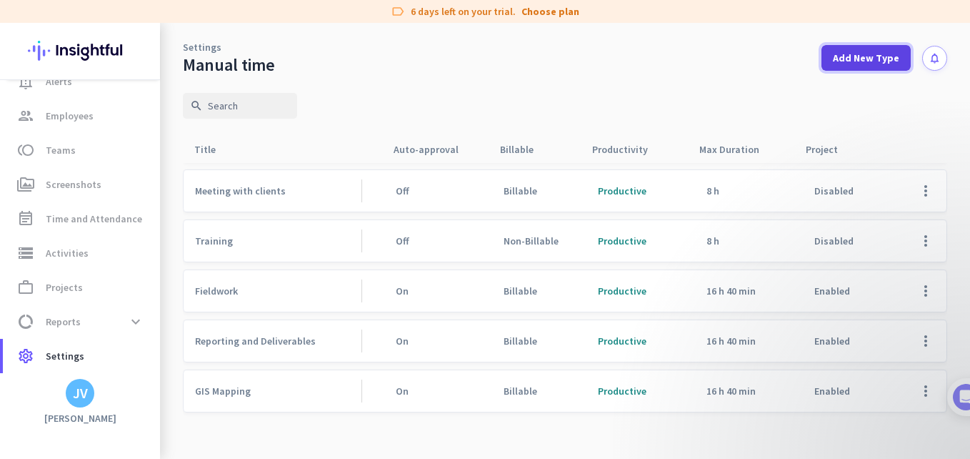
click at [832, 58] on span at bounding box center [866, 58] width 89 height 34
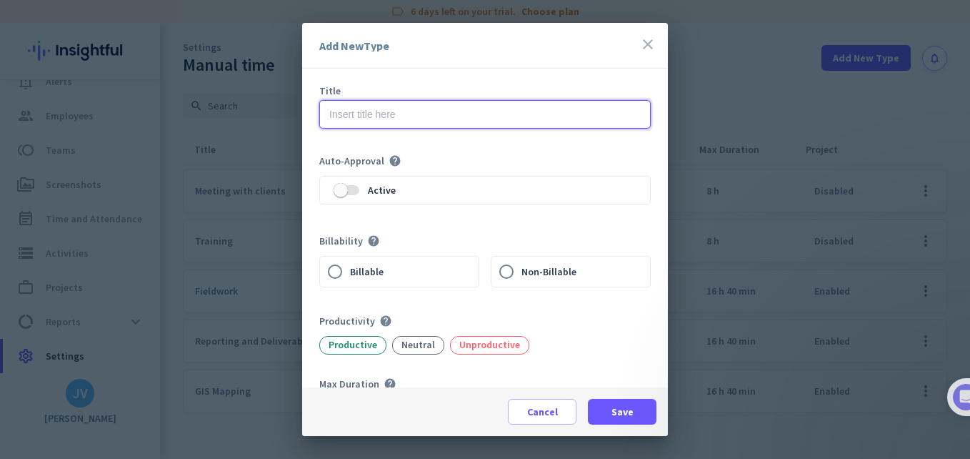
click at [462, 109] on input "text" at bounding box center [485, 114] width 332 height 29
type input "Desktop assessments and analysis"
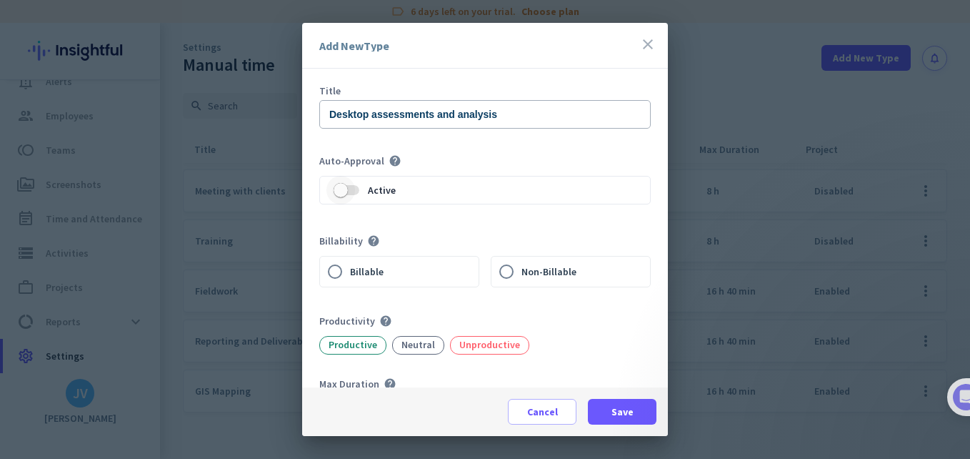
click at [356, 190] on span "button" at bounding box center [347, 190] width 26 height 10
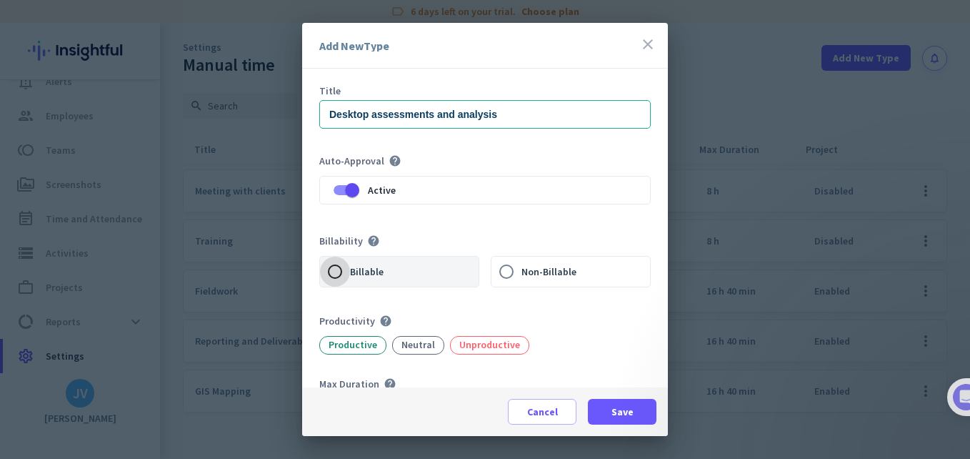
click at [329, 271] on input "Billable" at bounding box center [335, 272] width 30 height 30
radio input "true"
click at [367, 339] on div "Productive" at bounding box center [352, 345] width 67 height 19
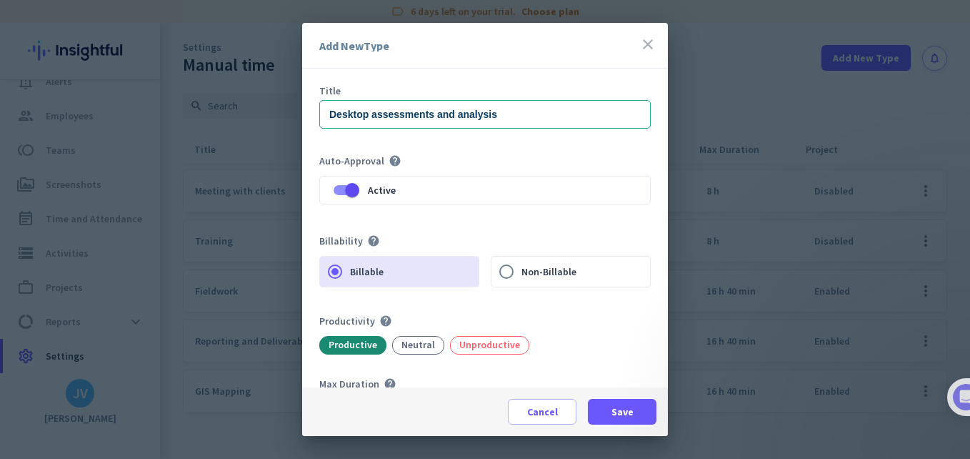
scroll to position [54, 0]
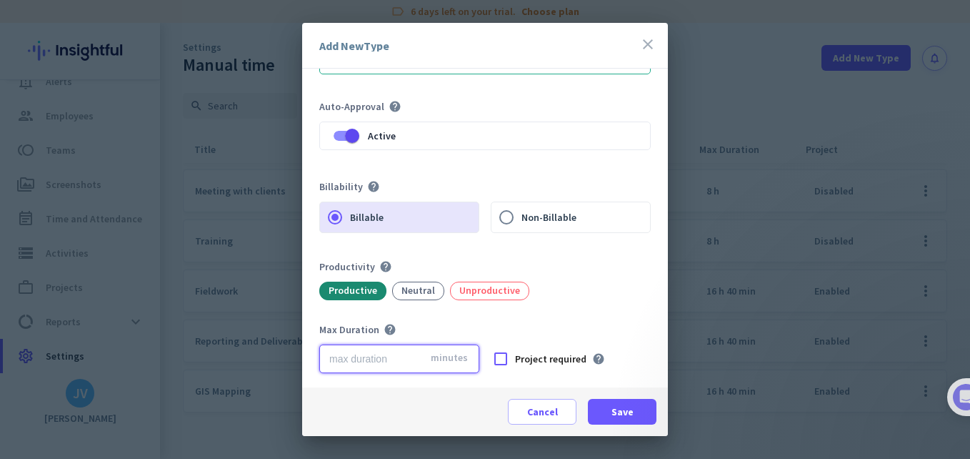
click at [422, 355] on input "number" at bounding box center [399, 358] width 160 height 29
type input "1000"
click at [539, 360] on span "Project required" at bounding box center [550, 359] width 71 height 14
click at [0, 0] on input "Project required" at bounding box center [0, 0] width 0 height 0
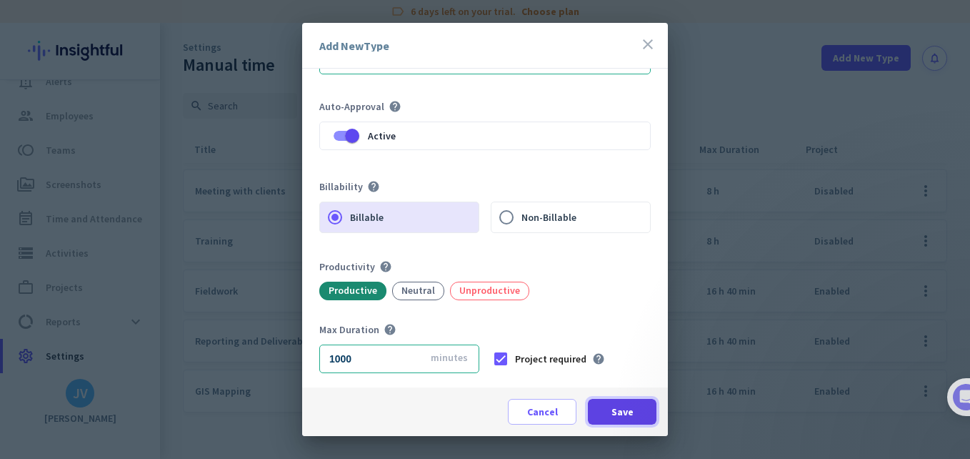
click at [625, 419] on span at bounding box center [622, 411] width 69 height 34
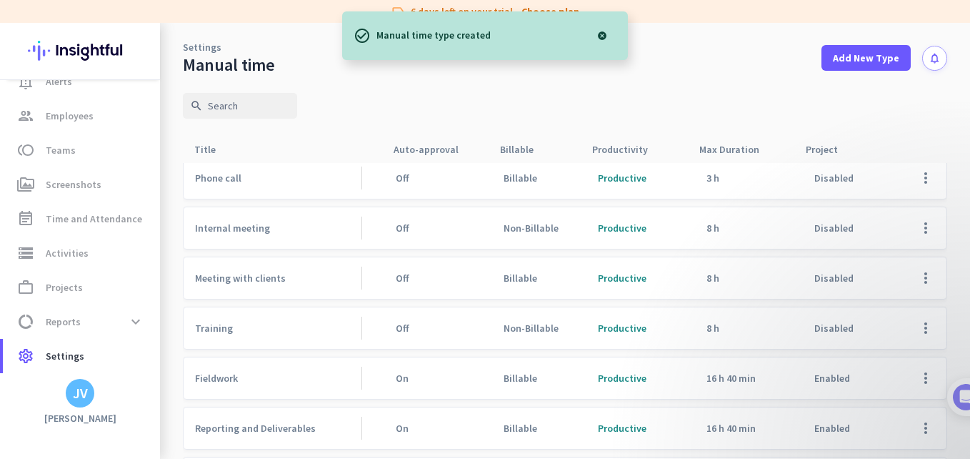
scroll to position [0, 0]
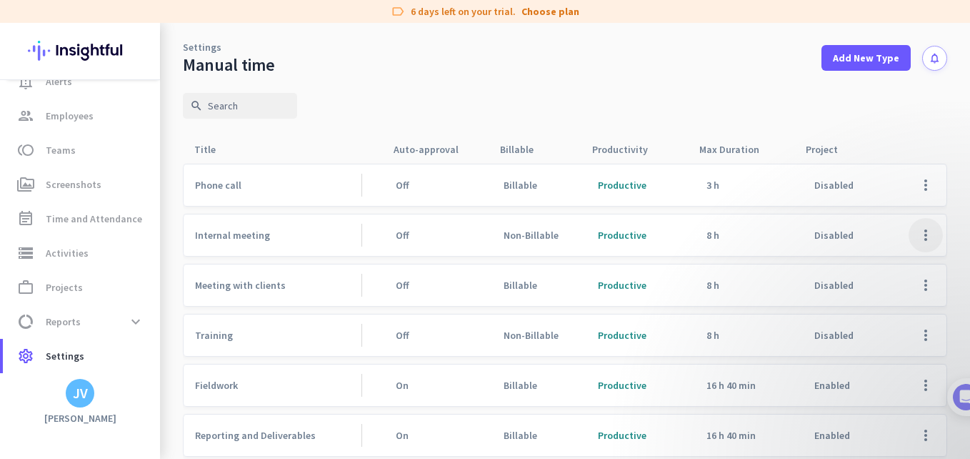
click at [912, 231] on span at bounding box center [926, 235] width 34 height 34
click at [352, 245] on div at bounding box center [485, 229] width 970 height 459
click at [822, 234] on span "Disabled" at bounding box center [834, 235] width 39 height 13
click at [910, 234] on span at bounding box center [926, 235] width 34 height 34
click at [873, 263] on span "Edit" at bounding box center [887, 265] width 69 height 14
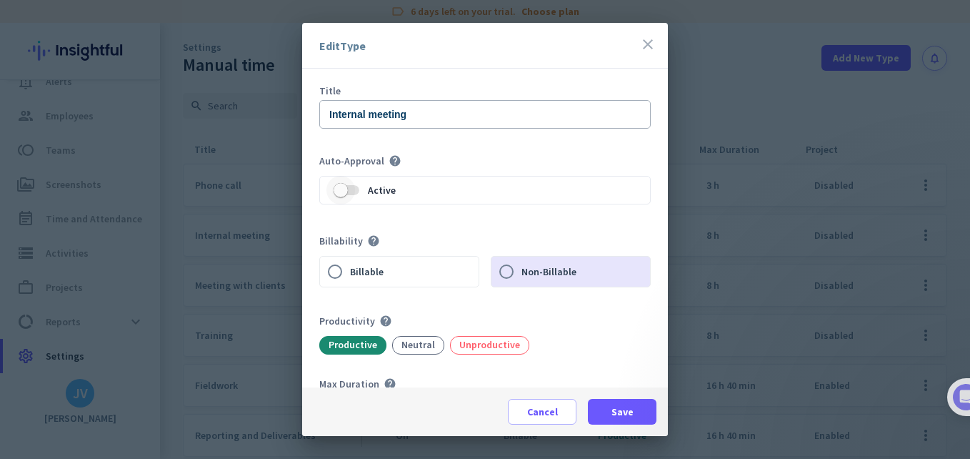
click at [352, 195] on span "button" at bounding box center [341, 190] width 29 height 29
click at [350, 276] on div at bounding box center [335, 271] width 34 height 34
radio input "true"
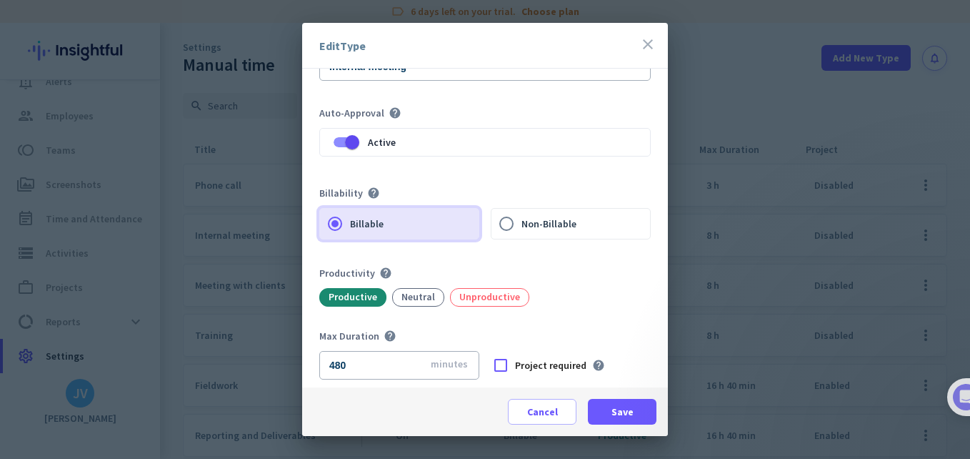
click at [332, 297] on div "Productive" at bounding box center [352, 297] width 67 height 19
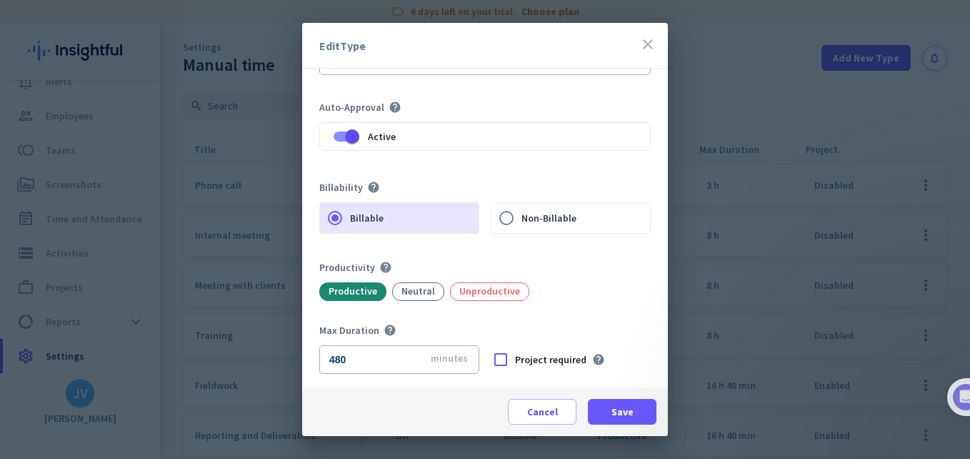
scroll to position [54, 0]
click at [538, 361] on span "Project required" at bounding box center [550, 359] width 71 height 14
click at [0, 0] on input "Project required" at bounding box center [0, 0] width 0 height 0
click at [632, 411] on span "Save" at bounding box center [623, 411] width 22 height 14
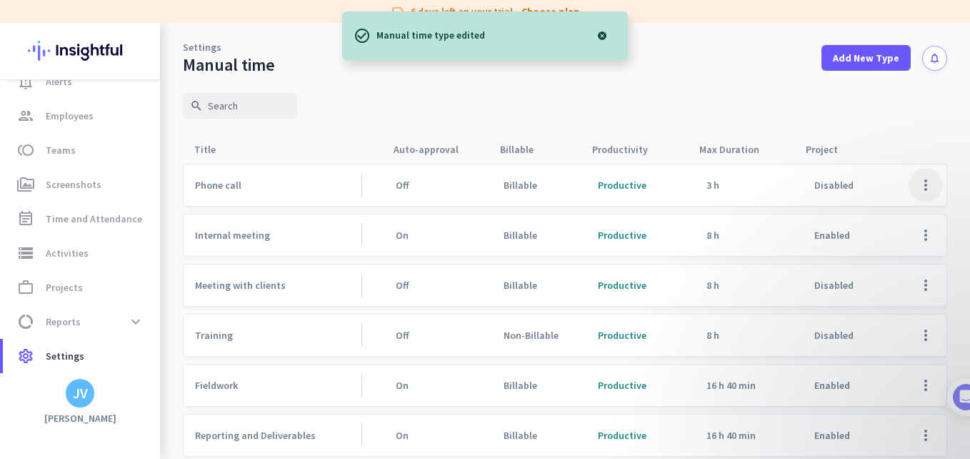
click at [923, 187] on span at bounding box center [926, 185] width 34 height 34
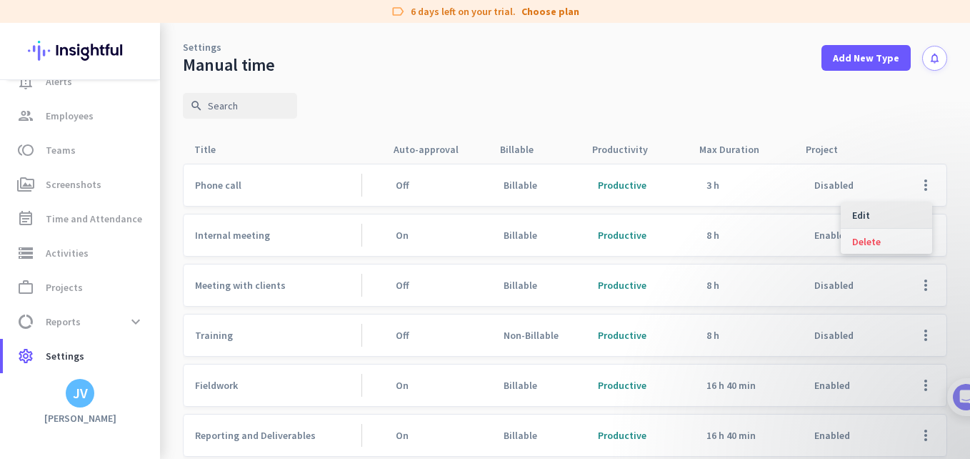
click at [868, 208] on span "Edit" at bounding box center [887, 215] width 69 height 14
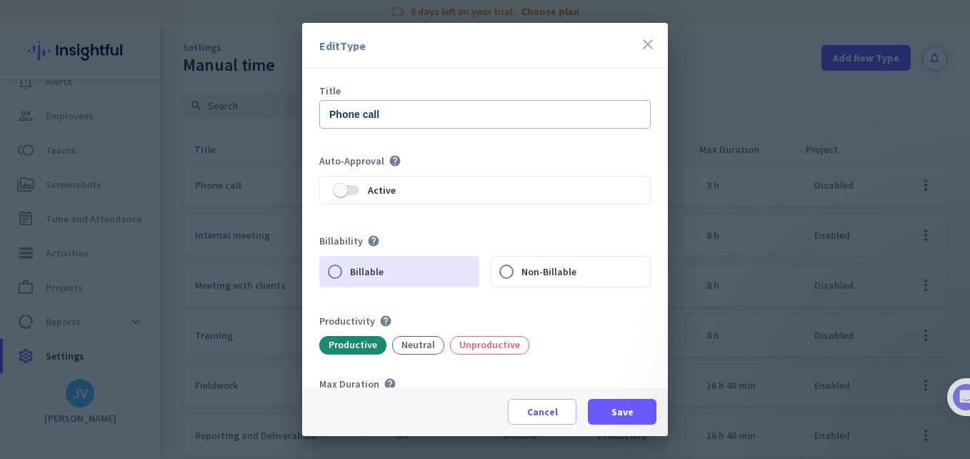
click at [420, 204] on div "Active" at bounding box center [485, 190] width 332 height 29
click at [349, 185] on span "button" at bounding box center [341, 190] width 29 height 29
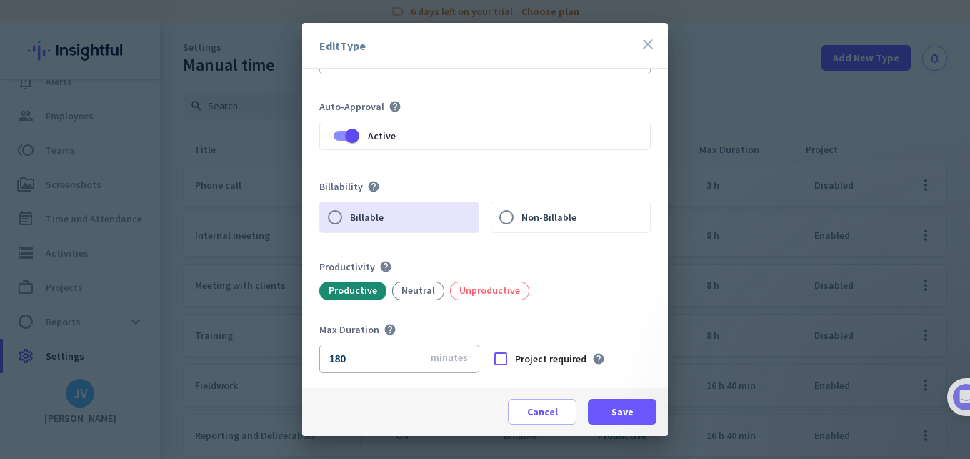
click at [376, 292] on div "Productive" at bounding box center [352, 291] width 67 height 19
click at [428, 292] on div "Neutral" at bounding box center [418, 291] width 52 height 19
click at [520, 359] on span "Project required" at bounding box center [550, 359] width 71 height 14
click at [0, 0] on input "Project required" at bounding box center [0, 0] width 0 height 0
click at [621, 408] on span "Save" at bounding box center [623, 411] width 22 height 14
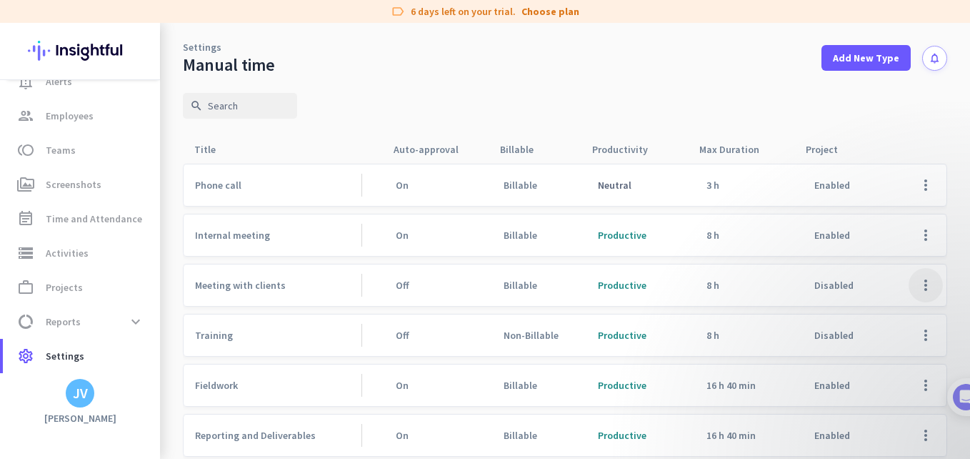
click at [923, 278] on span at bounding box center [926, 285] width 34 height 34
click at [870, 339] on span "Delete" at bounding box center [867, 341] width 29 height 13
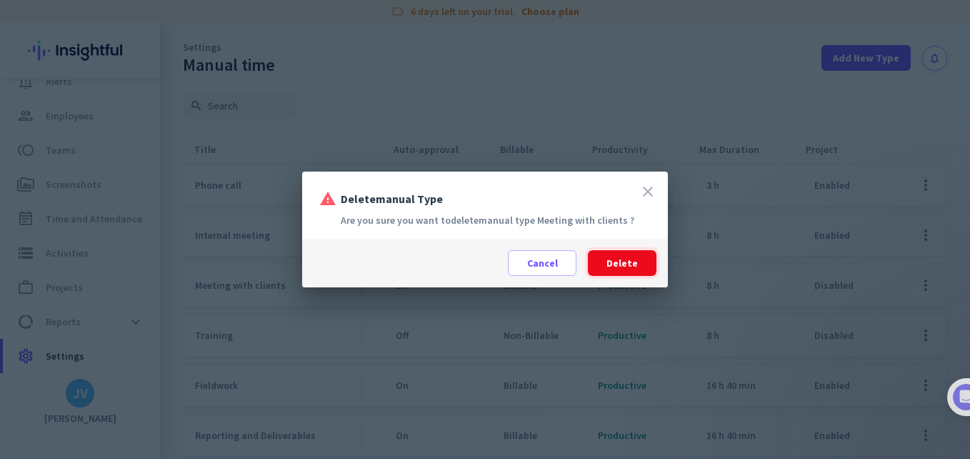
click at [630, 259] on span "Delete" at bounding box center [622, 263] width 31 height 14
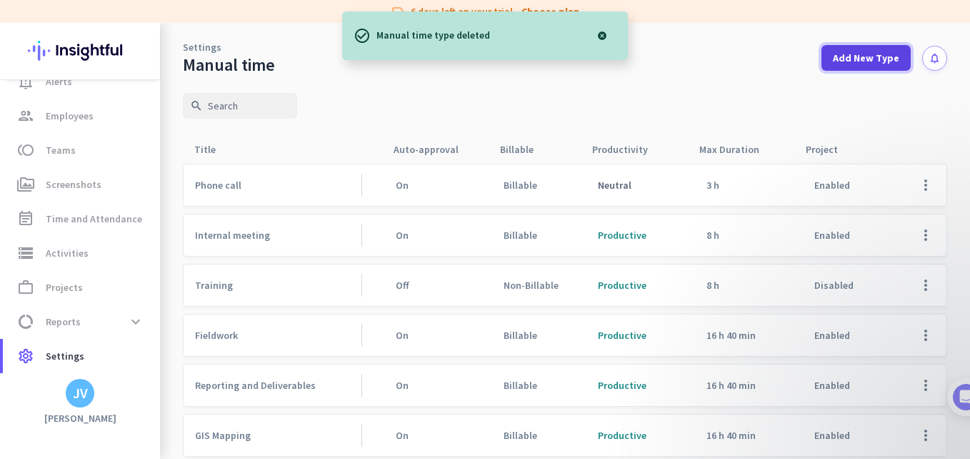
click at [900, 44] on span at bounding box center [866, 58] width 89 height 34
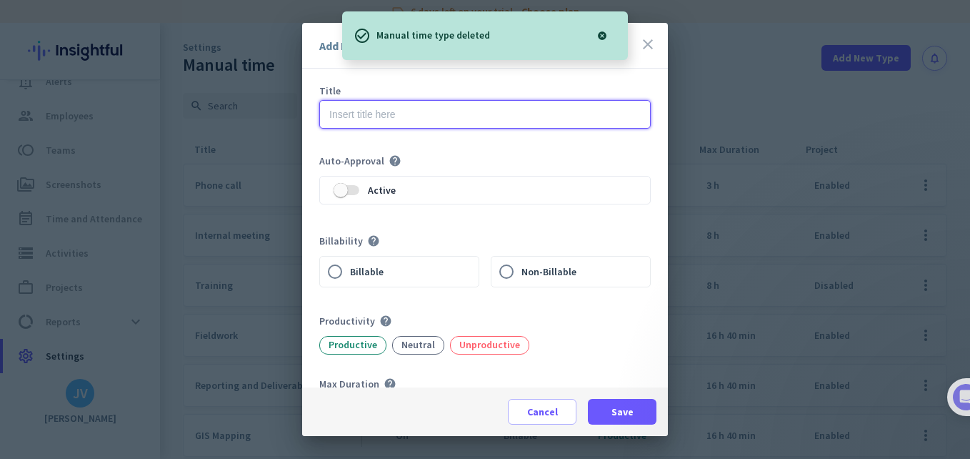
click at [464, 121] on input "text" at bounding box center [485, 114] width 332 height 29
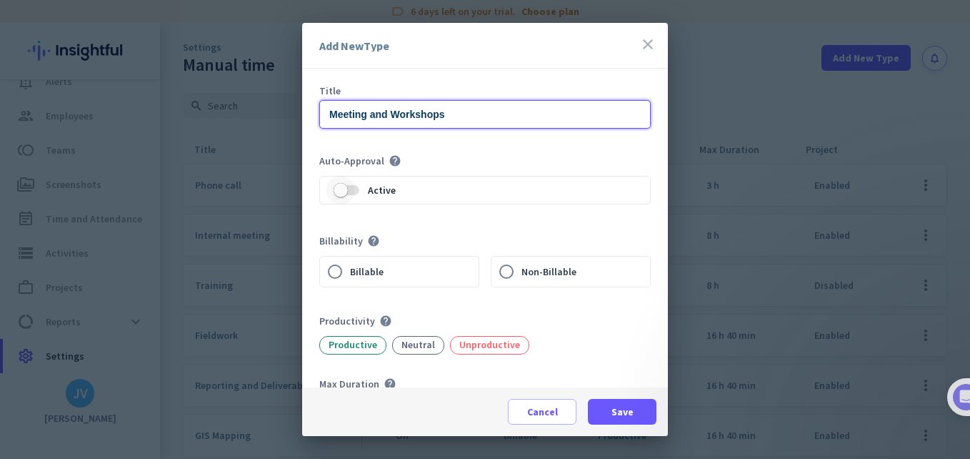
type input "Meeting and Workshops"
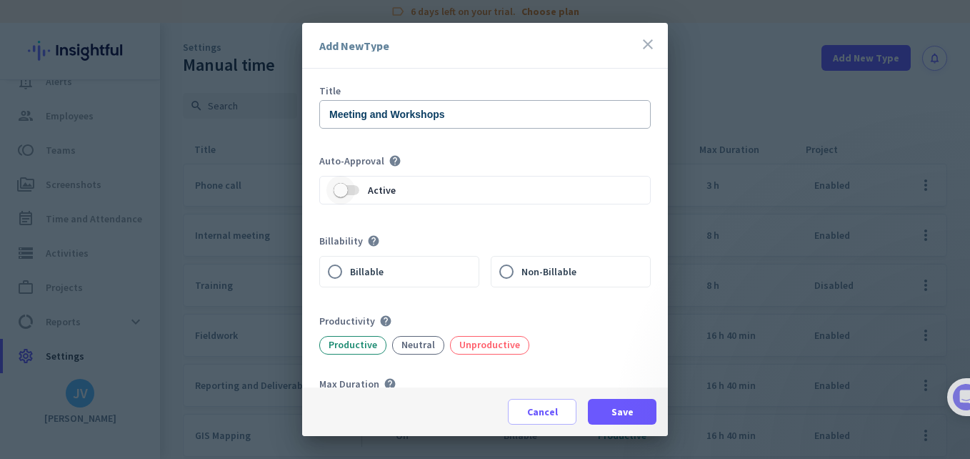
click at [355, 191] on span "button" at bounding box center [347, 190] width 26 height 10
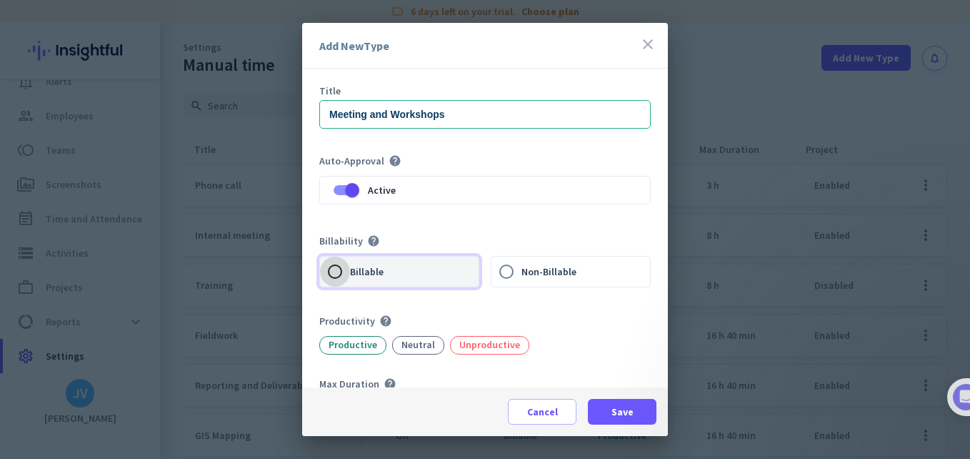
click at [331, 271] on input "Billable" at bounding box center [335, 272] width 30 height 30
radio input "true"
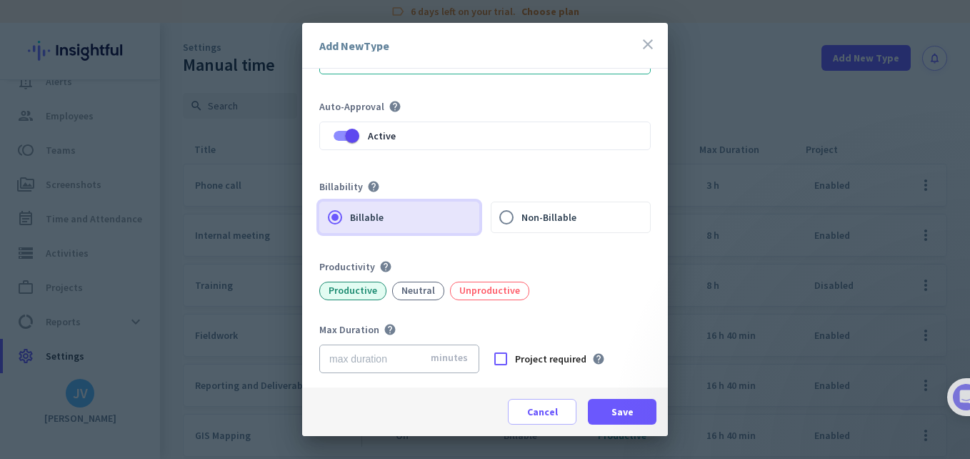
click at [376, 285] on div "Productive" at bounding box center [352, 291] width 67 height 19
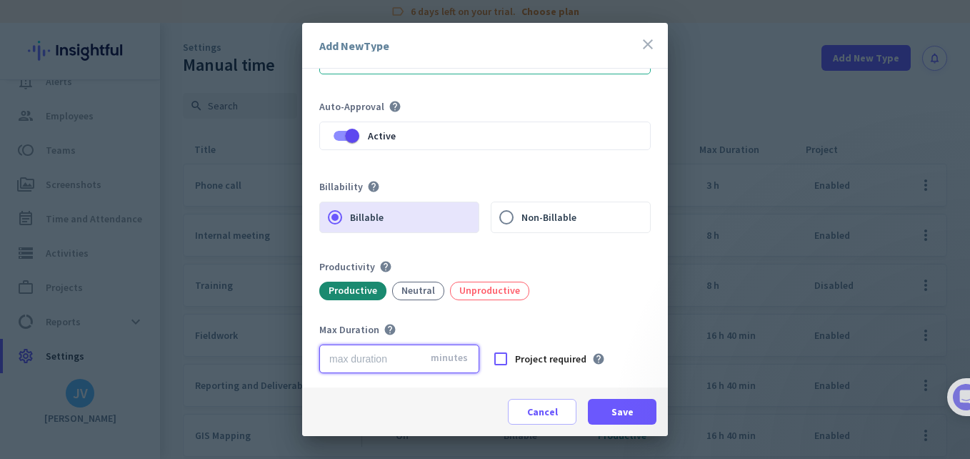
click at [377, 360] on input "number" at bounding box center [399, 358] width 160 height 29
type input "5"
type input "1000"
click at [500, 359] on div at bounding box center [501, 358] width 29 height 29
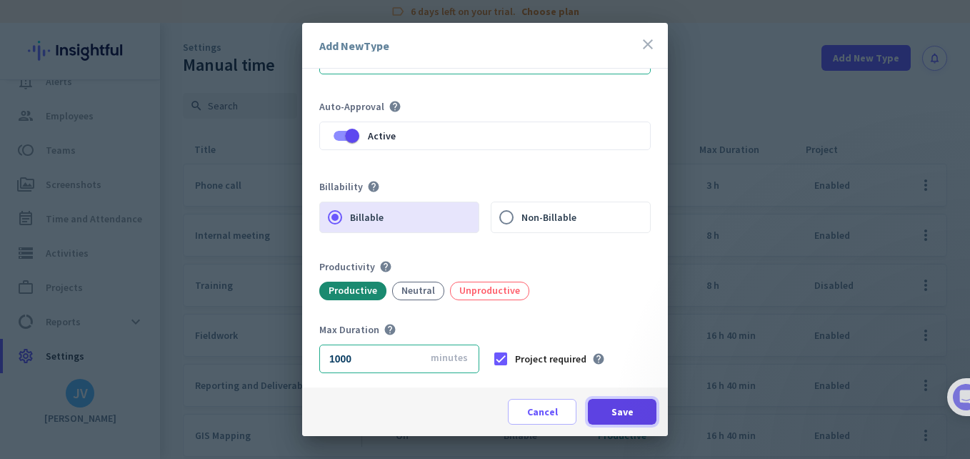
click at [630, 412] on span "Save" at bounding box center [623, 411] width 22 height 14
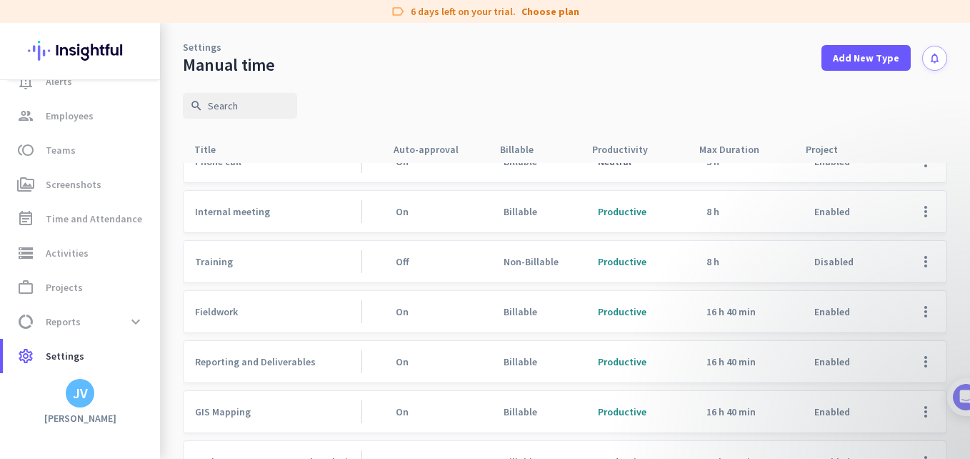
scroll to position [0, 0]
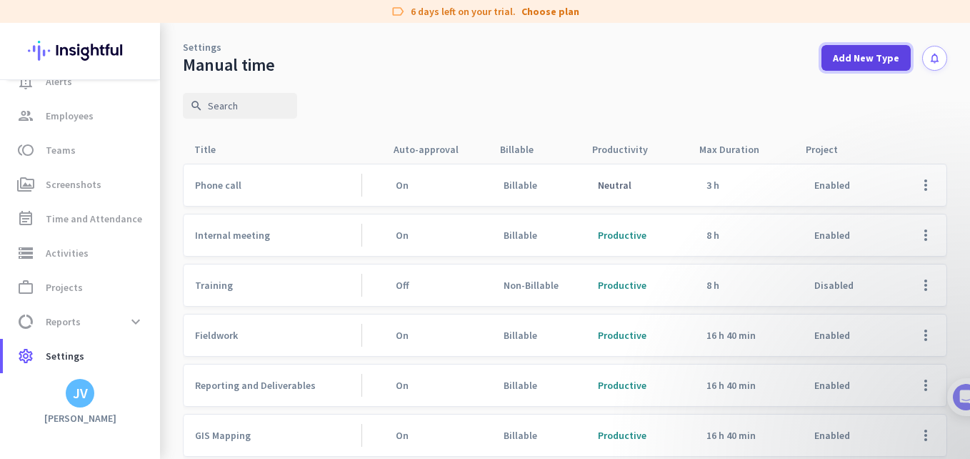
click at [876, 66] on span at bounding box center [866, 58] width 89 height 34
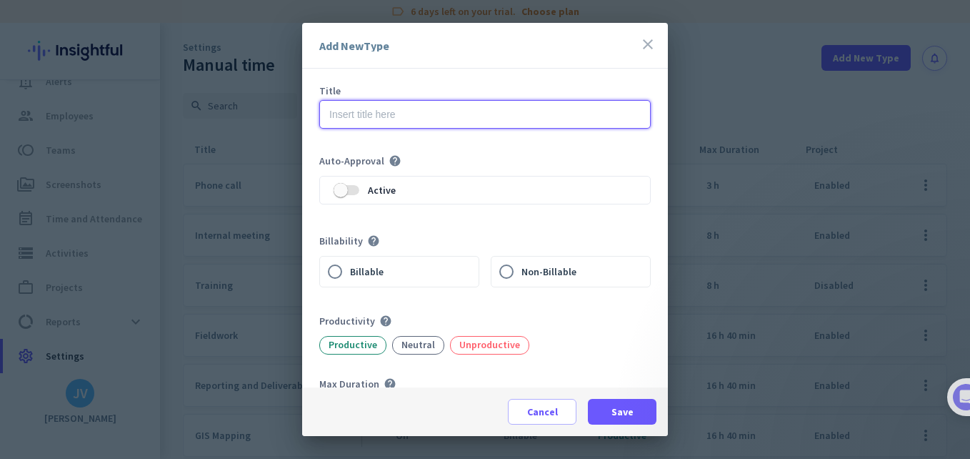
click at [452, 109] on input "text" at bounding box center [485, 114] width 332 height 29
type input "Admin"
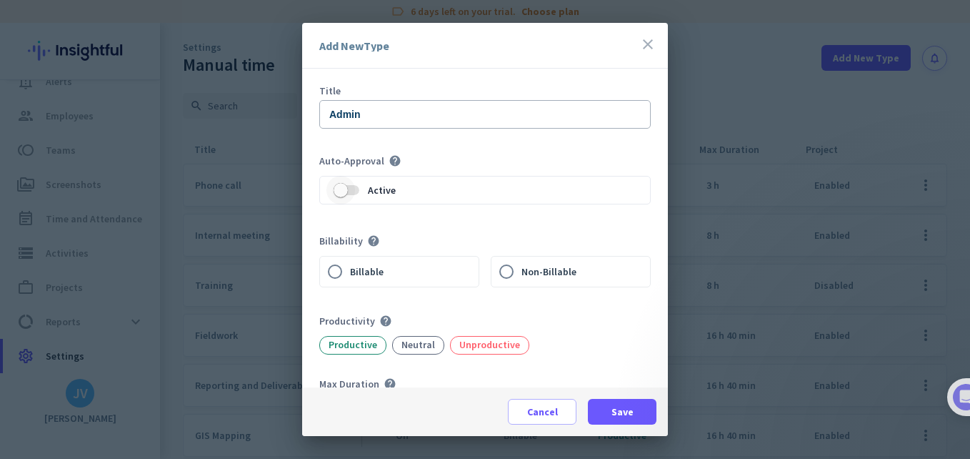
click at [354, 187] on span "button" at bounding box center [341, 190] width 29 height 29
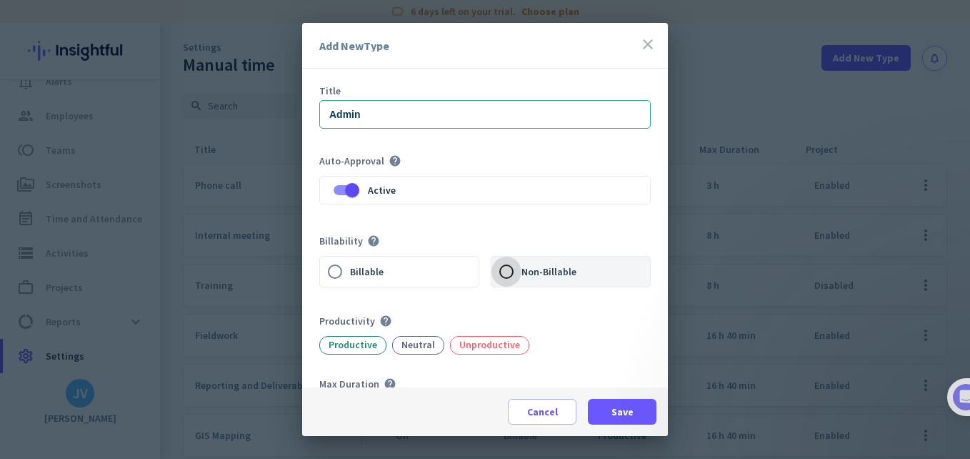
click at [504, 269] on input "Non-Billable" at bounding box center [507, 272] width 30 height 30
radio input "true"
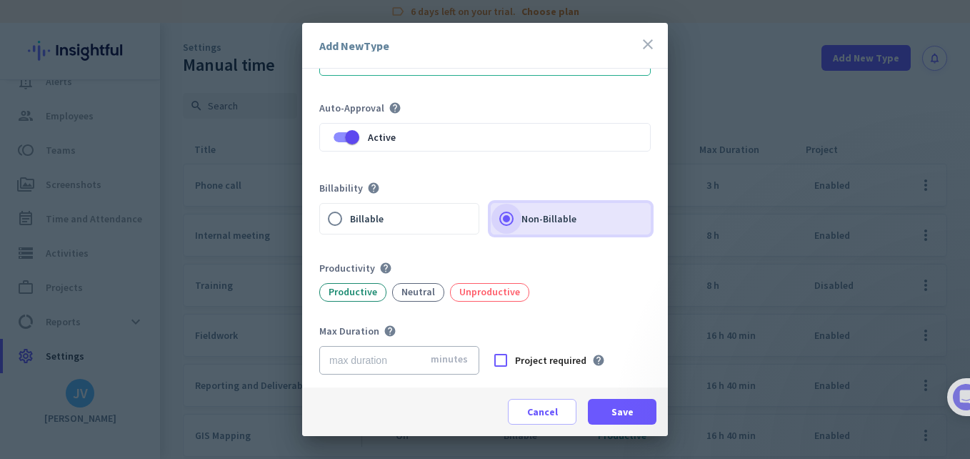
scroll to position [54, 0]
click at [484, 288] on div "Unproductive" at bounding box center [489, 291] width 79 height 19
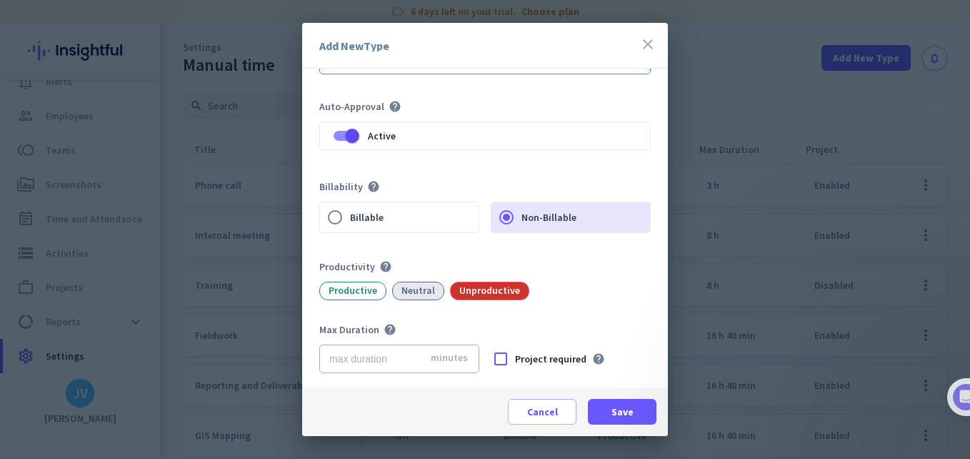
click at [430, 299] on div "Neutral" at bounding box center [418, 291] width 52 height 19
click at [497, 295] on div "Unproductive" at bounding box center [489, 291] width 79 height 19
click at [400, 365] on input "number" at bounding box center [399, 358] width 160 height 29
click at [409, 357] on input "250" at bounding box center [399, 358] width 160 height 29
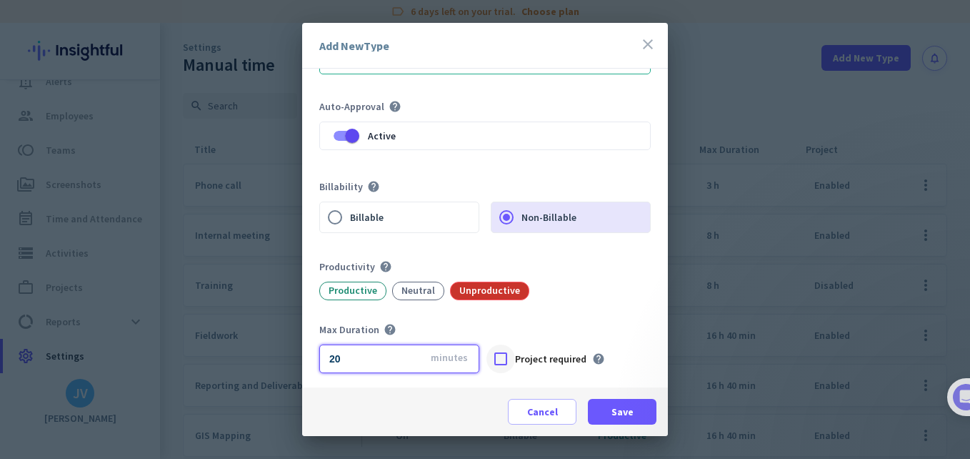
type input "20"
click at [501, 362] on div at bounding box center [501, 358] width 29 height 29
click at [617, 414] on span "Save" at bounding box center [623, 411] width 22 height 14
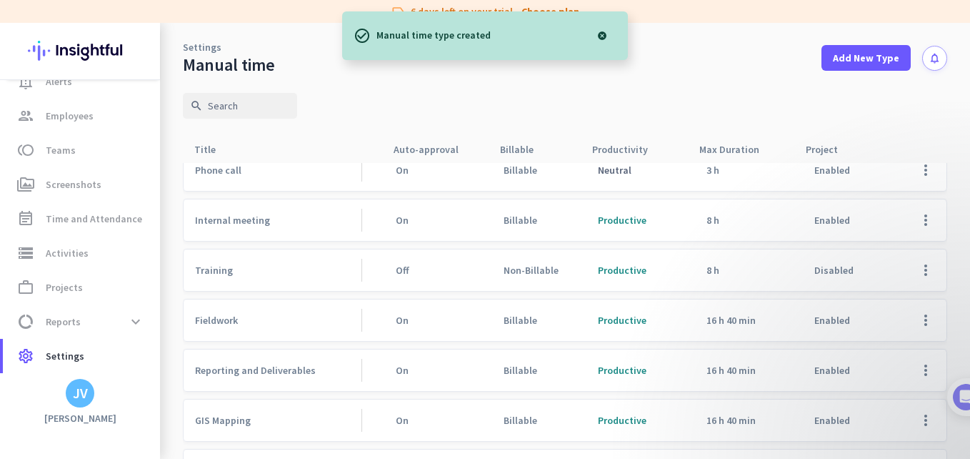
scroll to position [0, 0]
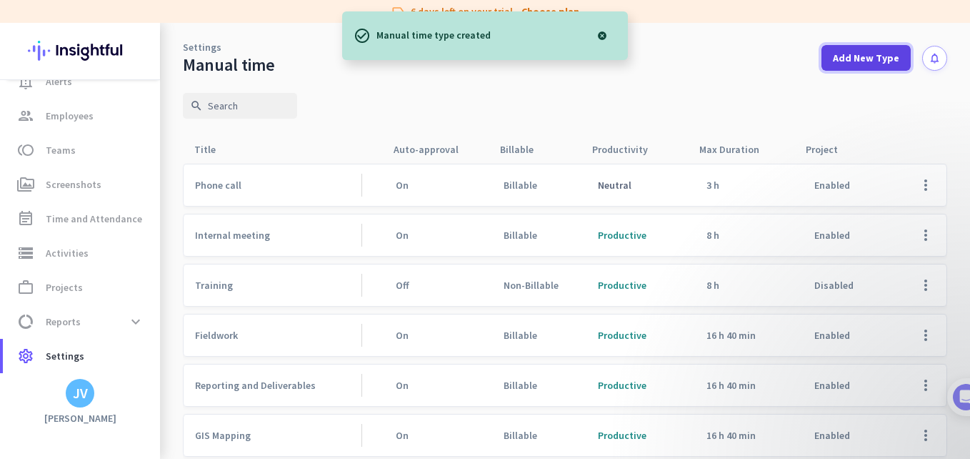
click at [825, 56] on span at bounding box center [866, 58] width 89 height 34
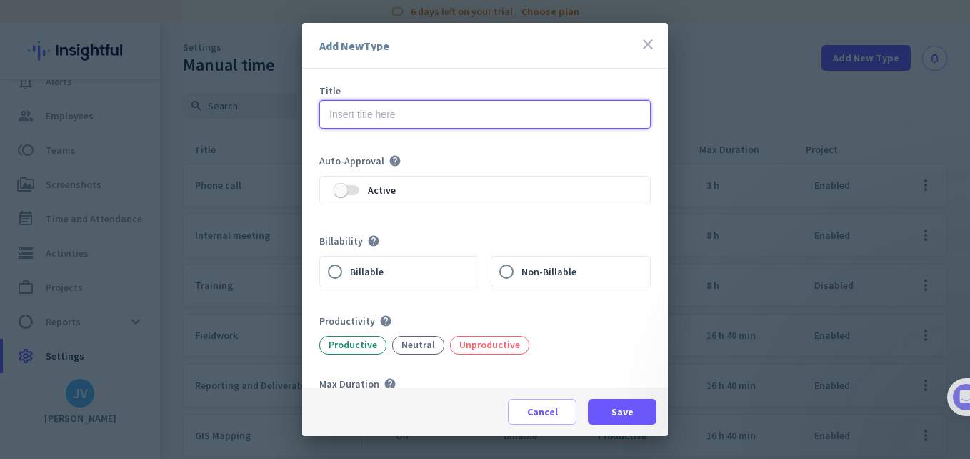
click at [421, 110] on input "text" at bounding box center [485, 114] width 332 height 29
type input "Project management"
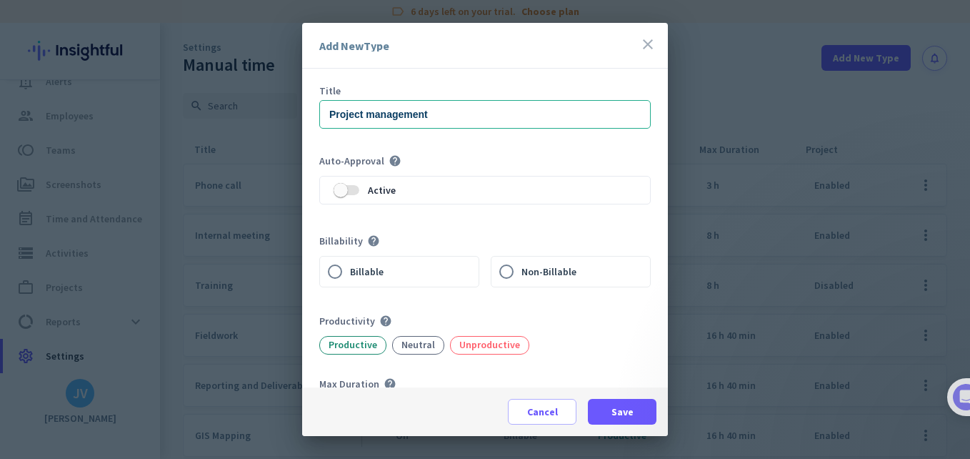
click at [361, 192] on label "Active" at bounding box center [377, 190] width 36 height 10
click at [359, 192] on button "Active" at bounding box center [347, 190] width 26 height 10
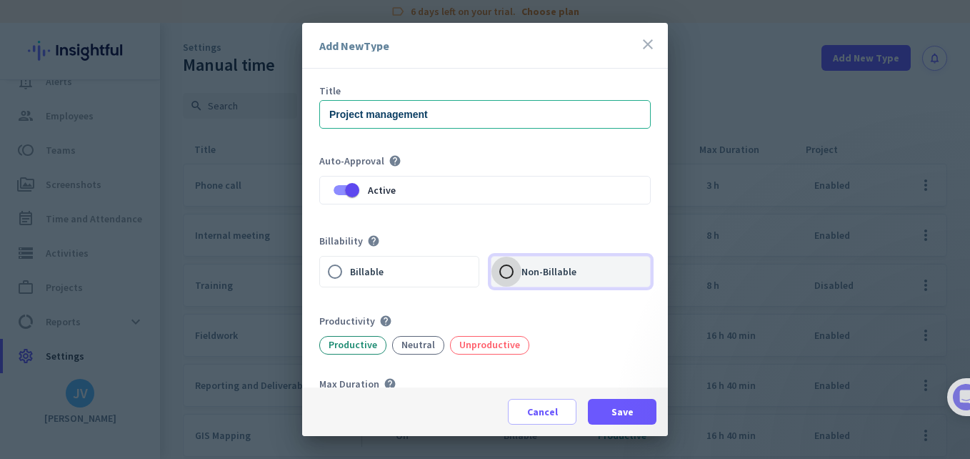
click at [496, 262] on input "Non-Billable" at bounding box center [507, 272] width 30 height 30
radio input "true"
click at [344, 337] on div "Productive" at bounding box center [352, 345] width 67 height 19
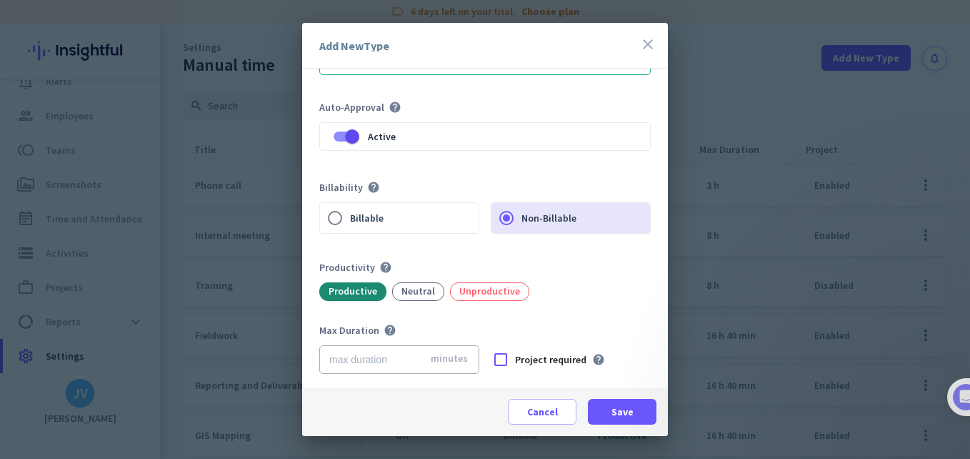
scroll to position [54, 0]
click at [386, 349] on input "number" at bounding box center [399, 358] width 160 height 29
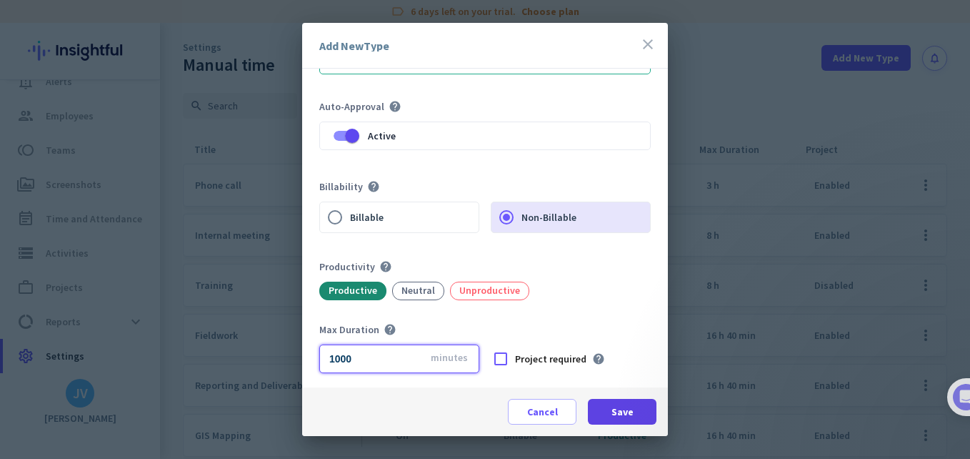
type input "1000"
click at [625, 404] on span "Save" at bounding box center [623, 411] width 22 height 14
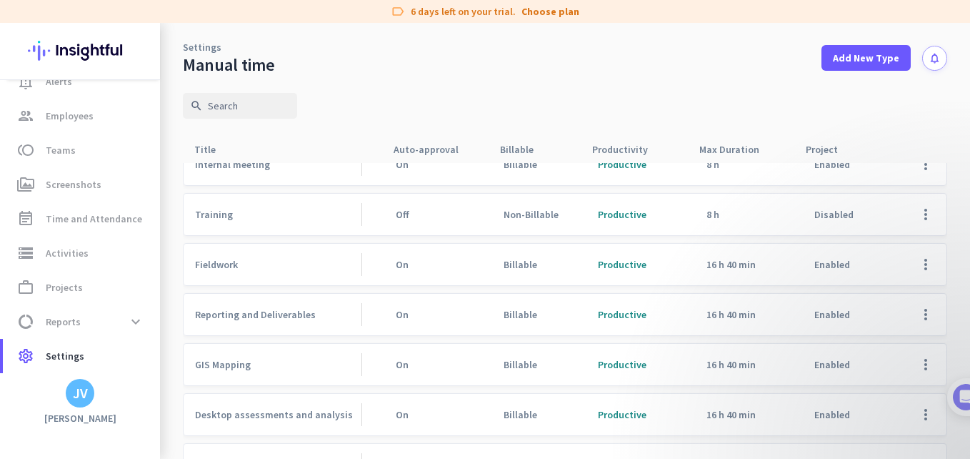
scroll to position [0, 0]
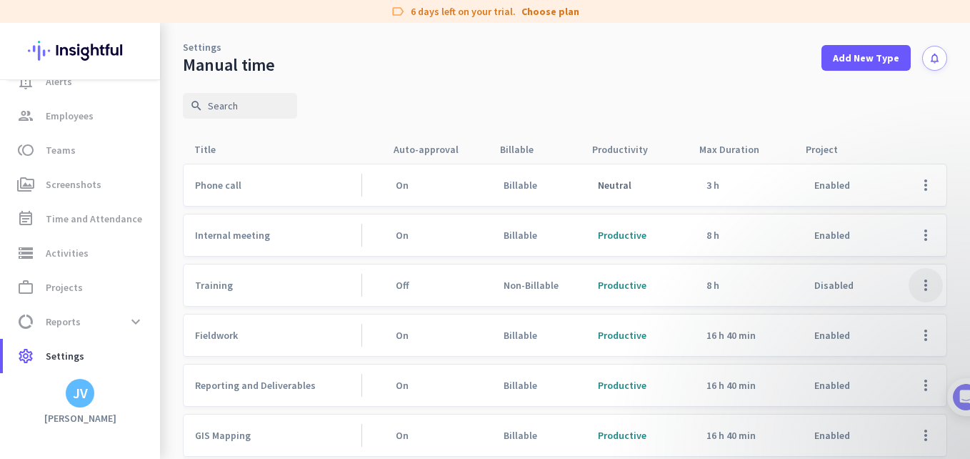
click at [910, 289] on span at bounding box center [926, 285] width 34 height 34
click at [902, 310] on span "Edit" at bounding box center [887, 315] width 69 height 14
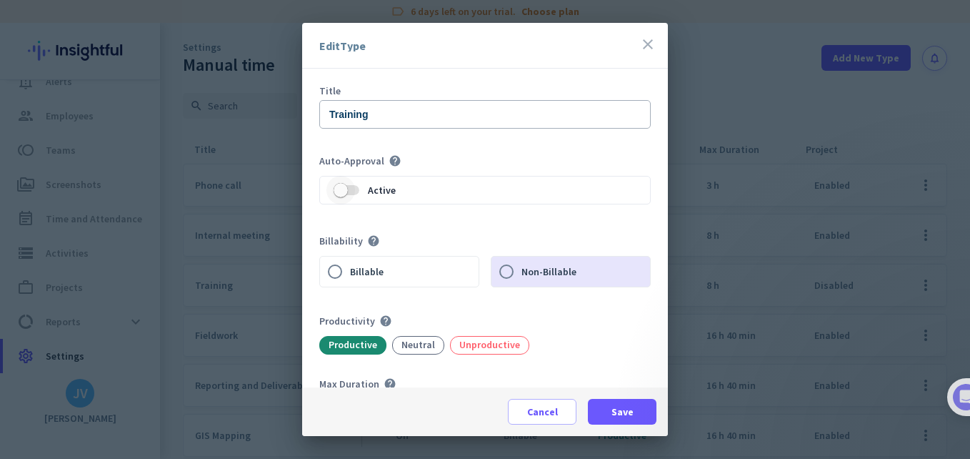
click at [351, 196] on span "button" at bounding box center [341, 190] width 29 height 29
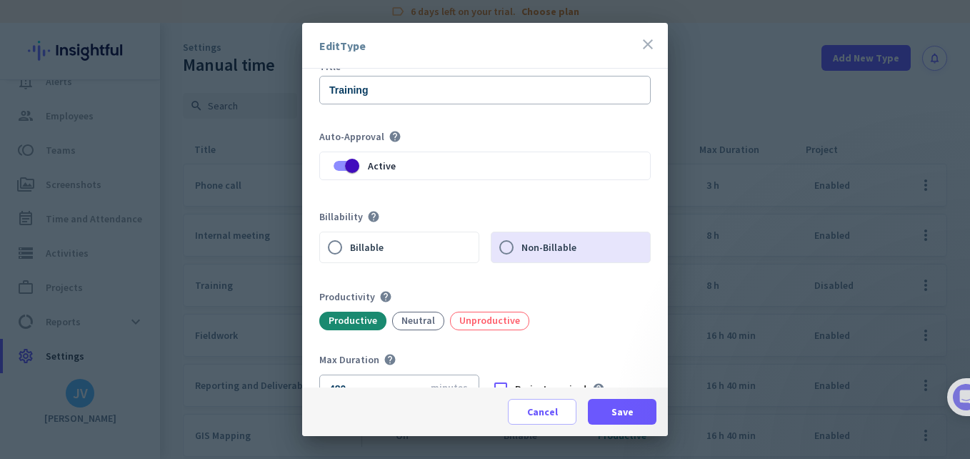
scroll to position [48, 0]
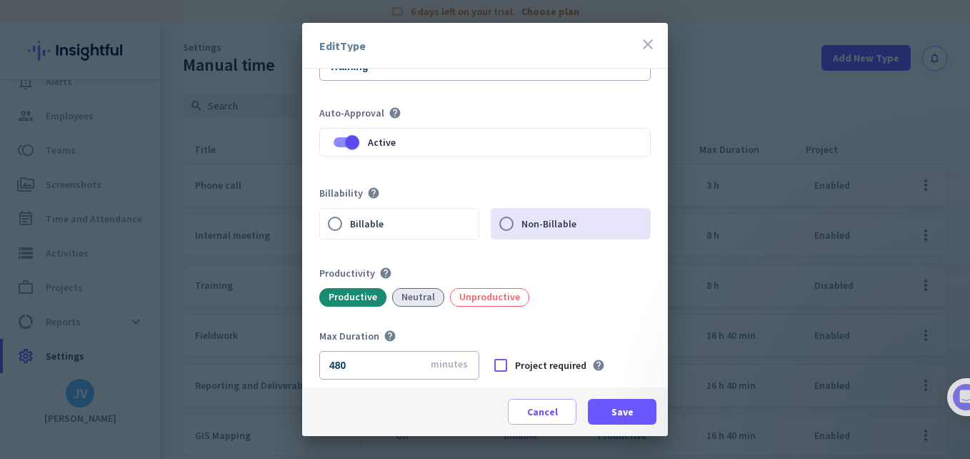
click at [414, 303] on div "Neutral" at bounding box center [418, 297] width 52 height 19
click at [628, 407] on span "Save" at bounding box center [623, 411] width 22 height 14
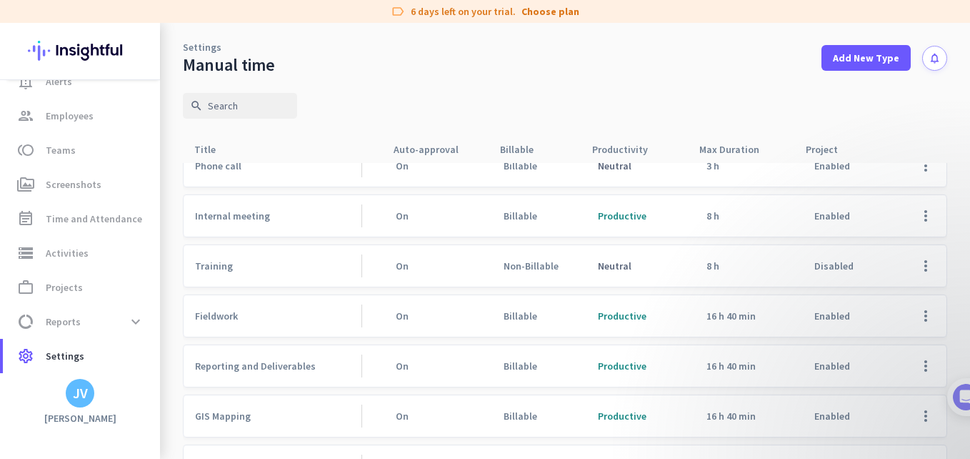
scroll to position [0, 0]
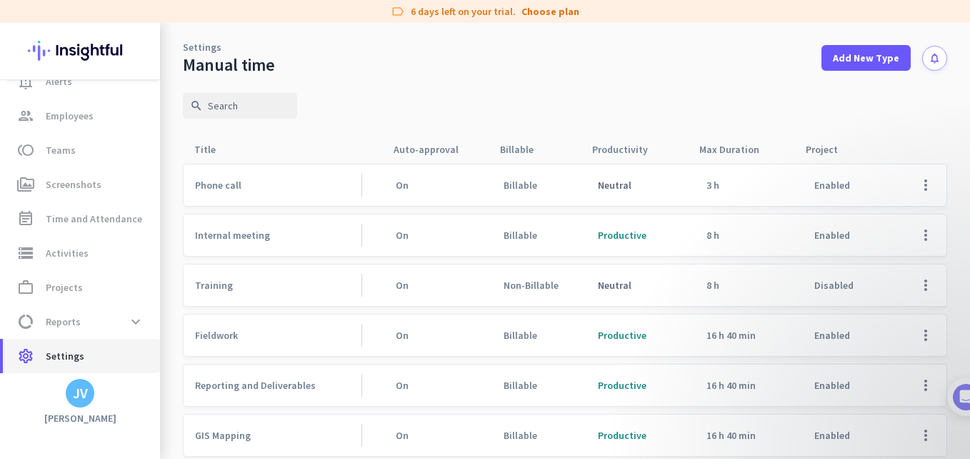
drag, startPoint x: 81, startPoint y: 344, endPoint x: 149, endPoint y: 343, distance: 67.9
click at [81, 344] on link "settings Settings" at bounding box center [81, 356] width 157 height 34
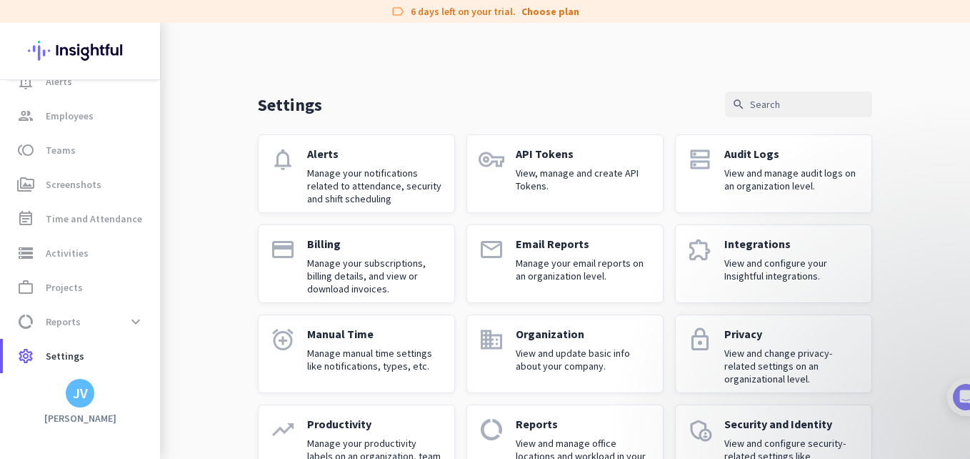
click at [356, 359] on p "Manage manual time settings like notifications, types, etc." at bounding box center [375, 360] width 136 height 26
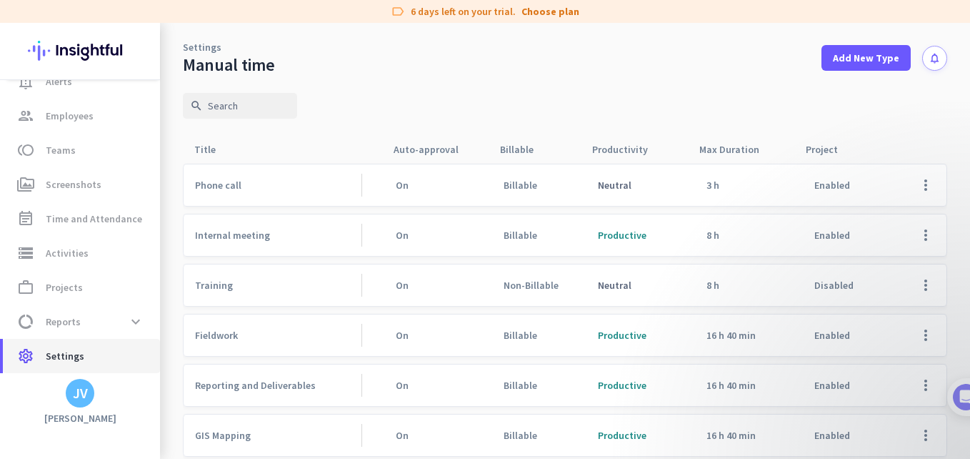
click at [95, 347] on span "settings Settings" at bounding box center [81, 355] width 134 height 17
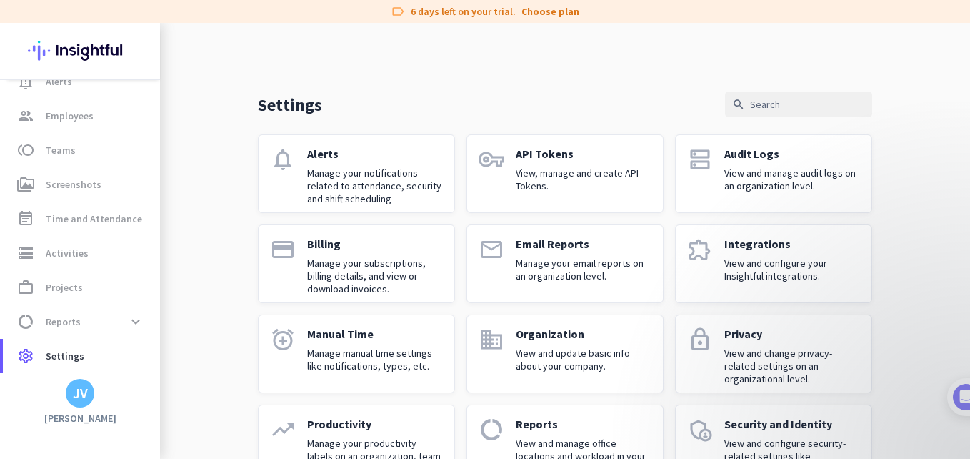
click at [800, 182] on p "View and manage audit logs on an organization level." at bounding box center [793, 179] width 136 height 26
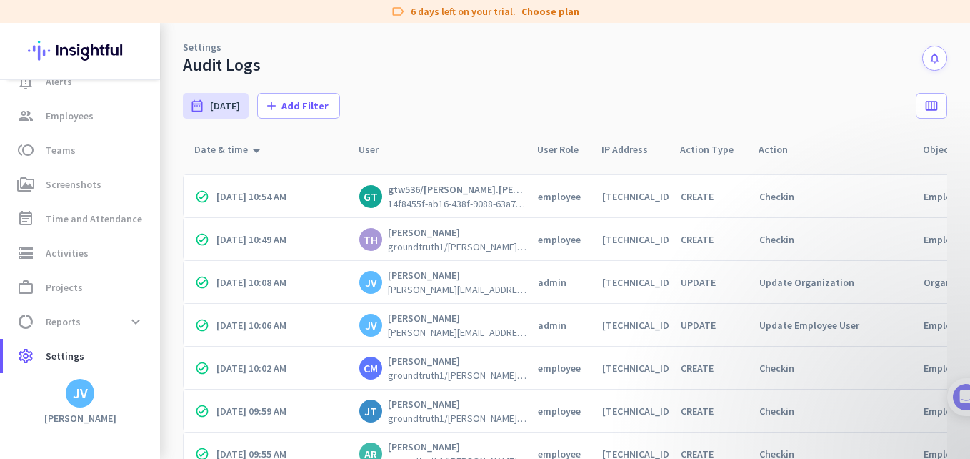
scroll to position [1044, 0]
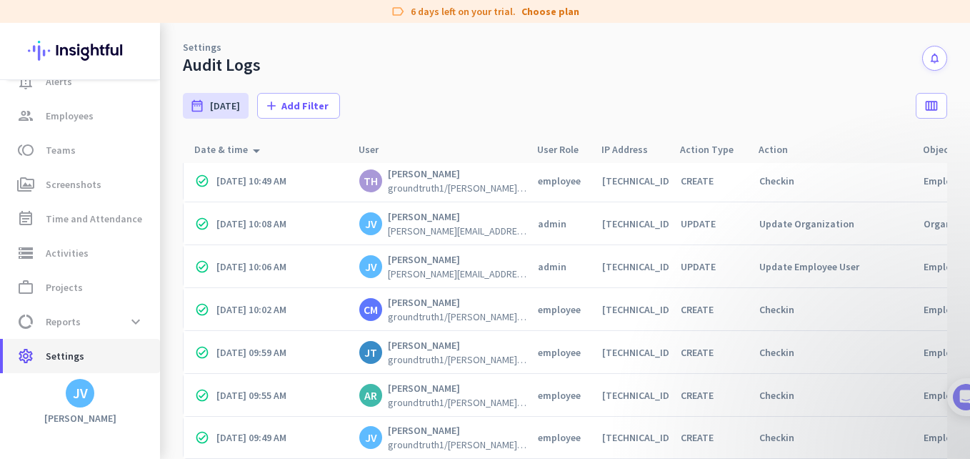
click at [79, 360] on span "Settings" at bounding box center [65, 355] width 39 height 17
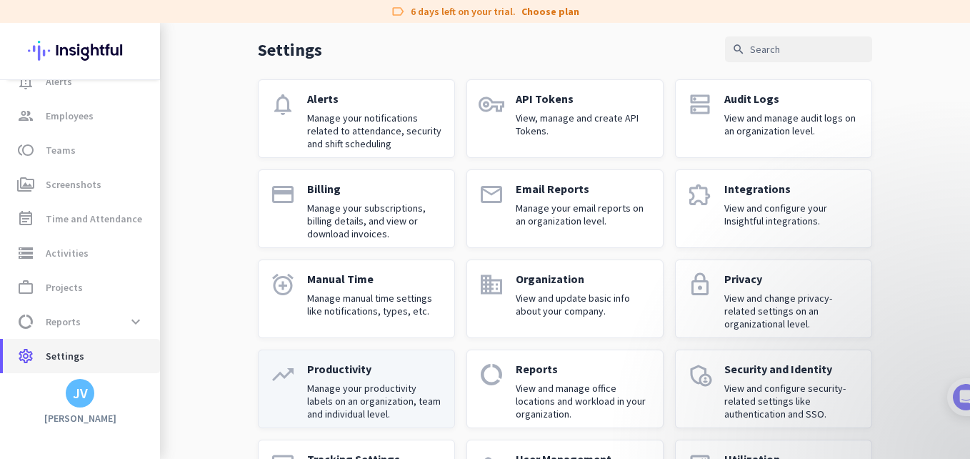
scroll to position [137, 0]
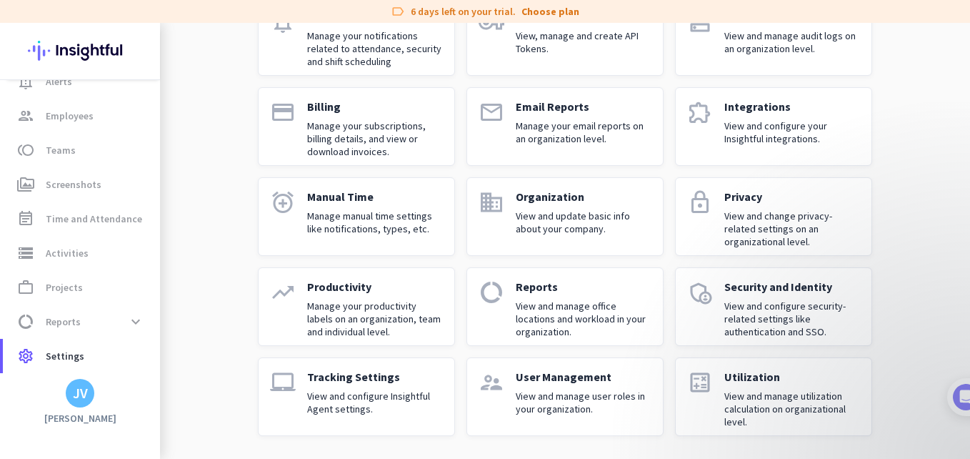
click at [357, 326] on p "Manage your productivity labels on an organization, team and individual level." at bounding box center [375, 318] width 136 height 39
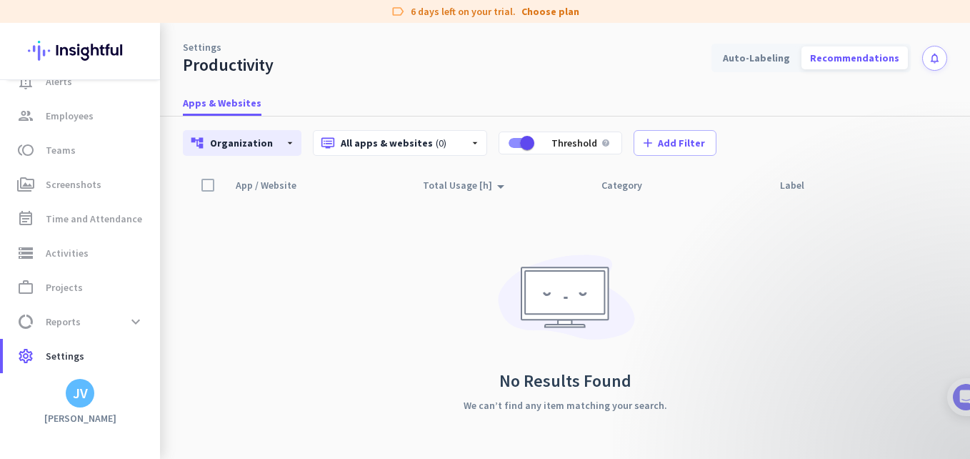
scroll to position [48, 0]
click at [397, 155] on div "dvr All apps & websites (0) arrow_drop_down" at bounding box center [400, 143] width 174 height 26
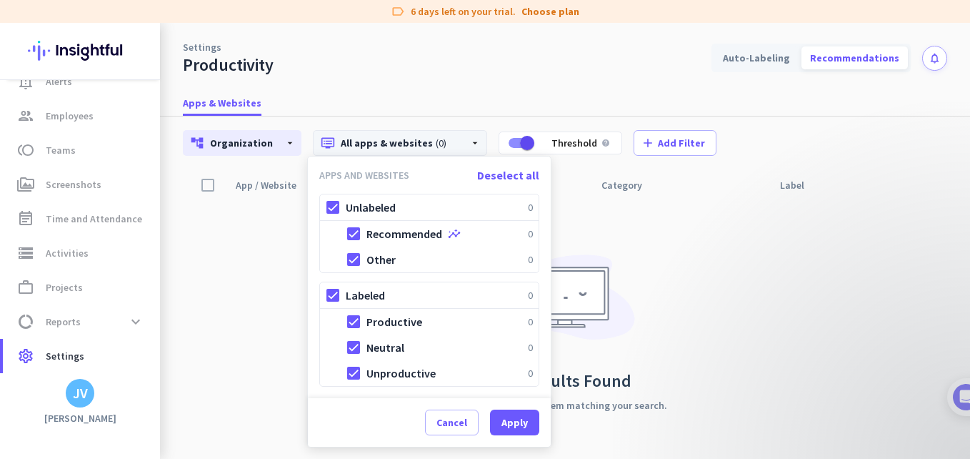
click at [238, 260] on div at bounding box center [485, 229] width 970 height 459
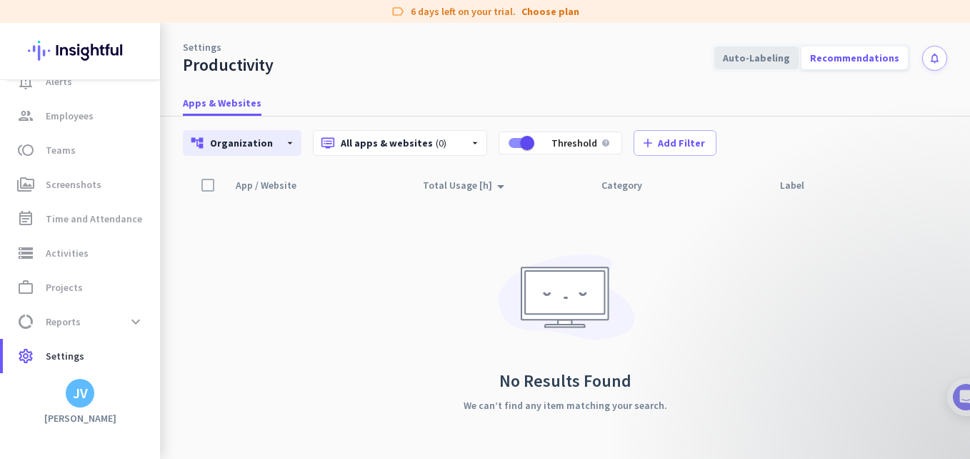
click at [751, 68] on div "Auto-Labeling" at bounding box center [757, 57] width 84 height 23
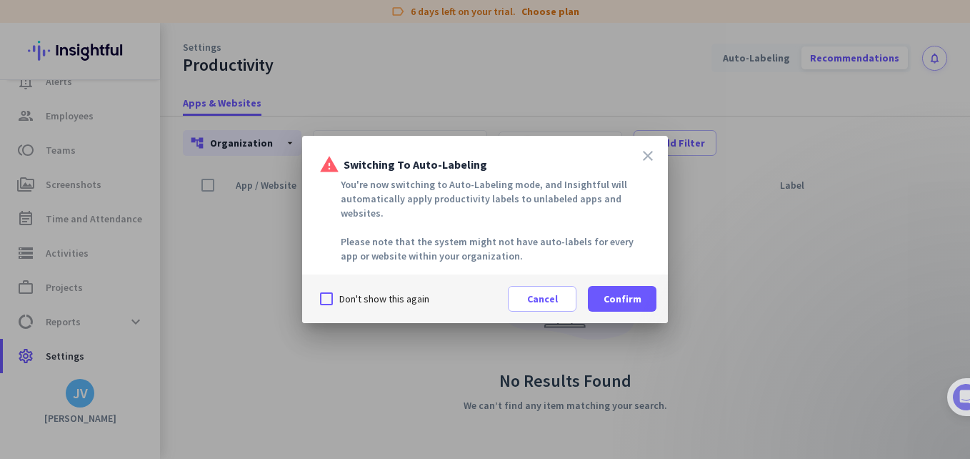
click at [378, 292] on label "Don't show this again" at bounding box center [384, 299] width 90 height 14
click at [0, 0] on input "Don't show this again" at bounding box center [0, 0] width 0 height 0
click at [670, 298] on div at bounding box center [485, 229] width 970 height 459
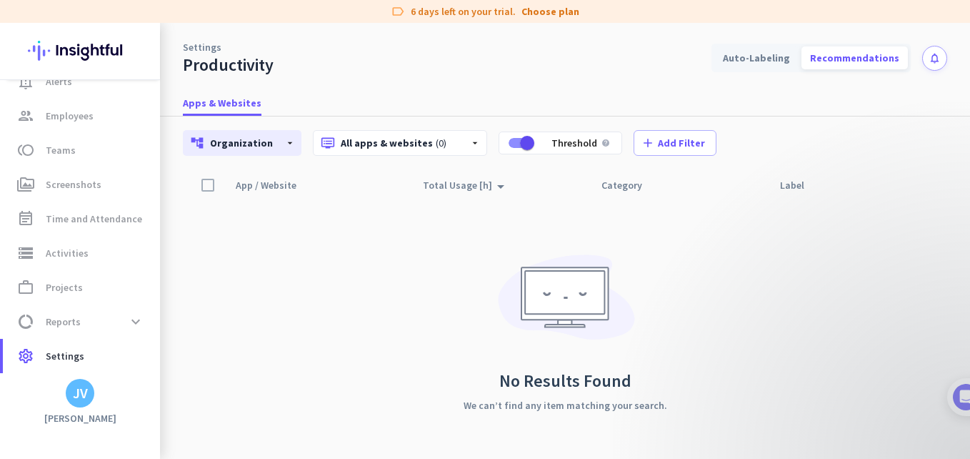
click at [646, 290] on div "No Results Found We can’t find any item matching your search." at bounding box center [566, 328] width 204 height 167
click at [764, 70] on div "Auto-Labeling Recommendations" at bounding box center [811, 58] width 199 height 29
click at [757, 61] on div "Auto-Labeling" at bounding box center [757, 57] width 84 height 23
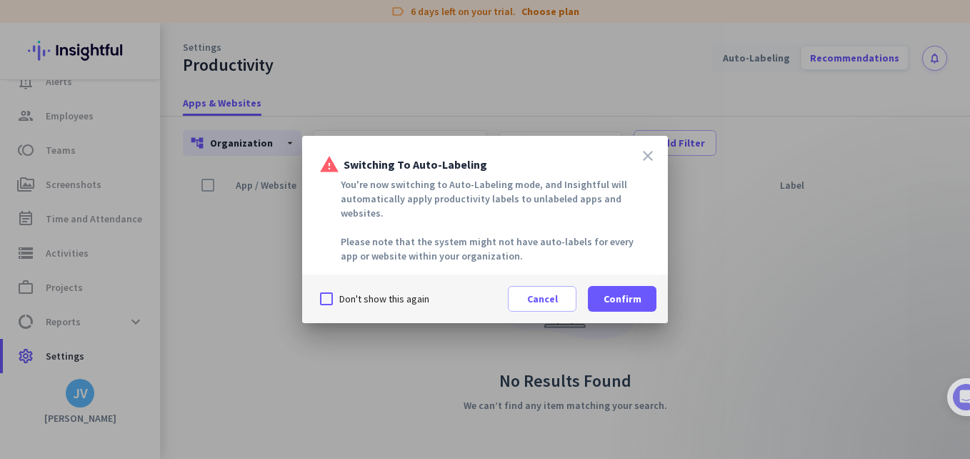
drag, startPoint x: 384, startPoint y: 306, endPoint x: 379, endPoint y: 292, distance: 15.1
click at [383, 306] on div "Don't show this again Cancel Confirm" at bounding box center [485, 298] width 366 height 49
click at [379, 292] on label "Don't show this again" at bounding box center [384, 299] width 90 height 14
click at [0, 0] on input "Don't show this again" at bounding box center [0, 0] width 0 height 0
click at [642, 297] on span at bounding box center [622, 299] width 69 height 34
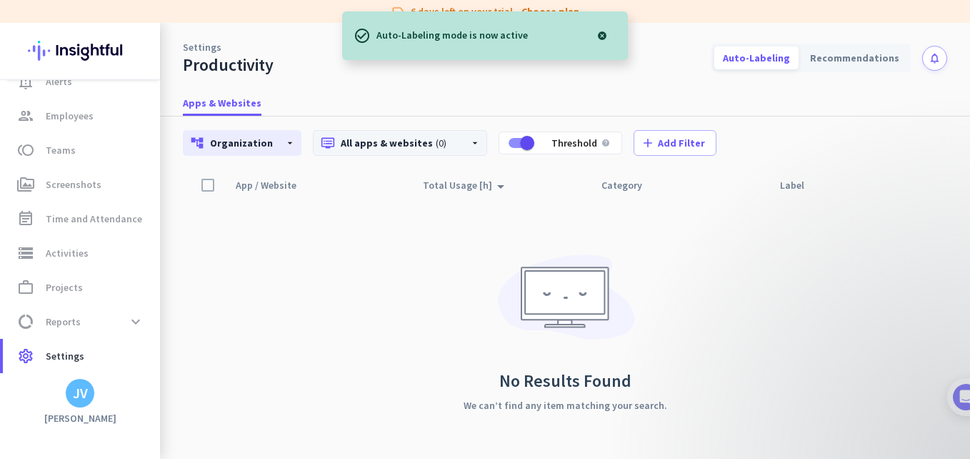
click at [393, 145] on p "dvr All apps & websites (0)" at bounding box center [389, 143] width 137 height 14
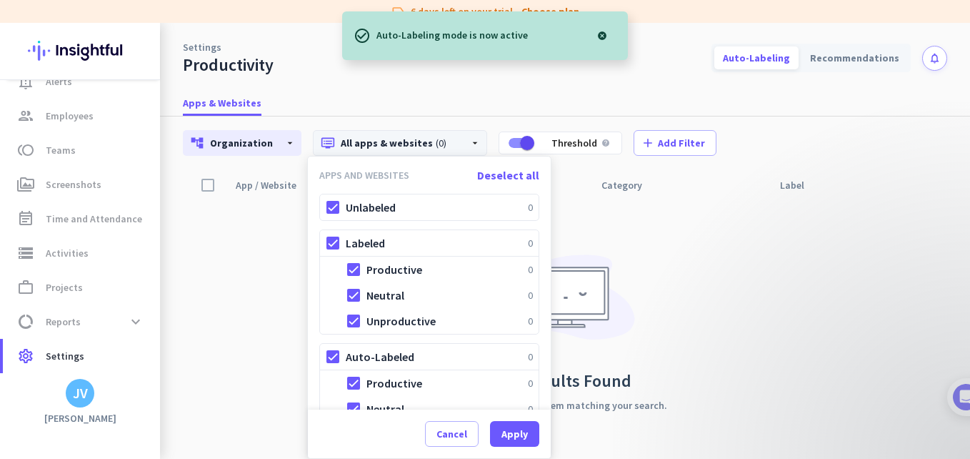
click at [663, 192] on div at bounding box center [485, 229] width 970 height 459
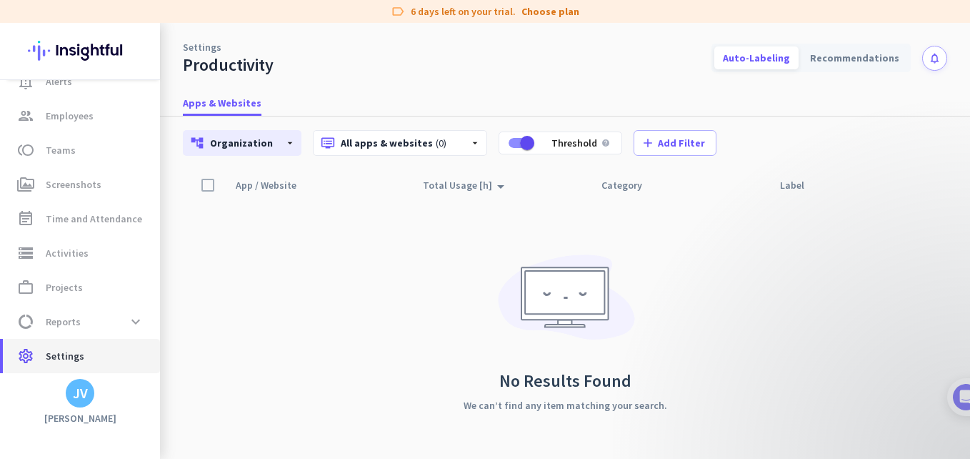
click at [76, 340] on link "settings Settings" at bounding box center [81, 356] width 157 height 34
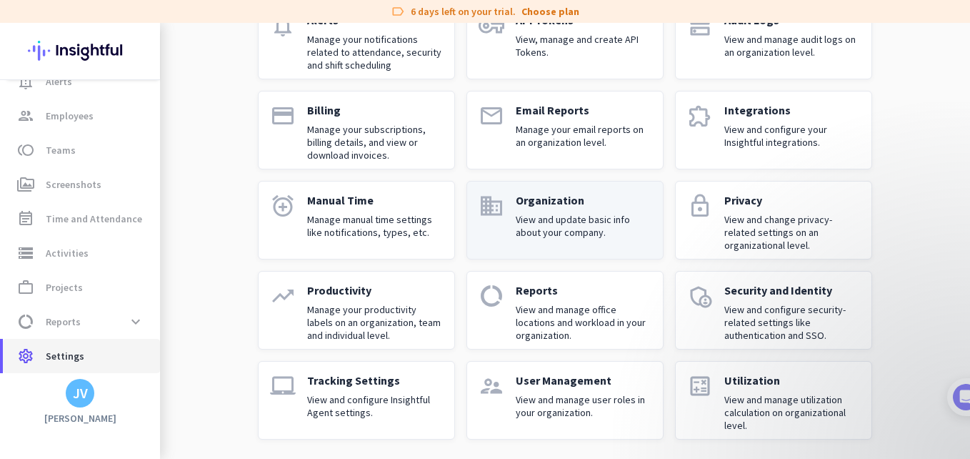
scroll to position [137, 0]
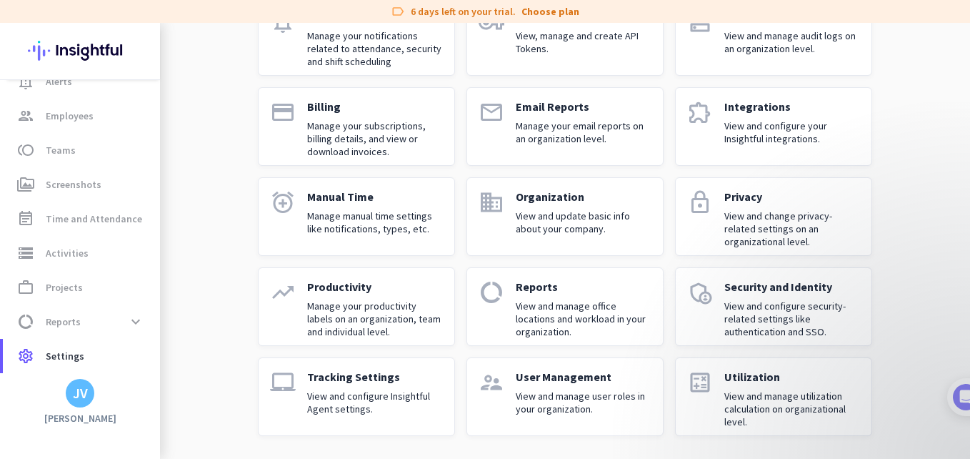
click at [792, 234] on p "View and change privacy-related settings on an organizational level." at bounding box center [793, 228] width 136 height 39
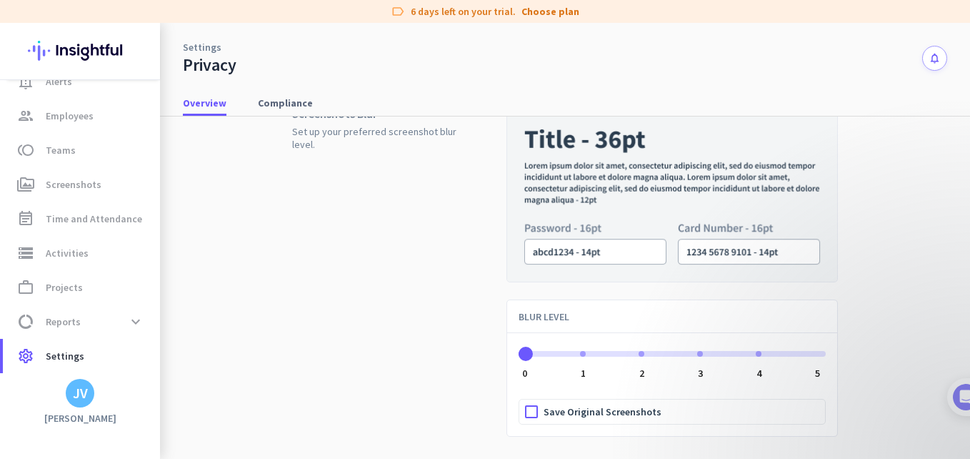
scroll to position [41, 0]
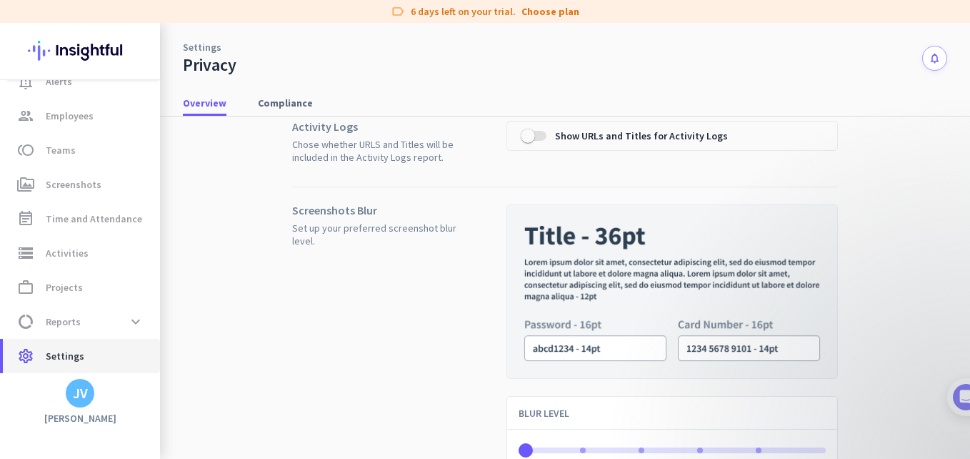
click at [79, 355] on span "Settings" at bounding box center [65, 355] width 39 height 17
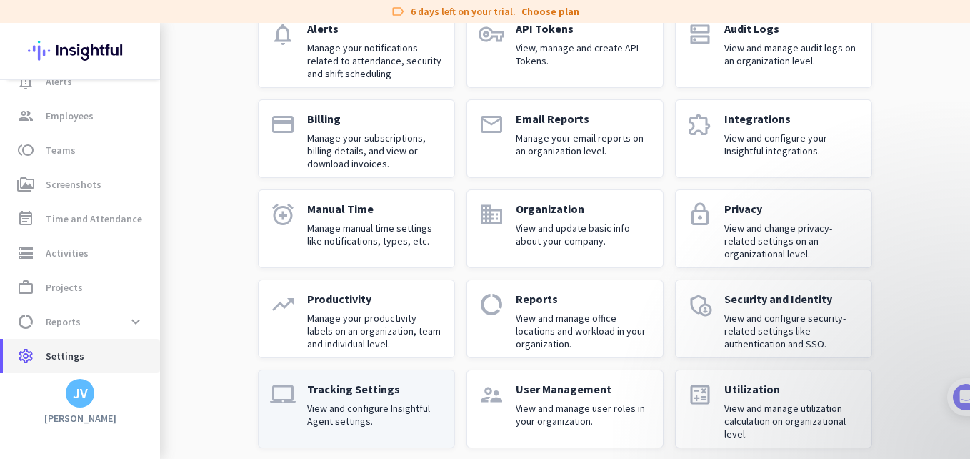
scroll to position [136, 0]
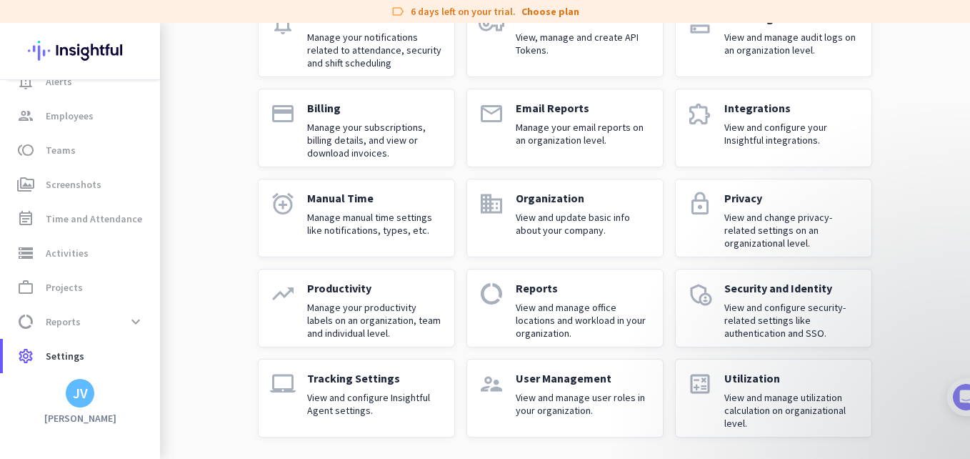
click at [357, 390] on div "Tracking Settings View and configure Insightful Agent settings." at bounding box center [375, 398] width 136 height 54
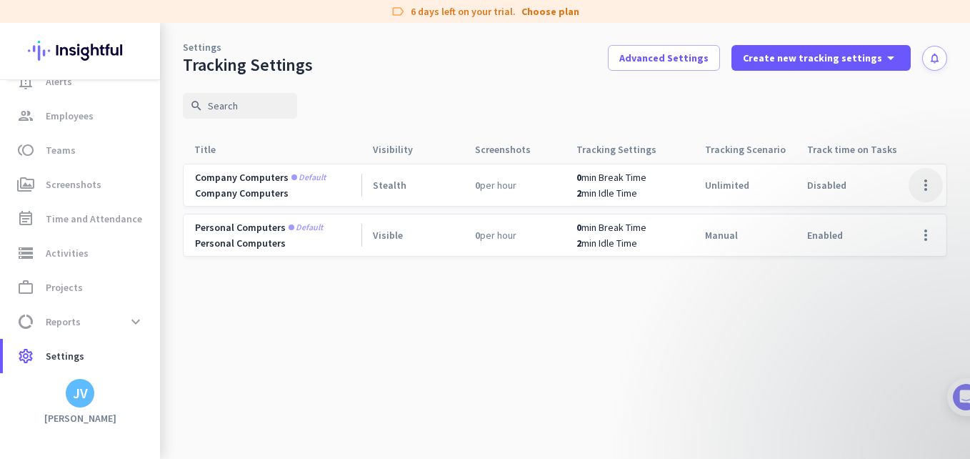
click at [930, 190] on span at bounding box center [926, 185] width 34 height 34
click at [905, 218] on span "Edit" at bounding box center [897, 215] width 69 height 14
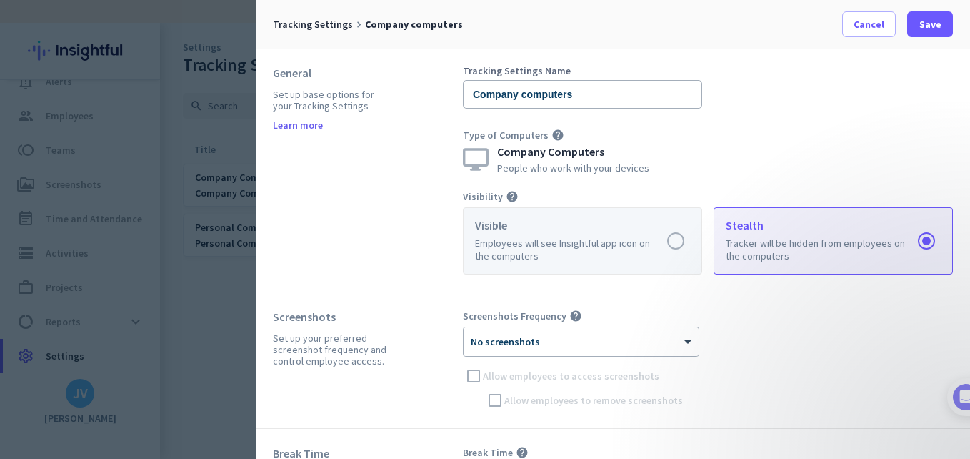
click at [563, 261] on label at bounding box center [583, 241] width 238 height 66
click at [0, 0] on input "radio" at bounding box center [0, 0] width 0 height 0
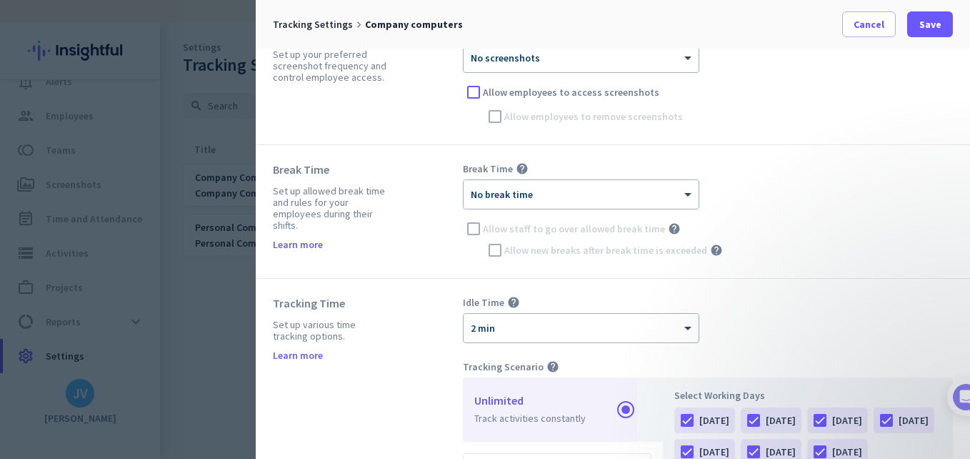
scroll to position [286, 0]
click at [557, 207] on ng-select "× No break time" at bounding box center [581, 192] width 237 height 30
click at [557, 201] on div "× No break time" at bounding box center [581, 192] width 235 height 29
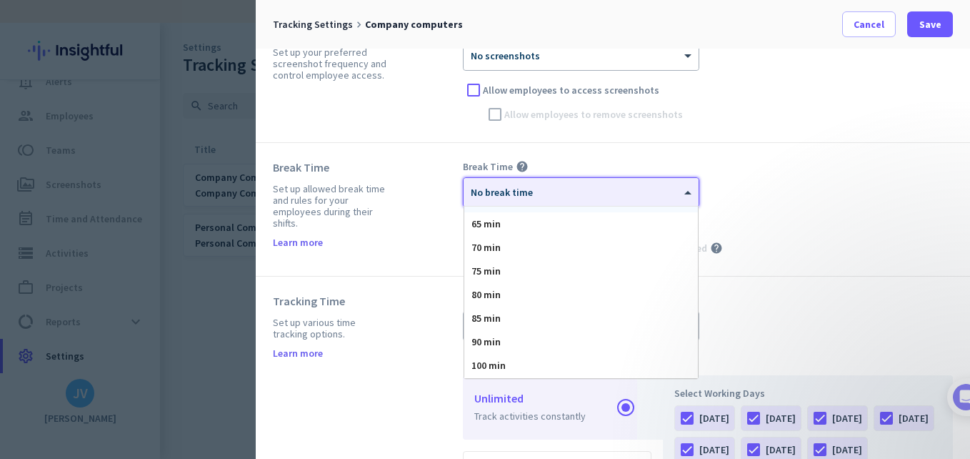
scroll to position [334, 0]
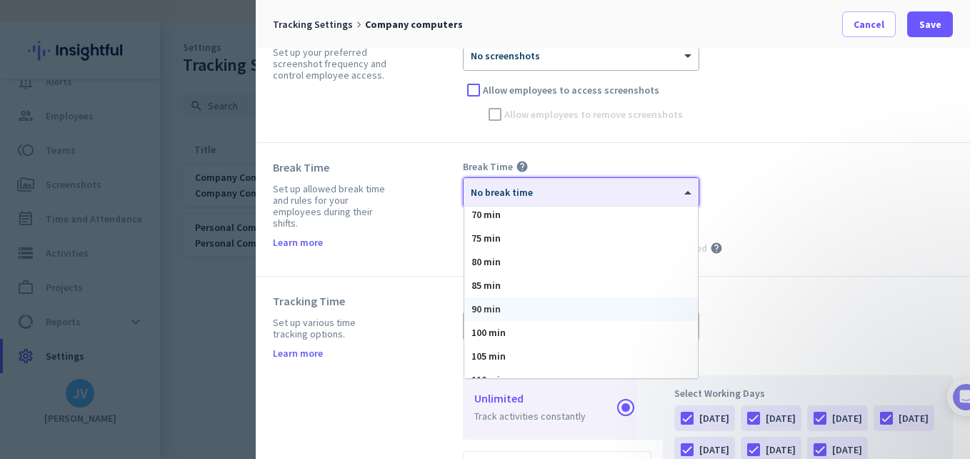
click at [525, 306] on div "90 min" at bounding box center [581, 309] width 234 height 24
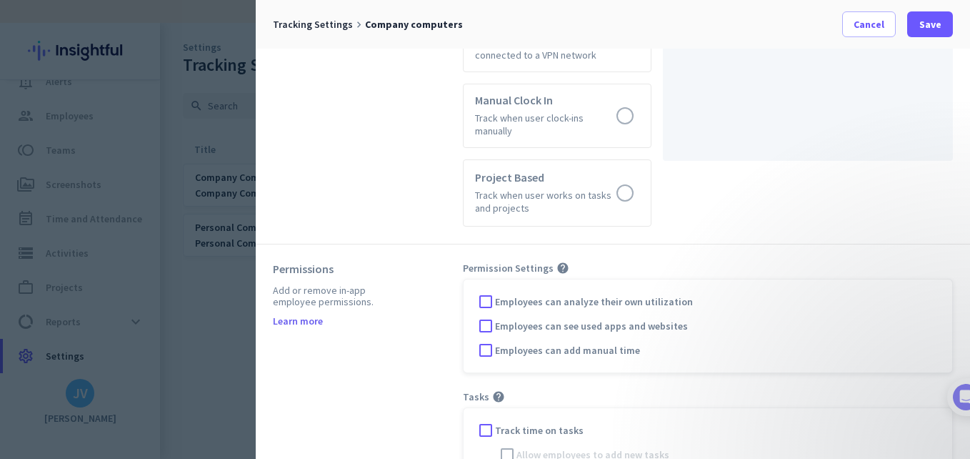
scroll to position [903, 0]
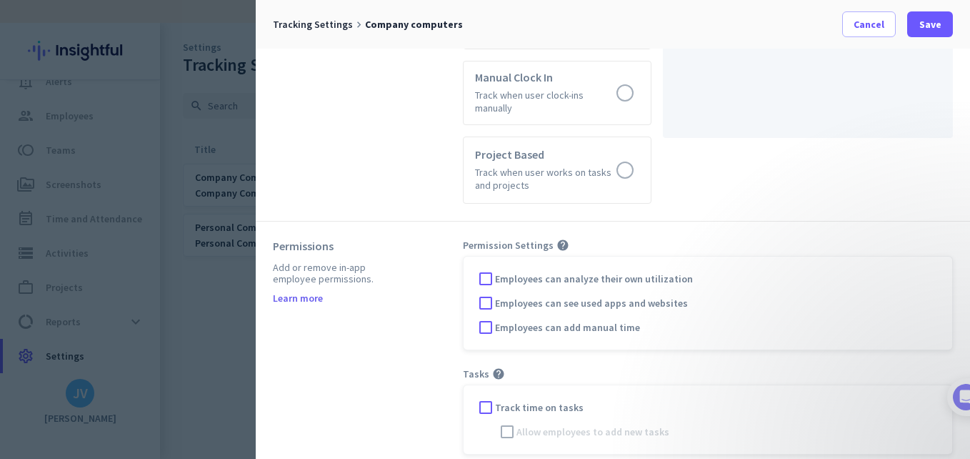
click at [526, 272] on span "Employees can analyze their own utilization" at bounding box center [594, 279] width 198 height 14
click at [0, 0] on input "Employees can analyze their own utilization" at bounding box center [0, 0] width 0 height 0
click at [515, 300] on div "Employees can see used apps and websites" at bounding box center [708, 302] width 466 height 21
click at [514, 296] on span "Employees can see used apps and websites" at bounding box center [591, 303] width 193 height 14
click at [0, 0] on input "Employees can see used apps and websites" at bounding box center [0, 0] width 0 height 0
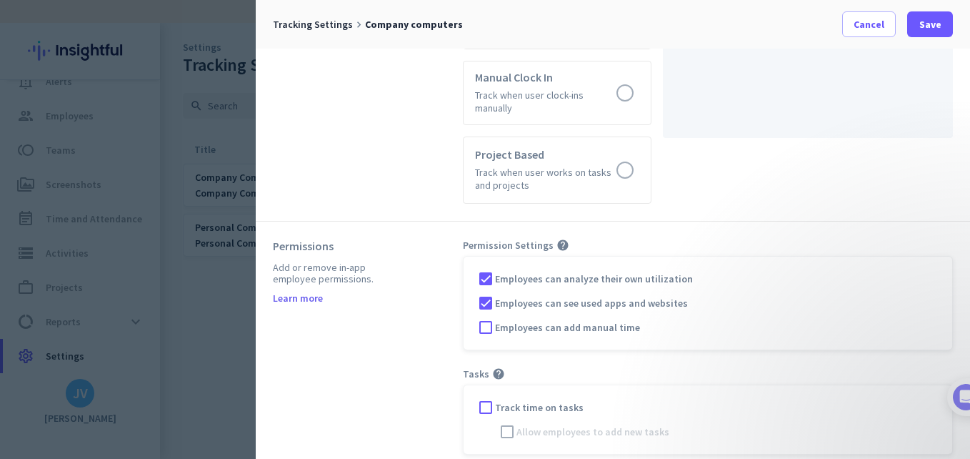
click at [511, 320] on span "Employees can add manual time" at bounding box center [567, 327] width 145 height 14
click at [0, 0] on input "Employees can add manual time" at bounding box center [0, 0] width 0 height 0
click at [531, 400] on span "Track time on tasks" at bounding box center [539, 407] width 89 height 14
click at [0, 0] on input "Track time on tasks" at bounding box center [0, 0] width 0 height 0
click at [531, 424] on span "Allow employees to add new tasks" at bounding box center [593, 431] width 153 height 14
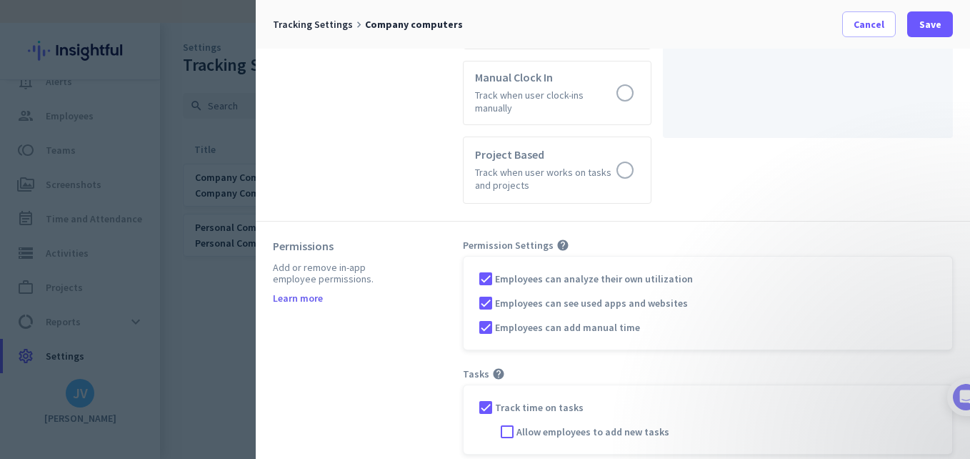
click at [0, 0] on input "Allow employees to add new tasks" at bounding box center [0, 0] width 0 height 0
click at [943, 26] on span at bounding box center [931, 24] width 46 height 34
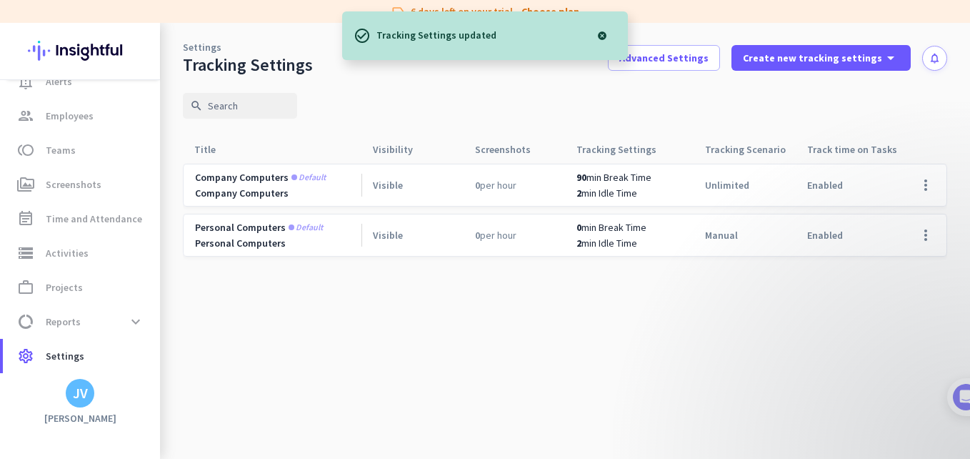
click at [307, 225] on span "Default" at bounding box center [306, 227] width 34 height 9
click at [434, 304] on cdk-virtual-scroll-viewport "Company computers Default Company Computers Visible 0 per hour 90 min Break Tim…" at bounding box center [565, 311] width 765 height 296
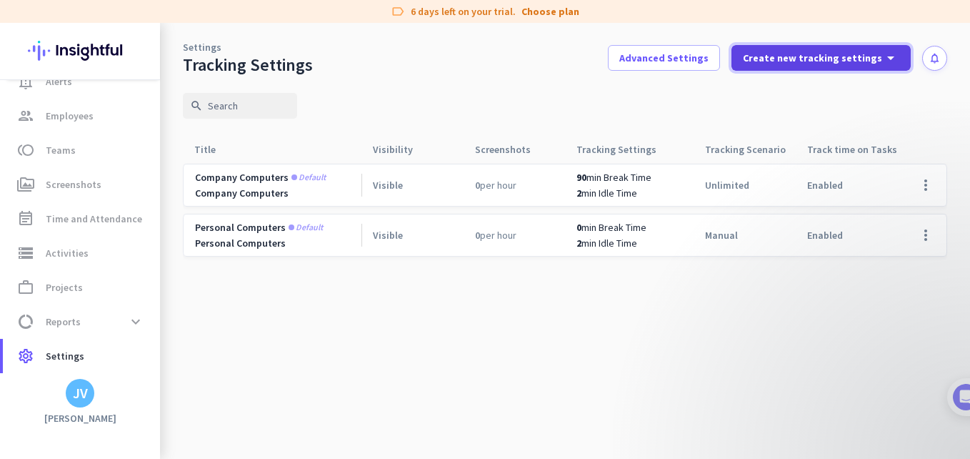
click at [863, 65] on div "Create new tracking settings arrow_drop_down" at bounding box center [821, 57] width 156 height 17
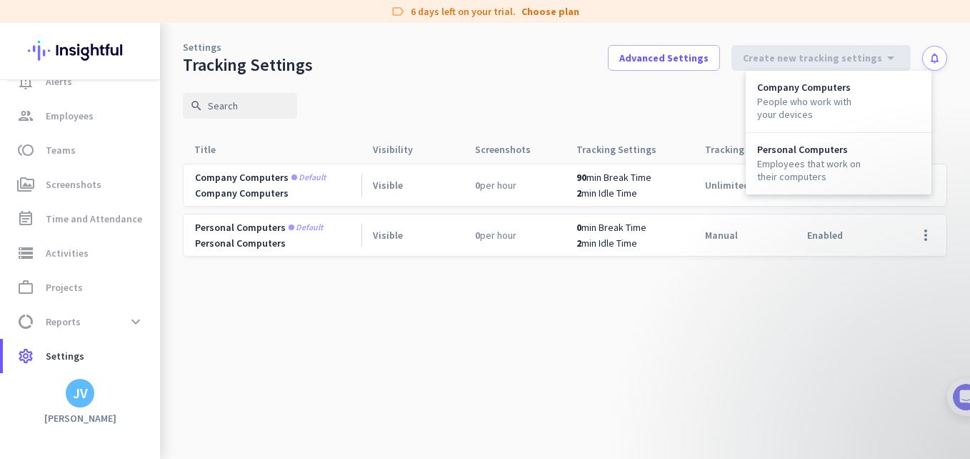
click at [727, 108] on div at bounding box center [485, 229] width 970 height 459
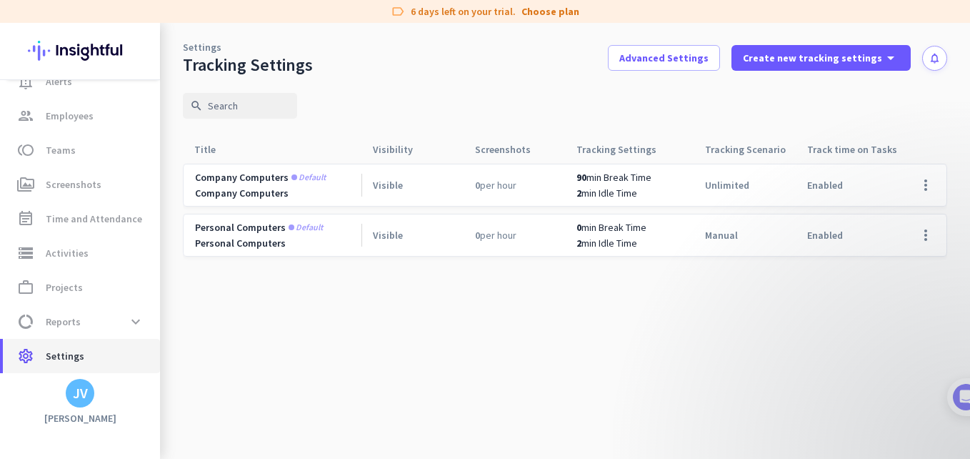
click at [69, 354] on span "Settings" at bounding box center [65, 355] width 39 height 17
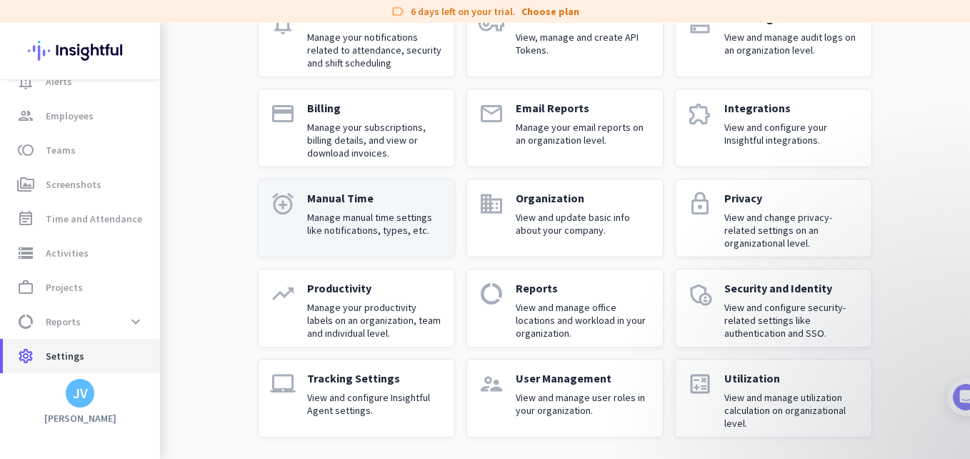
scroll to position [137, 0]
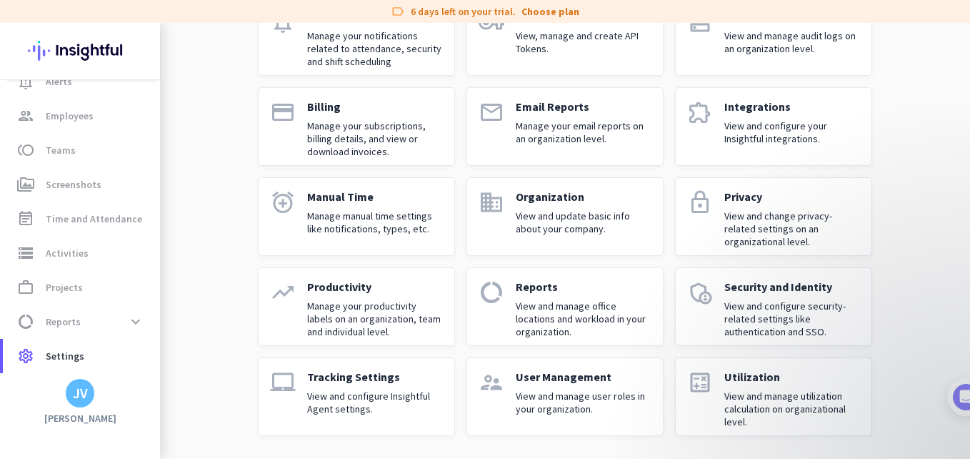
click at [336, 383] on p "Tracking Settings" at bounding box center [375, 376] width 136 height 14
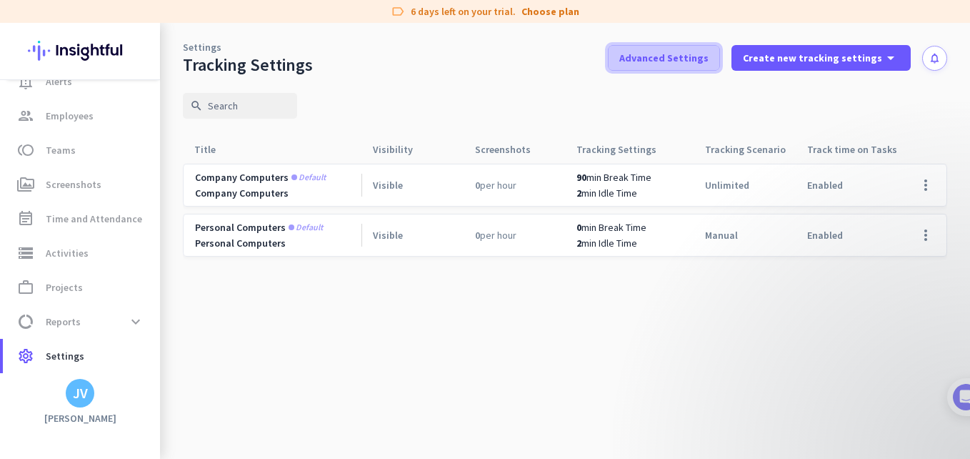
click at [640, 71] on span at bounding box center [664, 58] width 111 height 34
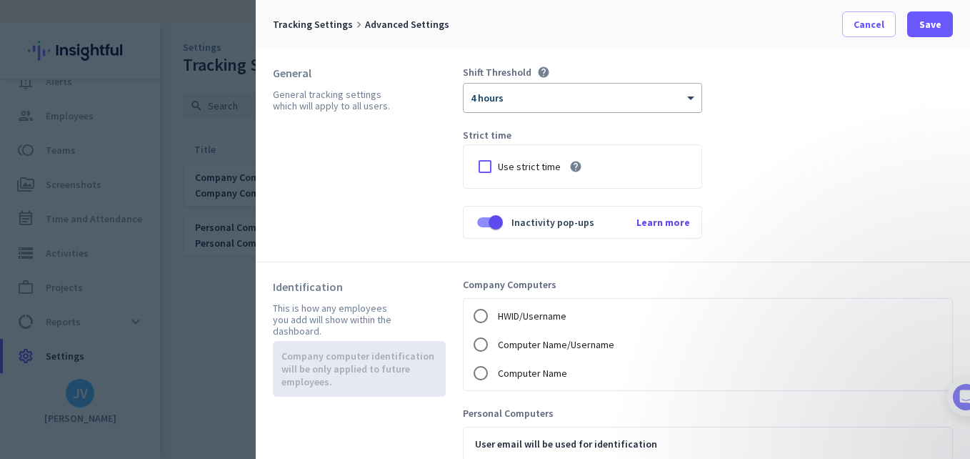
click at [499, 99] on span "4 hours" at bounding box center [487, 97] width 33 height 13
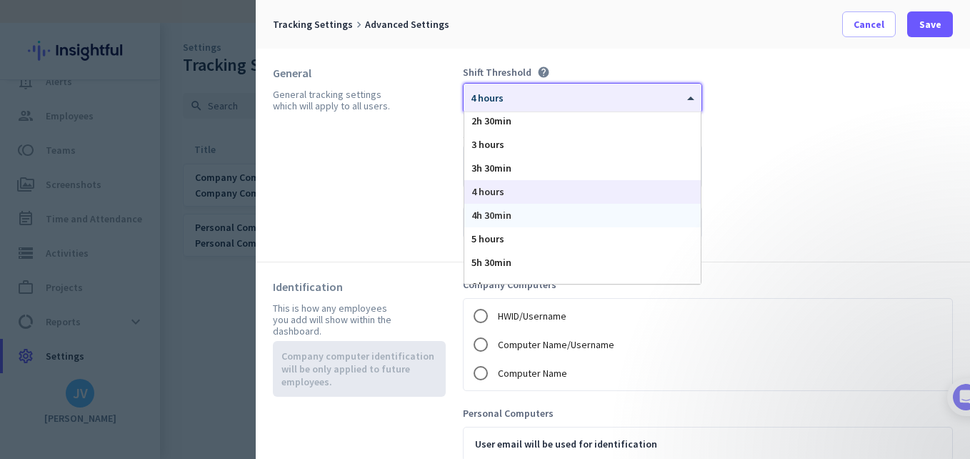
scroll to position [41, 0]
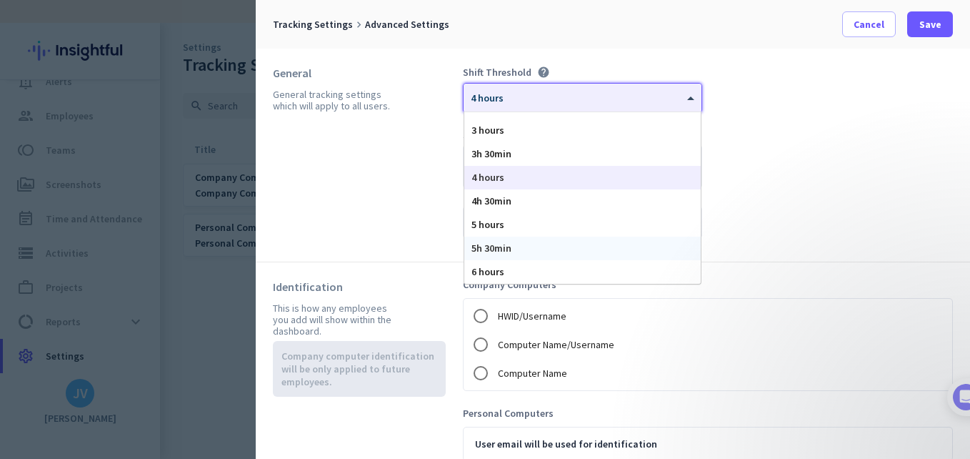
click at [295, 192] on div "General General tracking settings which will apply to all users." at bounding box center [368, 155] width 190 height 179
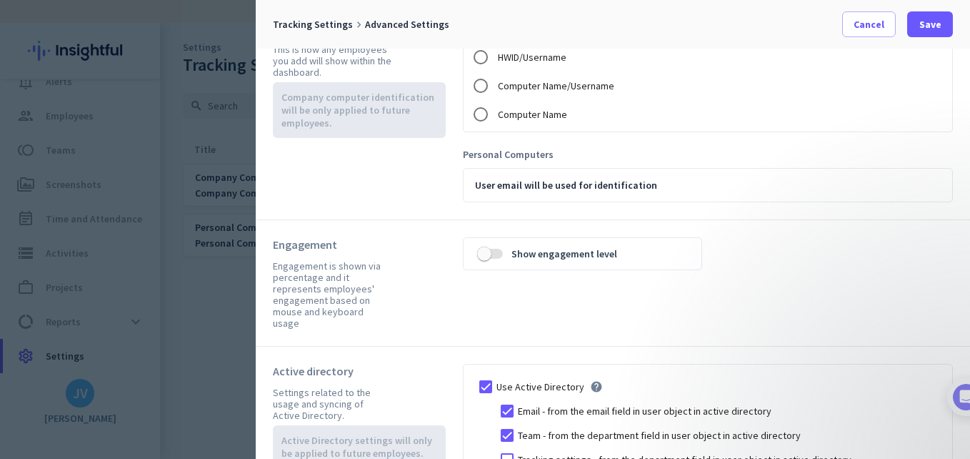
scroll to position [286, 0]
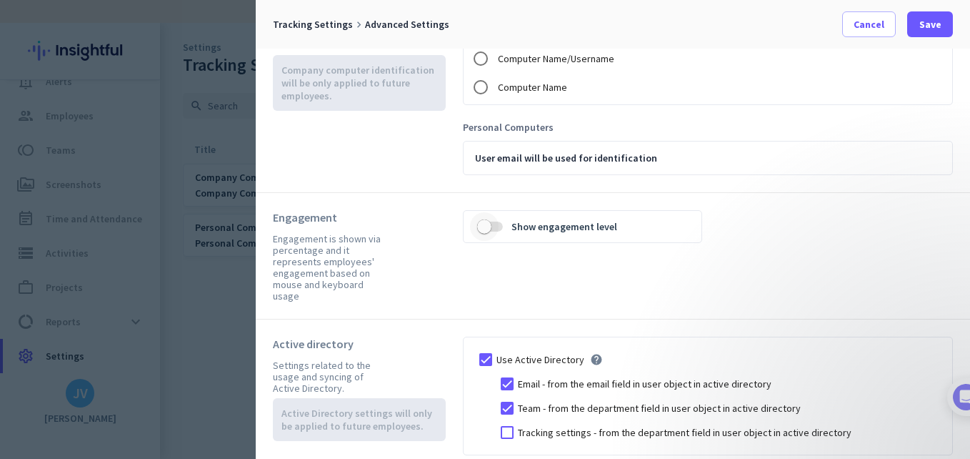
click at [501, 232] on button "Show engagement level" at bounding box center [490, 226] width 26 height 14
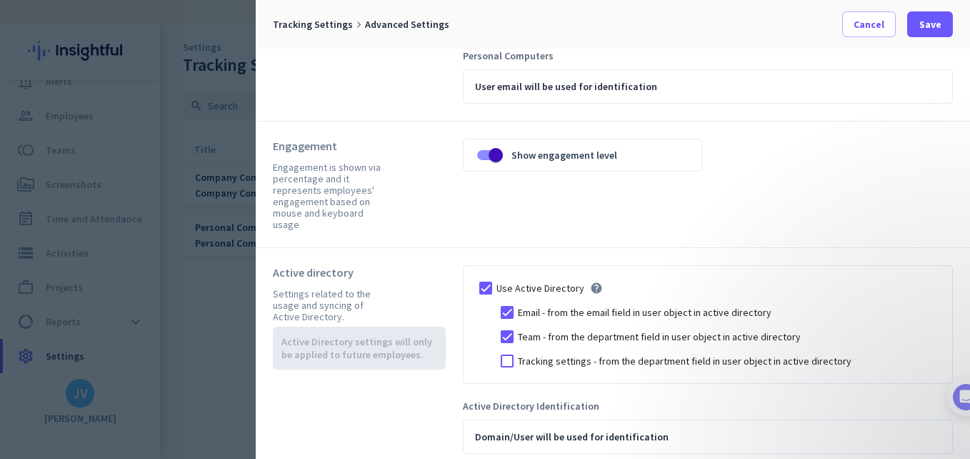
scroll to position [358, 0]
click at [923, 29] on span "Save" at bounding box center [931, 24] width 22 height 14
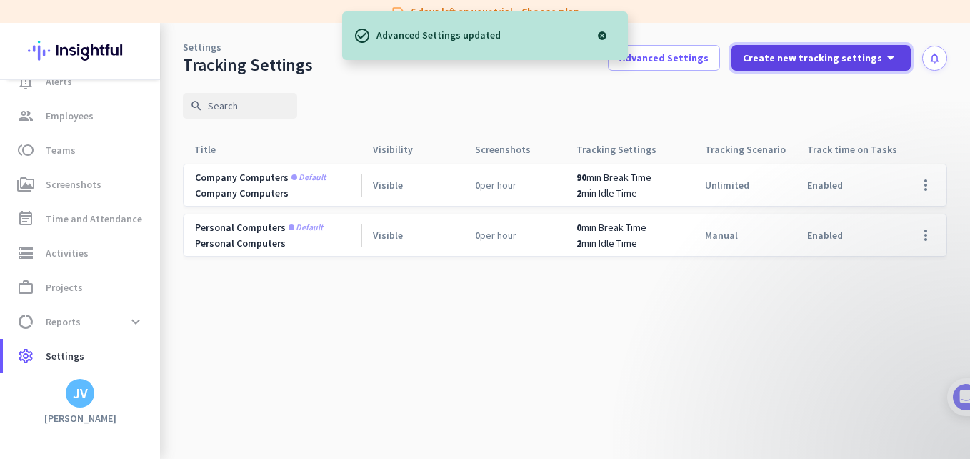
click at [806, 59] on span "Create new tracking settings" at bounding box center [812, 58] width 139 height 14
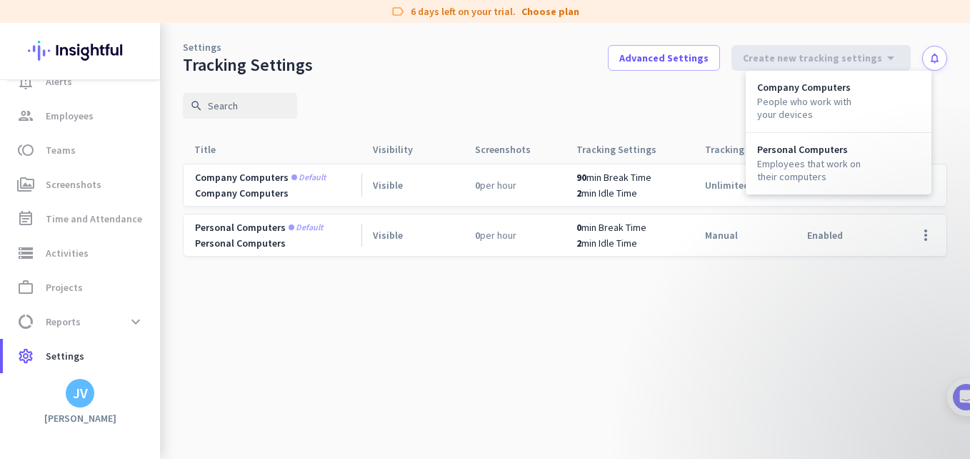
click at [69, 189] on div at bounding box center [485, 229] width 970 height 459
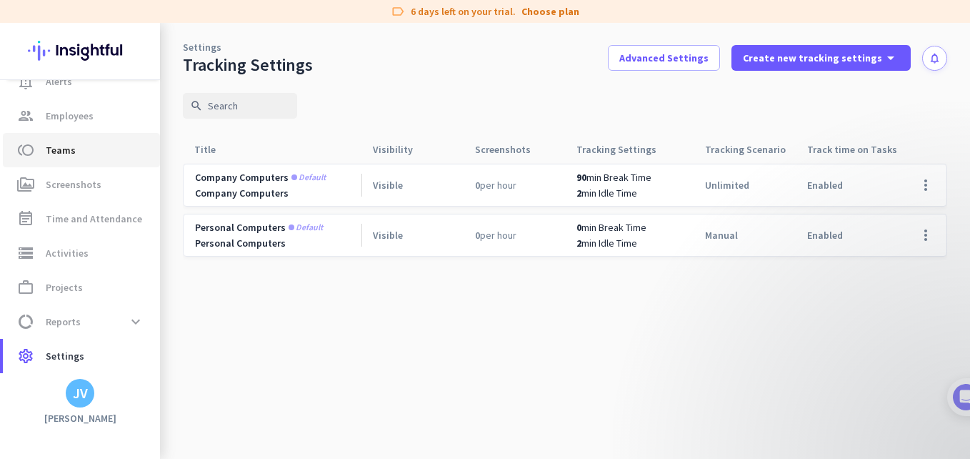
click at [110, 154] on span "toll Teams" at bounding box center [81, 149] width 134 height 17
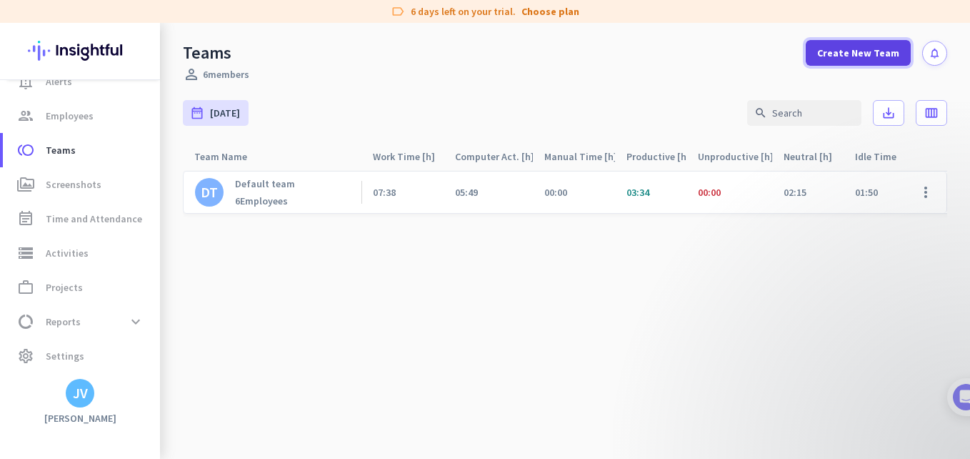
click at [881, 61] on span at bounding box center [858, 53] width 105 height 34
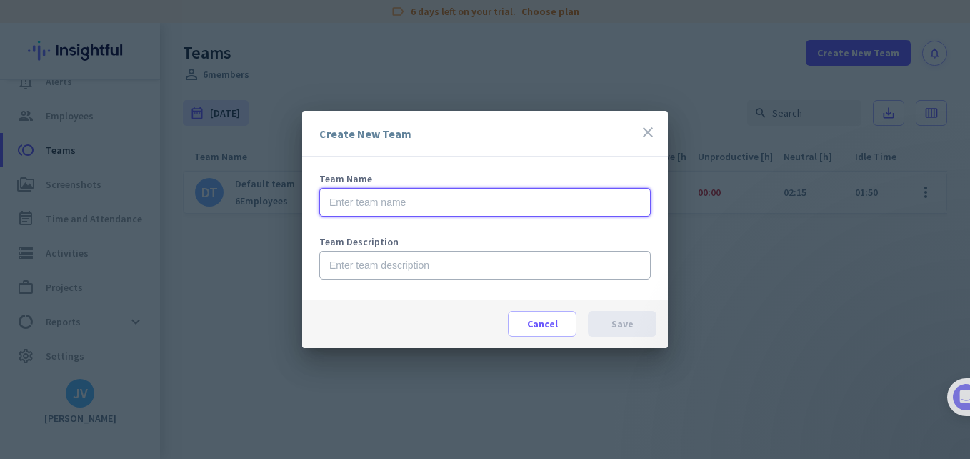
click at [443, 209] on input "text" at bounding box center [485, 202] width 332 height 29
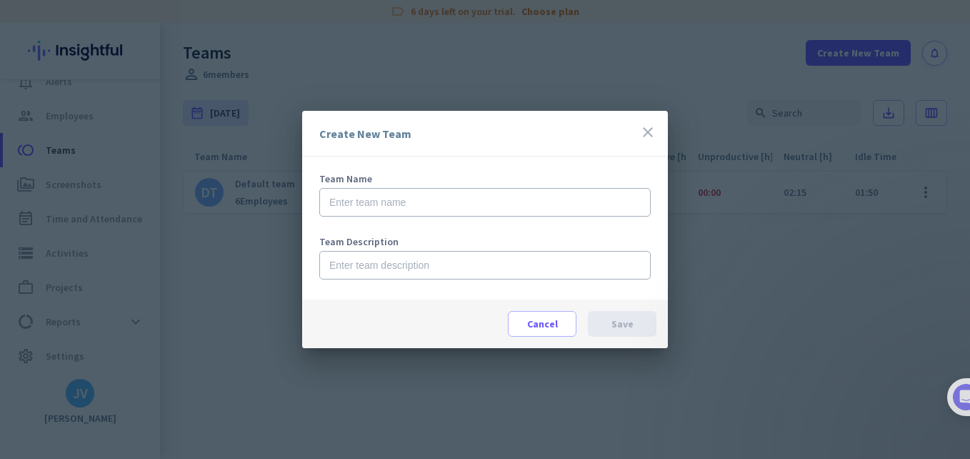
click at [429, 174] on div "Team Name" at bounding box center [485, 179] width 332 height 10
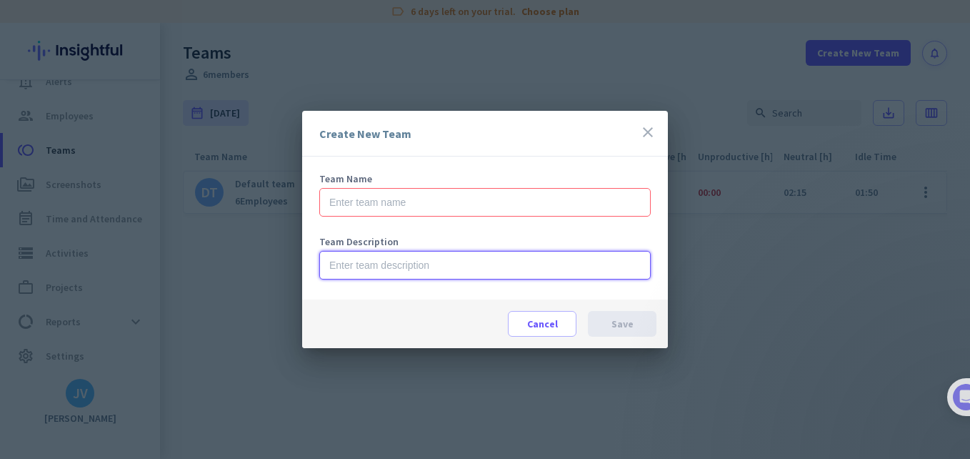
click at [435, 256] on input "text" at bounding box center [485, 265] width 332 height 29
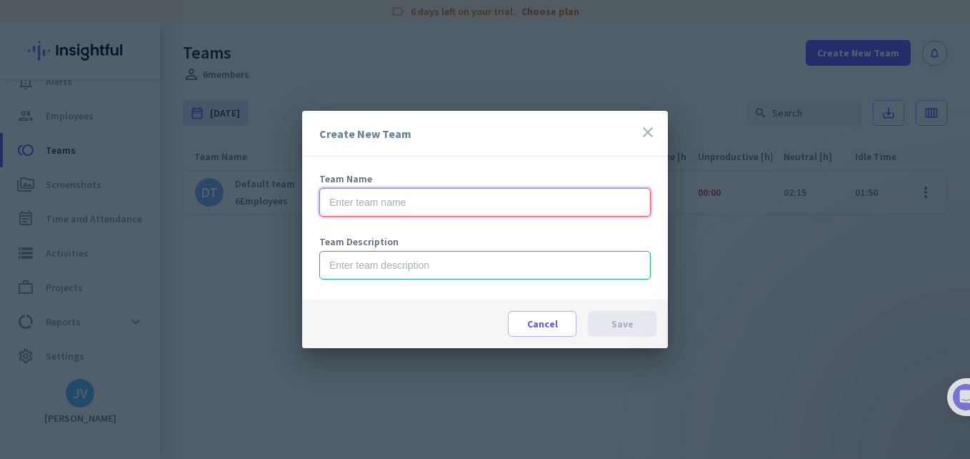
click at [417, 190] on input "text" at bounding box center [485, 202] width 332 height 29
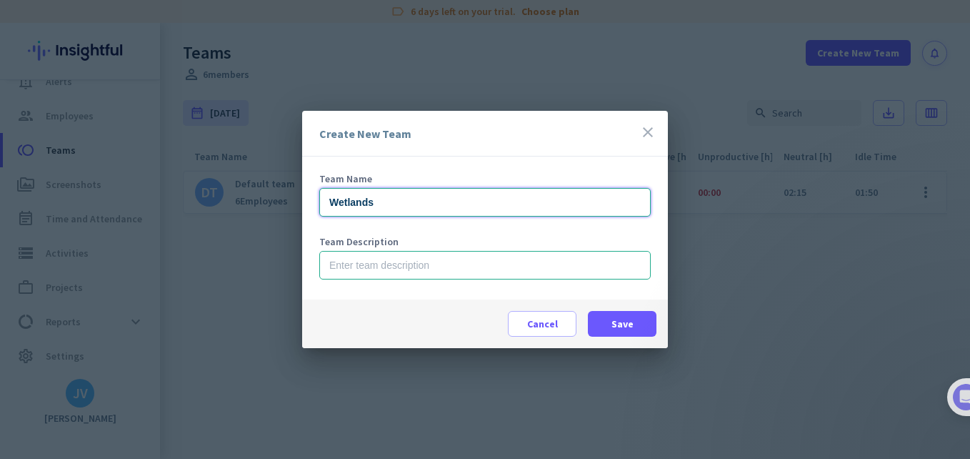
type input "Wetlands"
click at [399, 254] on input "text" at bounding box center [485, 265] width 332 height 29
click at [626, 316] on span at bounding box center [622, 324] width 69 height 34
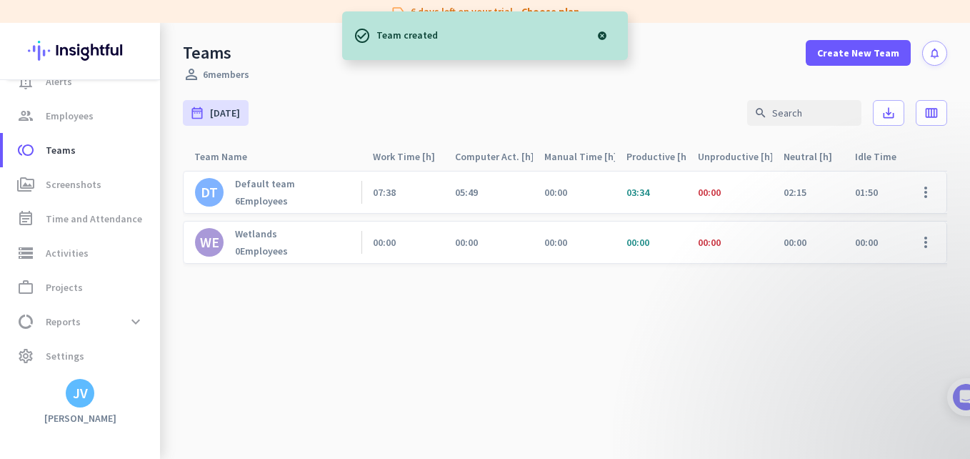
click at [306, 249] on div "WE Wetlands 0 Employees" at bounding box center [272, 242] width 179 height 41
click at [924, 242] on span at bounding box center [926, 242] width 34 height 34
click at [875, 280] on div "Edit" at bounding box center [887, 272] width 111 height 26
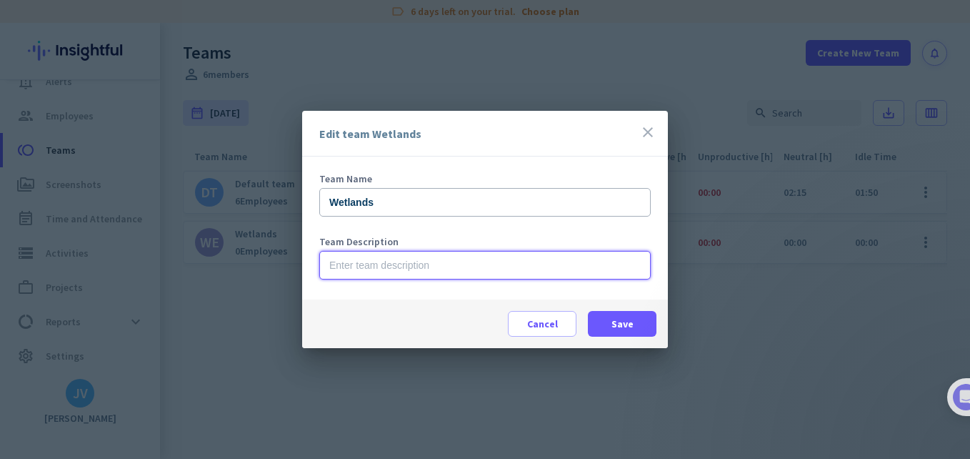
click at [332, 258] on input "text" at bounding box center [485, 265] width 332 height 29
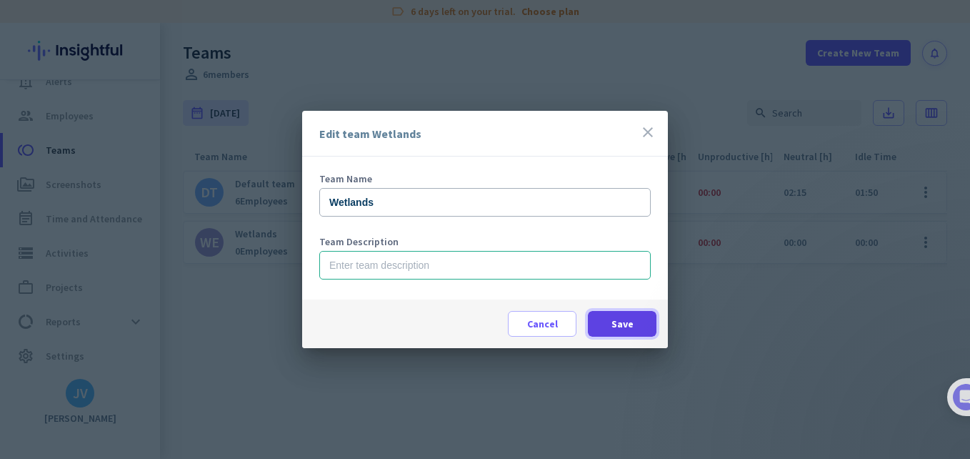
click at [599, 325] on span at bounding box center [622, 324] width 69 height 34
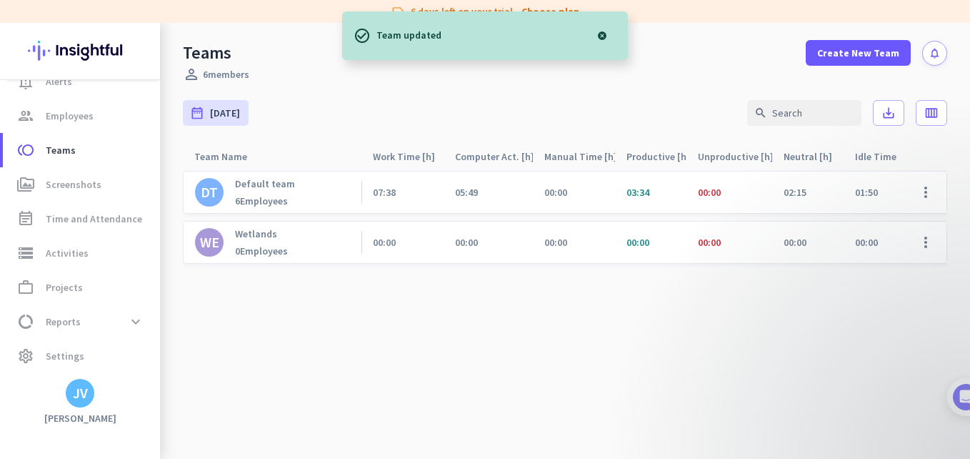
click at [431, 368] on cdk-virtual-scroll-viewport "DT Default team 6 Employees 07:38 05:49 00:00 03:34 00:00 02:15 01:50 00:00 7.4…" at bounding box center [565, 314] width 765 height 289
click at [257, 198] on div "6 Employees" at bounding box center [265, 200] width 60 height 13
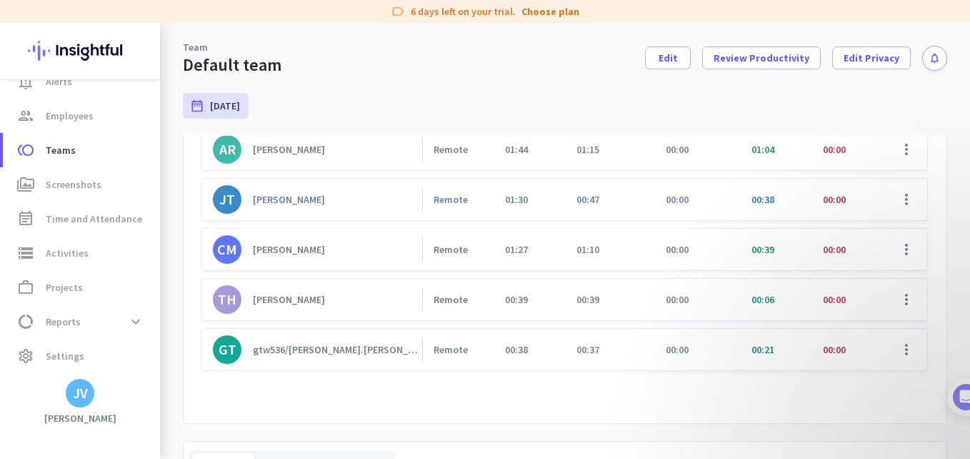
scroll to position [238, 0]
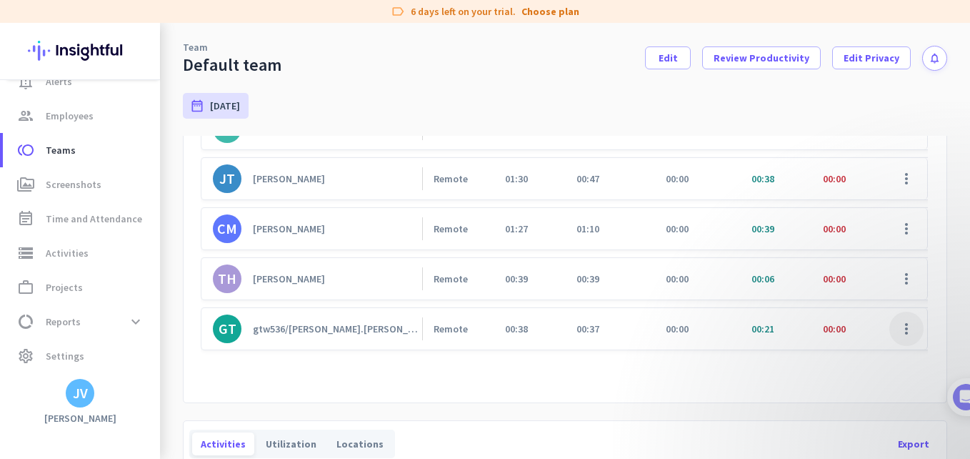
click at [900, 314] on span at bounding box center [907, 329] width 34 height 34
click at [900, 352] on span "Edit" at bounding box center [919, 348] width 79 height 14
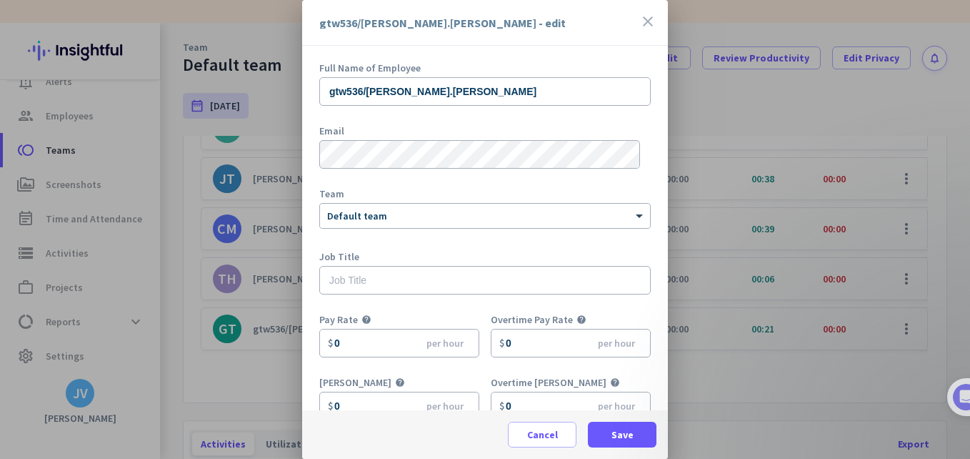
click at [397, 233] on div "Team × Default team" at bounding box center [485, 217] width 332 height 57
click at [391, 219] on div at bounding box center [485, 213] width 330 height 12
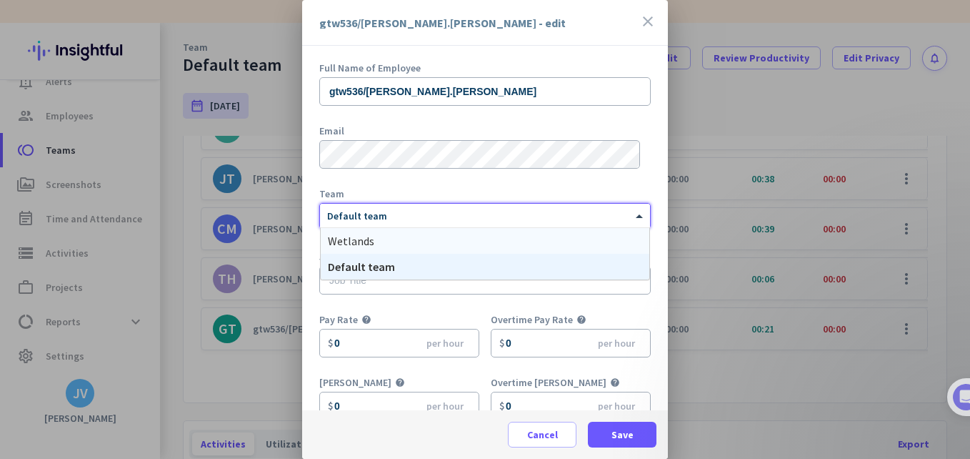
click at [391, 237] on div "Wetlands" at bounding box center [485, 241] width 329 height 26
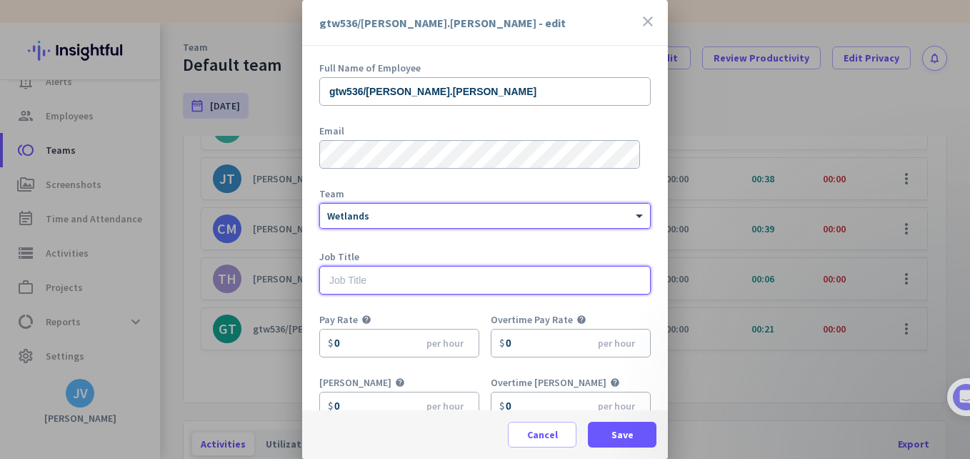
click at [394, 272] on input "text" at bounding box center [485, 280] width 332 height 29
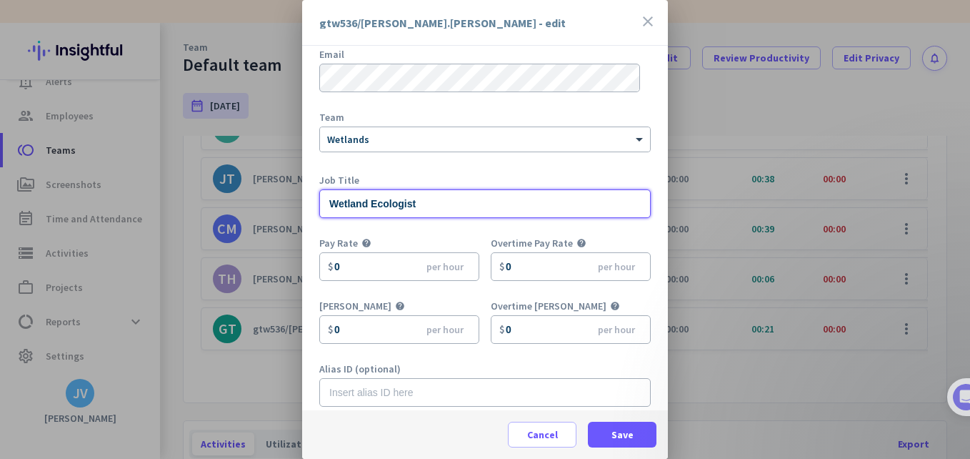
scroll to position [87, 0]
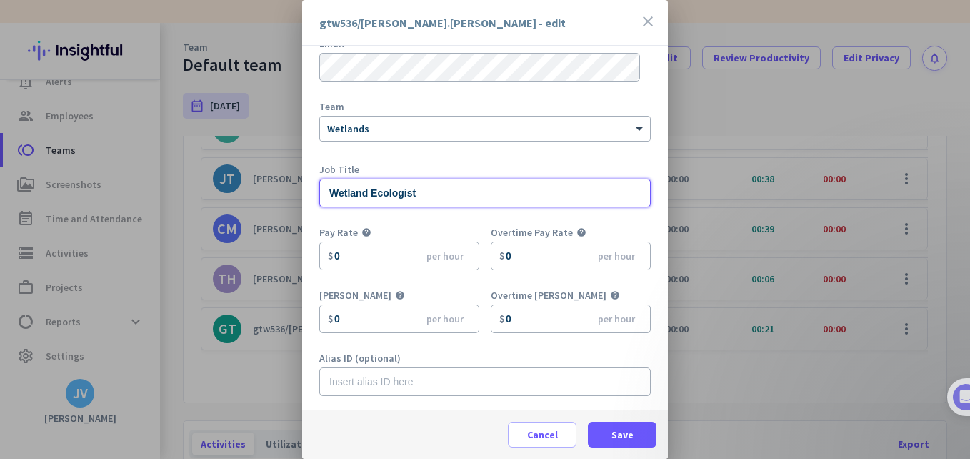
type input "Wetland Ecologist"
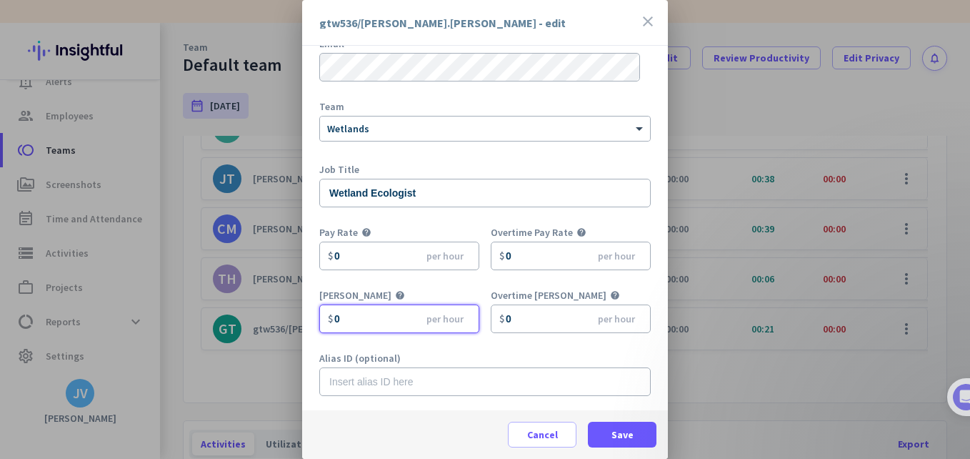
click at [352, 324] on input "0" at bounding box center [399, 318] width 160 height 29
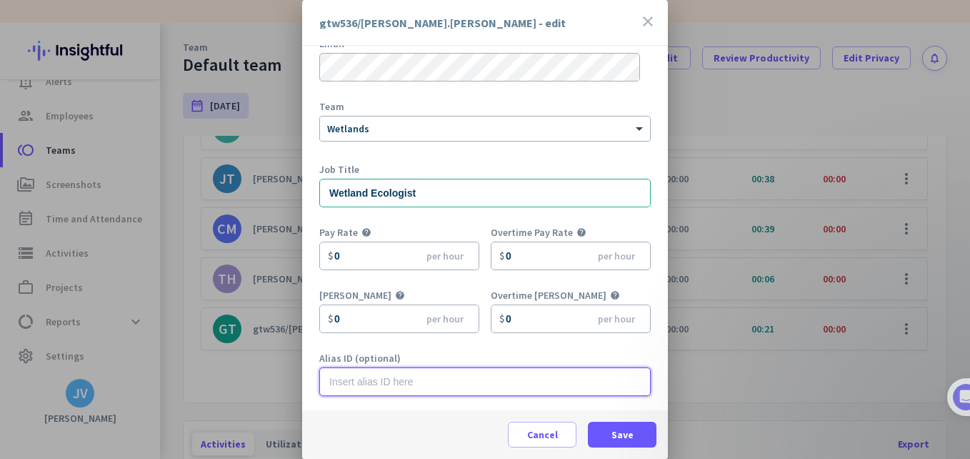
click at [389, 392] on input "text" at bounding box center [485, 381] width 332 height 29
click at [625, 444] on span at bounding box center [622, 434] width 69 height 34
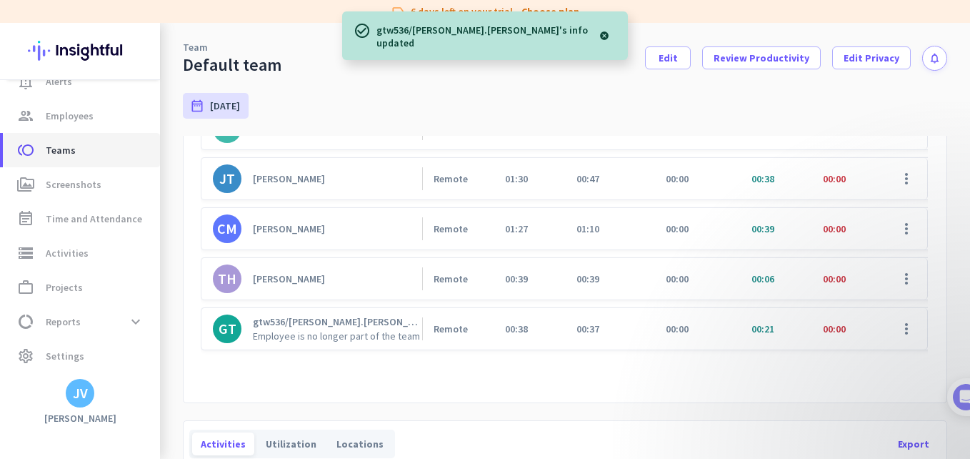
click at [95, 156] on span "toll Teams" at bounding box center [81, 149] width 134 height 17
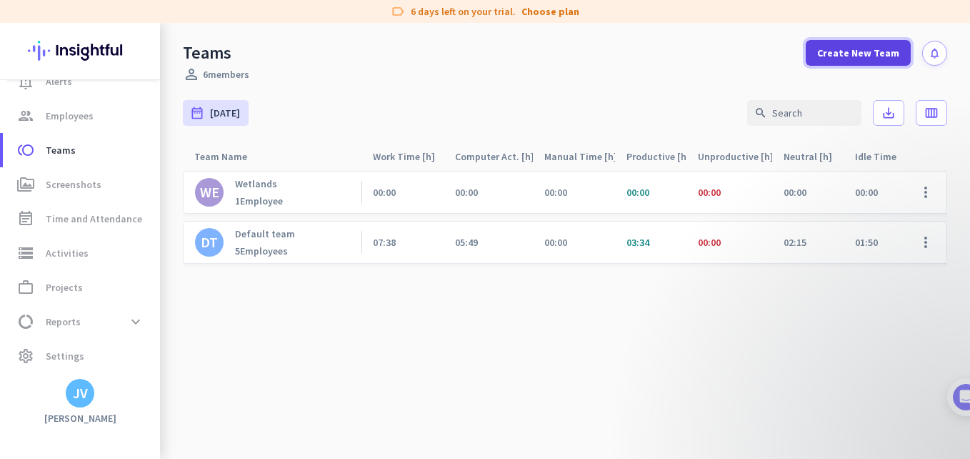
click at [833, 61] on span at bounding box center [858, 53] width 105 height 34
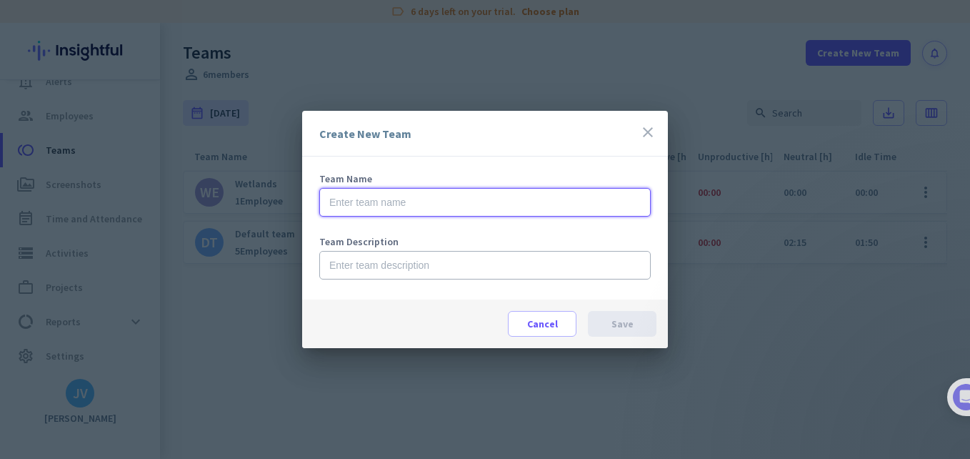
click at [439, 206] on input "text" at bounding box center [485, 202] width 332 height 29
type input "Engineers"
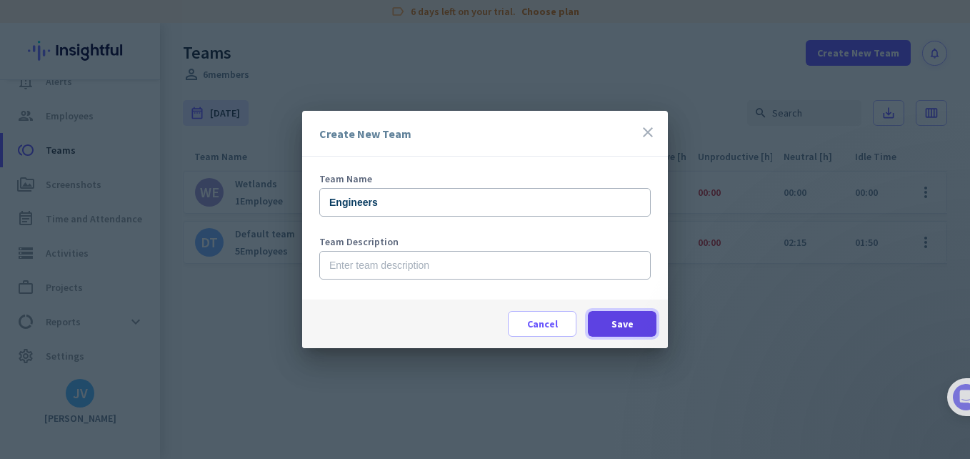
click at [639, 323] on span at bounding box center [622, 324] width 69 height 34
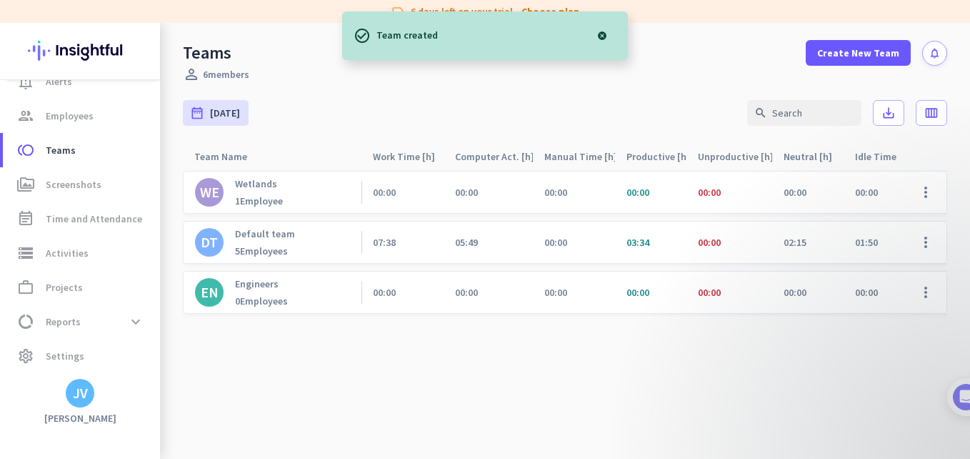
click at [264, 251] on div "5 Employees" at bounding box center [265, 250] width 60 height 13
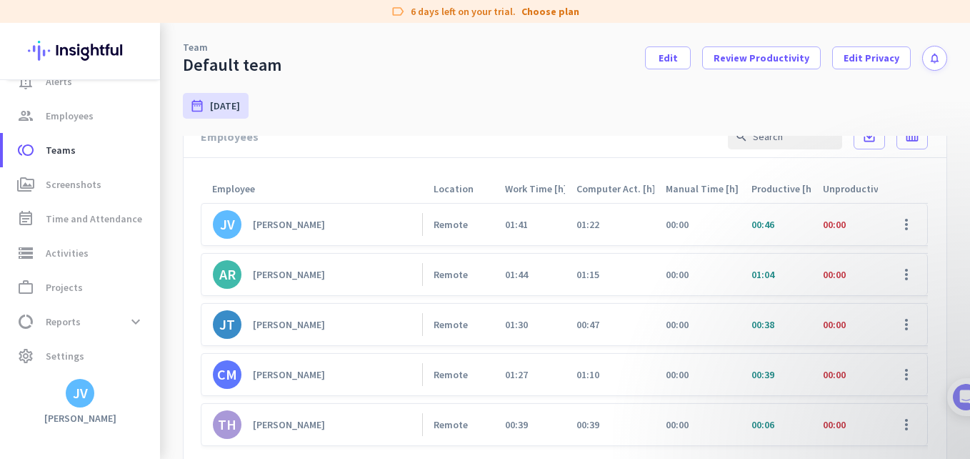
scroll to position [143, 0]
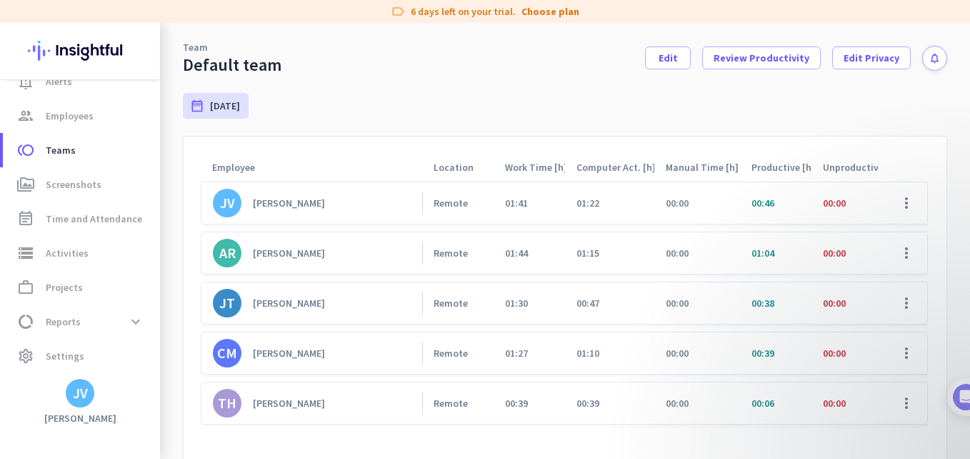
click at [314, 399] on link "TH [PERSON_NAME]" at bounding box center [317, 403] width 209 height 29
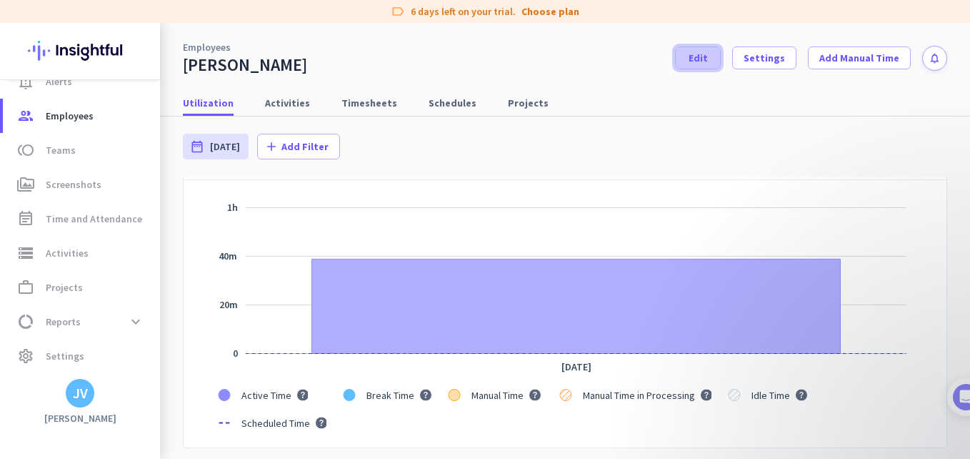
click at [692, 66] on span at bounding box center [698, 58] width 44 height 34
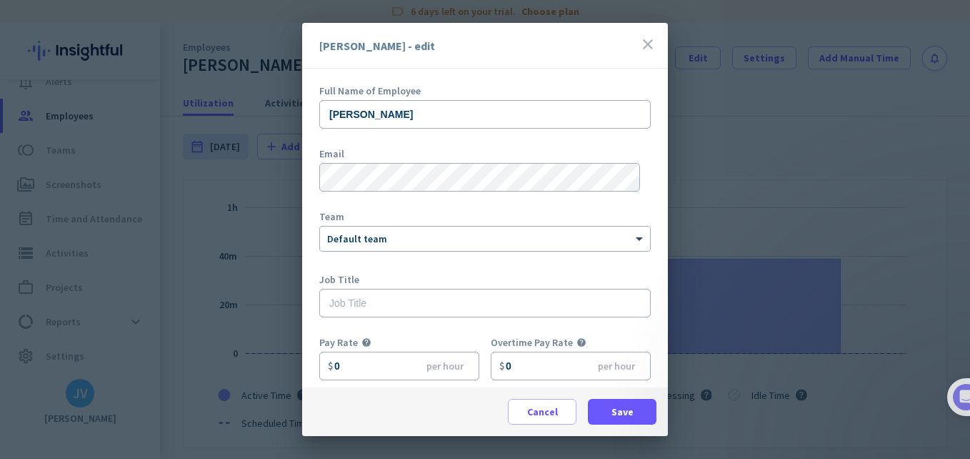
click at [409, 247] on div "× Default team" at bounding box center [485, 239] width 330 height 24
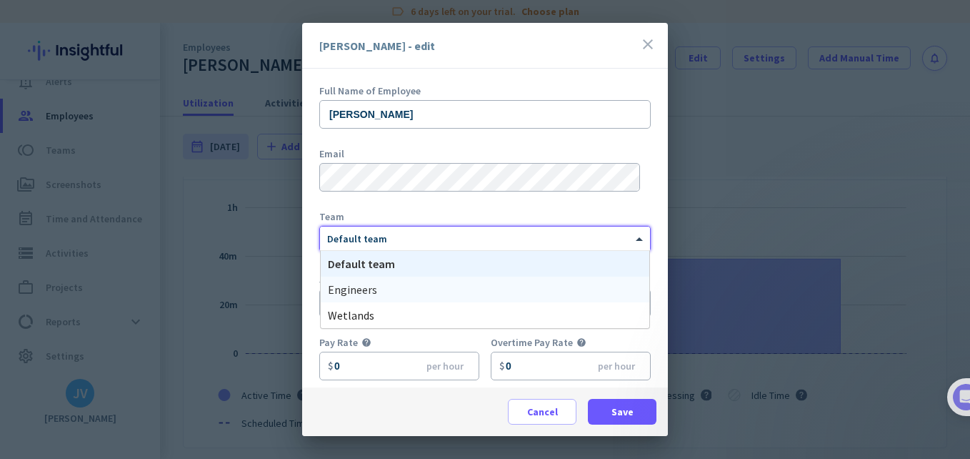
click at [398, 293] on div "Engineers" at bounding box center [485, 290] width 329 height 26
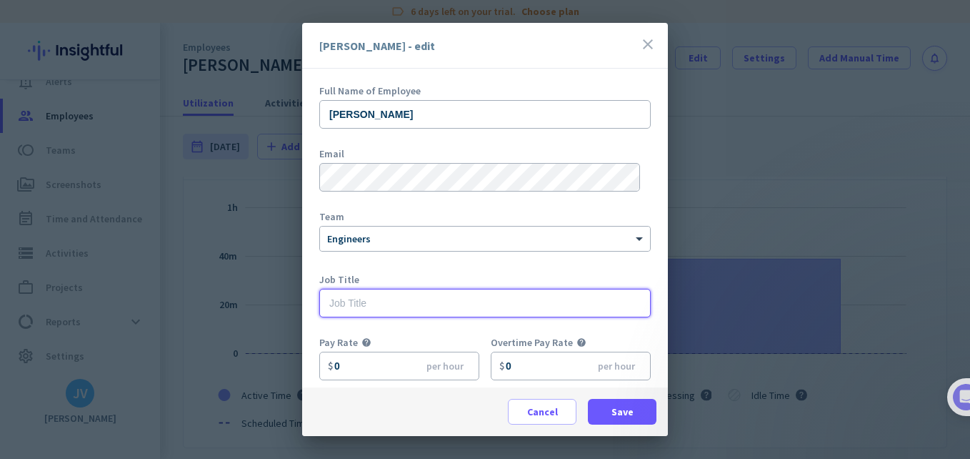
click at [399, 299] on input "text" at bounding box center [485, 303] width 332 height 29
type input "Engineer"
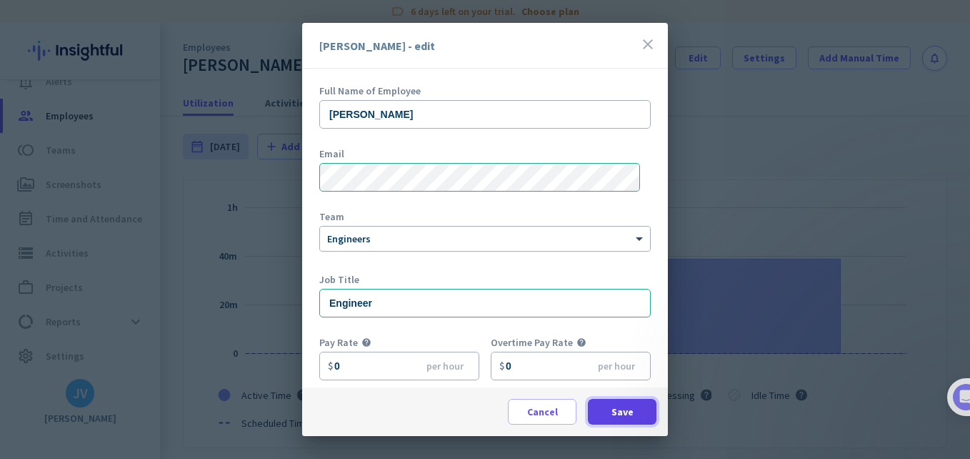
click at [618, 402] on span at bounding box center [622, 411] width 69 height 34
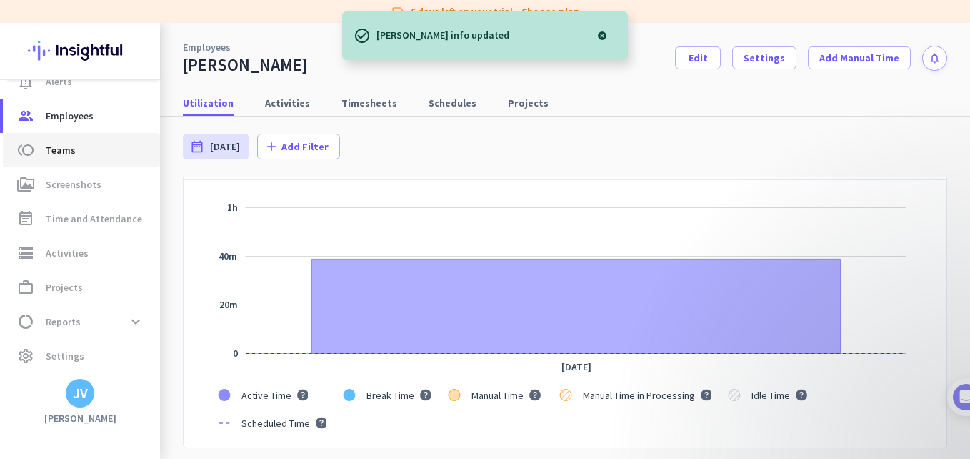
click at [80, 152] on span "toll Teams" at bounding box center [81, 149] width 134 height 17
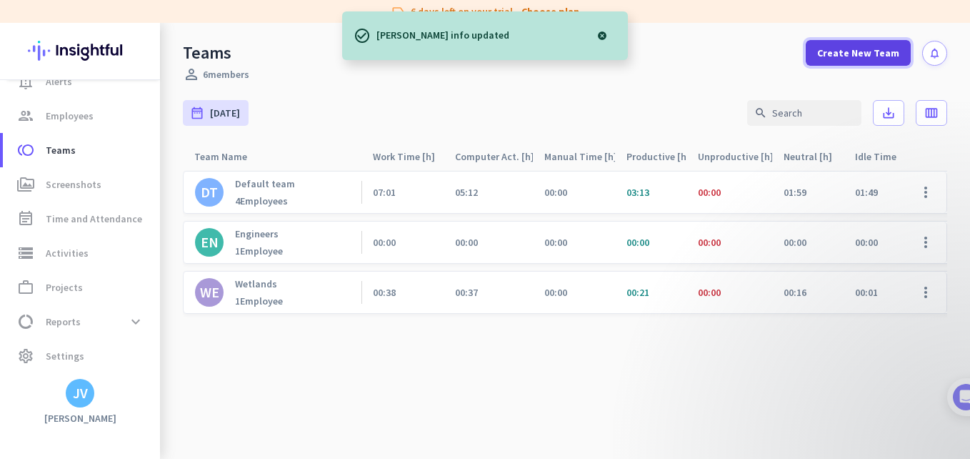
click at [848, 54] on span "Create New Team" at bounding box center [858, 53] width 82 height 14
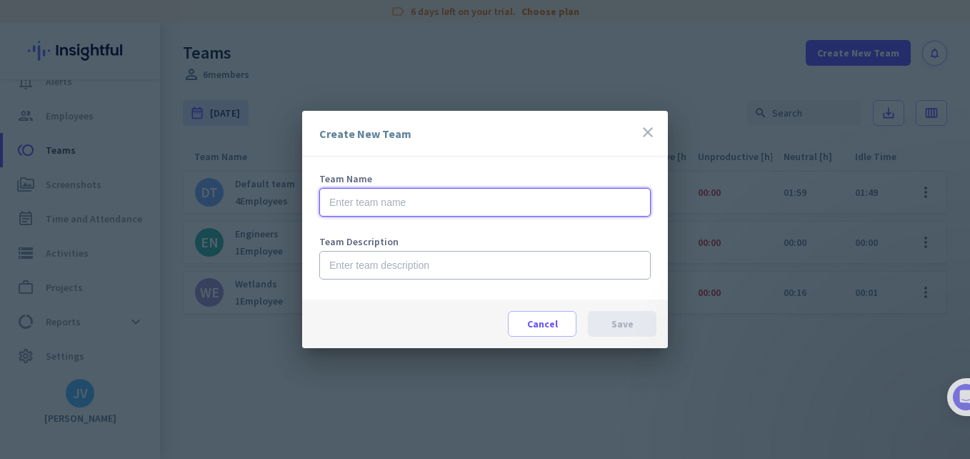
click at [386, 207] on input "text" at bounding box center [485, 202] width 332 height 29
type input "Rivers"
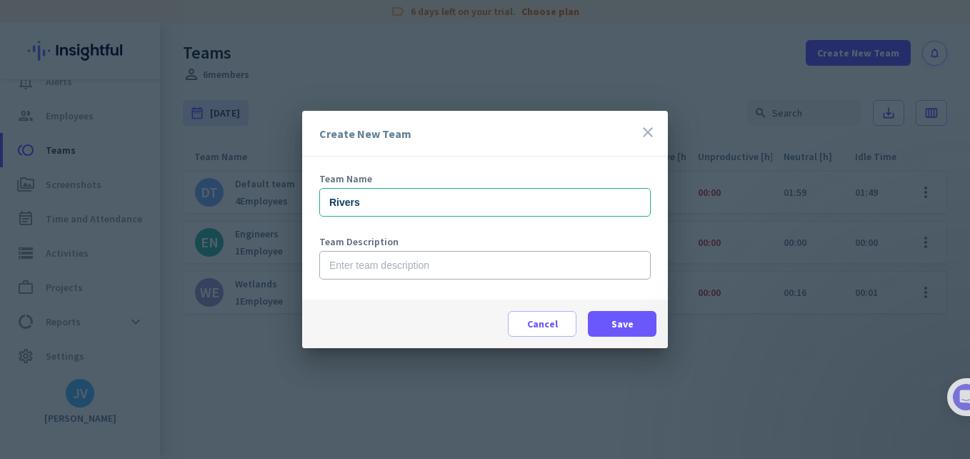
click at [424, 249] on div "Team Description" at bounding box center [485, 265] width 332 height 57
click at [627, 332] on span at bounding box center [622, 324] width 69 height 34
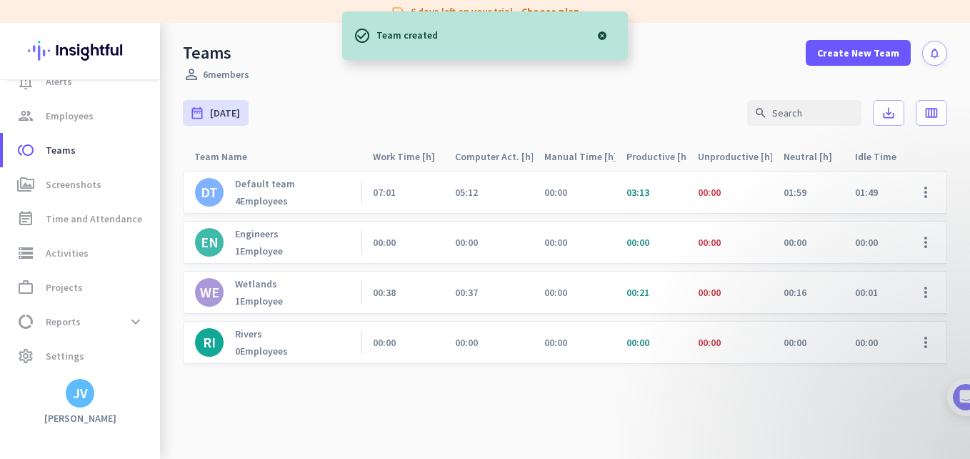
click at [262, 194] on div "4 Employees" at bounding box center [265, 200] width 60 height 13
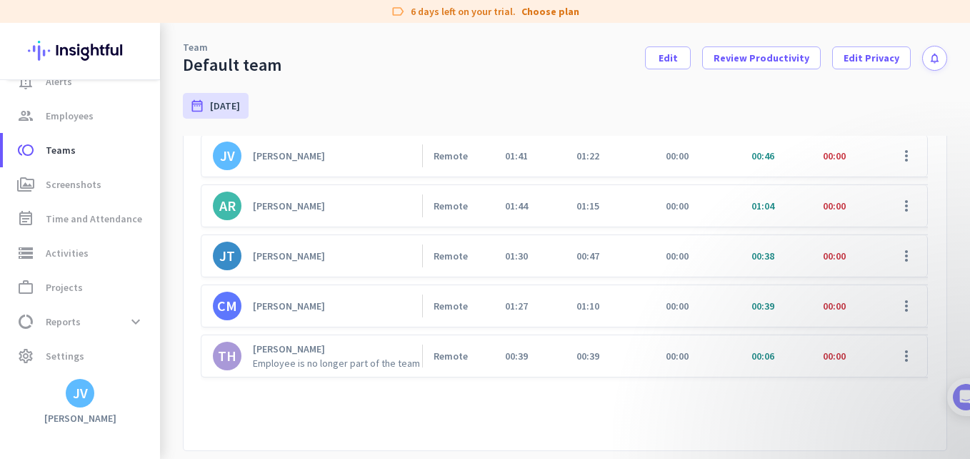
scroll to position [191, 0]
click at [296, 264] on link "[PERSON_NAME]" at bounding box center [317, 255] width 209 height 29
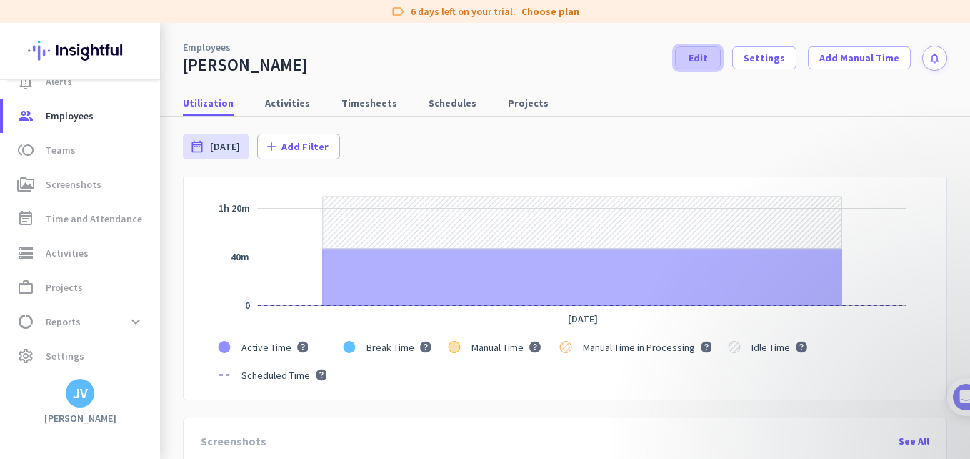
click at [702, 66] on span at bounding box center [698, 58] width 44 height 34
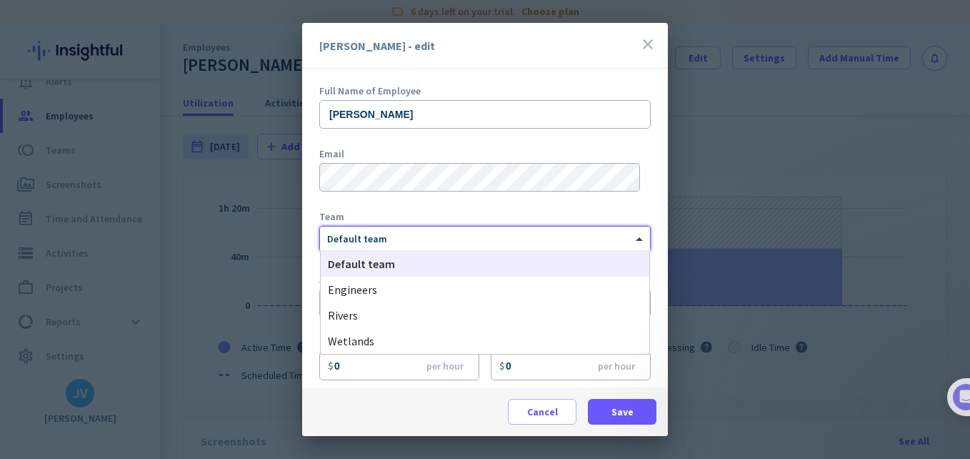
click at [402, 243] on div "× Default team" at bounding box center [476, 239] width 312 height 12
click at [388, 319] on div "Rivers" at bounding box center [485, 315] width 329 height 26
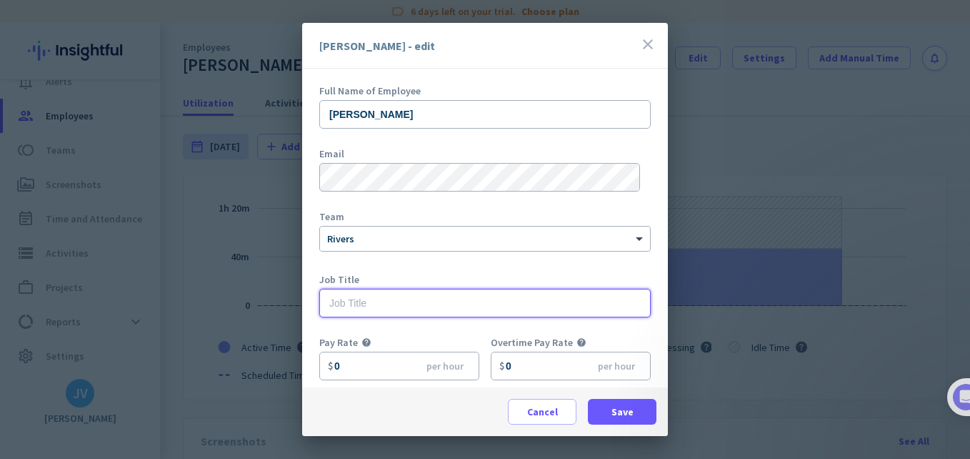
click at [372, 308] on input "text" at bounding box center [485, 303] width 332 height 29
type input "Senior Ecologist"
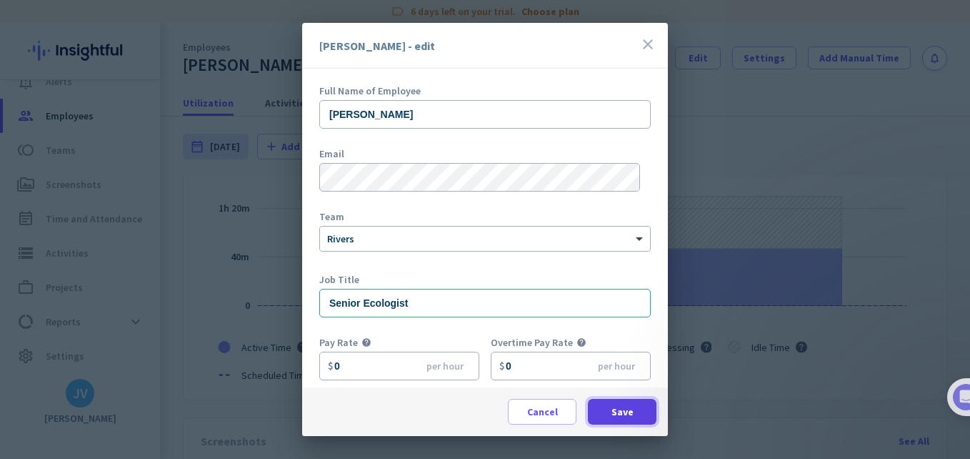
click at [618, 411] on span "Save" at bounding box center [623, 411] width 22 height 14
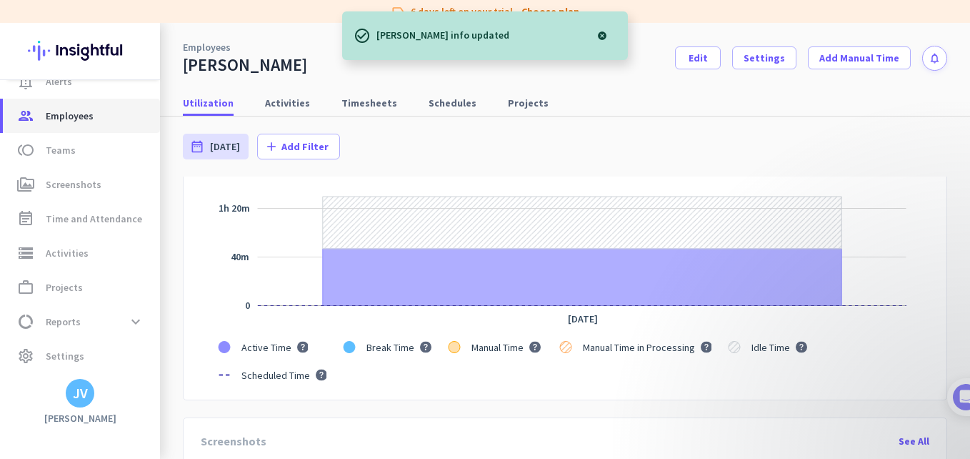
drag, startPoint x: 85, startPoint y: 119, endPoint x: 114, endPoint y: 120, distance: 29.3
click at [85, 119] on span "Employees" at bounding box center [70, 115] width 48 height 17
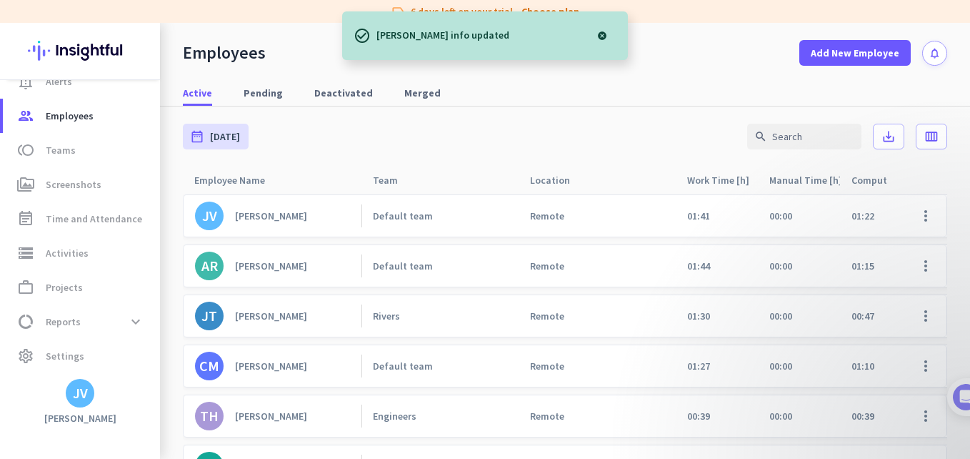
click at [310, 355] on link "CM [PERSON_NAME]" at bounding box center [278, 366] width 166 height 29
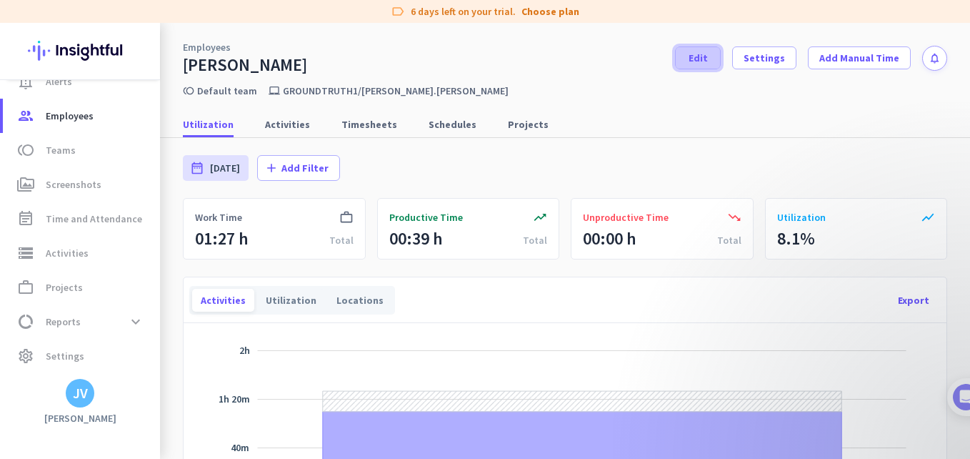
click at [706, 63] on span at bounding box center [698, 58] width 44 height 34
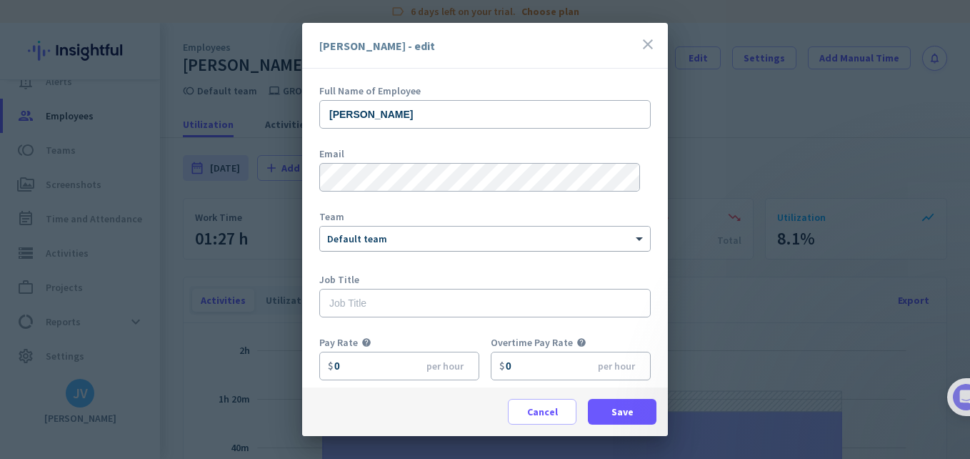
click at [460, 244] on div "× Default team" at bounding box center [476, 239] width 312 height 12
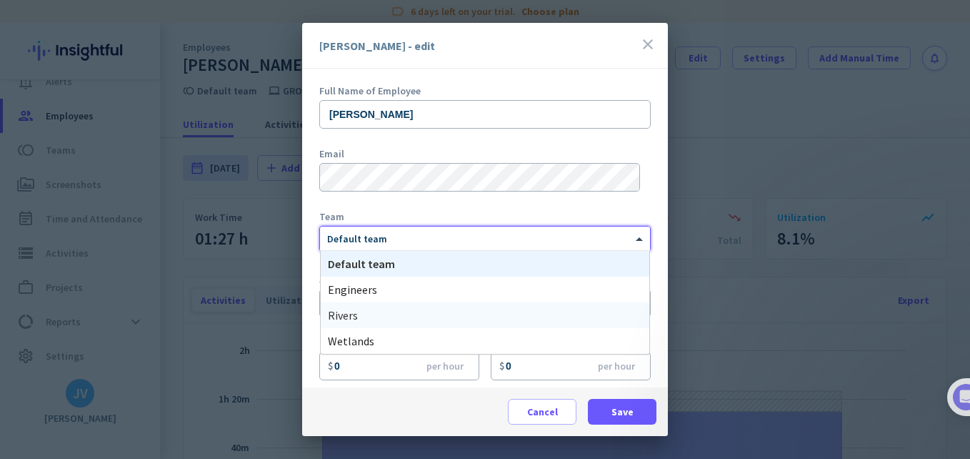
click at [451, 322] on div "Rivers" at bounding box center [485, 315] width 329 height 26
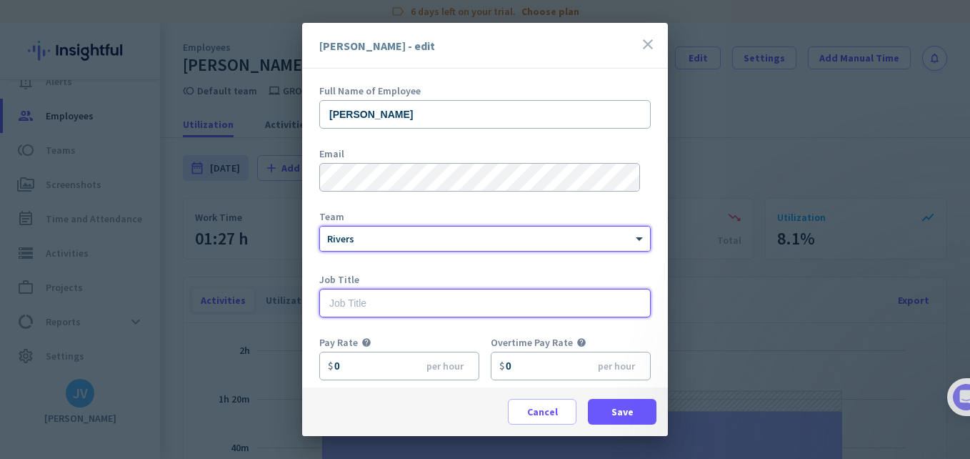
click at [397, 305] on input "text" at bounding box center [485, 303] width 332 height 29
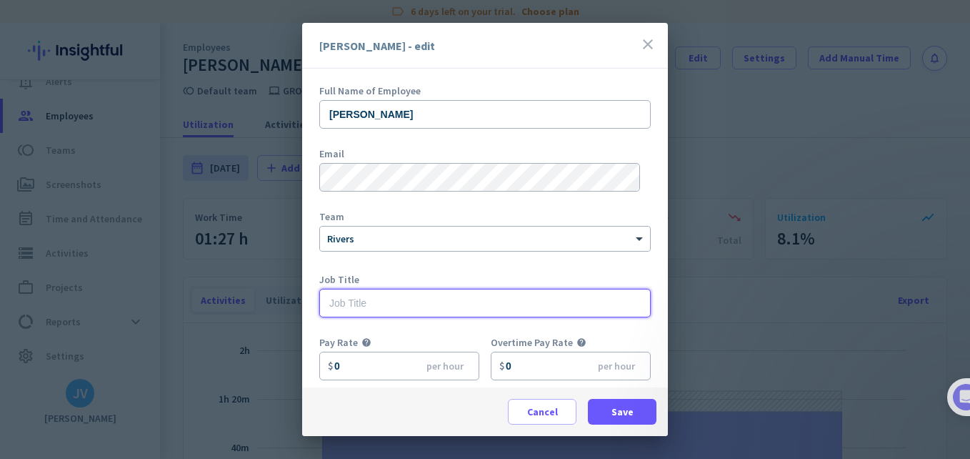
type input "S"
type input "Estuarine Ecologist"
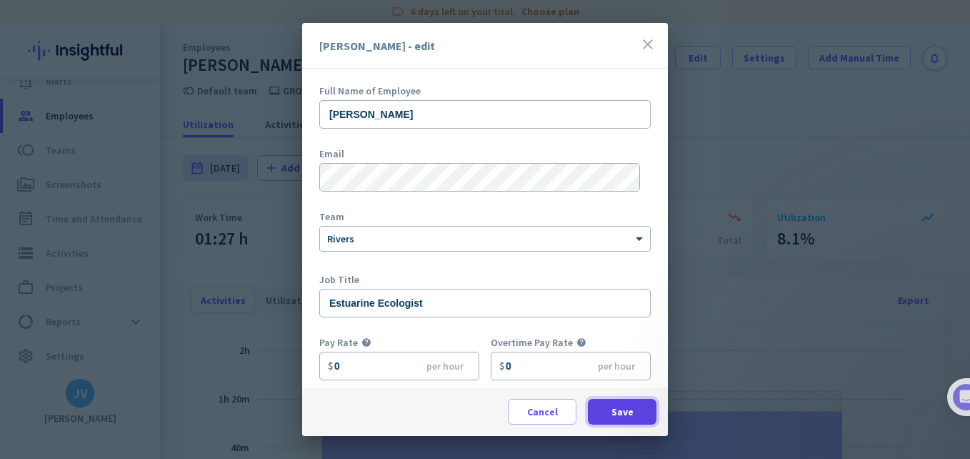
click at [622, 405] on span "Save" at bounding box center [623, 411] width 22 height 14
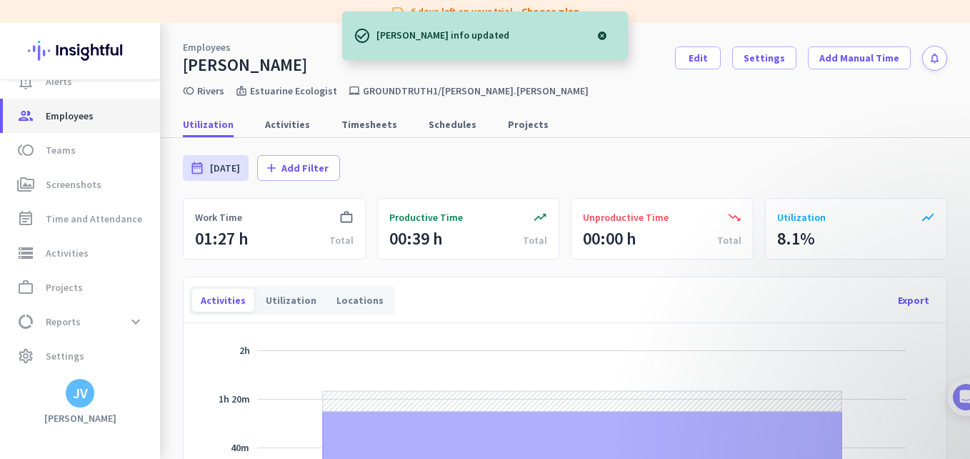
drag, startPoint x: 90, startPoint y: 127, endPoint x: 118, endPoint y: 132, distance: 28.3
click at [90, 127] on link "group Employees" at bounding box center [81, 116] width 157 height 34
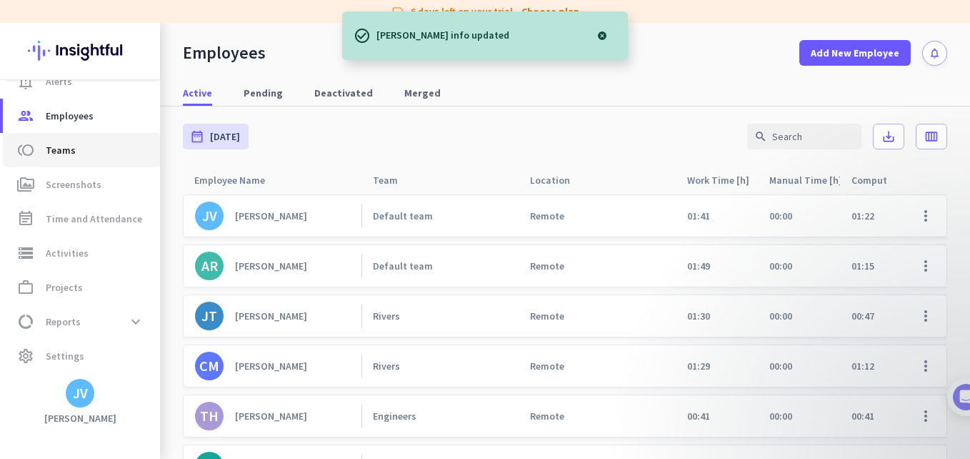
click at [94, 164] on link "toll Teams" at bounding box center [81, 150] width 157 height 34
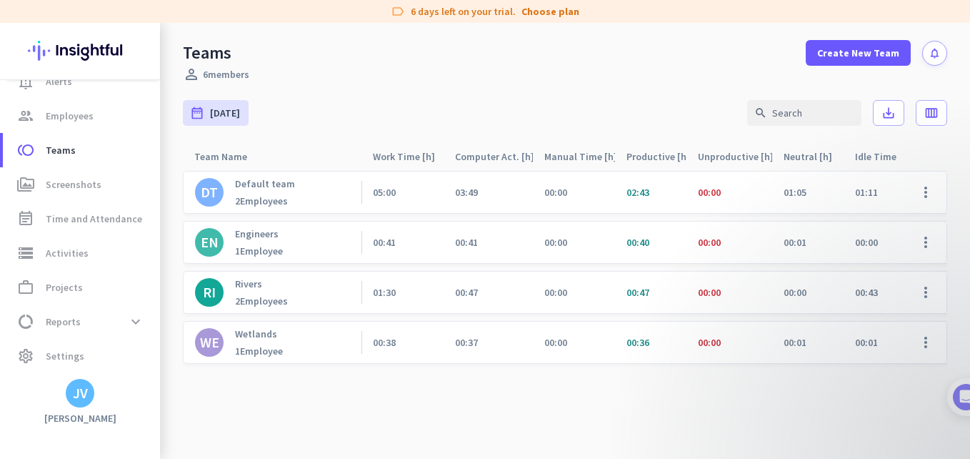
click at [272, 291] on div "Rivers 2 Employees" at bounding box center [261, 292] width 53 height 30
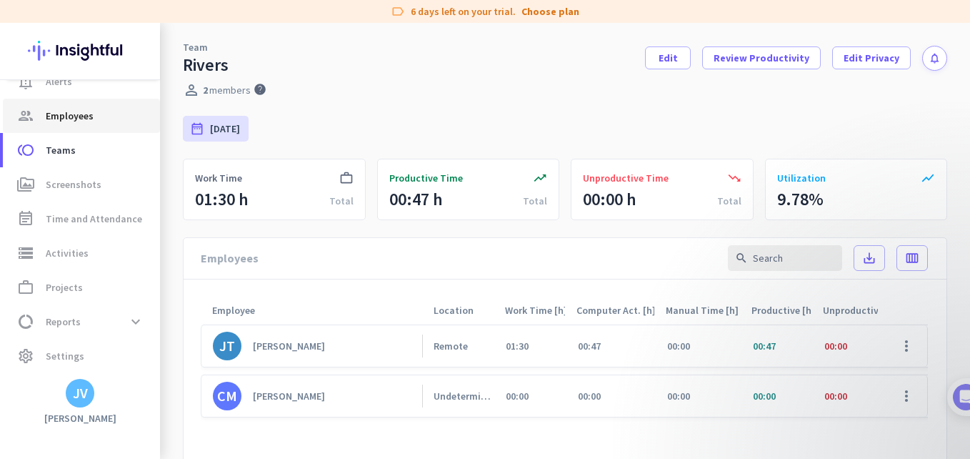
click at [91, 117] on span "Employees" at bounding box center [70, 115] width 48 height 17
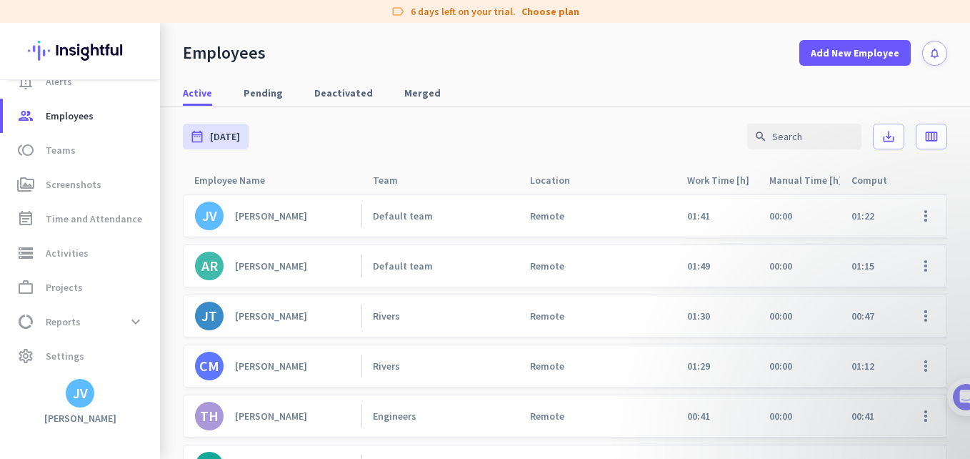
click at [287, 257] on link "AR [PERSON_NAME]" at bounding box center [278, 266] width 166 height 29
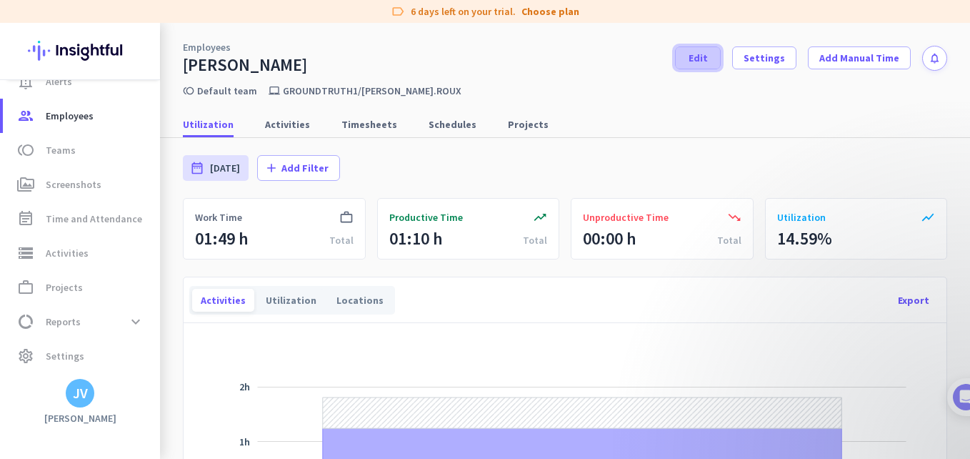
click at [693, 64] on span "Edit" at bounding box center [698, 58] width 19 height 14
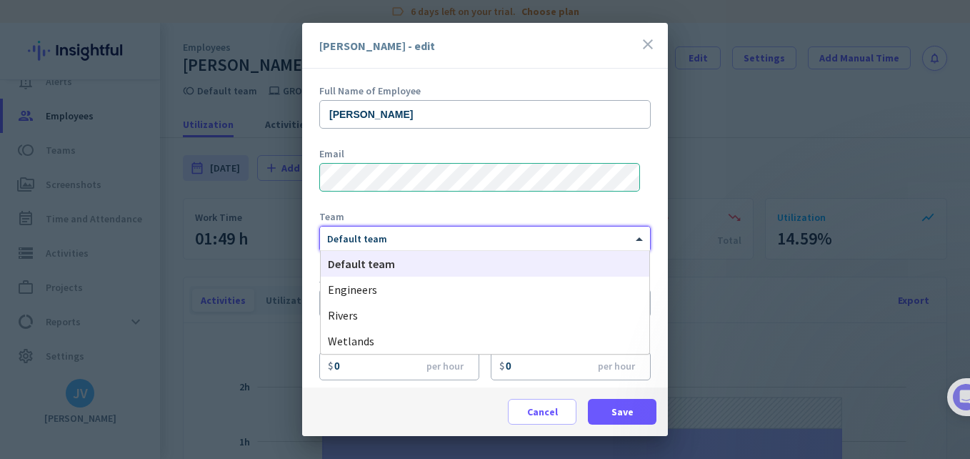
click at [404, 232] on div at bounding box center [485, 236] width 330 height 12
click at [395, 310] on div "Rivers" at bounding box center [485, 315] width 329 height 26
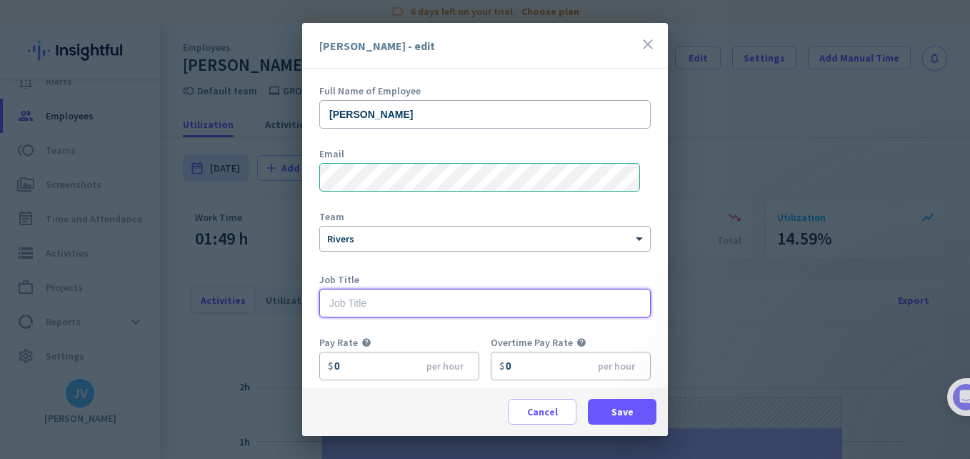
click at [391, 304] on input "text" at bounding box center [485, 303] width 332 height 29
type input "Administration"
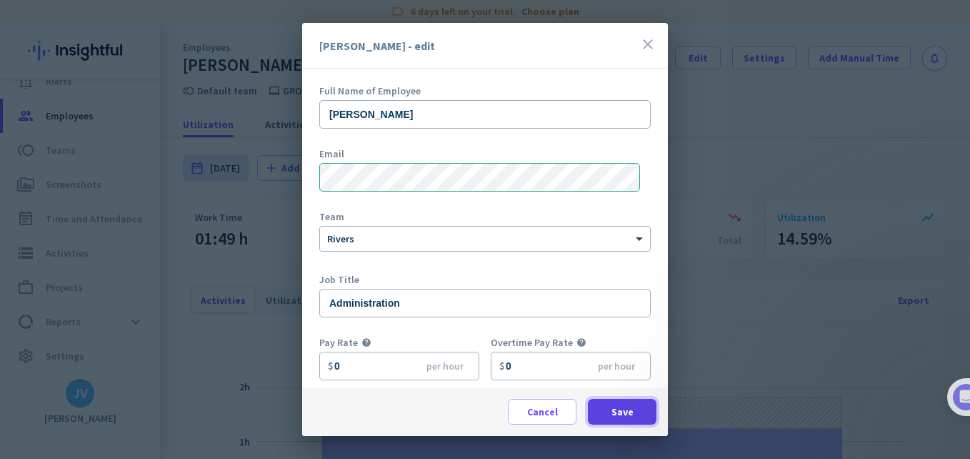
click at [643, 414] on span at bounding box center [622, 411] width 69 height 34
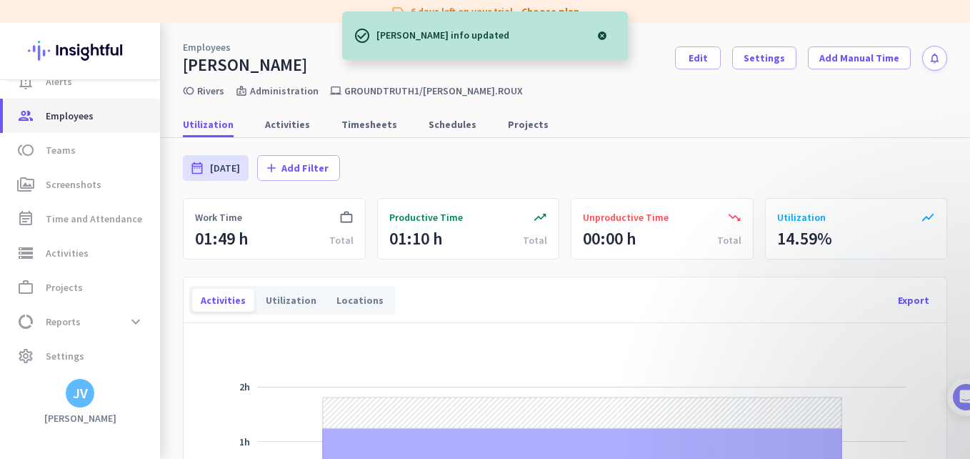
click at [64, 119] on span "Employees" at bounding box center [70, 115] width 48 height 17
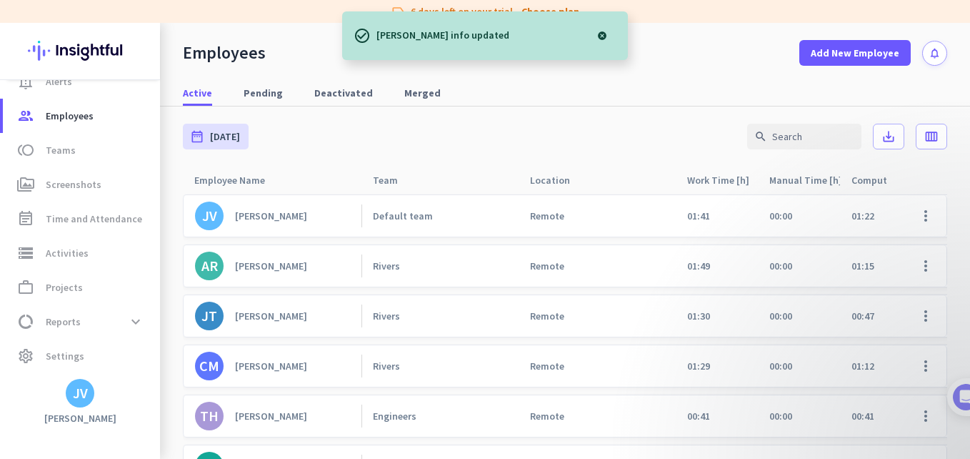
click at [279, 214] on div "[PERSON_NAME]" at bounding box center [271, 215] width 72 height 13
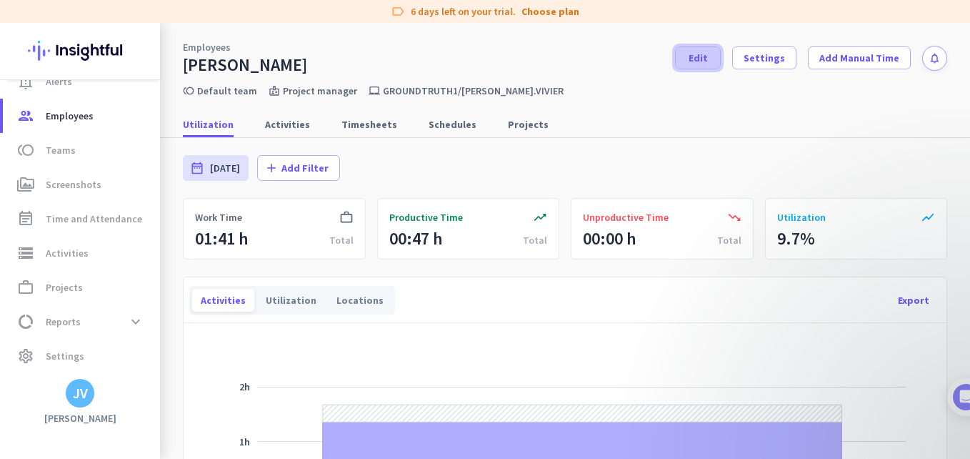
click at [709, 69] on span at bounding box center [698, 58] width 44 height 34
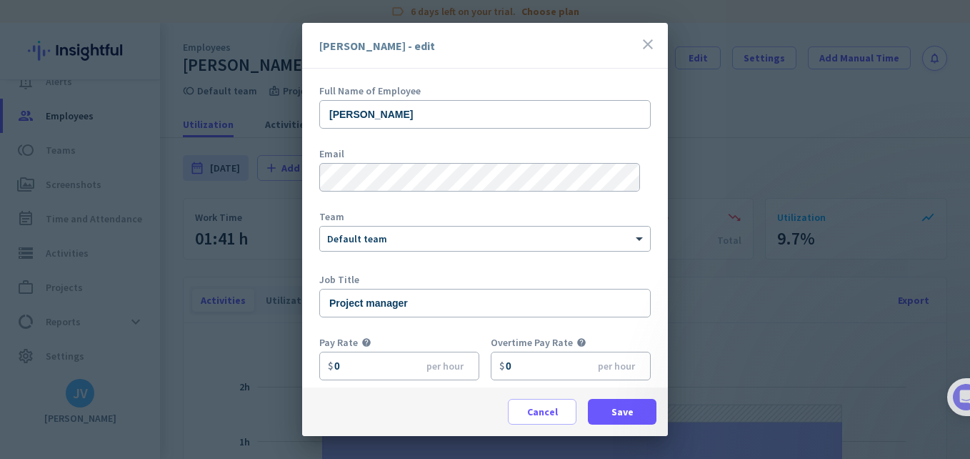
click at [395, 222] on div "Team × Default team" at bounding box center [485, 240] width 332 height 57
drag, startPoint x: 395, startPoint y: 222, endPoint x: 397, endPoint y: 239, distance: 16.6
click at [397, 239] on div at bounding box center [485, 236] width 330 height 12
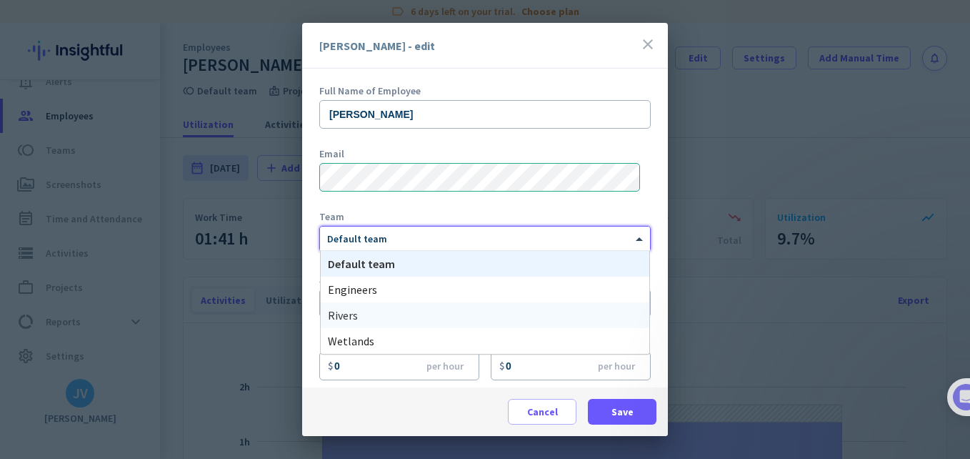
click at [384, 319] on div "Rivers" at bounding box center [485, 315] width 329 height 26
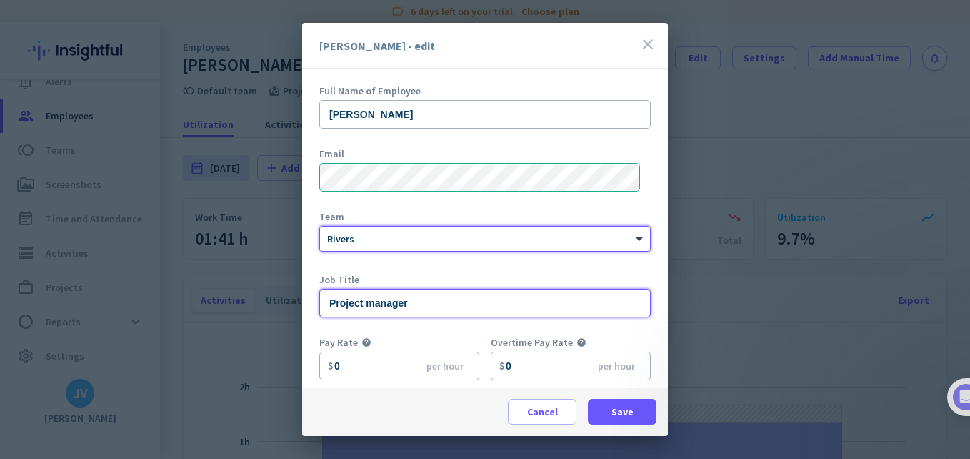
click at [437, 304] on input "Project manager" at bounding box center [485, 303] width 332 height 29
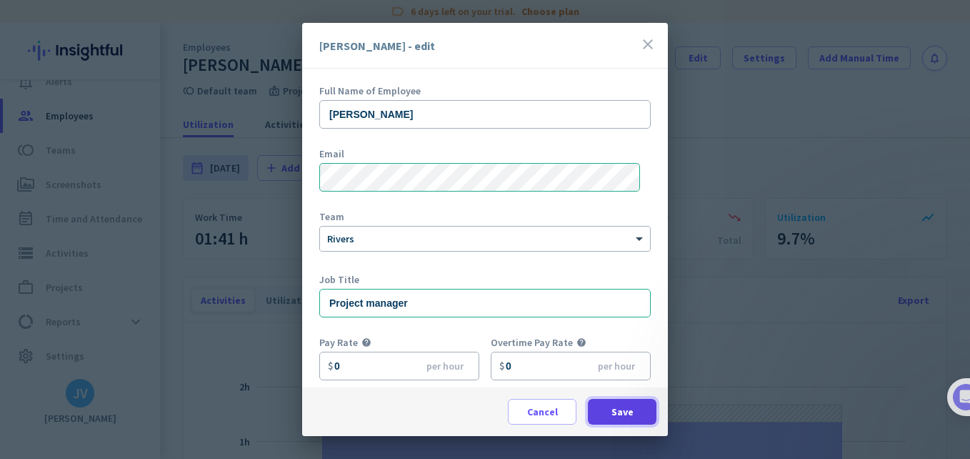
click at [614, 404] on span "Save" at bounding box center [623, 411] width 22 height 14
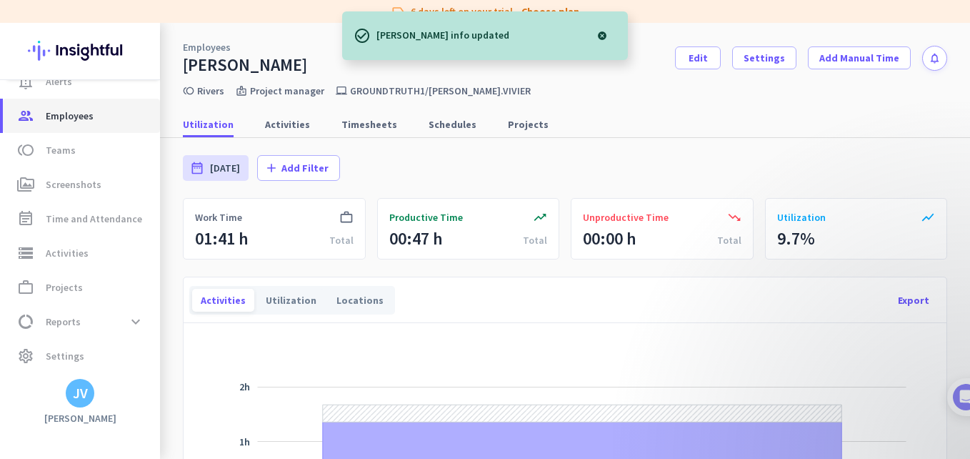
drag, startPoint x: 101, startPoint y: 115, endPoint x: 124, endPoint y: 121, distance: 24.3
click at [101, 115] on span "group Employees" at bounding box center [81, 115] width 134 height 17
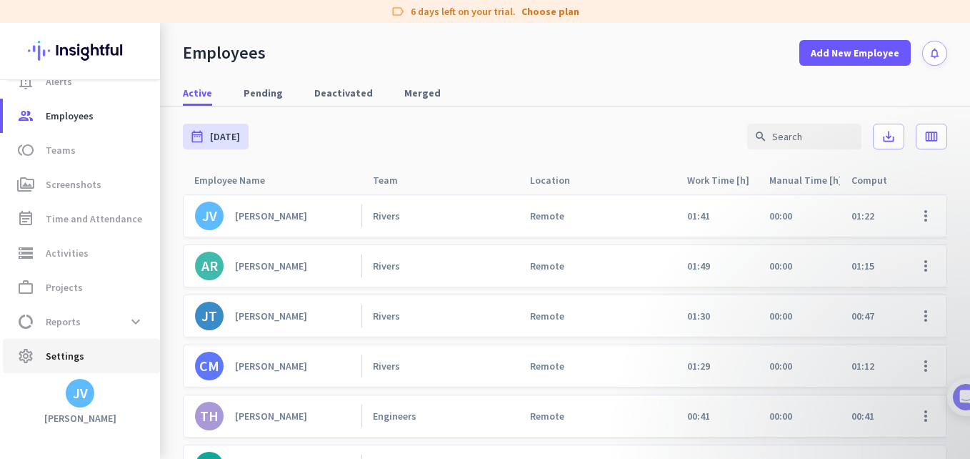
click at [86, 353] on span "settings Settings" at bounding box center [81, 355] width 134 height 17
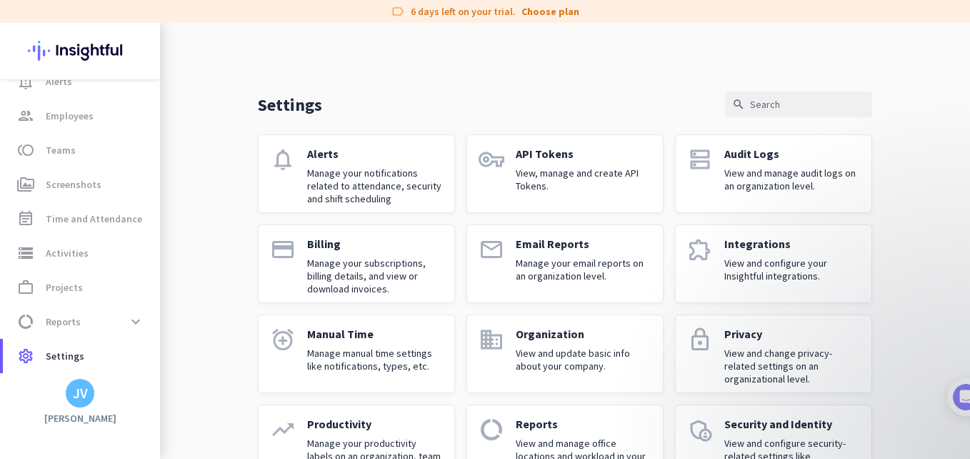
click at [322, 276] on p "Manage your subscriptions, billing details, and view or download invoices." at bounding box center [375, 276] width 136 height 39
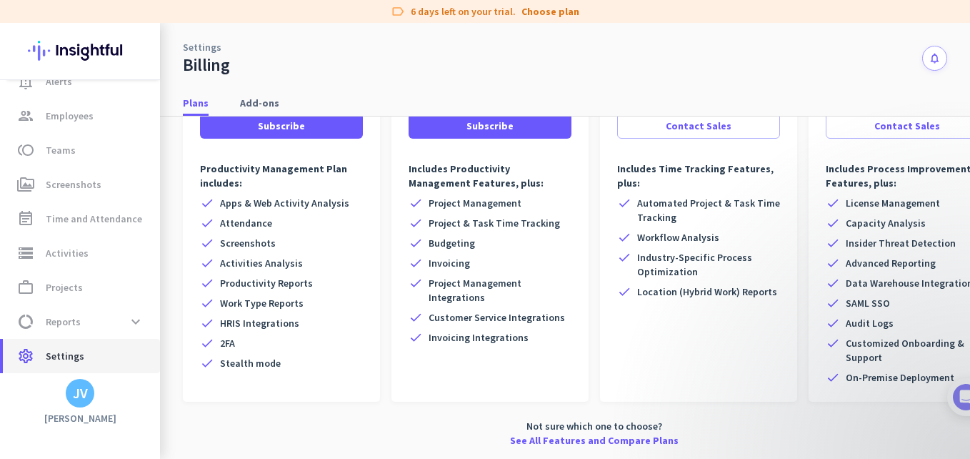
click at [80, 342] on link "settings Settings" at bounding box center [81, 356] width 157 height 34
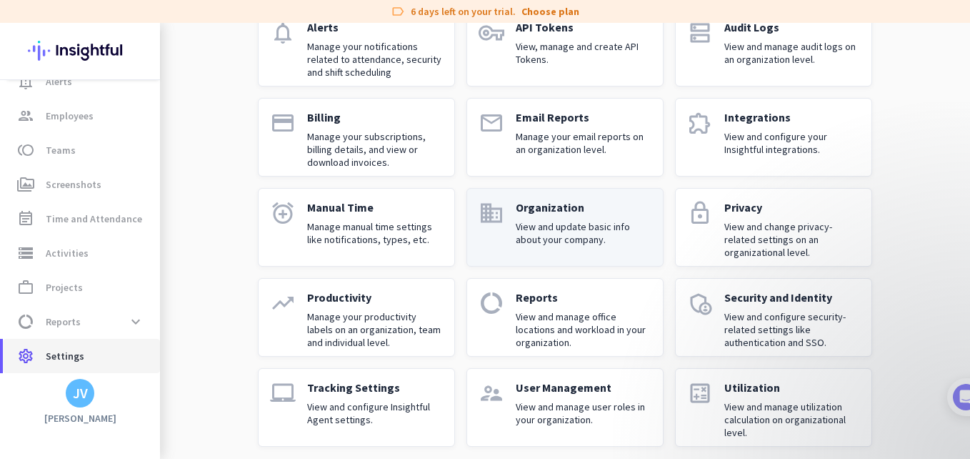
scroll to position [137, 0]
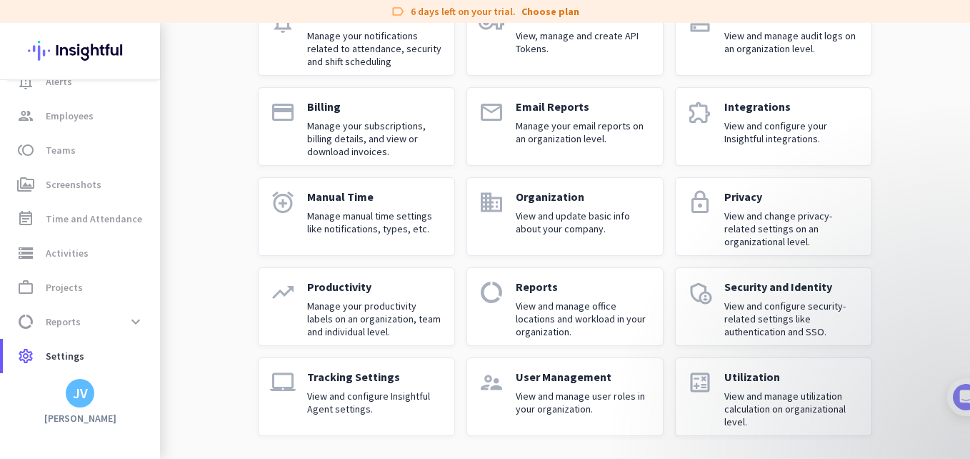
click at [567, 392] on p "View and manage user roles in your organization." at bounding box center [584, 402] width 136 height 26
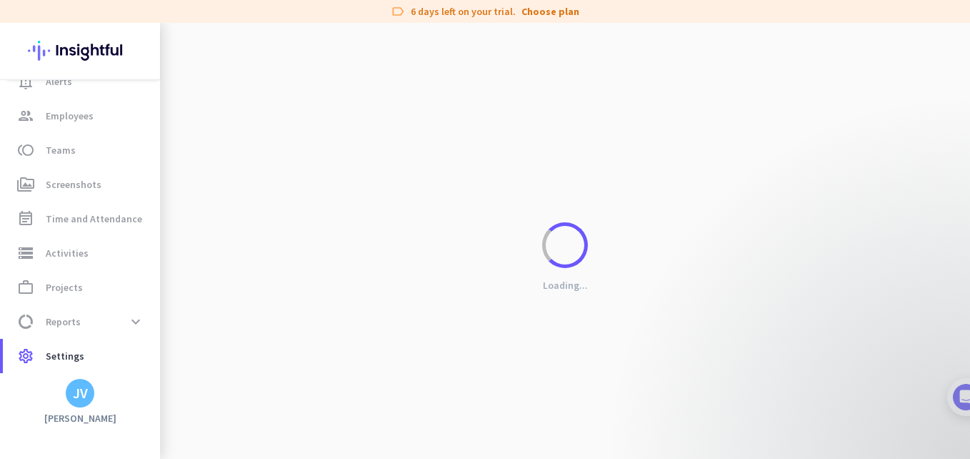
scroll to position [4, 0]
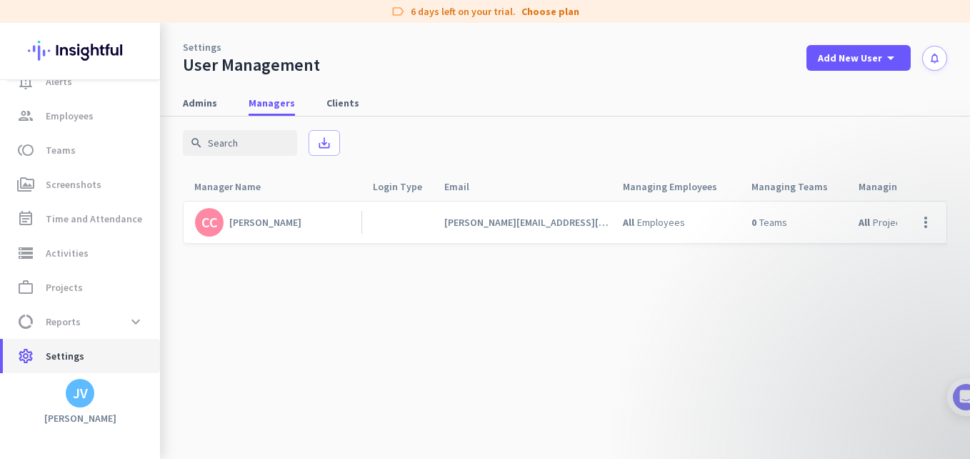
click at [71, 352] on span "Settings" at bounding box center [65, 355] width 39 height 17
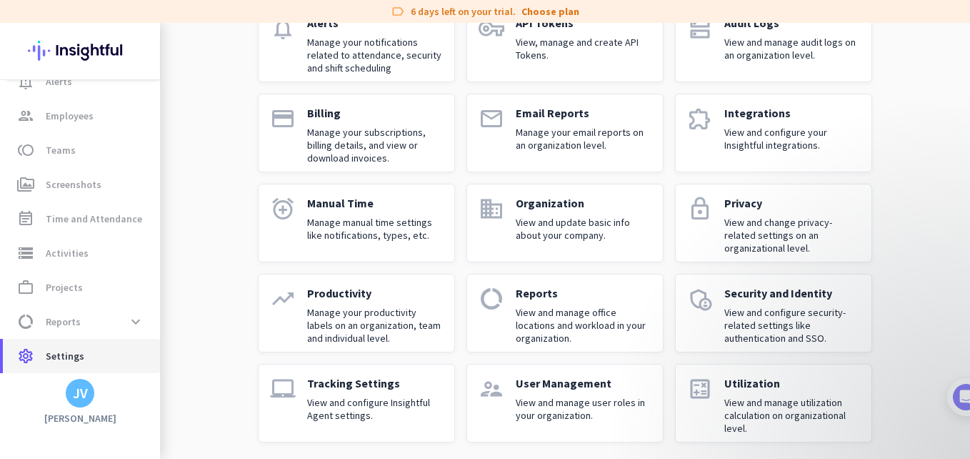
scroll to position [137, 0]
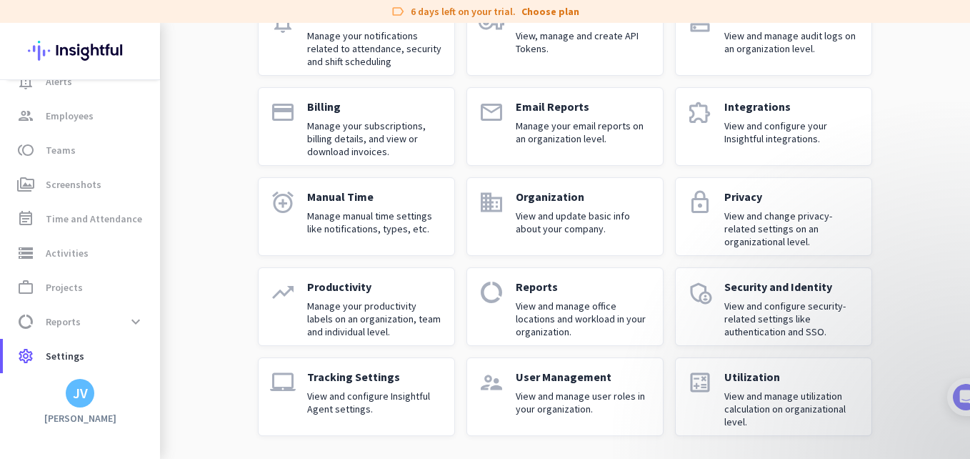
click at [597, 389] on p "View and manage user roles in your organization." at bounding box center [584, 402] width 136 height 26
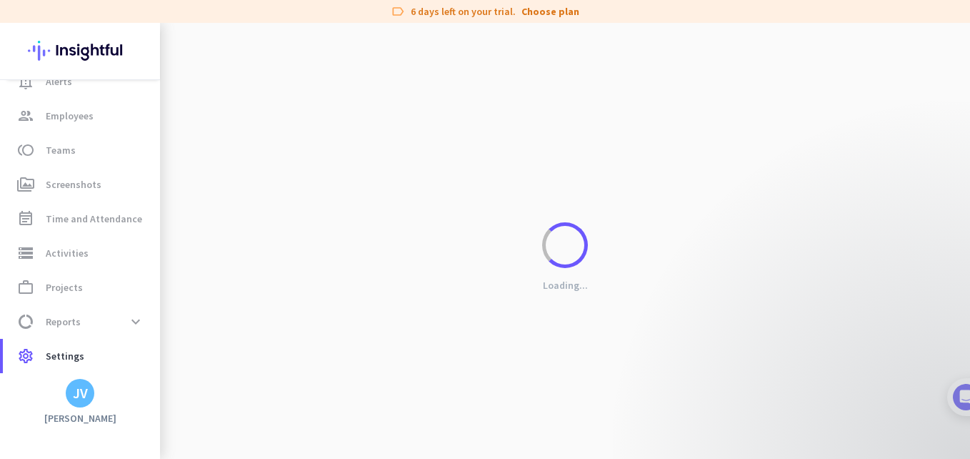
scroll to position [4, 0]
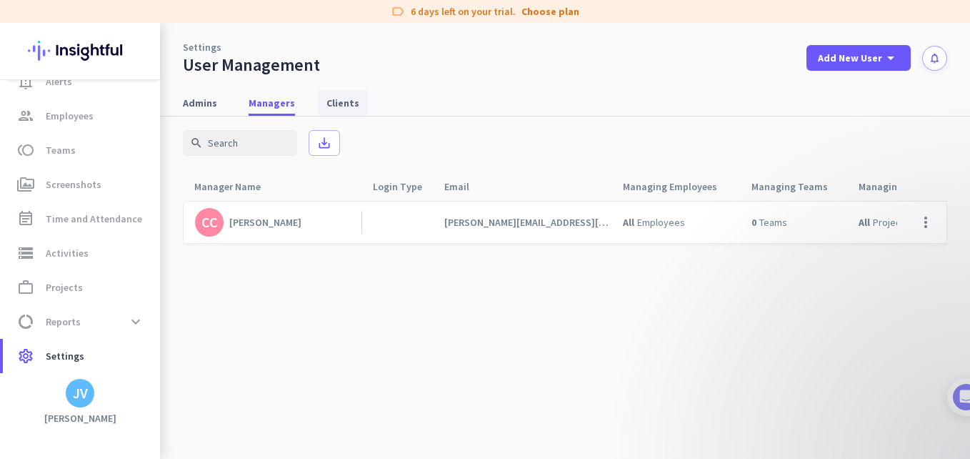
click at [319, 111] on link "Clients" at bounding box center [343, 103] width 50 height 26
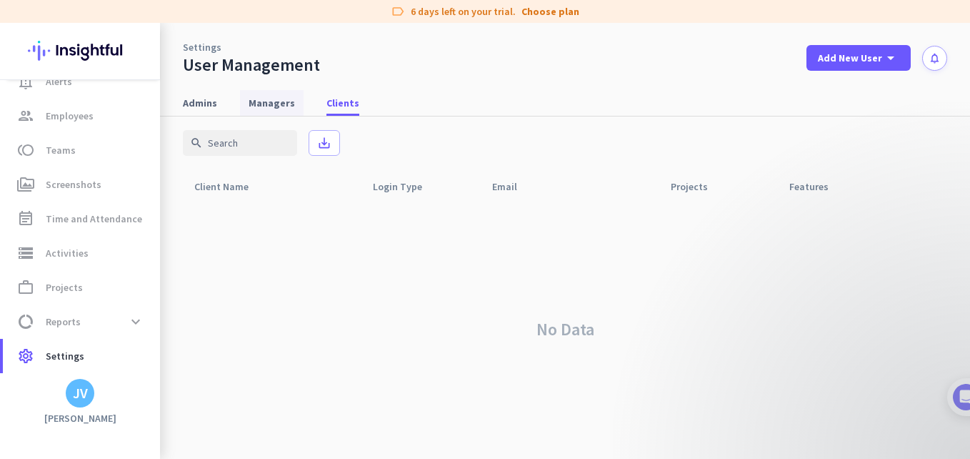
click at [272, 106] on span "Managers" at bounding box center [272, 103] width 46 height 14
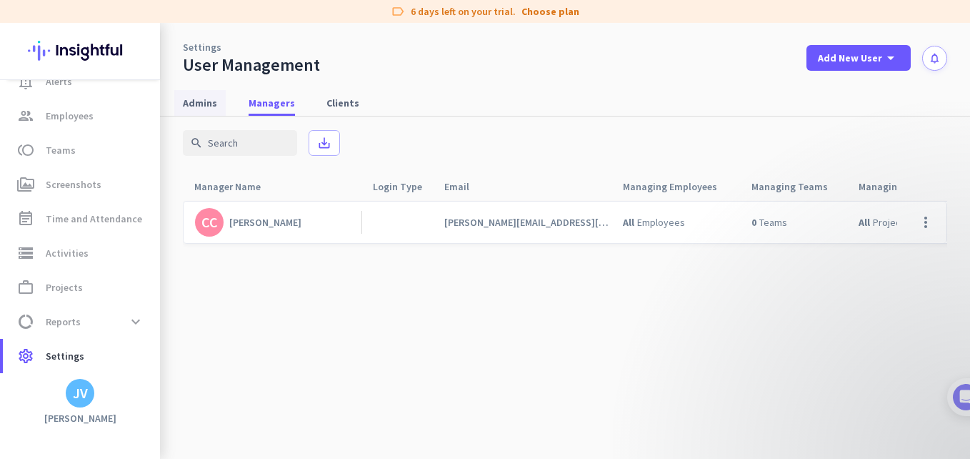
click at [212, 107] on span "Admins" at bounding box center [200, 103] width 34 height 14
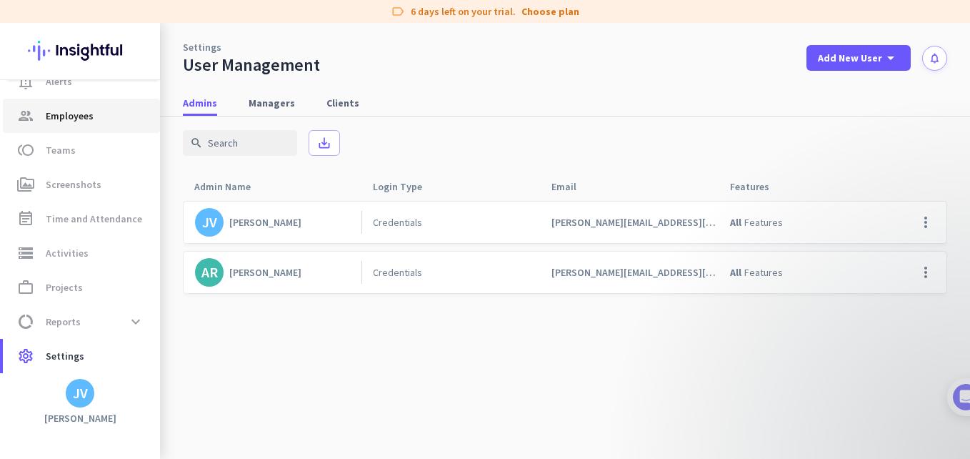
click at [79, 128] on link "group Employees" at bounding box center [81, 116] width 157 height 34
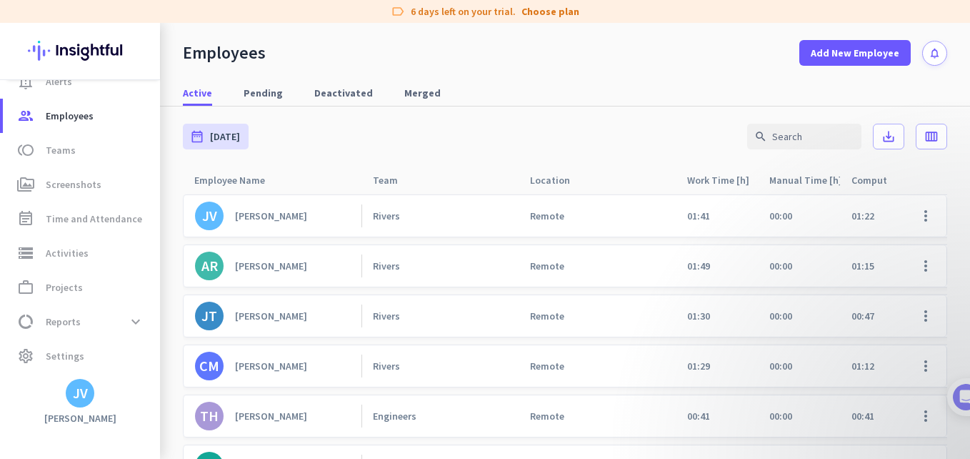
click at [303, 327] on link "[PERSON_NAME]" at bounding box center [278, 316] width 166 height 29
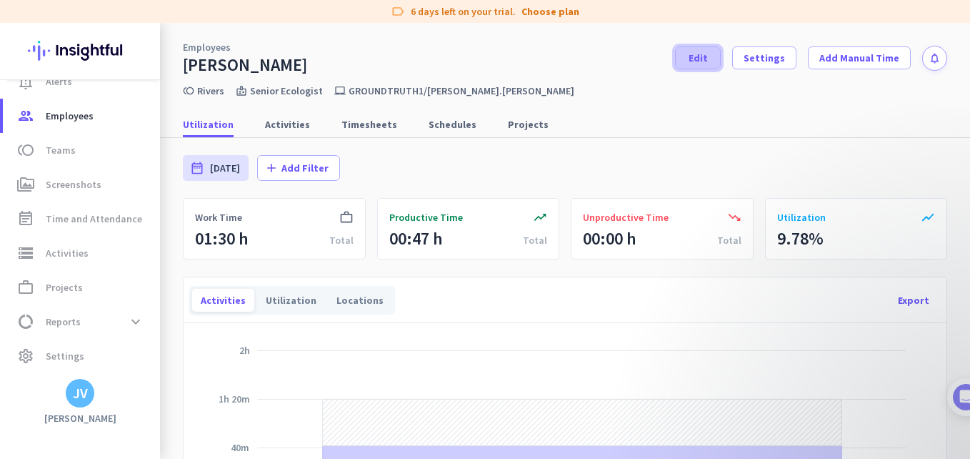
click at [691, 63] on span "Edit" at bounding box center [698, 58] width 19 height 14
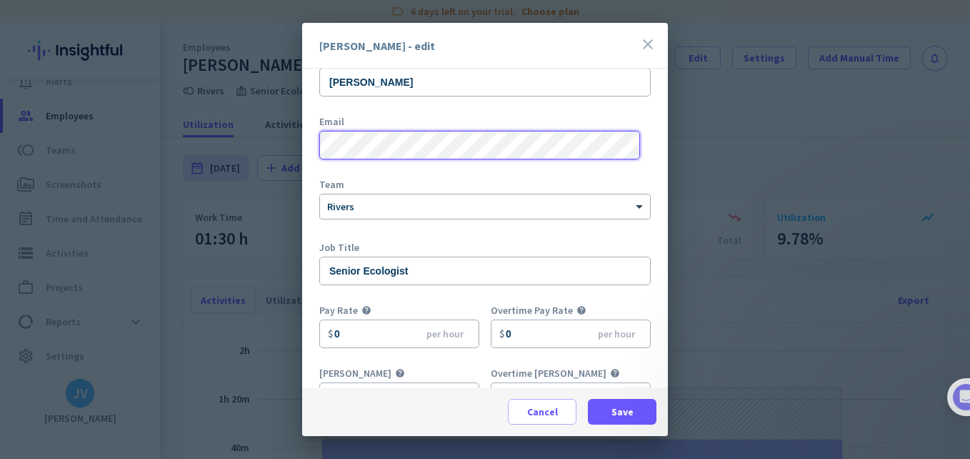
scroll to position [133, 0]
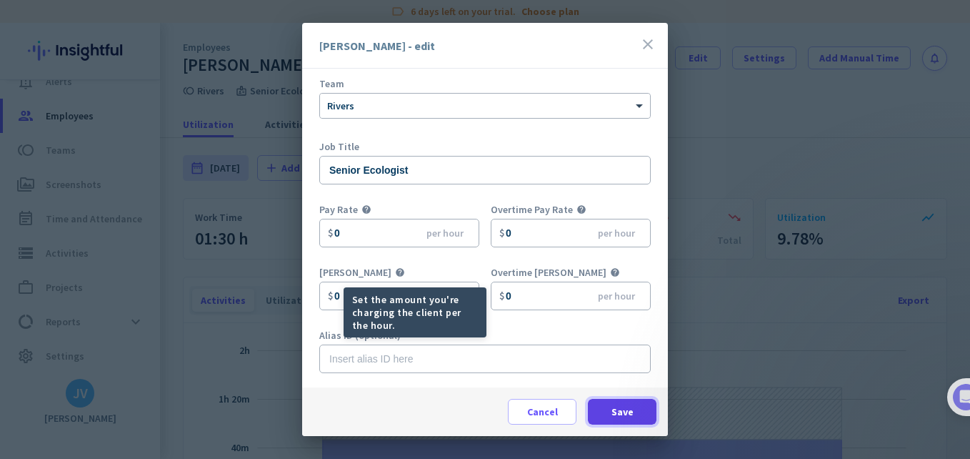
click at [612, 410] on span "Save" at bounding box center [623, 411] width 22 height 14
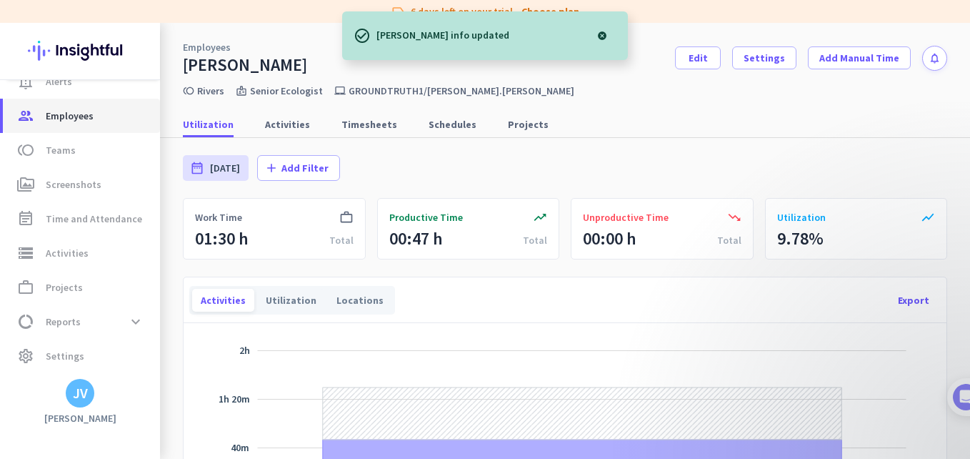
click at [123, 113] on span "group Employees" at bounding box center [81, 115] width 134 height 17
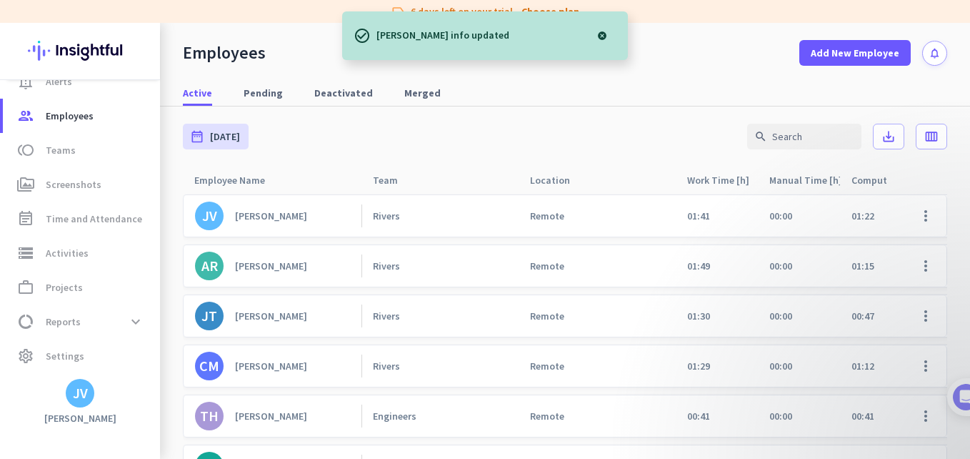
click at [281, 366] on div "[PERSON_NAME]" at bounding box center [271, 365] width 72 height 13
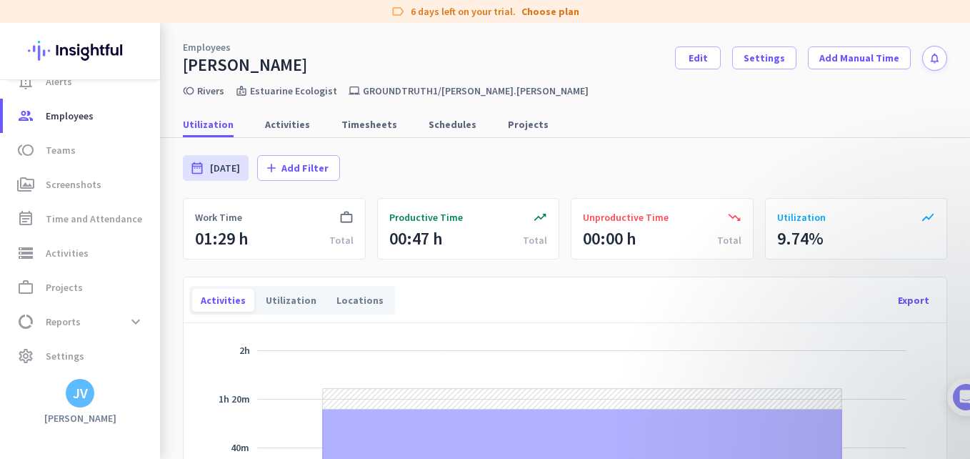
click at [673, 69] on div "Employees [PERSON_NAME] Edit Settings Add Manual Time notifications" at bounding box center [565, 49] width 810 height 53
click at [690, 53] on span "Edit" at bounding box center [698, 58] width 19 height 14
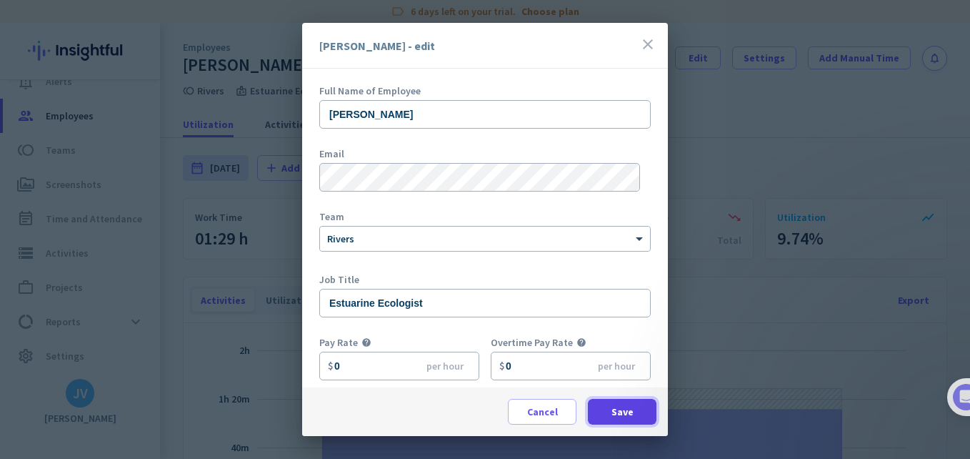
click at [602, 410] on span at bounding box center [622, 411] width 69 height 34
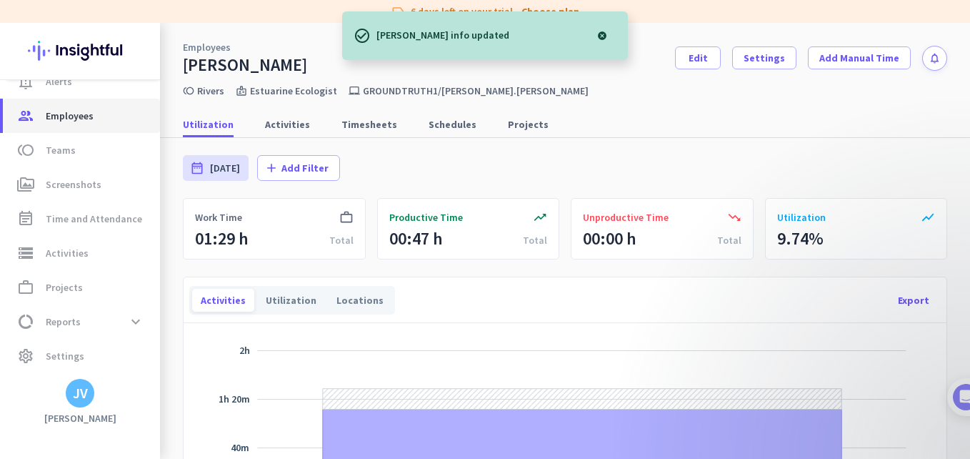
click at [85, 123] on span "Employees" at bounding box center [70, 115] width 48 height 17
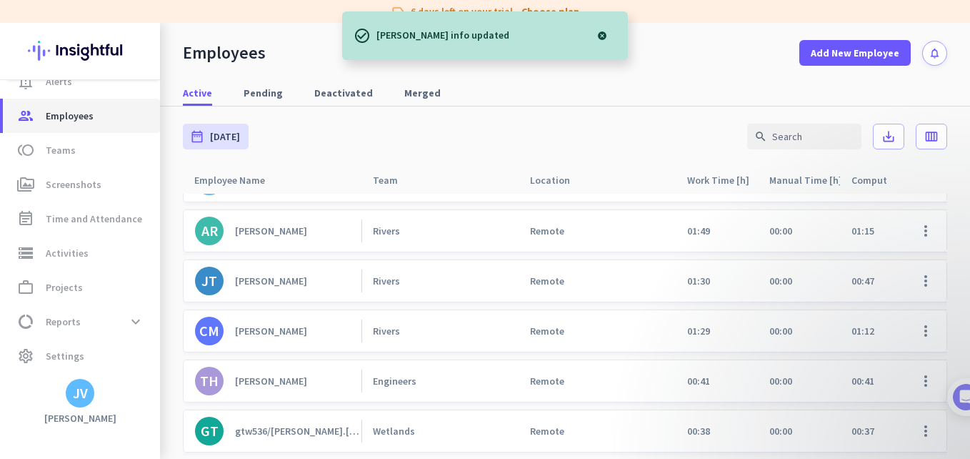
scroll to position [80, 0]
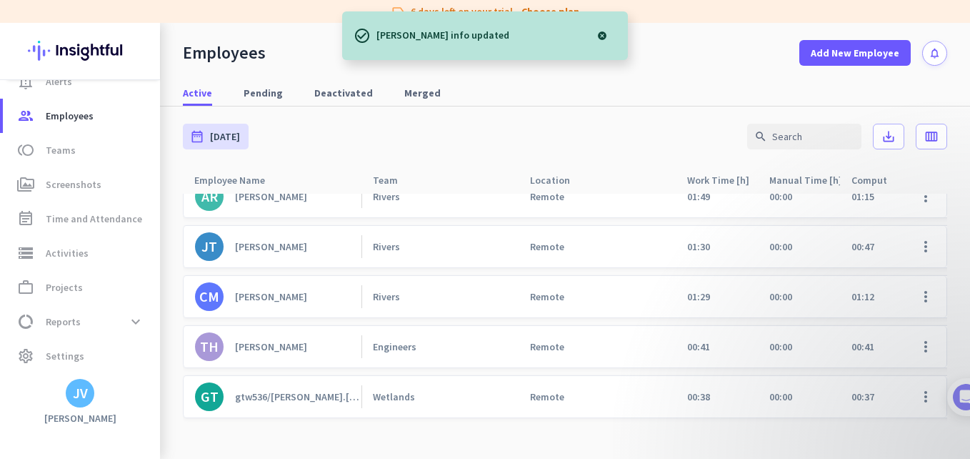
click at [279, 344] on link "TH [PERSON_NAME]" at bounding box center [278, 346] width 166 height 29
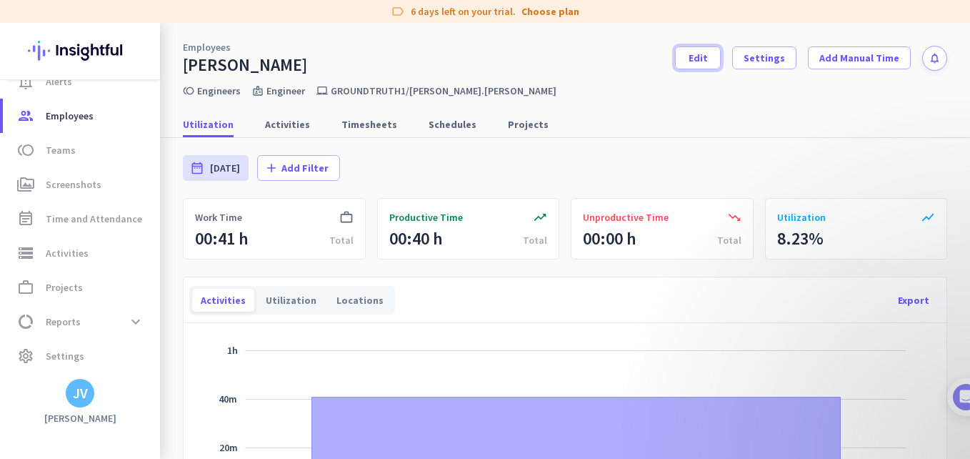
drag, startPoint x: 700, startPoint y: 64, endPoint x: 687, endPoint y: 79, distance: 19.8
click at [700, 64] on span "Edit" at bounding box center [698, 58] width 19 height 14
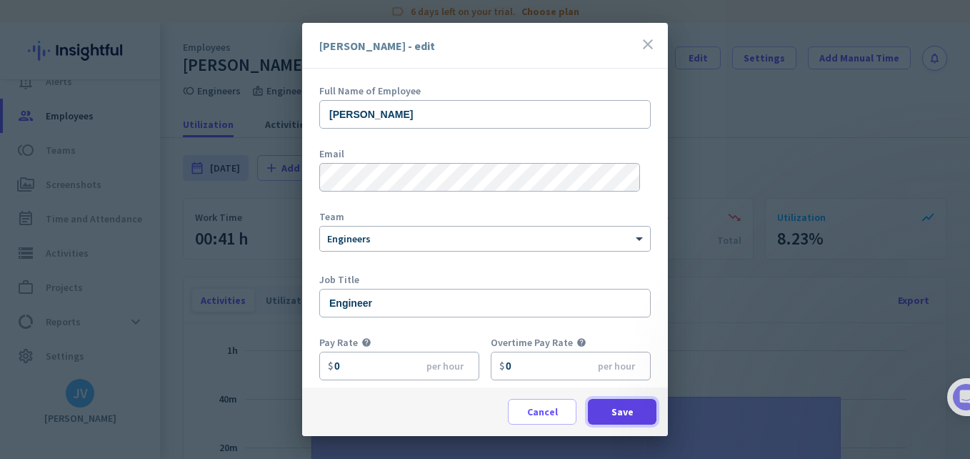
click at [594, 411] on span at bounding box center [622, 411] width 69 height 34
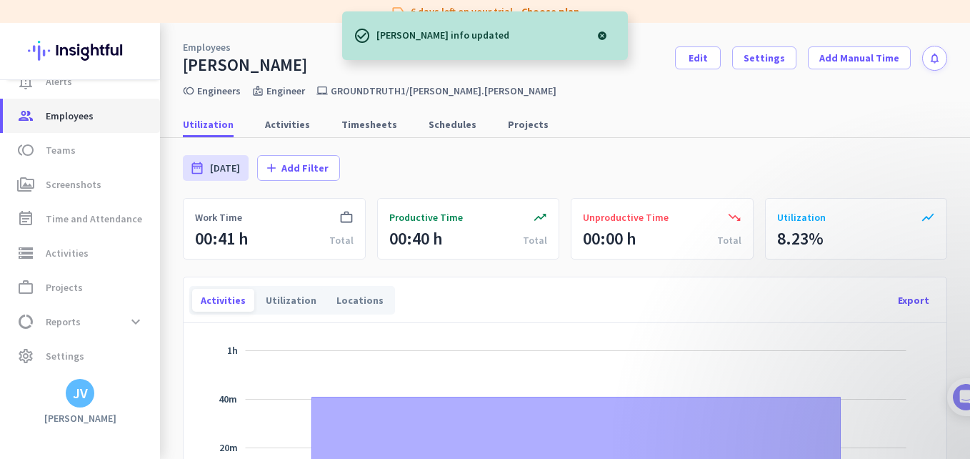
click at [65, 121] on span "Employees" at bounding box center [70, 115] width 48 height 17
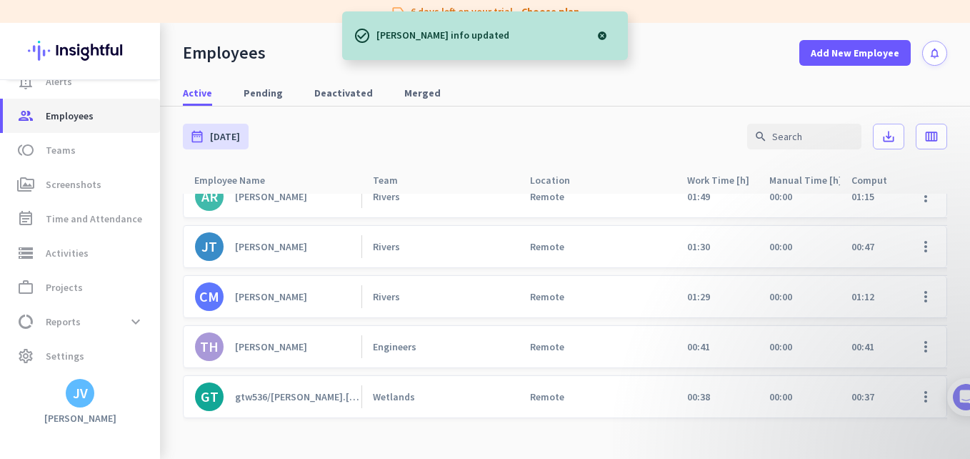
scroll to position [80, 0]
click at [292, 382] on link "GT gtw536/[PERSON_NAME].[PERSON_NAME]" at bounding box center [278, 396] width 166 height 29
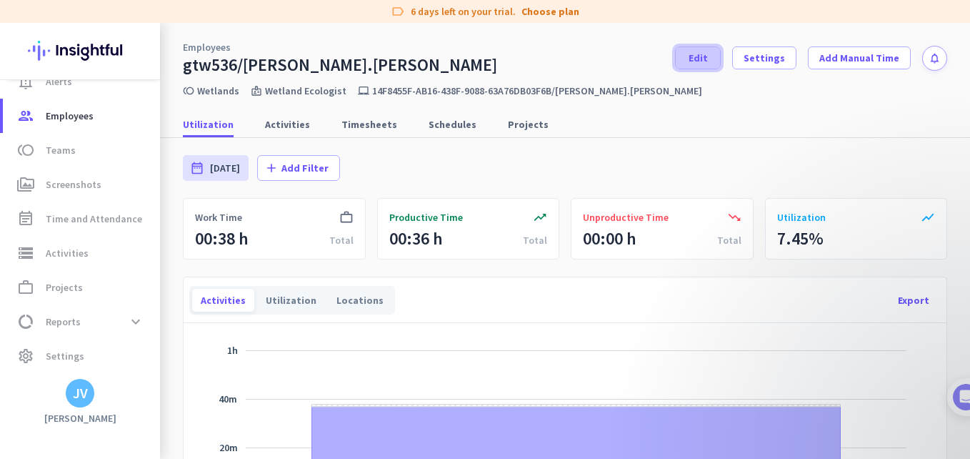
click at [718, 54] on span at bounding box center [698, 58] width 44 height 34
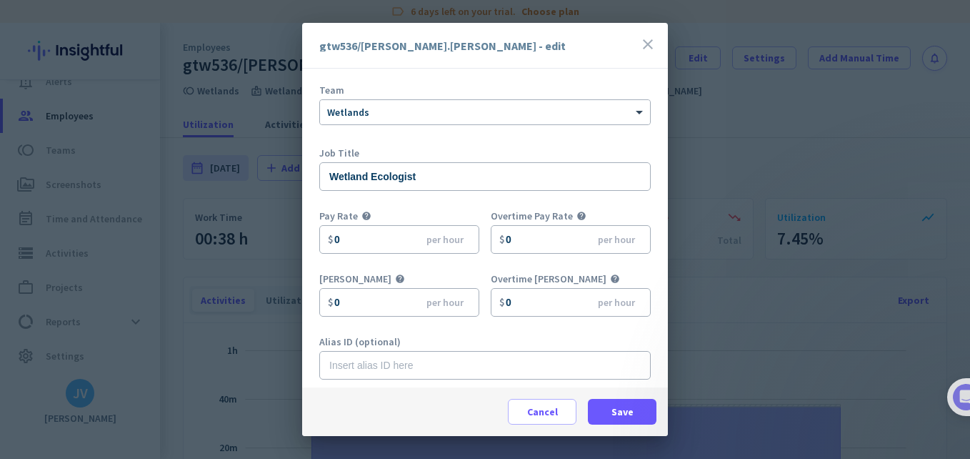
scroll to position [133, 0]
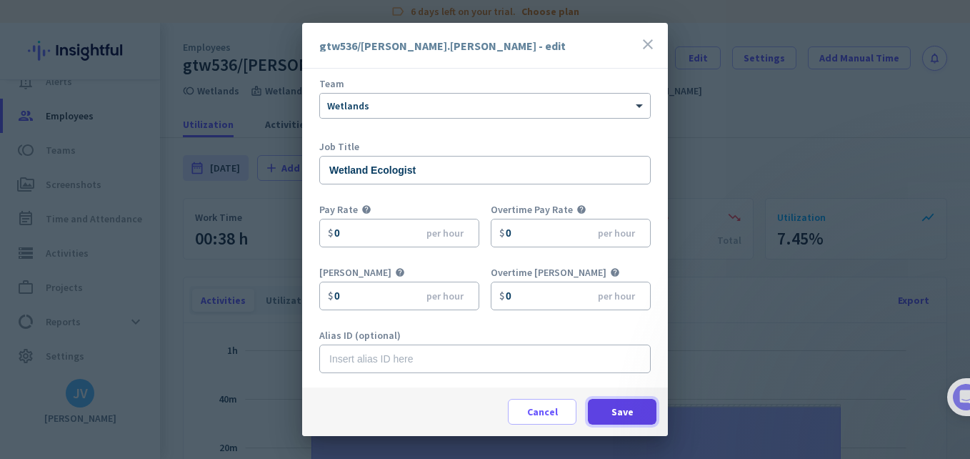
click at [622, 402] on span at bounding box center [622, 411] width 69 height 34
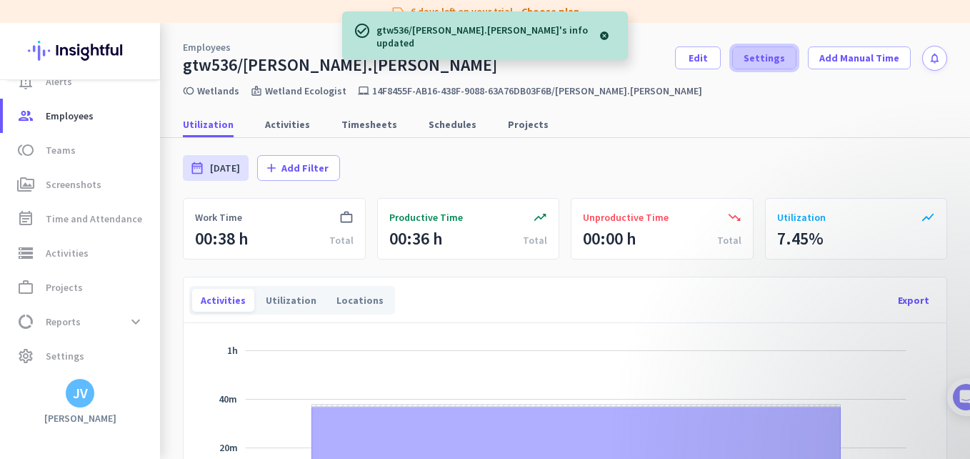
click at [773, 50] on span at bounding box center [764, 58] width 63 height 34
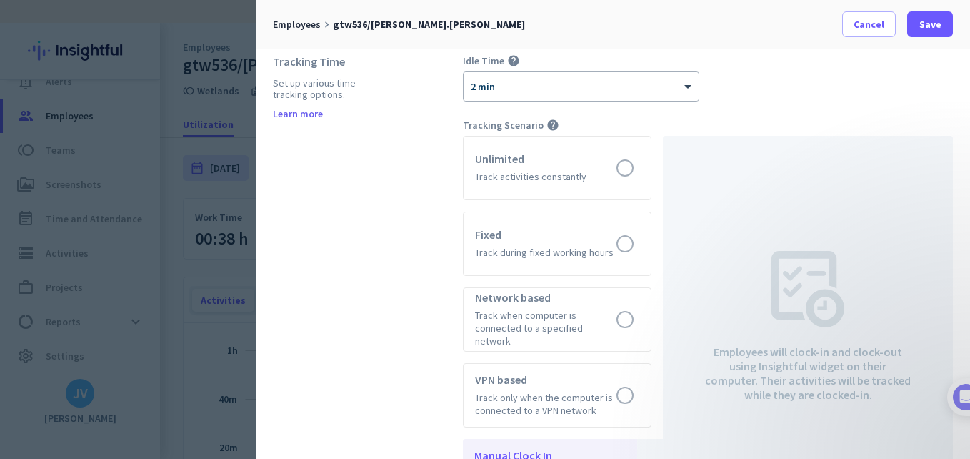
scroll to position [524, 0]
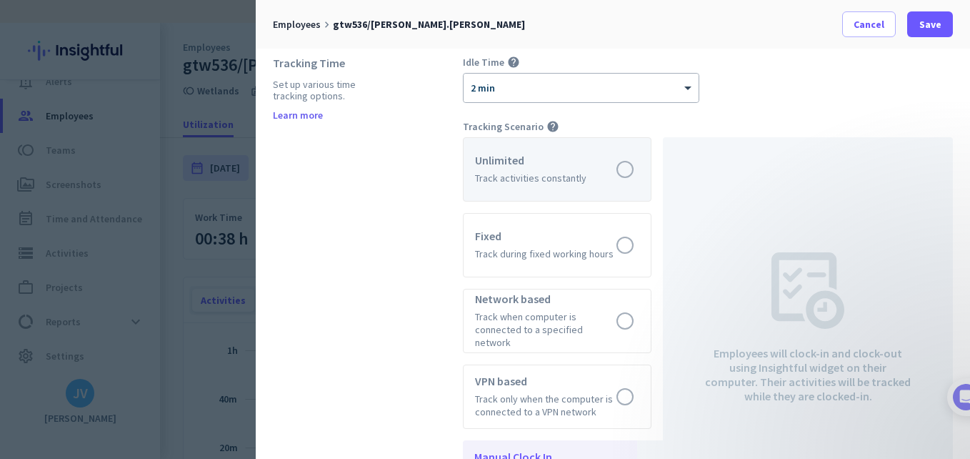
click at [631, 161] on label at bounding box center [557, 169] width 187 height 63
click at [0, 0] on input "radio" at bounding box center [0, 0] width 0 height 0
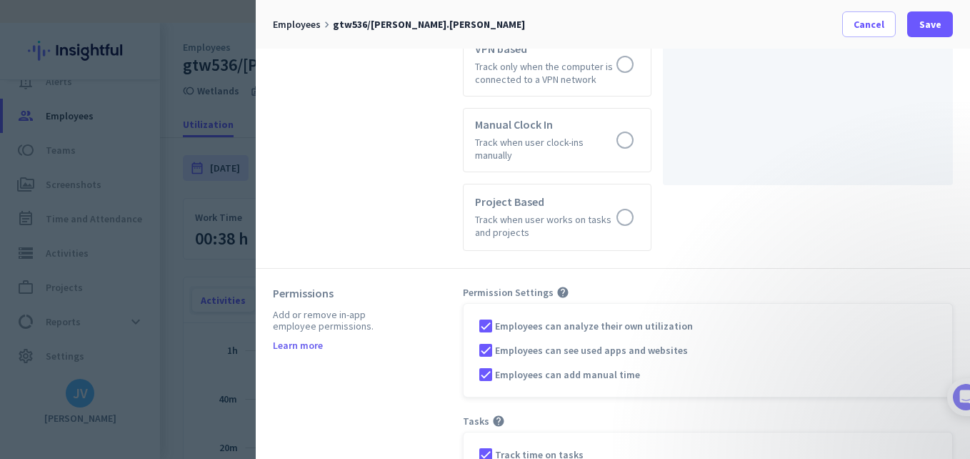
scroll to position [760, 0]
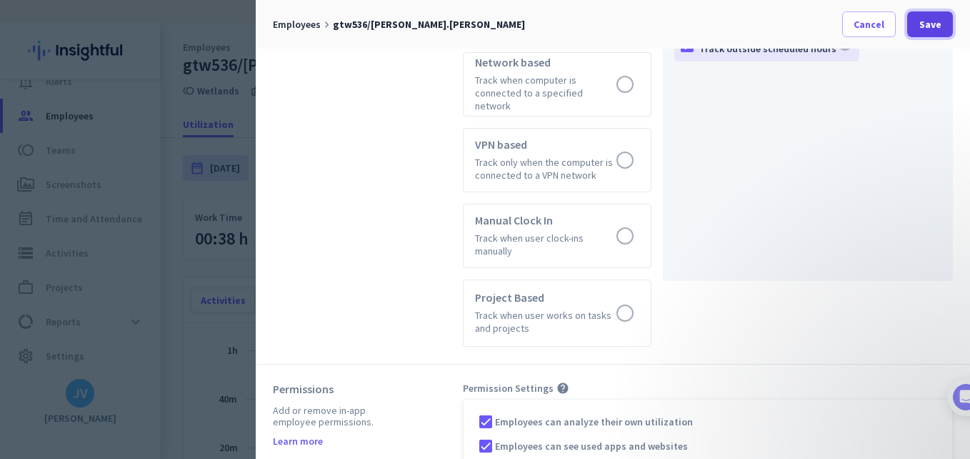
click at [935, 33] on span at bounding box center [931, 24] width 46 height 34
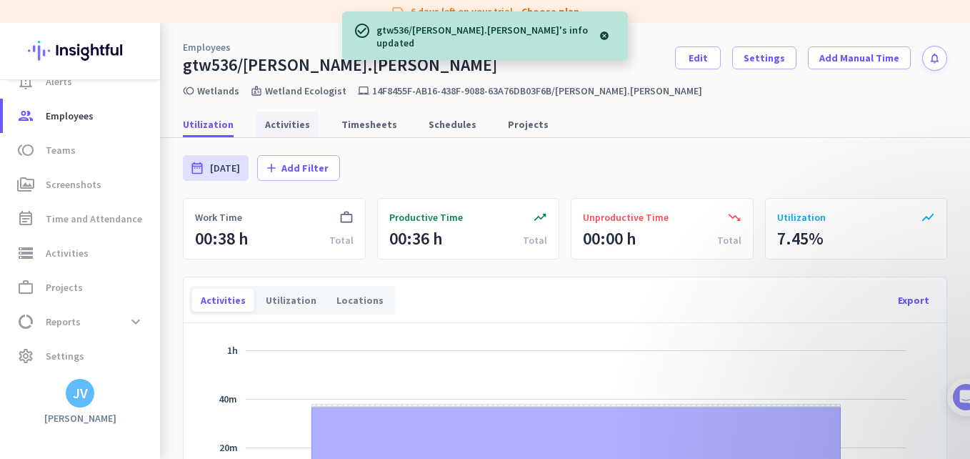
click at [284, 134] on span "Activities" at bounding box center [287, 124] width 45 height 26
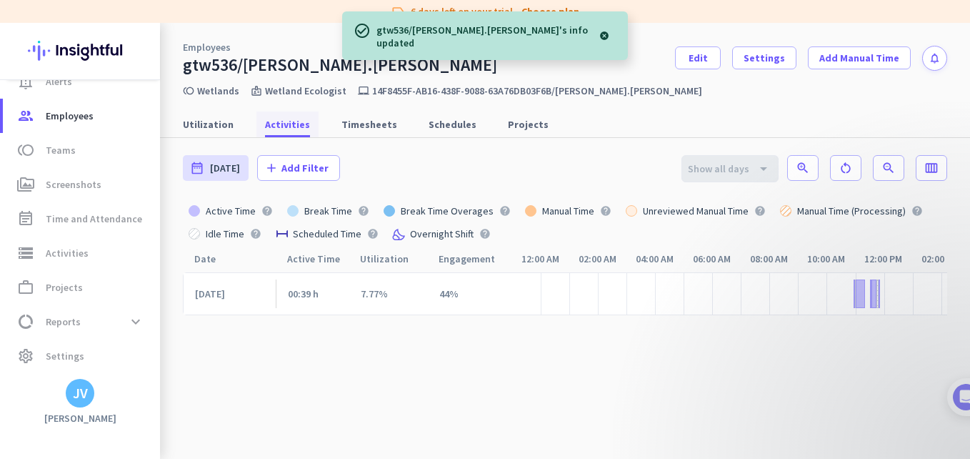
scroll to position [0, 292]
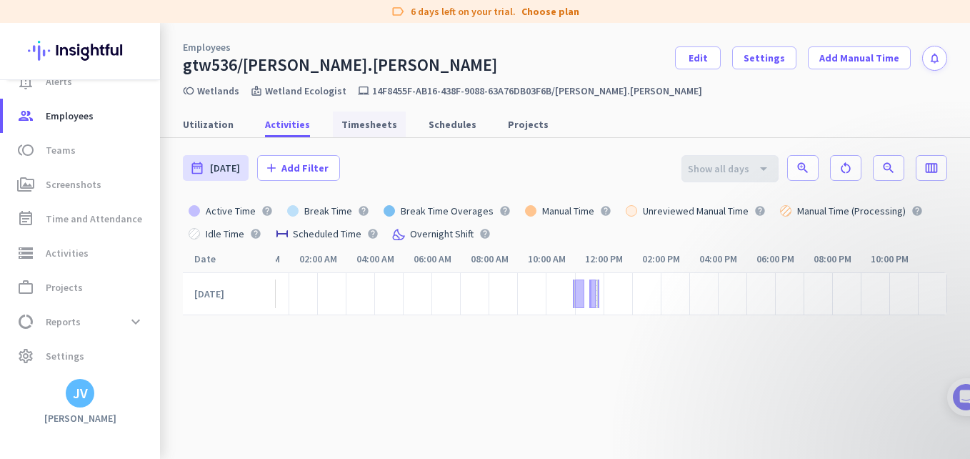
click at [383, 122] on span "Timesheets" at bounding box center [370, 124] width 56 height 14
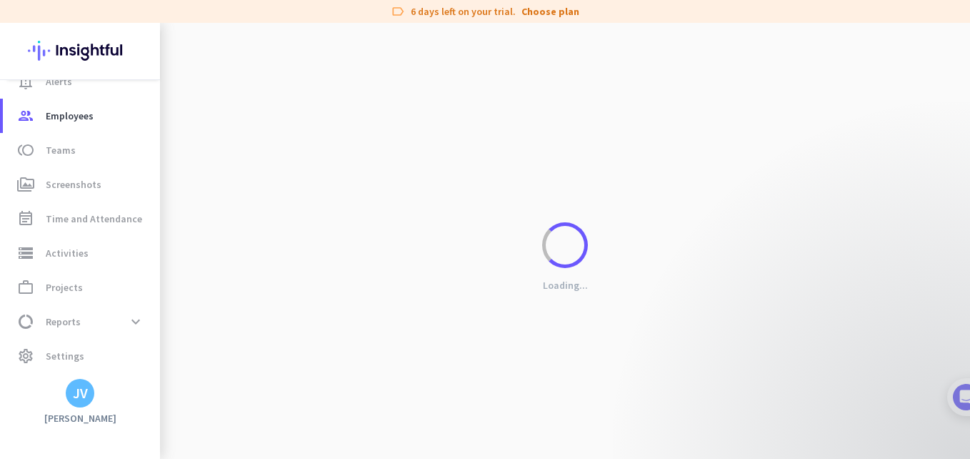
scroll to position [0, 281]
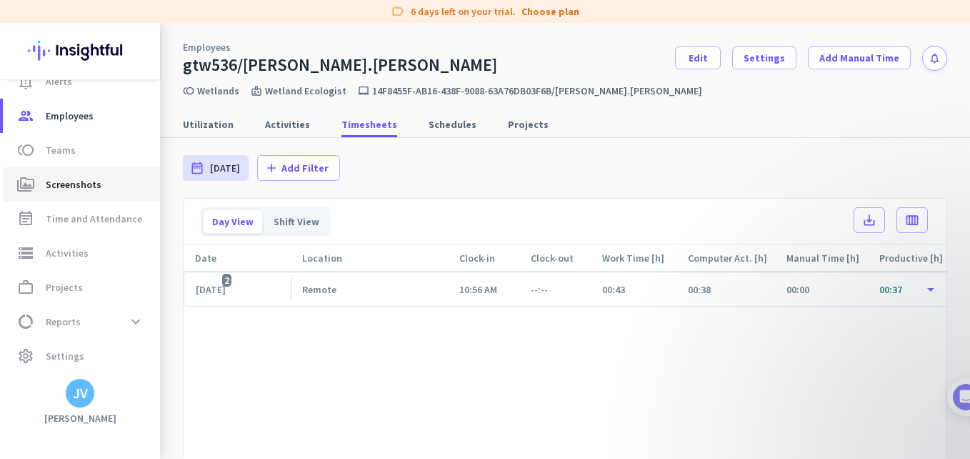
click at [77, 184] on span "Screenshots" at bounding box center [74, 184] width 56 height 17
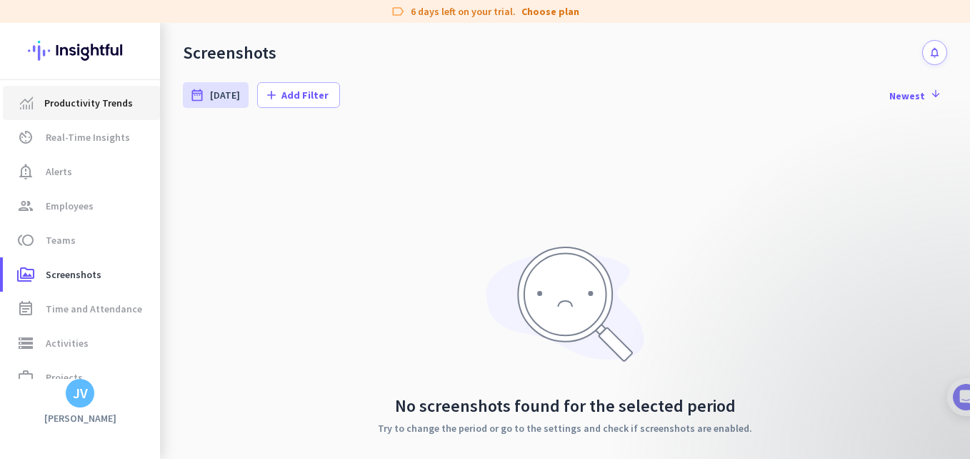
click at [84, 103] on span "Productivity Trends" at bounding box center [88, 102] width 89 height 17
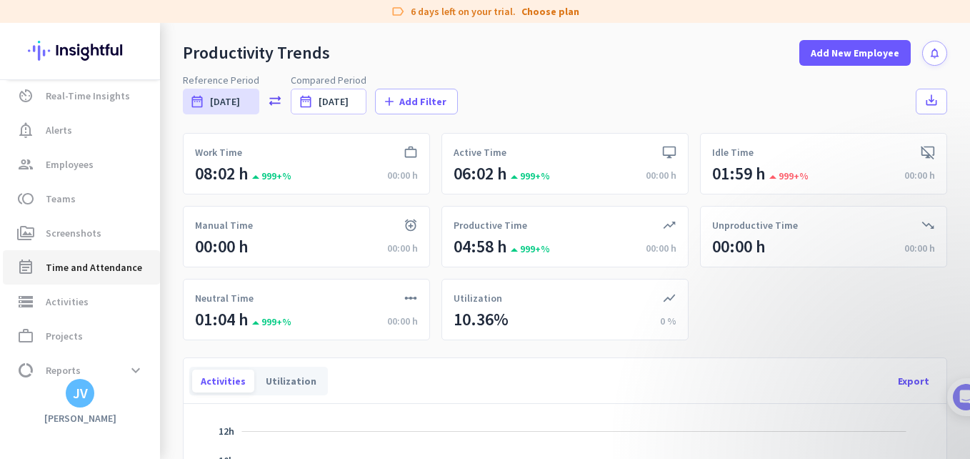
scroll to position [90, 0]
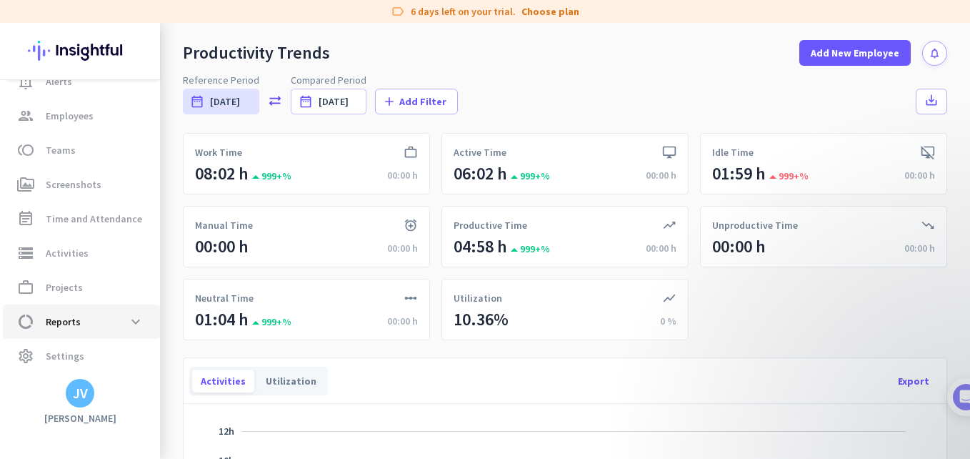
click at [87, 320] on span "data_usage Reports expand_more" at bounding box center [81, 322] width 134 height 26
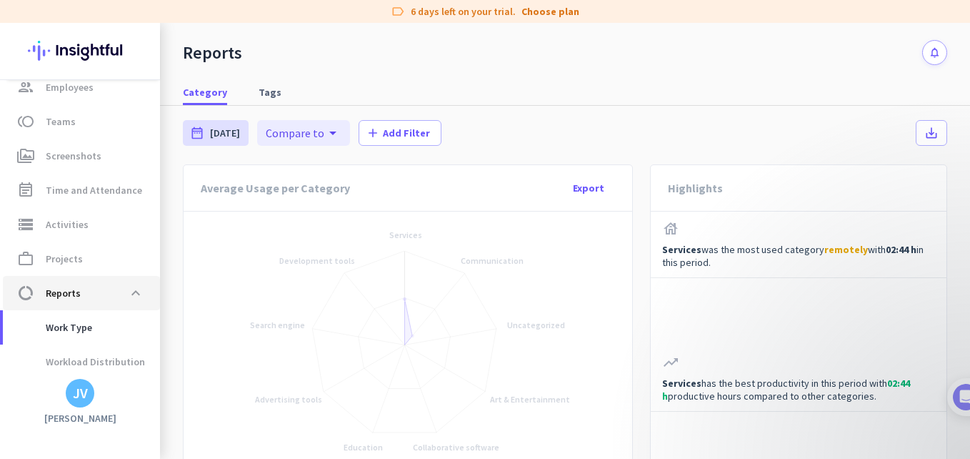
scroll to position [227, 0]
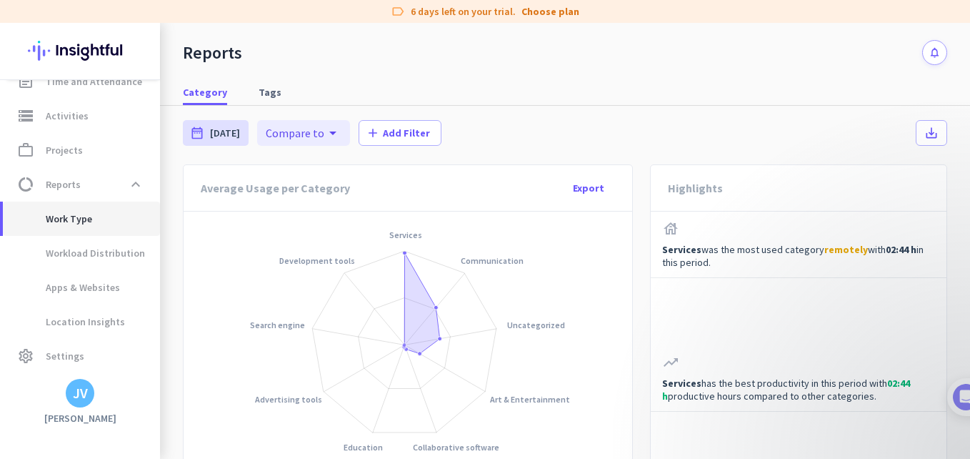
click at [101, 215] on span "Work Type" at bounding box center [81, 219] width 134 height 34
click at [267, 94] on span "Tags" at bounding box center [270, 92] width 23 height 14
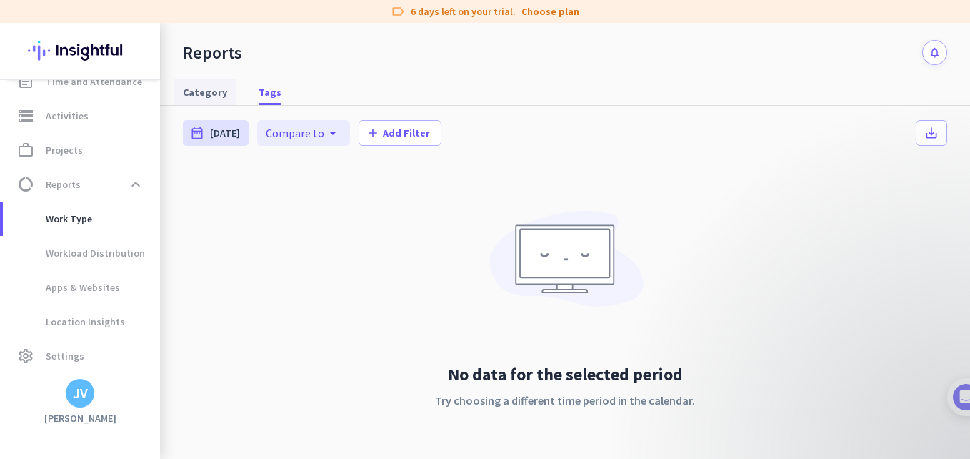
click at [198, 96] on span "Category" at bounding box center [205, 92] width 44 height 14
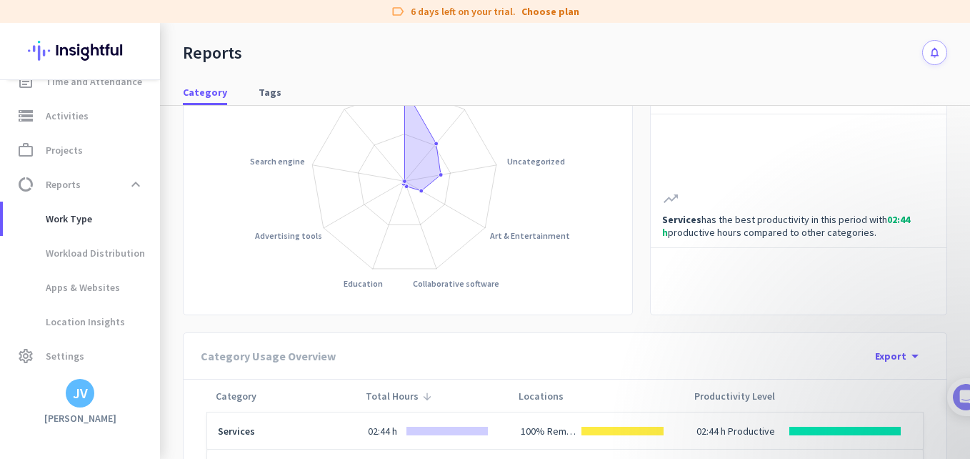
scroll to position [117, 0]
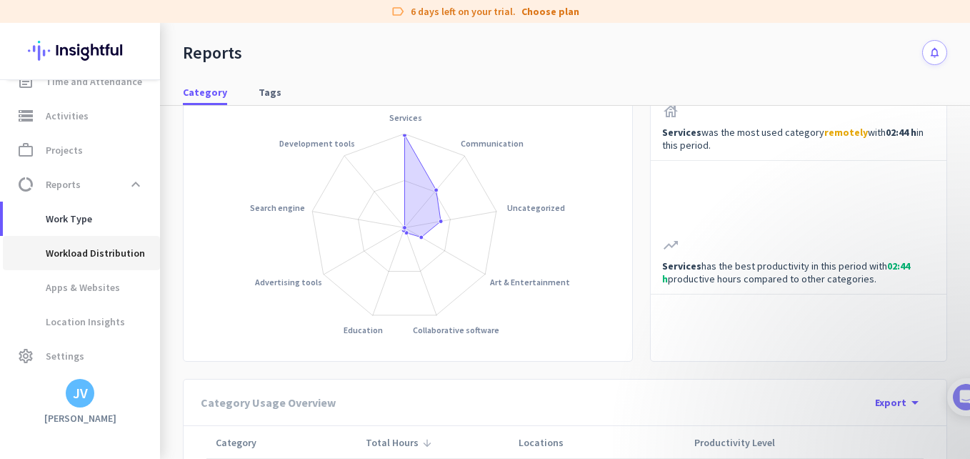
click at [121, 249] on span "Workload Distribution" at bounding box center [79, 253] width 131 height 34
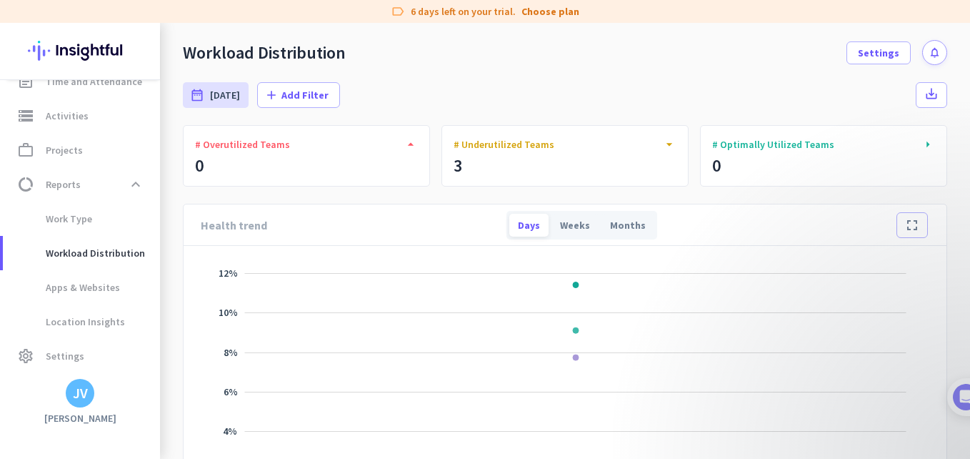
scroll to position [47, 0]
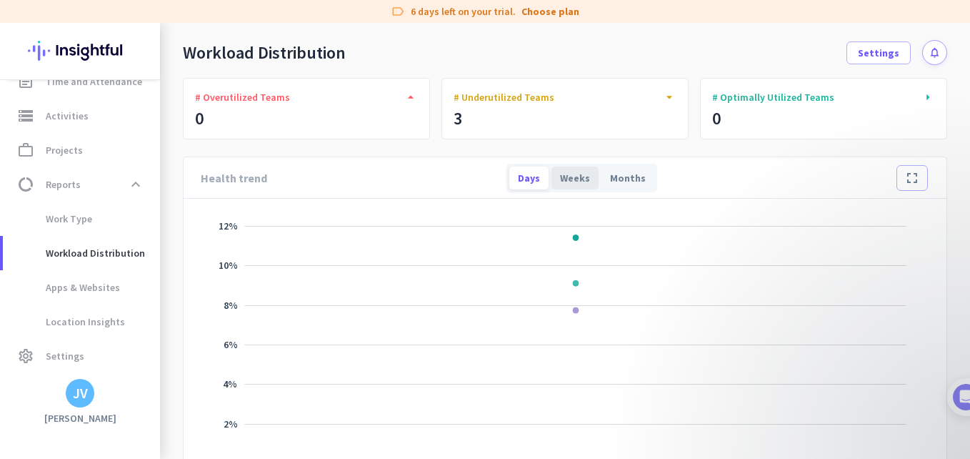
click at [560, 186] on div "Weeks" at bounding box center [575, 177] width 47 height 23
click at [613, 183] on div "Months" at bounding box center [628, 177] width 53 height 23
click at [518, 167] on div "Days" at bounding box center [529, 177] width 39 height 23
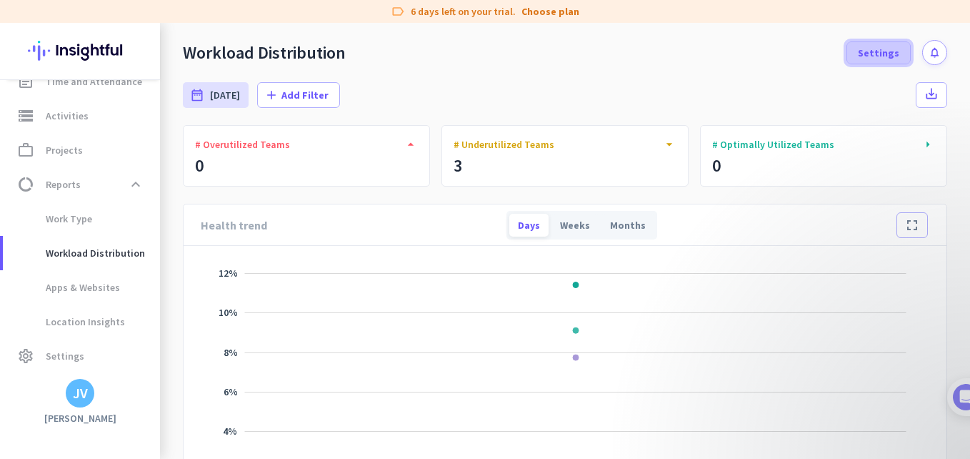
click at [876, 37] on span at bounding box center [879, 53] width 63 height 34
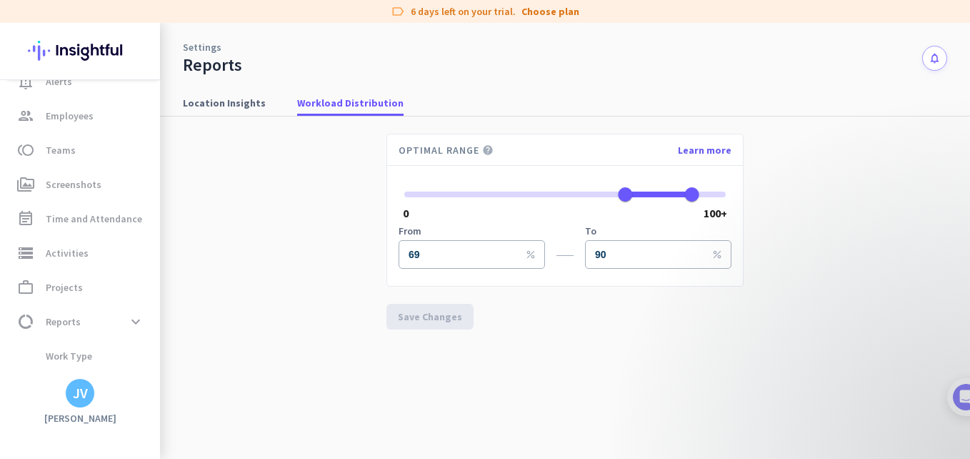
scroll to position [90, 0]
click at [226, 97] on span "Location Insights" at bounding box center [224, 103] width 83 height 14
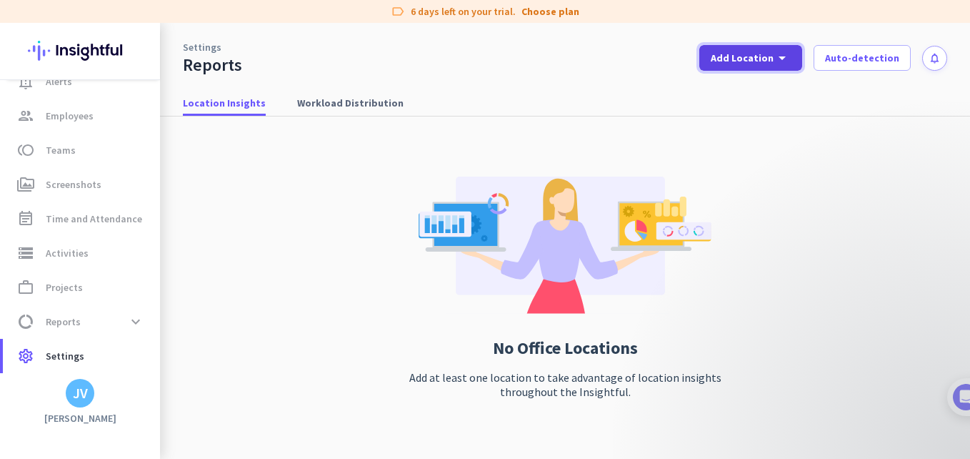
click at [774, 61] on span "Add Location" at bounding box center [742, 58] width 63 height 14
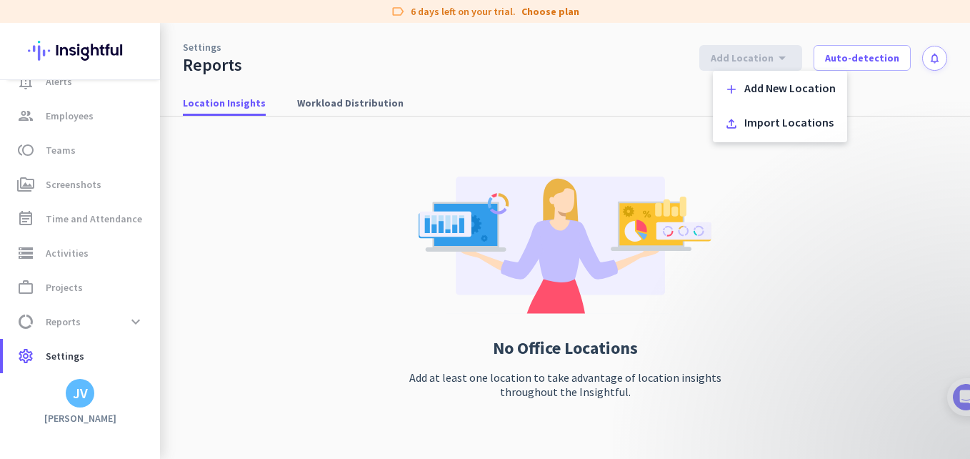
click at [861, 62] on div at bounding box center [485, 229] width 970 height 459
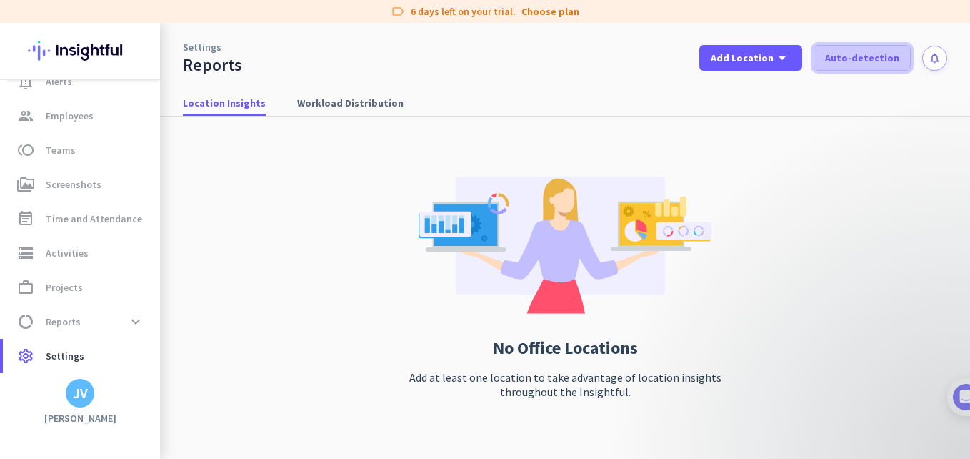
click at [855, 62] on span "Auto-detection" at bounding box center [862, 58] width 74 height 14
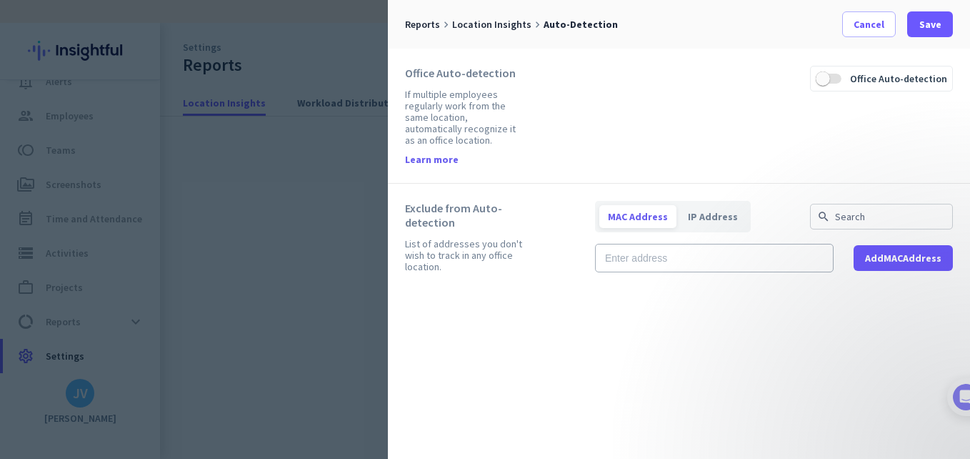
click at [850, 74] on label "Office Auto-detection" at bounding box center [897, 78] width 111 height 24
click at [842, 74] on button "Office Auto-detection" at bounding box center [829, 78] width 26 height 24
click at [930, 26] on span "Save" at bounding box center [931, 24] width 22 height 14
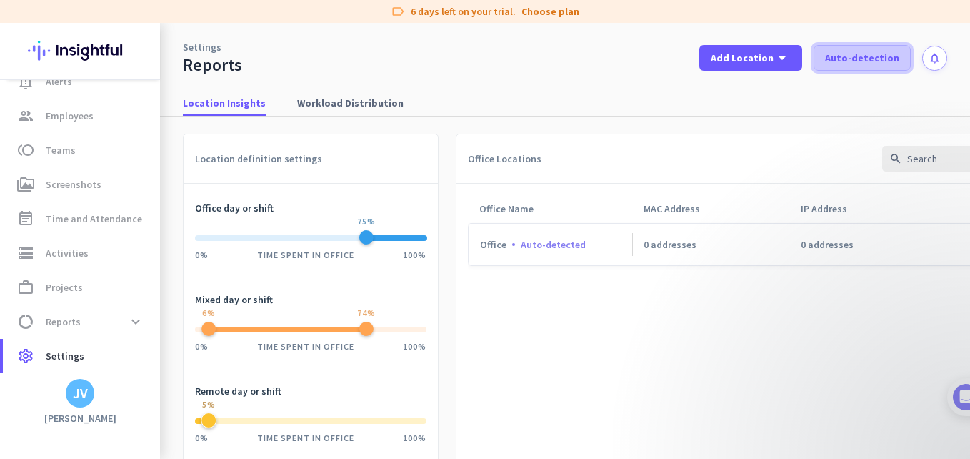
click at [827, 64] on span "Auto-detection" at bounding box center [862, 58] width 74 height 14
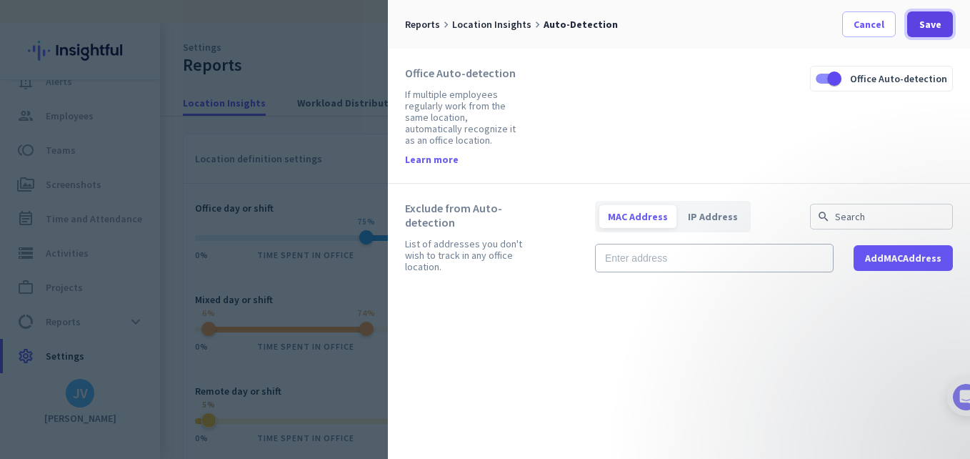
click at [936, 27] on span "Save" at bounding box center [931, 24] width 22 height 14
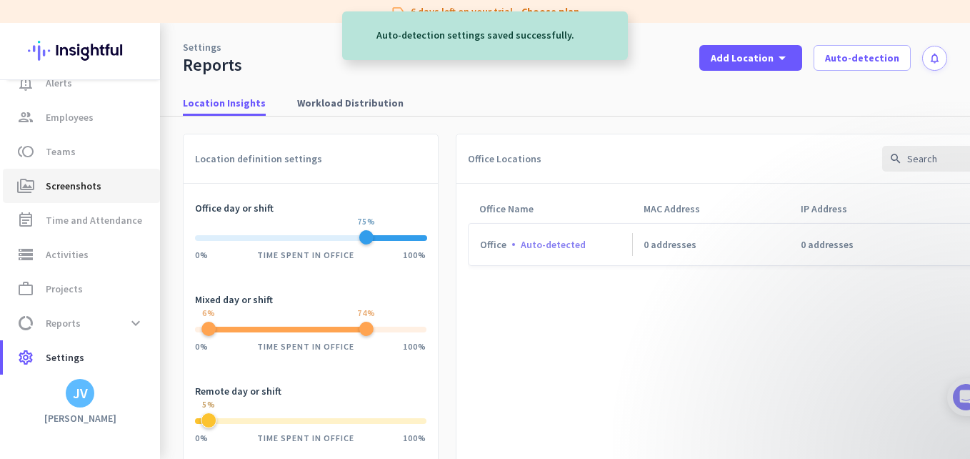
scroll to position [90, 0]
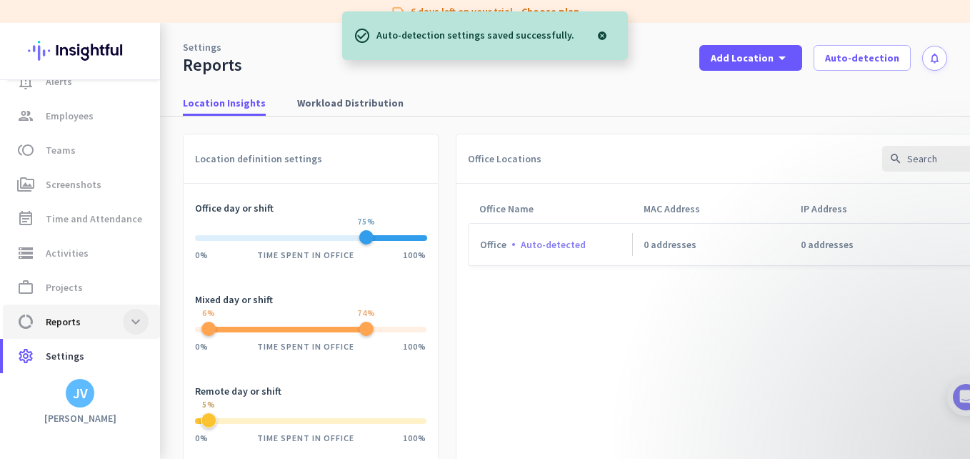
click at [129, 324] on span at bounding box center [136, 322] width 26 height 26
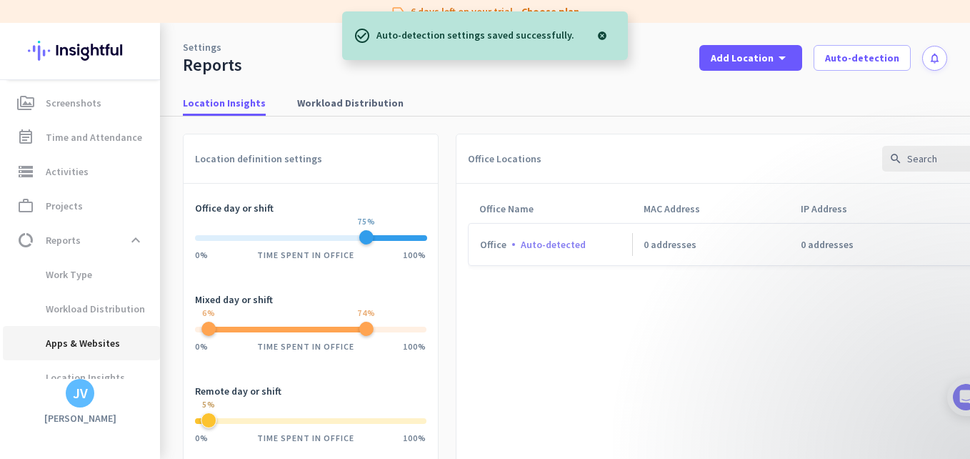
scroll to position [227, 0]
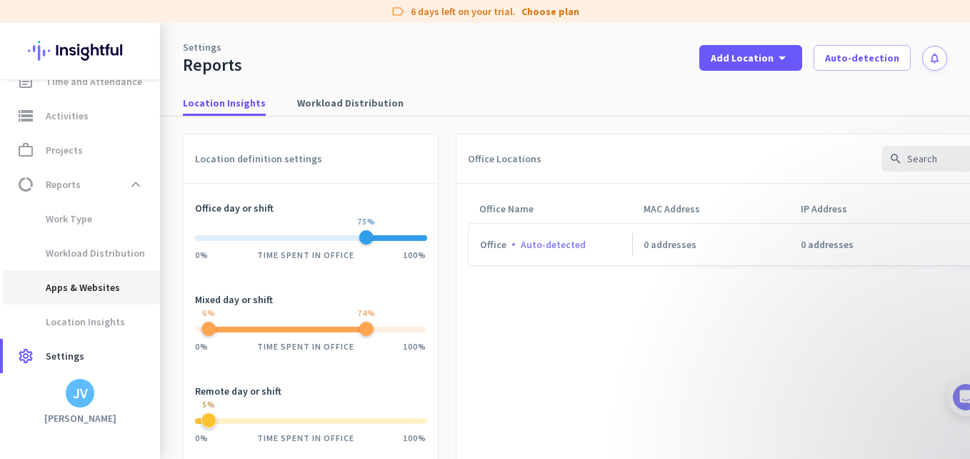
click at [116, 289] on span "Apps & Websites" at bounding box center [81, 287] width 134 height 34
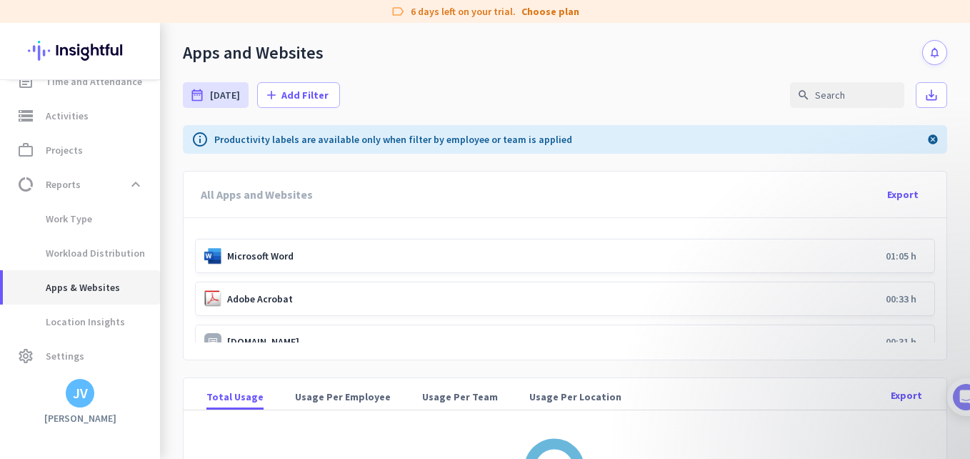
scroll to position [95, 0]
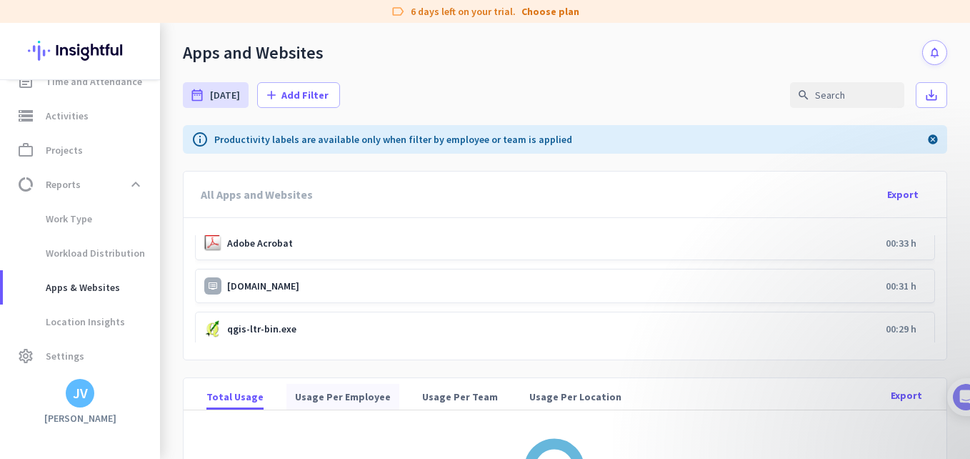
click at [335, 399] on span "Usage Per Employee" at bounding box center [343, 396] width 96 height 14
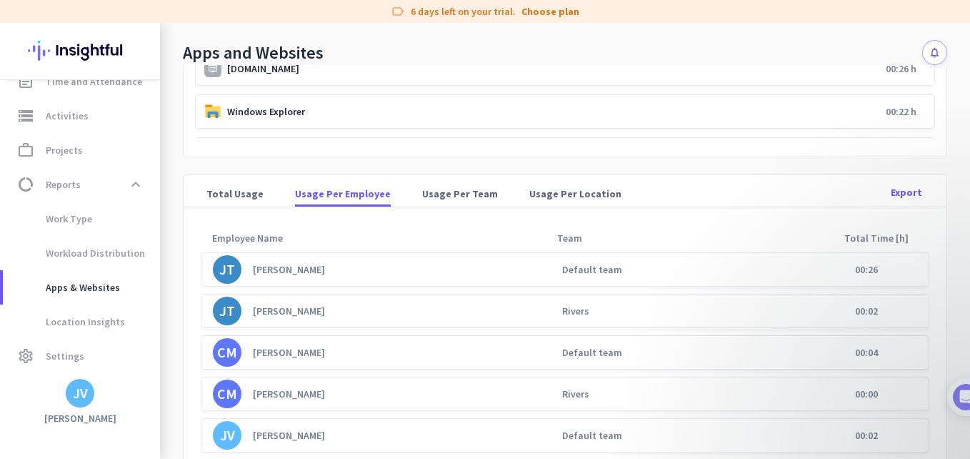
scroll to position [112, 0]
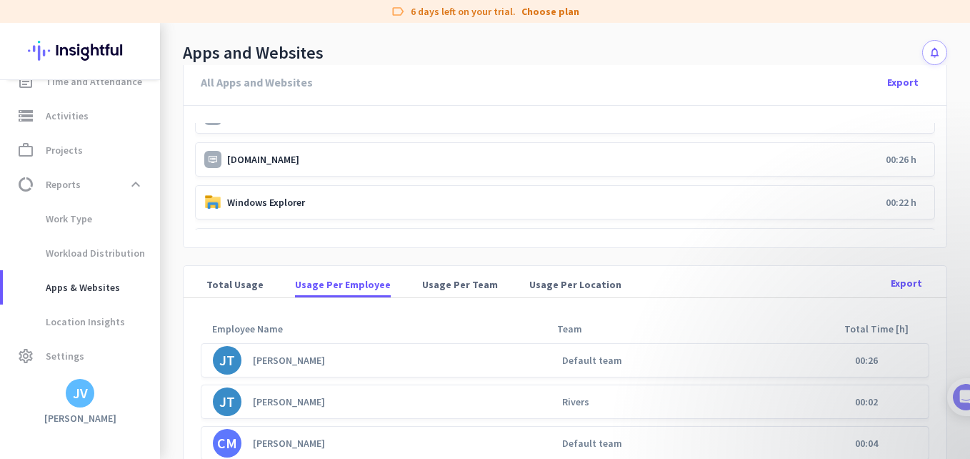
drag, startPoint x: 433, startPoint y: 289, endPoint x: 452, endPoint y: 296, distance: 20.6
click at [433, 289] on span "Usage Per Team" at bounding box center [460, 284] width 76 height 14
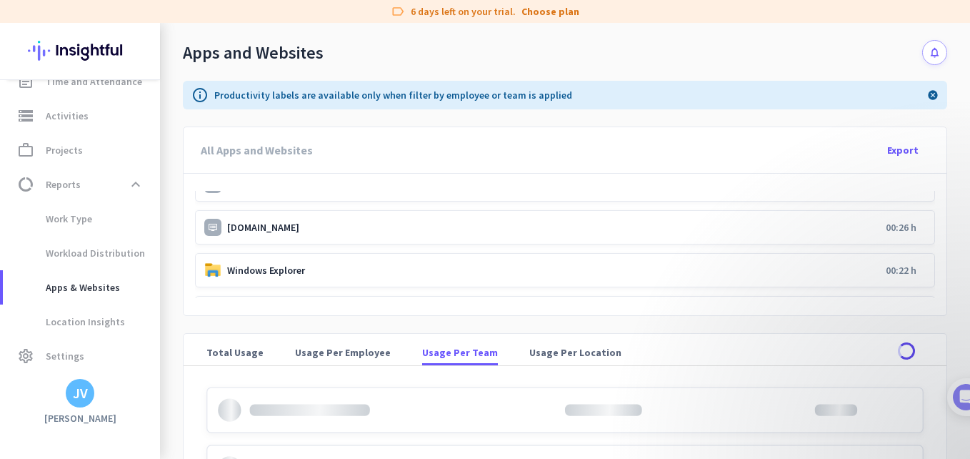
scroll to position [143, 0]
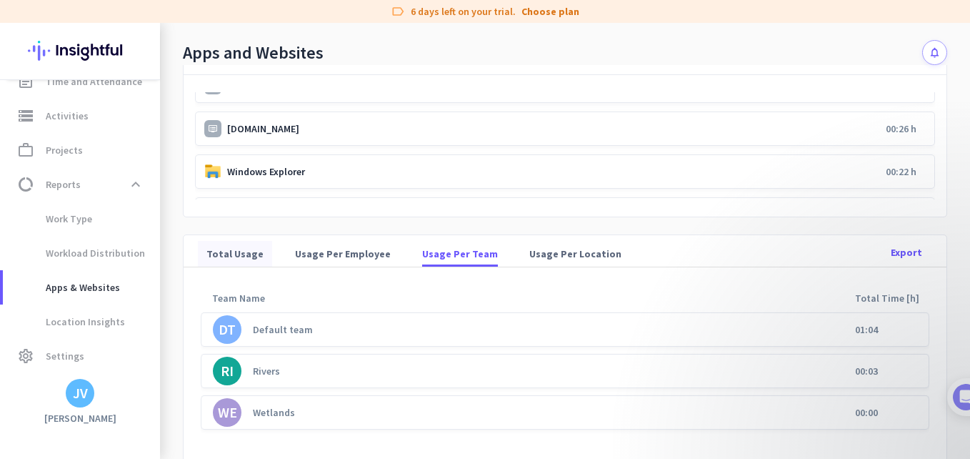
click at [242, 261] on span "Total Usage" at bounding box center [235, 254] width 57 height 26
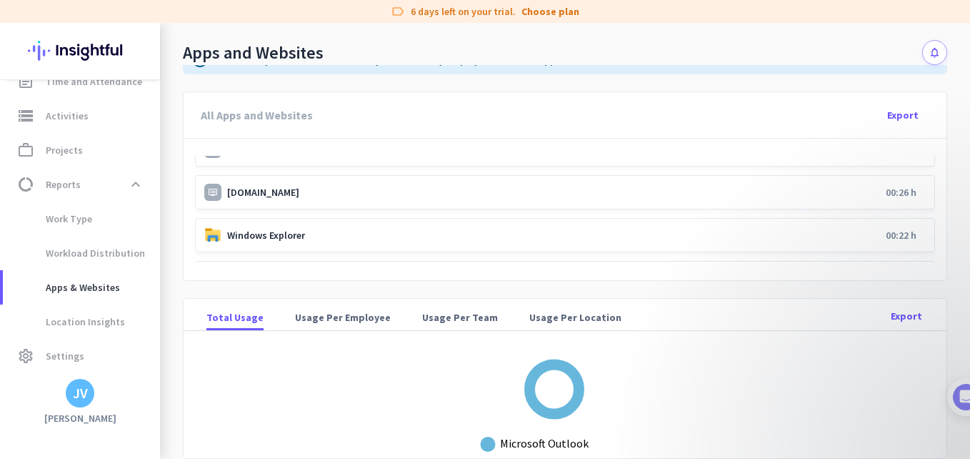
scroll to position [191, 0]
click at [327, 204] on div "app.insightful.io 00:28 h" at bounding box center [565, 196] width 740 height 34
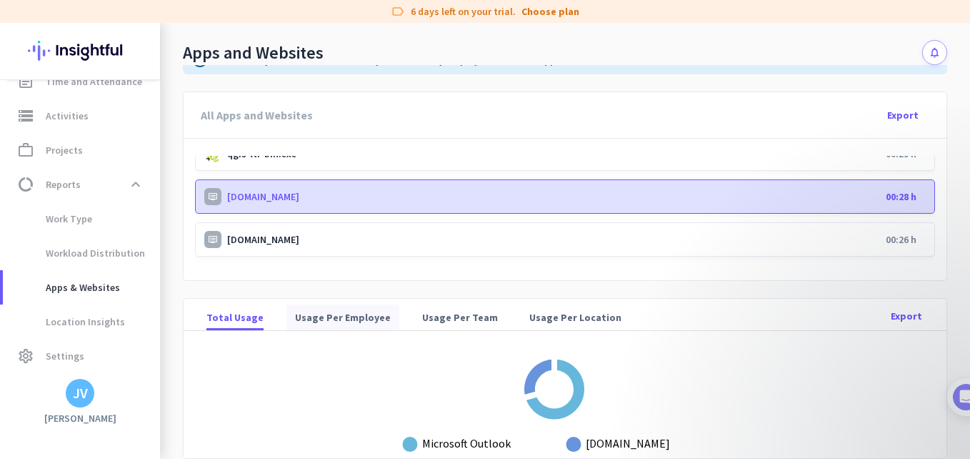
click at [348, 308] on span "Usage Per Employee" at bounding box center [343, 317] width 96 height 26
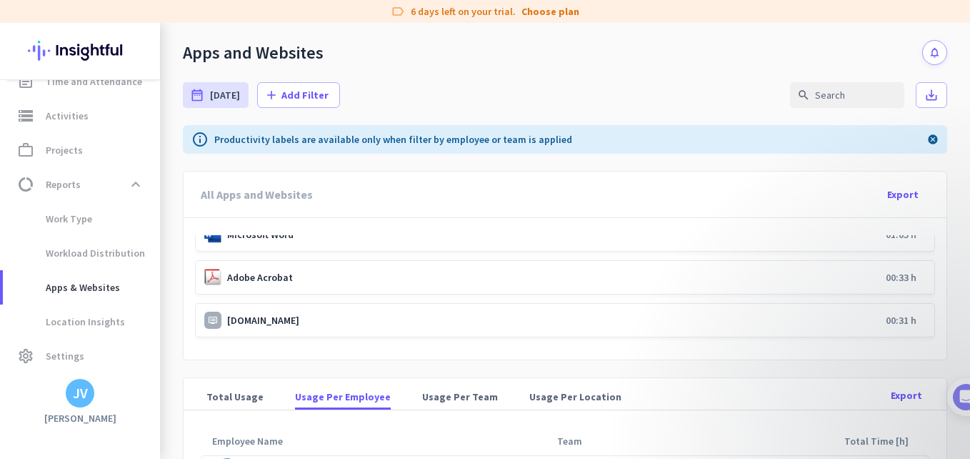
scroll to position [48, 0]
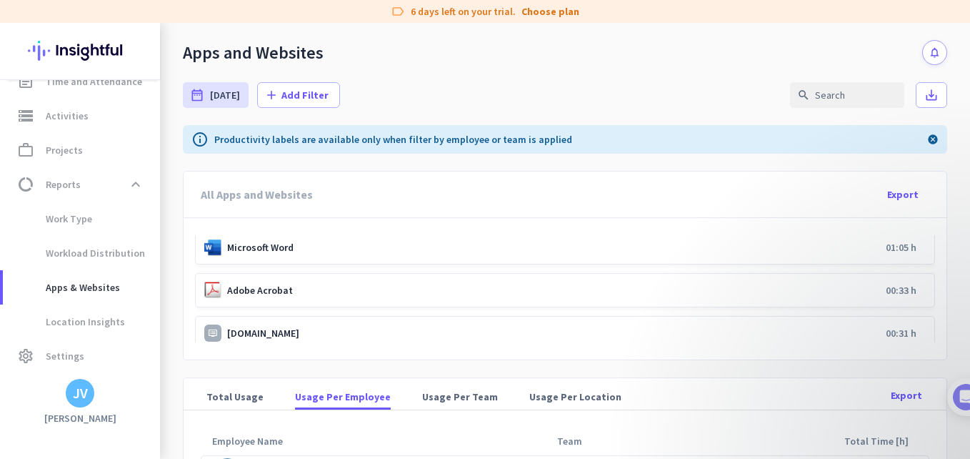
click at [351, 298] on div "Adobe Acrobat 00:33 h" at bounding box center [565, 290] width 740 height 34
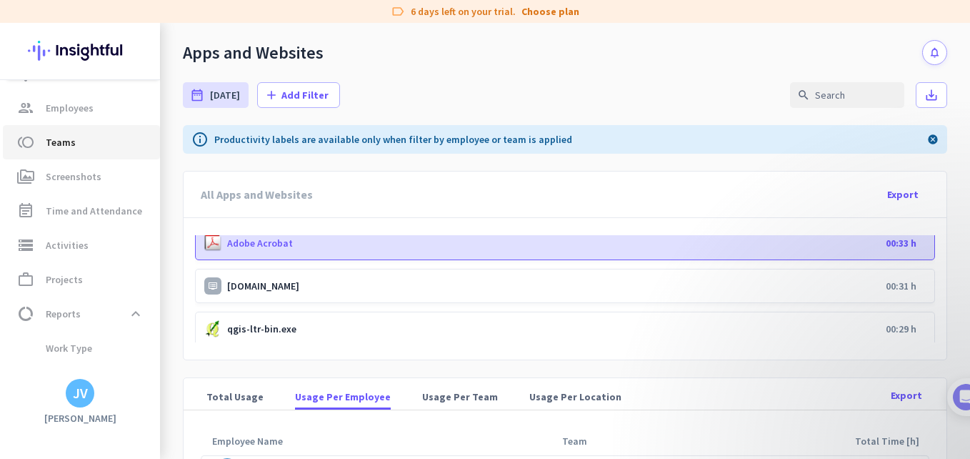
scroll to position [84, 0]
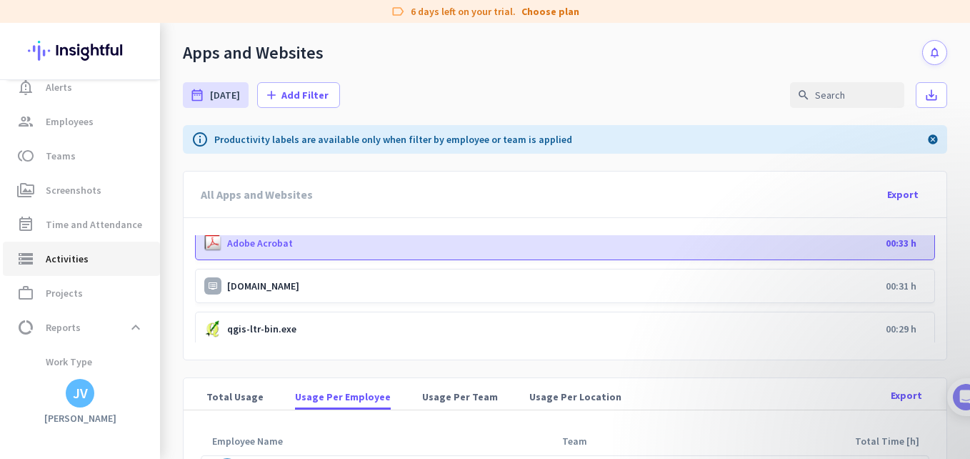
click at [102, 248] on link "storage Activities" at bounding box center [81, 259] width 157 height 34
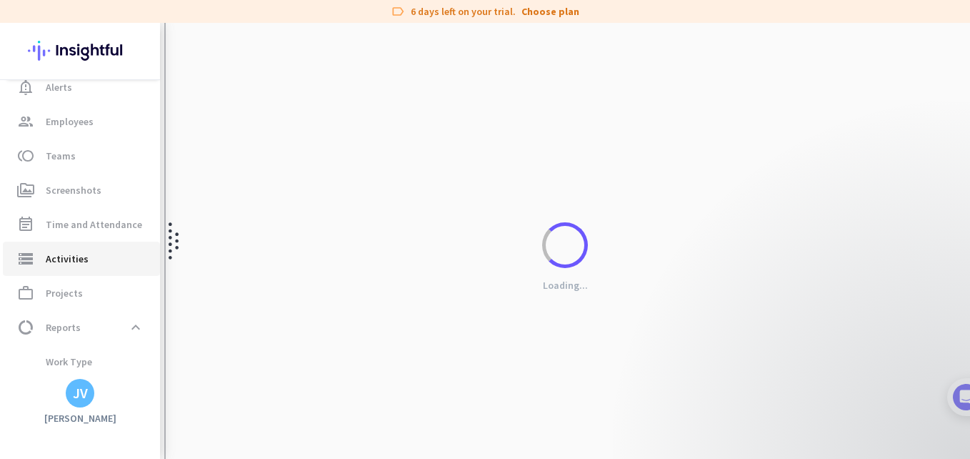
type input "[DATE]"
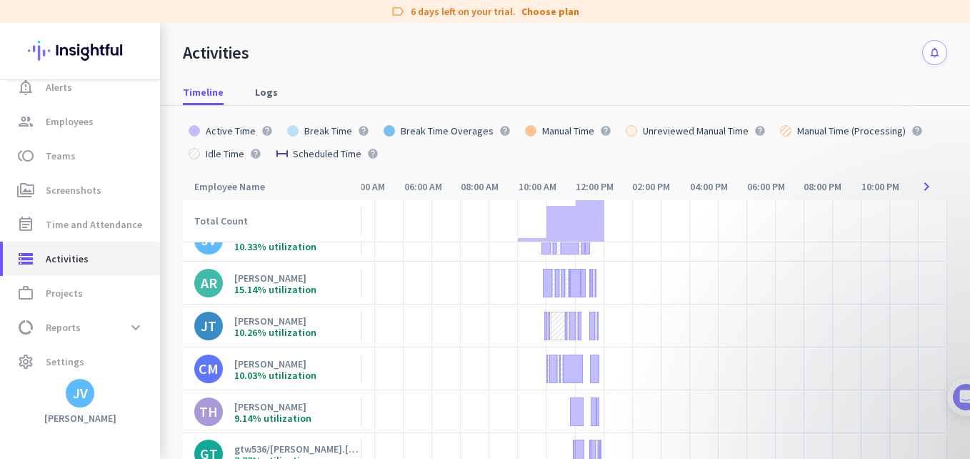
scroll to position [0, 365]
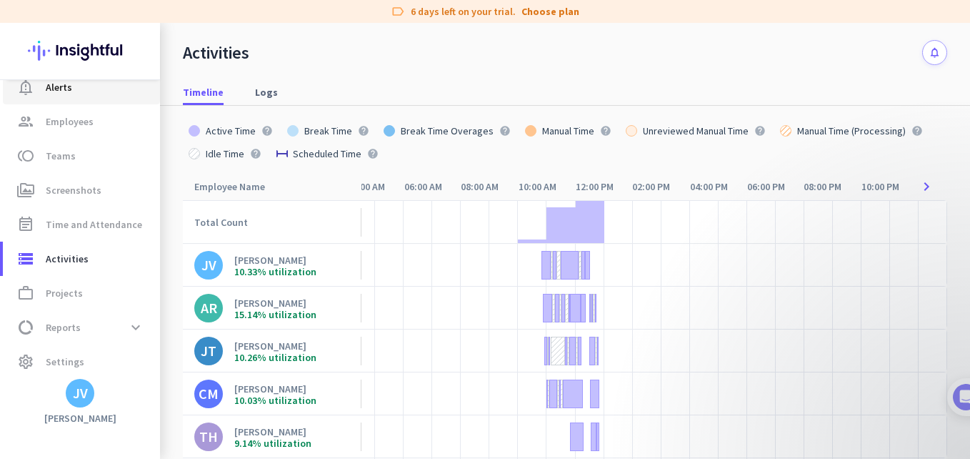
click at [87, 99] on link "notification_important Alerts" at bounding box center [81, 87] width 157 height 34
type input "[DATE] - [DATE]"
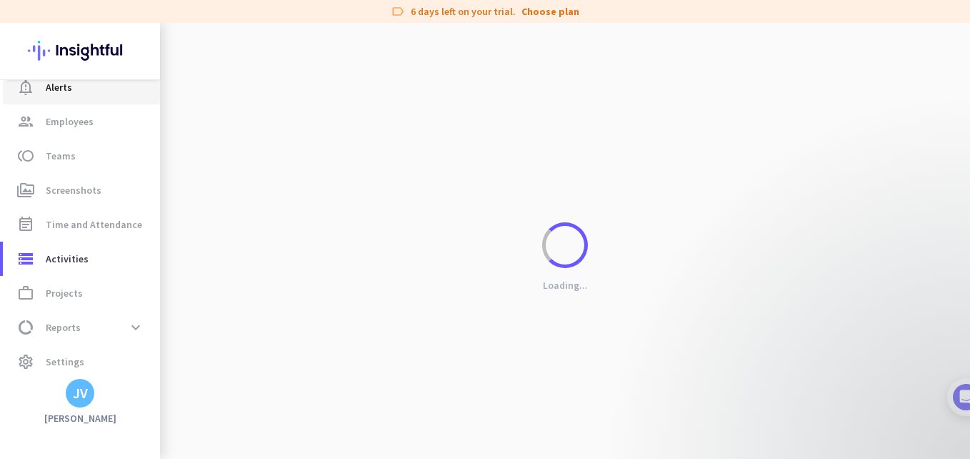
scroll to position [0, 354]
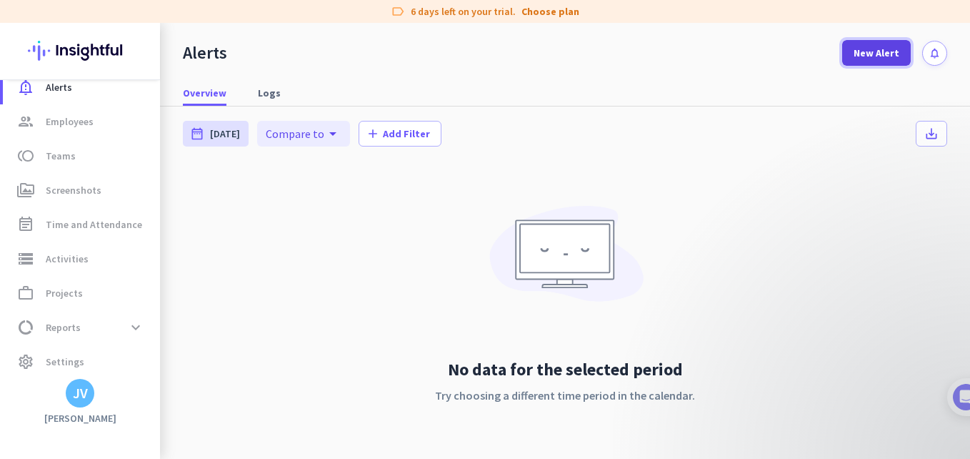
click at [843, 43] on span at bounding box center [877, 53] width 69 height 34
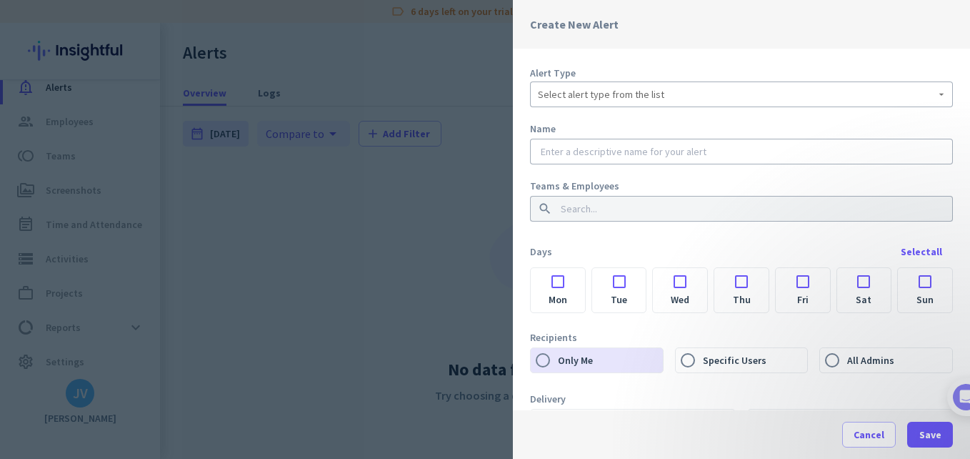
click at [640, 100] on span "Select alert type from the list" at bounding box center [601, 94] width 126 height 14
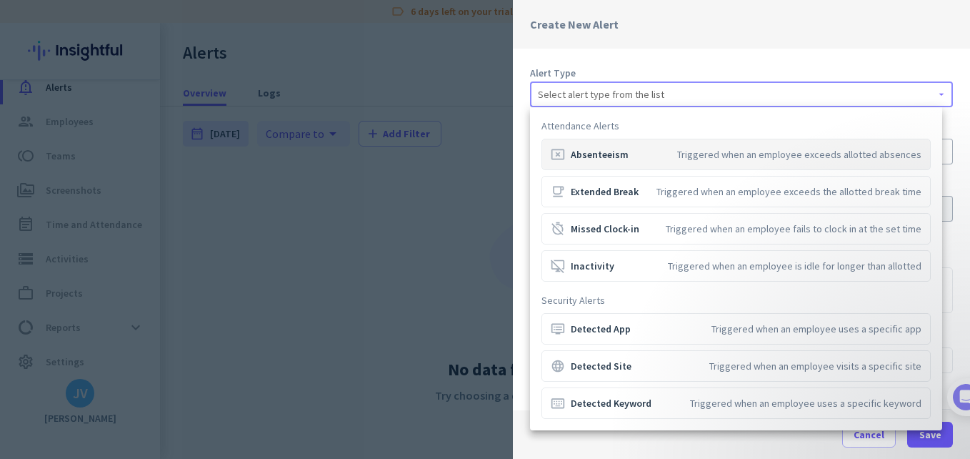
click at [621, 31] on div at bounding box center [485, 229] width 970 height 459
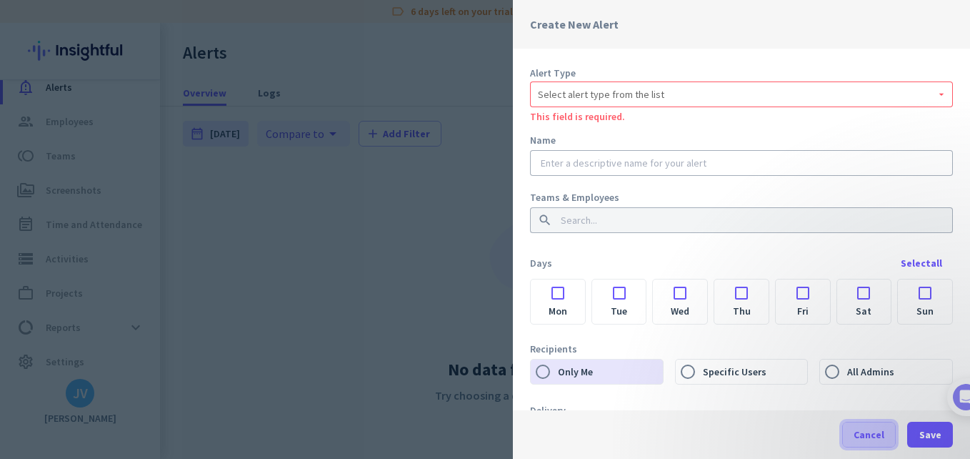
click at [885, 436] on span at bounding box center [869, 434] width 52 height 34
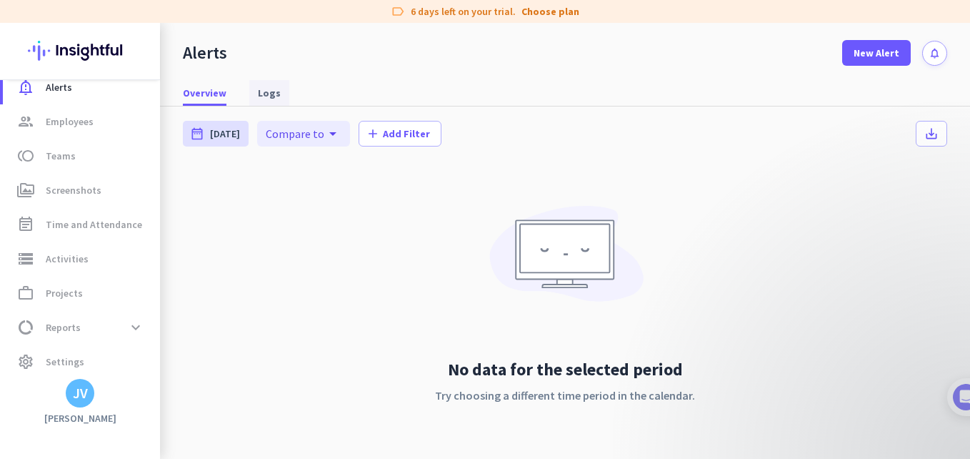
click at [260, 92] on span "Logs" at bounding box center [269, 93] width 23 height 14
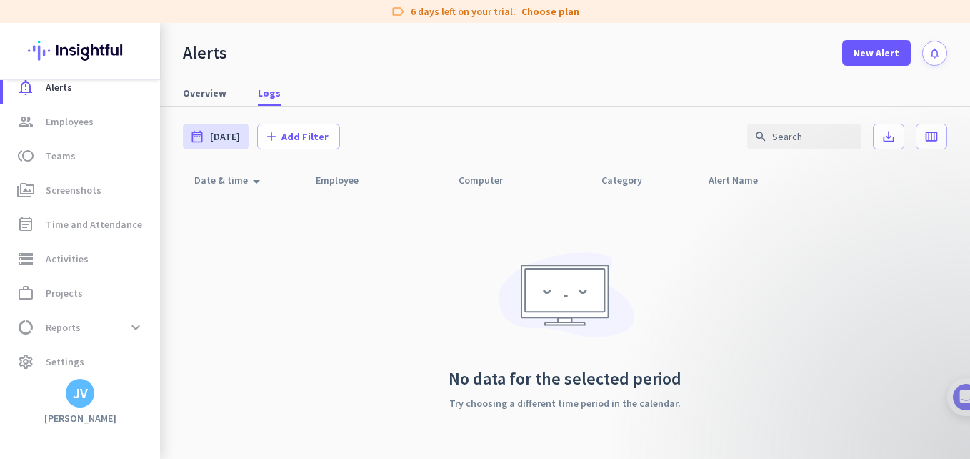
click at [188, 93] on span "Overview" at bounding box center [205, 93] width 44 height 14
